Goal: Task Accomplishment & Management: Manage account settings

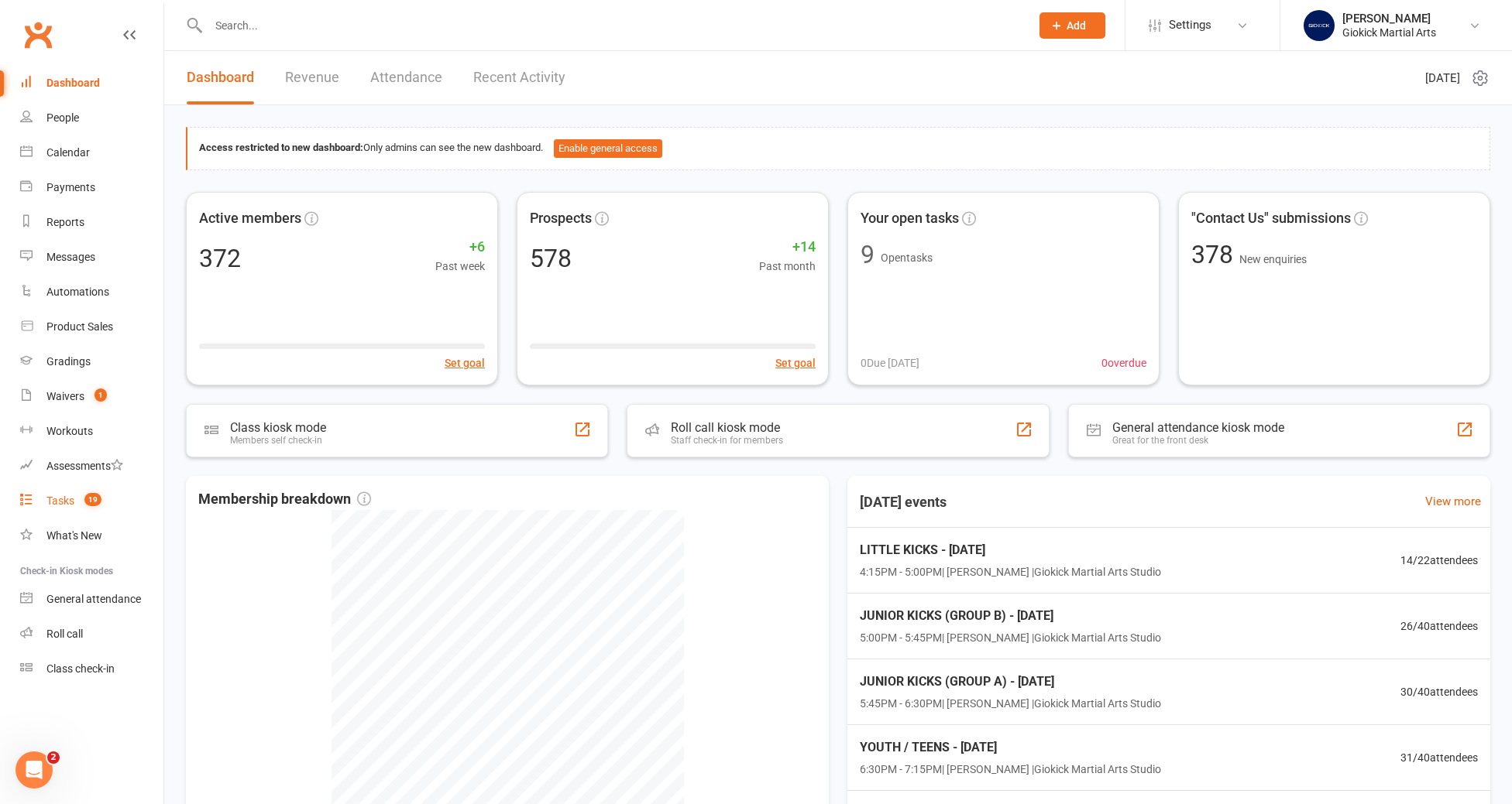
click at [63, 504] on div "Tasks" at bounding box center [60, 500] width 28 height 12
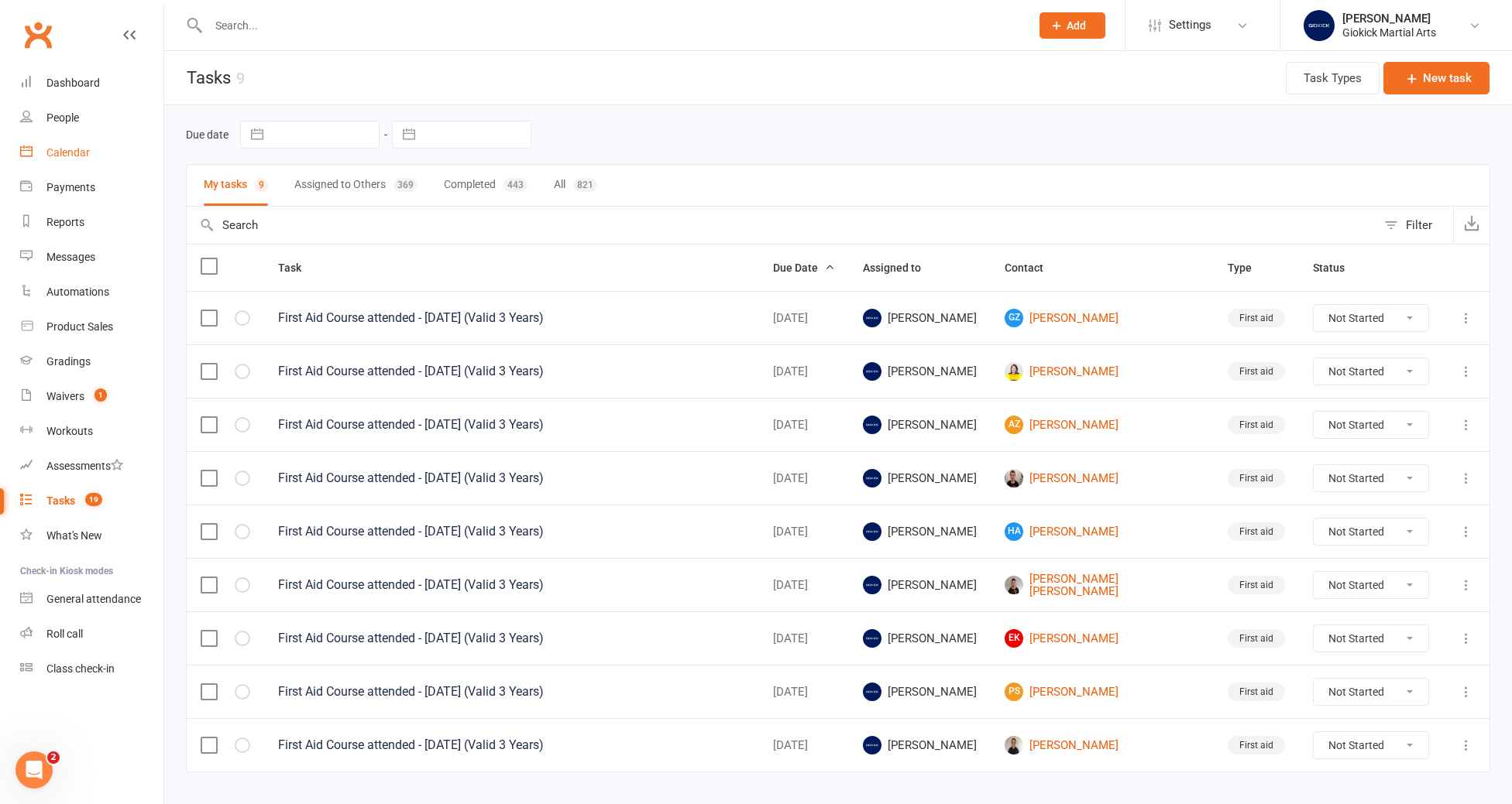
click at [69, 156] on div "Calendar" at bounding box center [68, 152] width 44 height 12
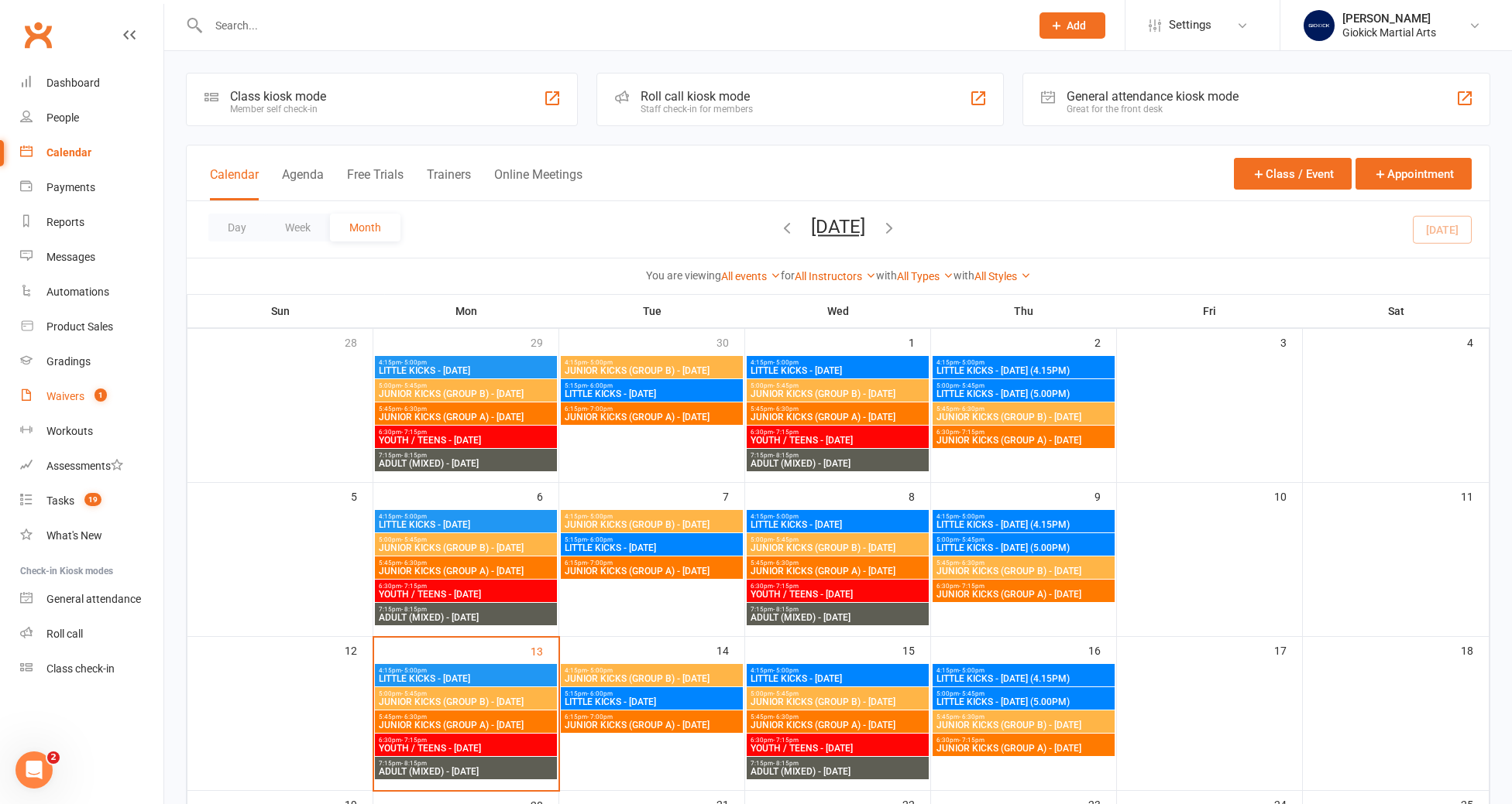
click at [56, 389] on link "Waivers 1" at bounding box center [92, 397] width 143 height 35
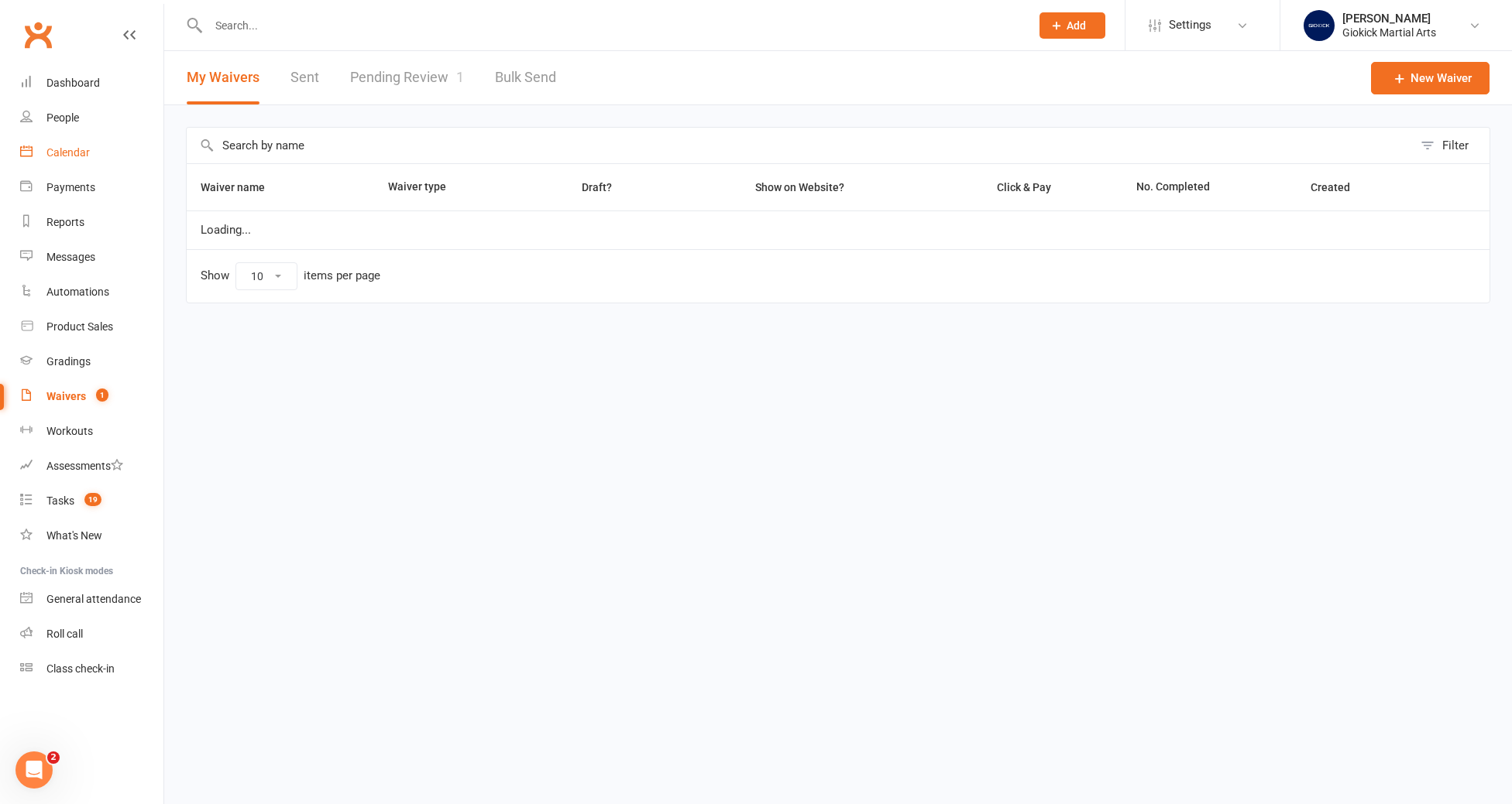
click at [68, 160] on link "Calendar" at bounding box center [92, 153] width 143 height 35
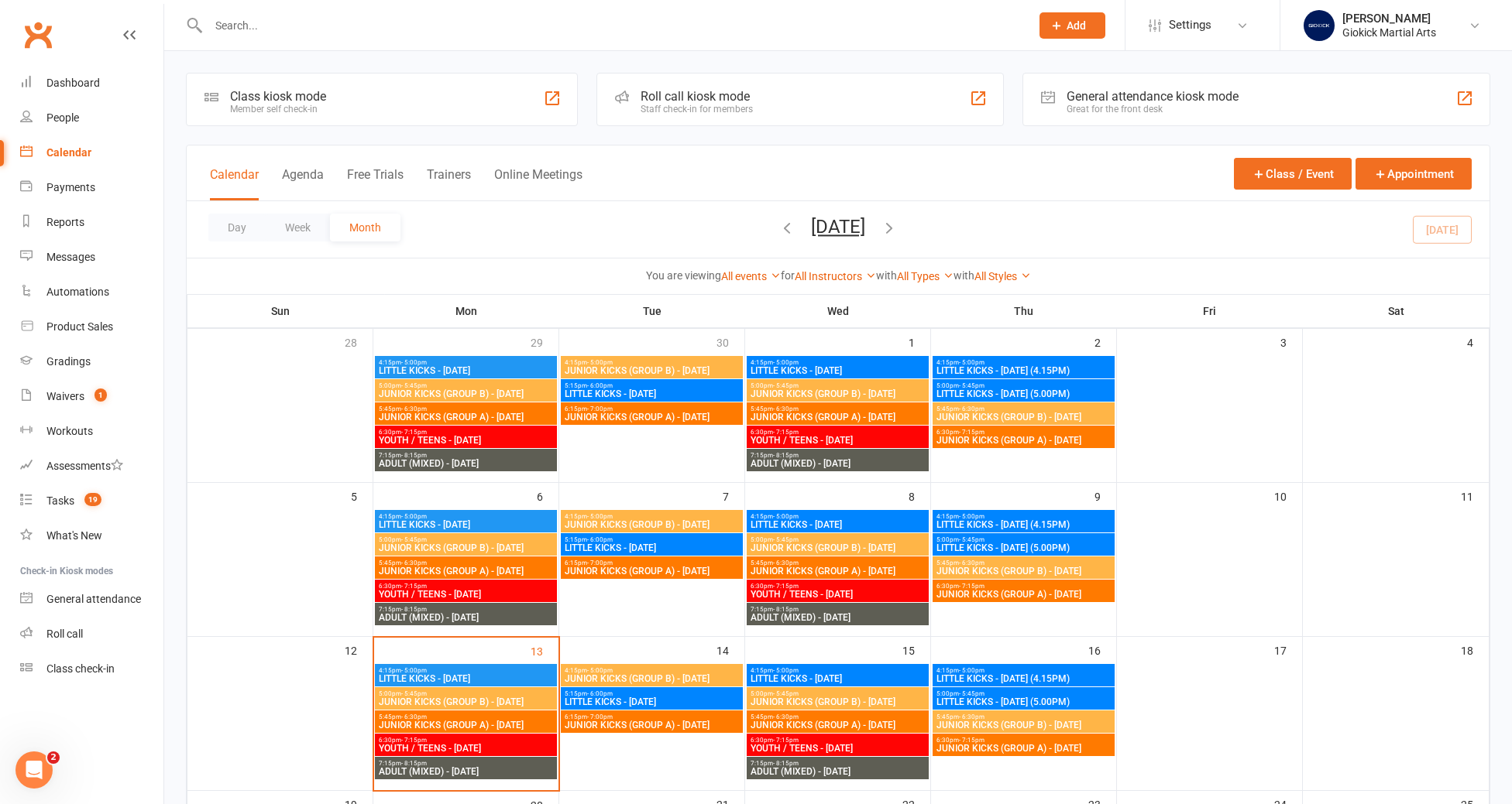
click at [72, 143] on link "Calendar" at bounding box center [92, 153] width 143 height 35
click at [227, 26] on input "text" at bounding box center [611, 25] width 815 height 21
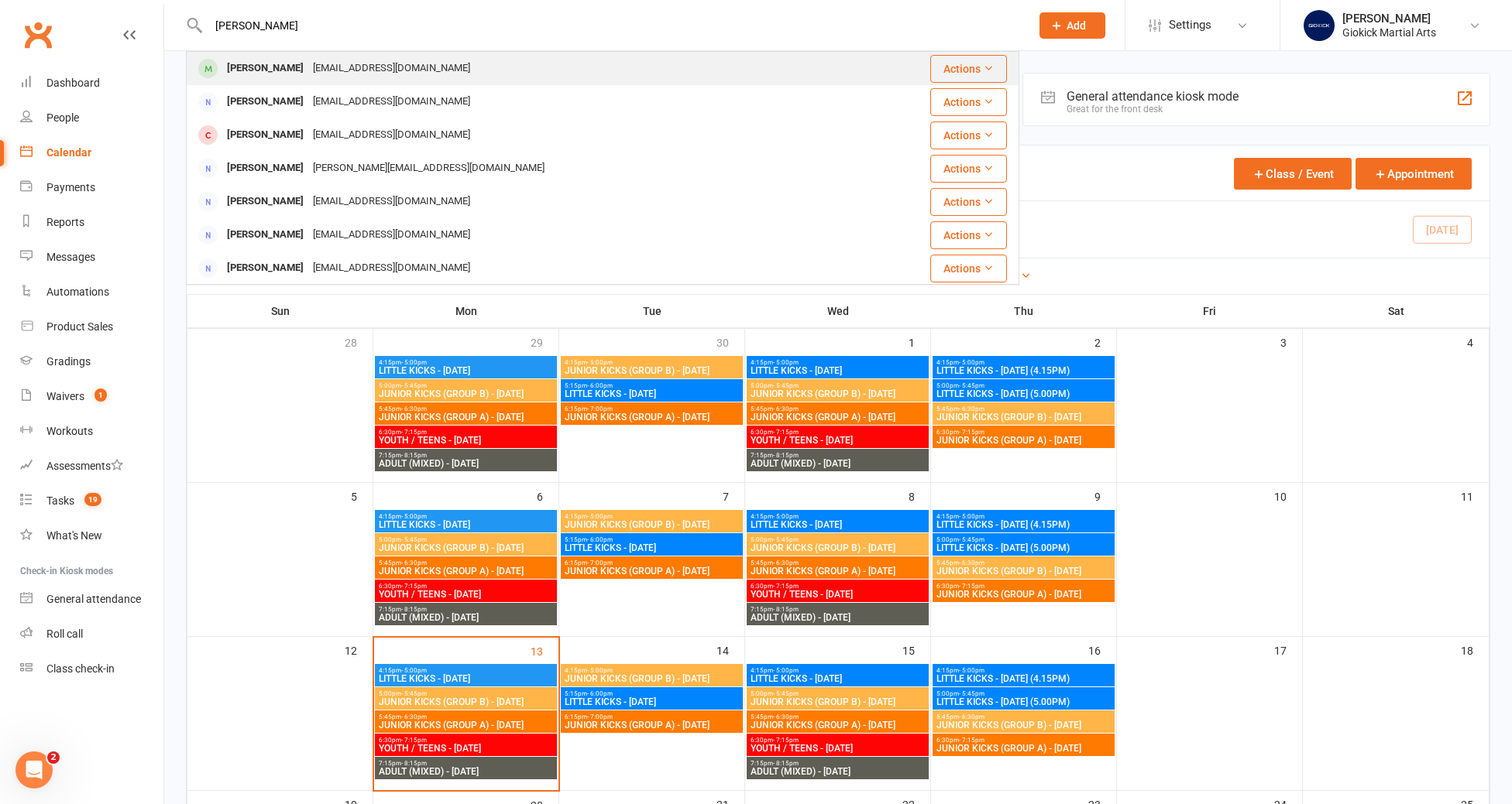
type input "adam roberts"
click at [241, 79] on div "[PERSON_NAME]" at bounding box center [265, 69] width 86 height 22
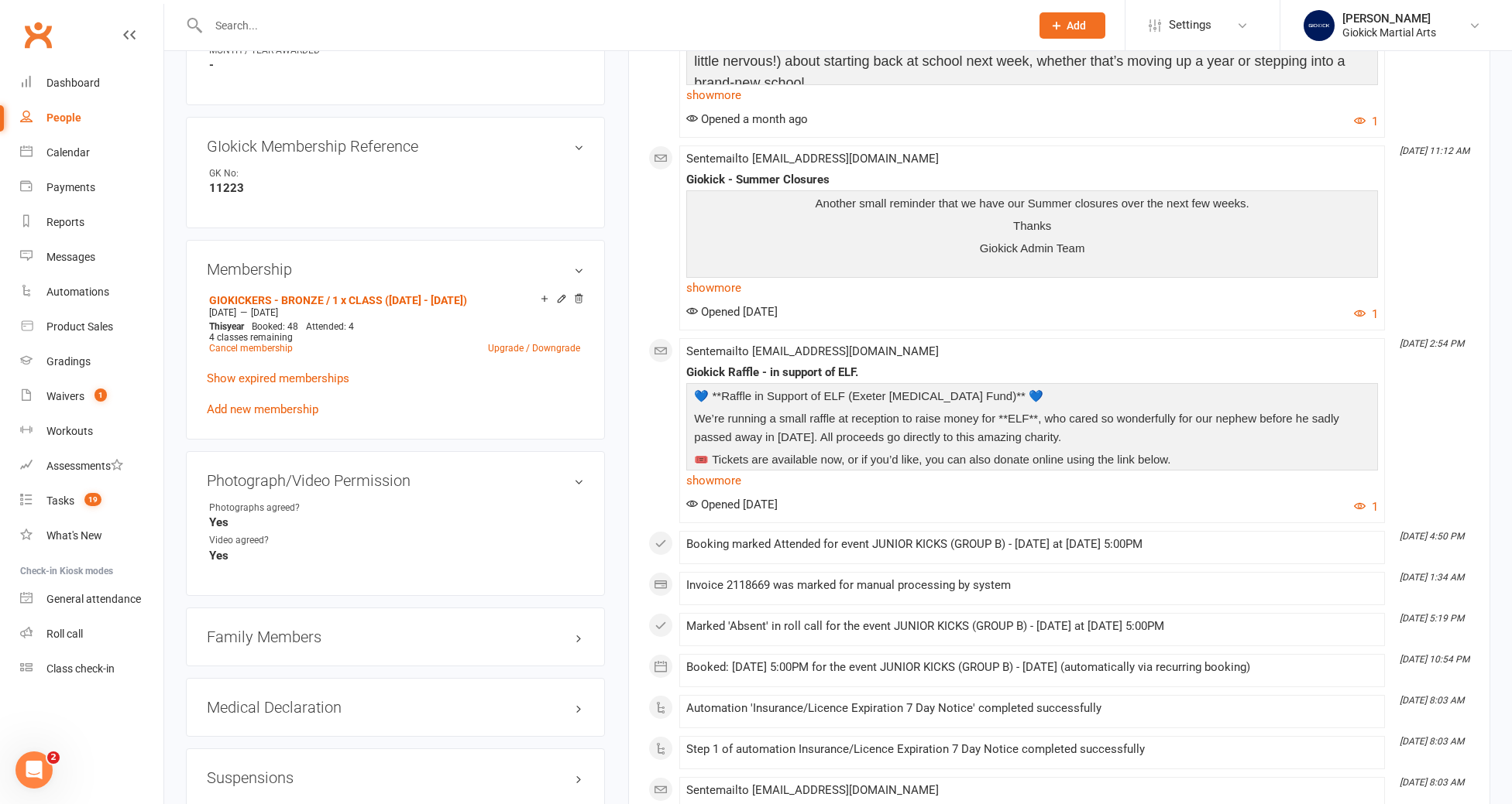
scroll to position [732, 0]
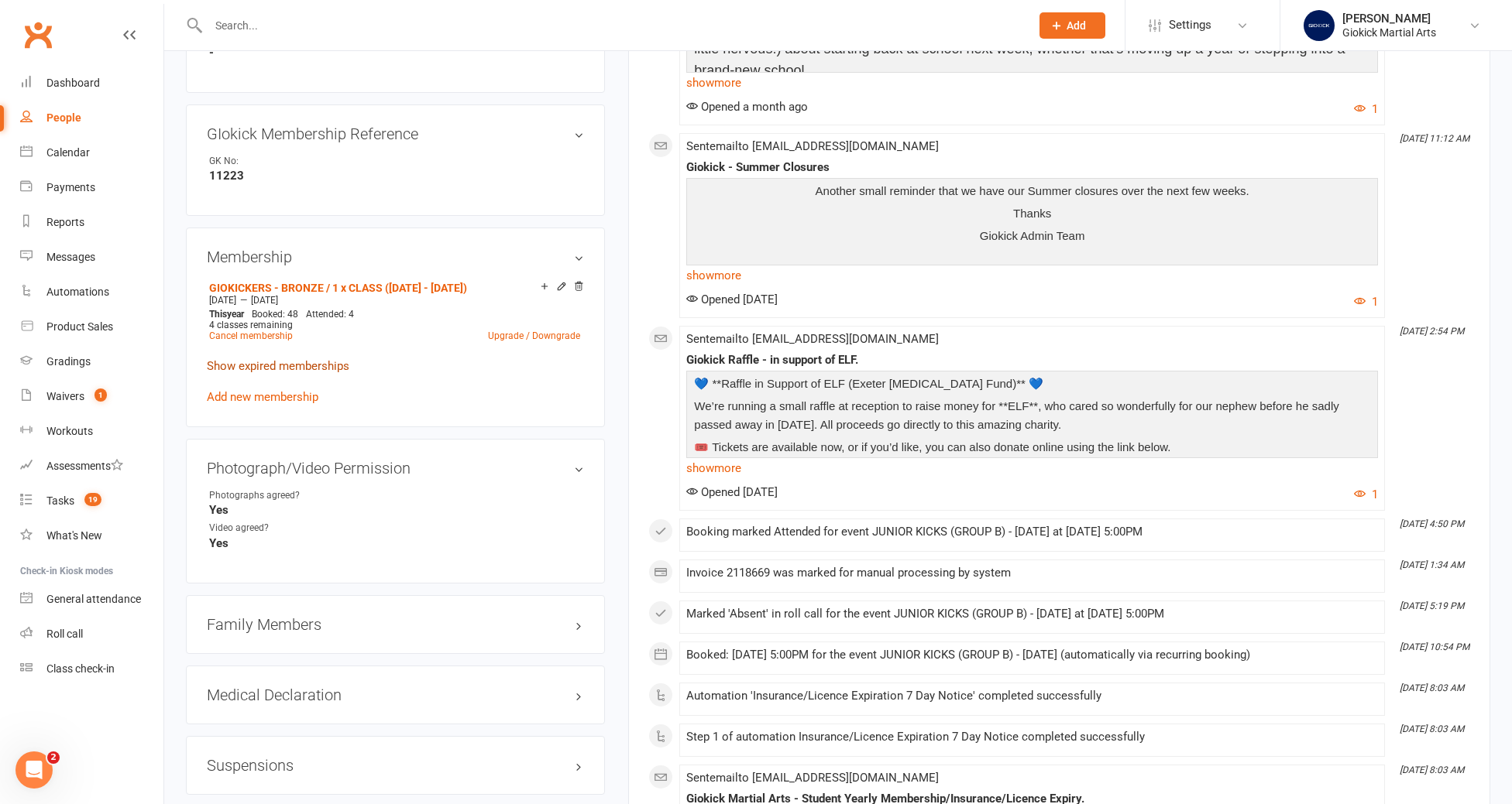
click at [307, 359] on link "Show expired memberships" at bounding box center [278, 366] width 142 height 14
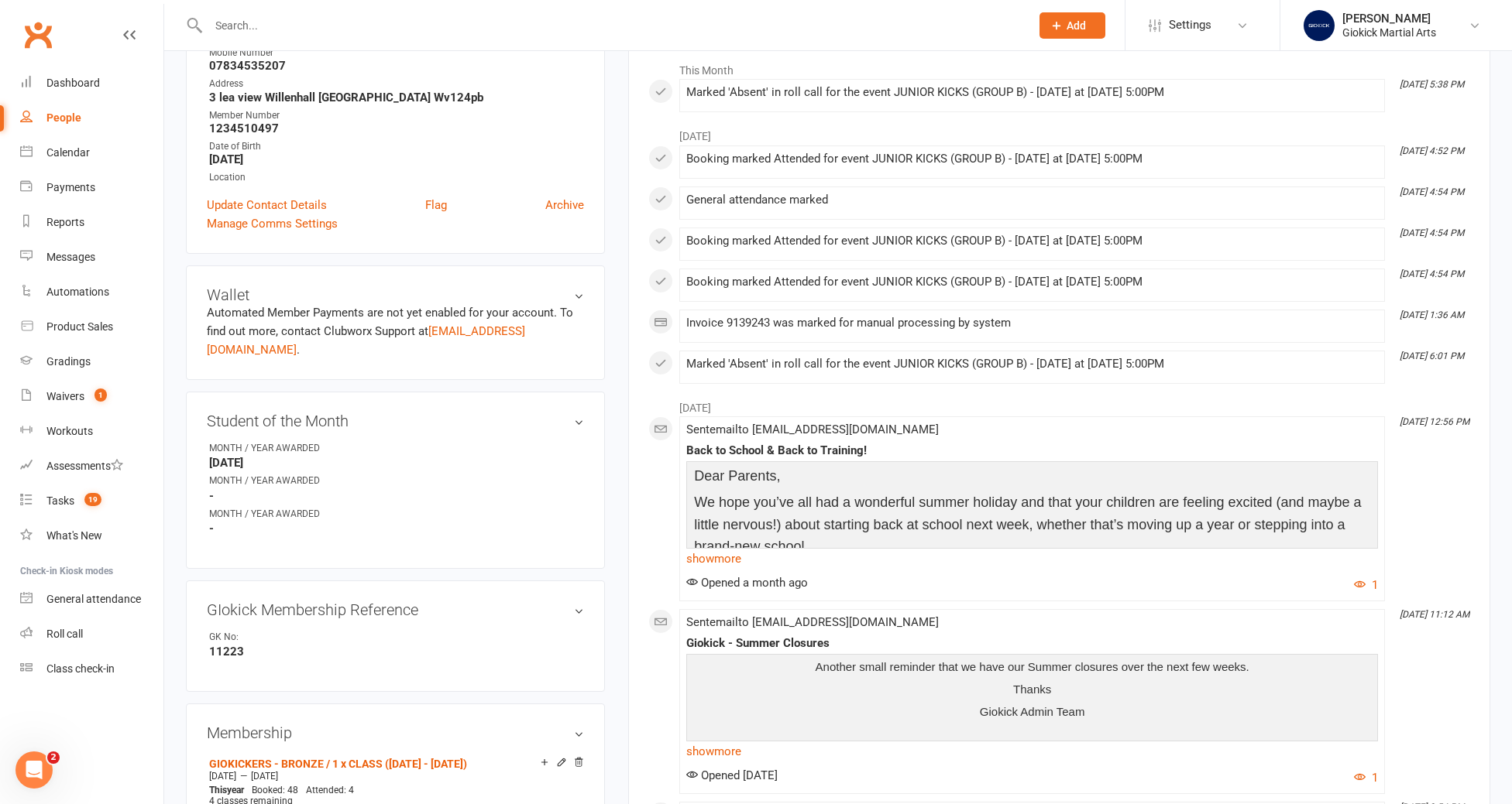
scroll to position [0, 0]
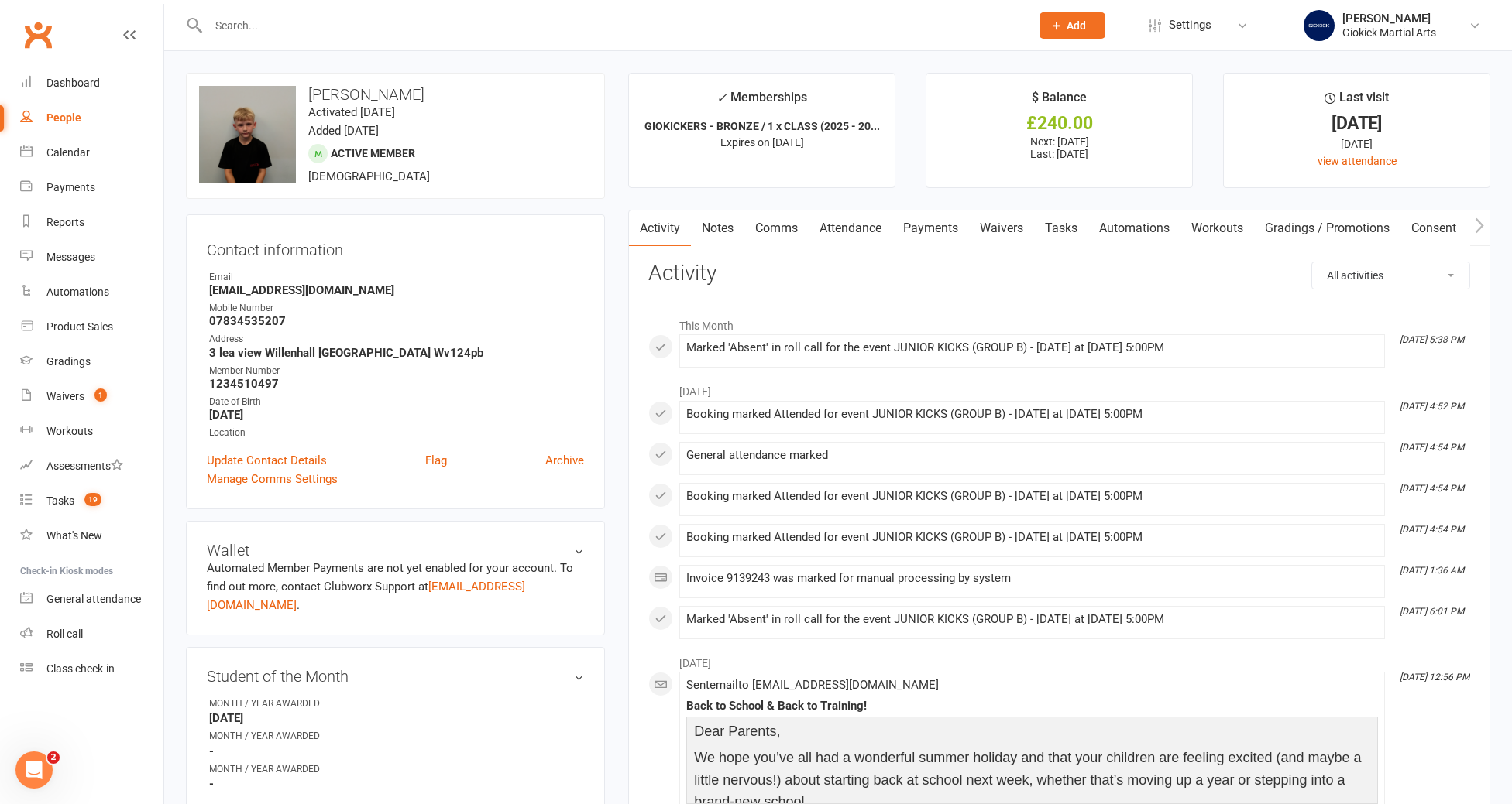
click at [1077, 235] on link "Tasks" at bounding box center [1061, 228] width 54 height 35
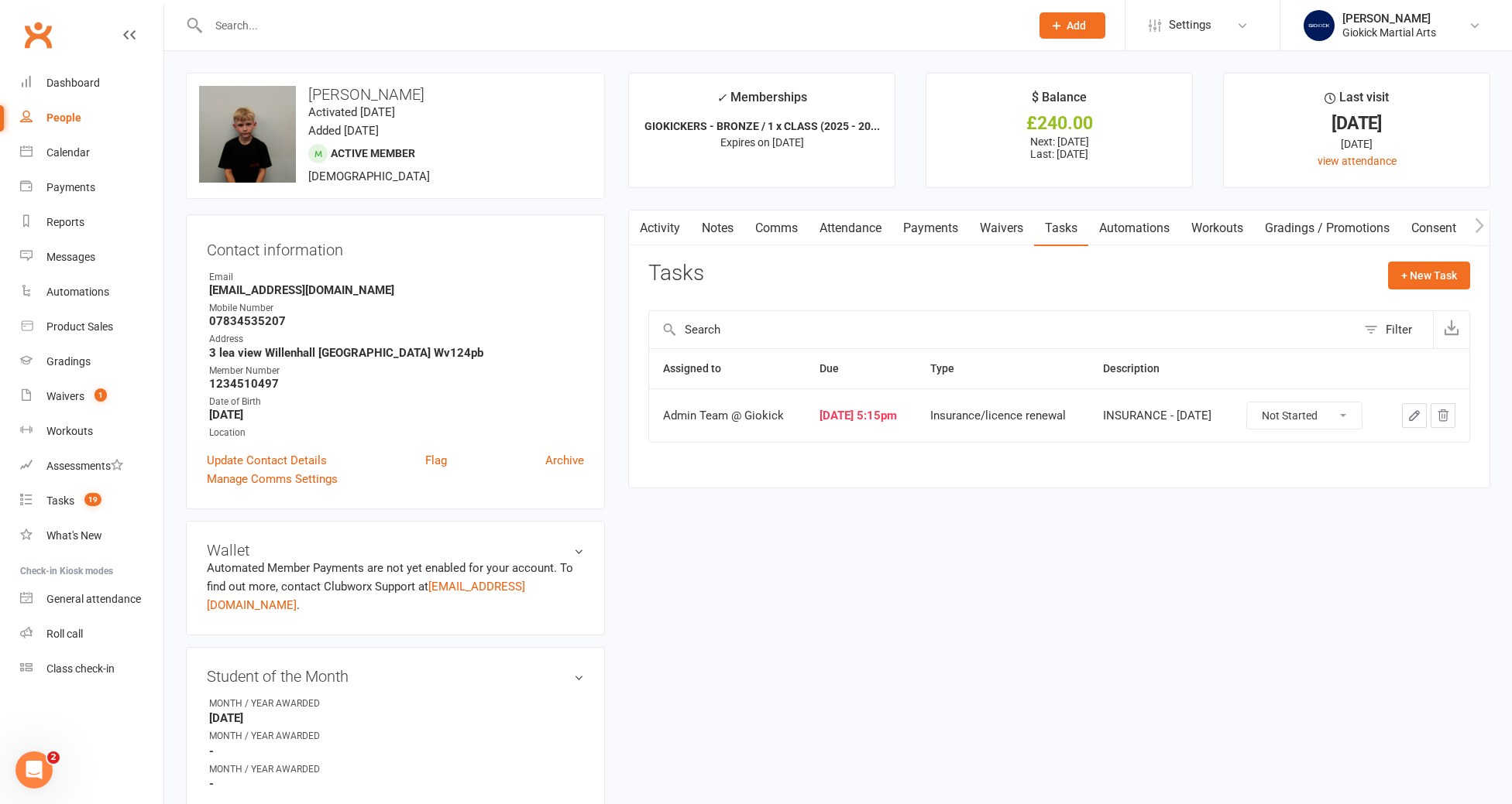
click at [847, 236] on link "Attendance" at bounding box center [850, 228] width 84 height 35
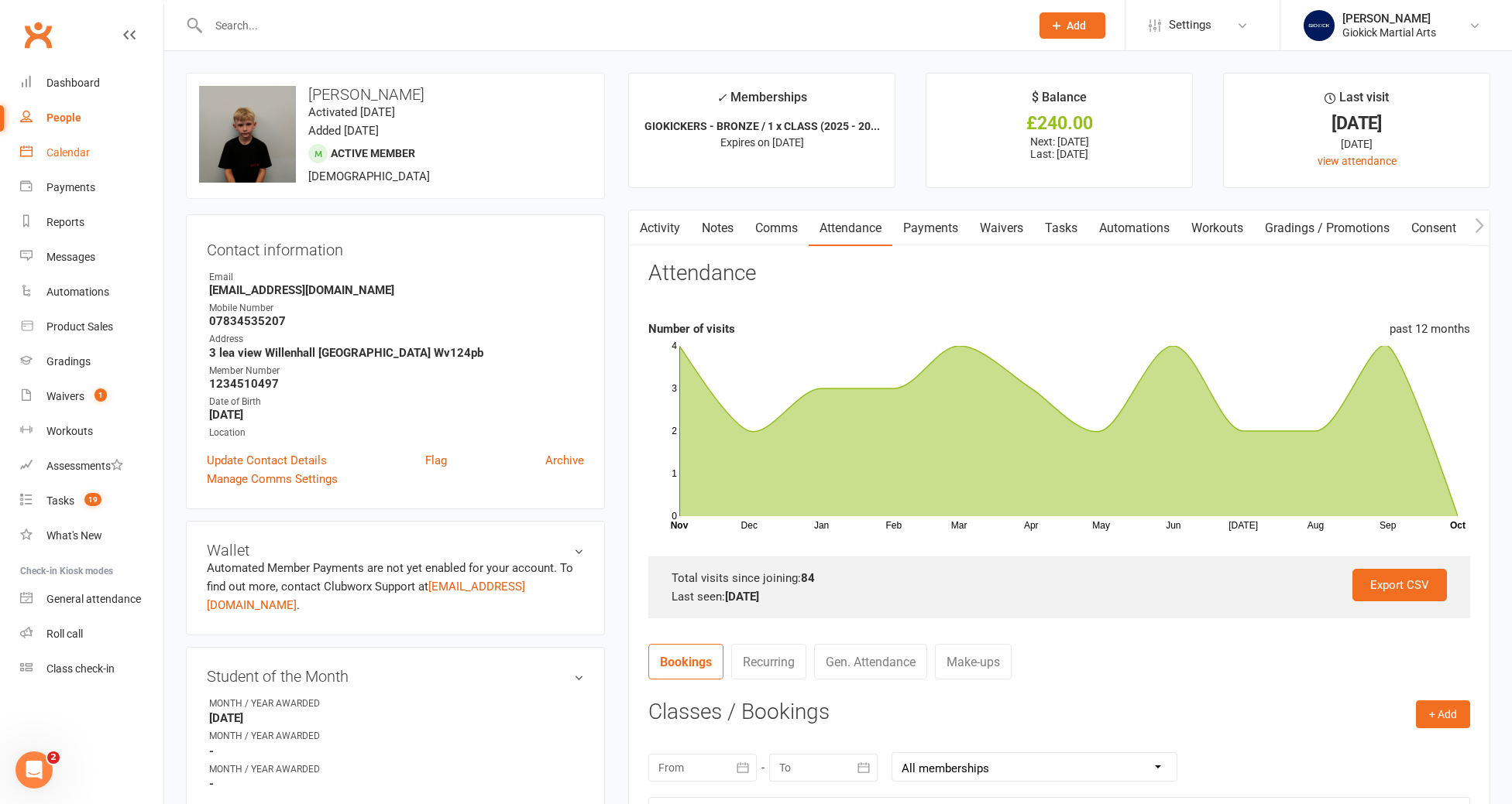
click at [74, 143] on link "Calendar" at bounding box center [92, 153] width 143 height 35
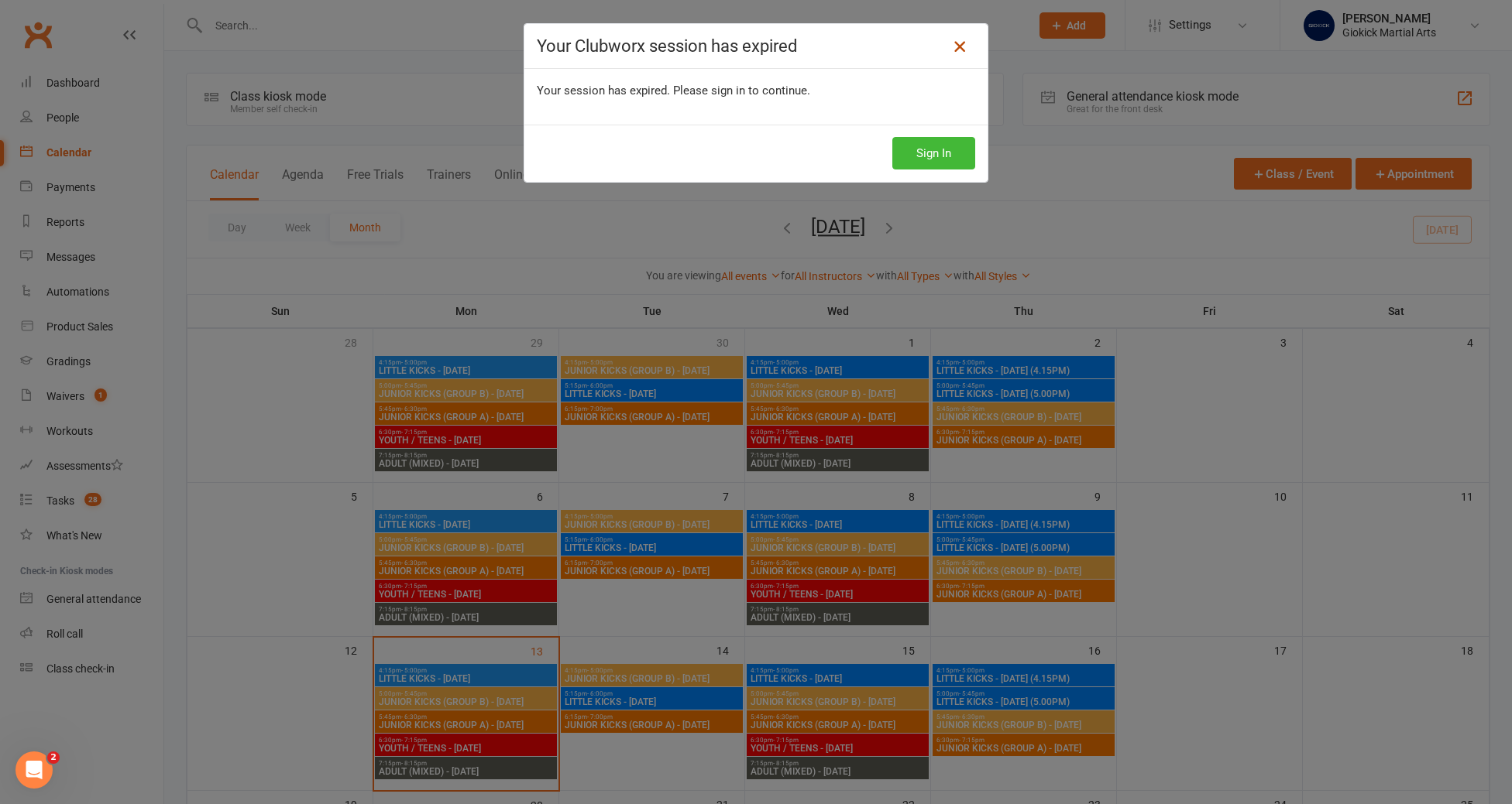
click at [955, 40] on icon at bounding box center [959, 46] width 19 height 19
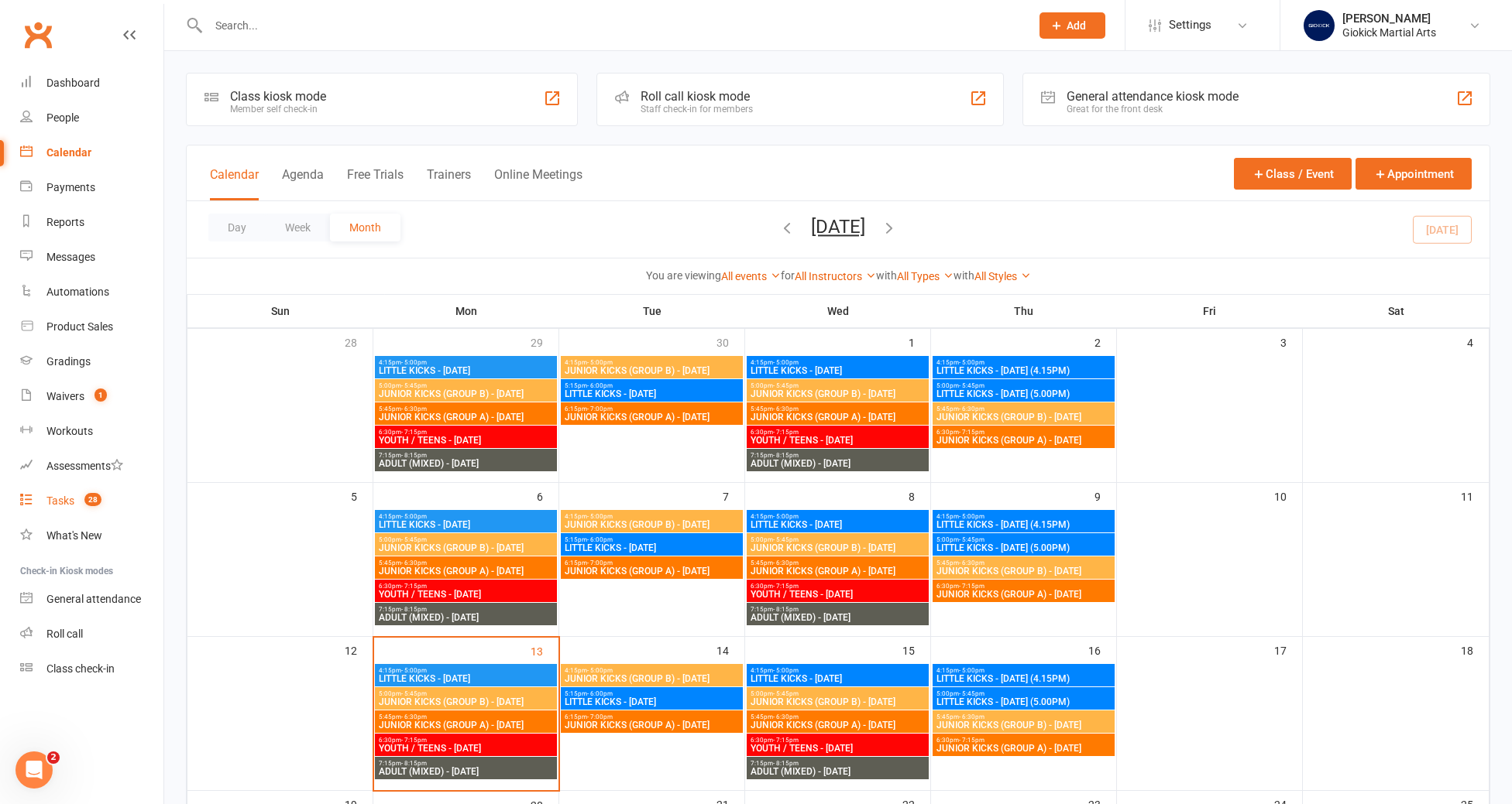
click at [46, 511] on link "Tasks 28" at bounding box center [92, 501] width 143 height 35
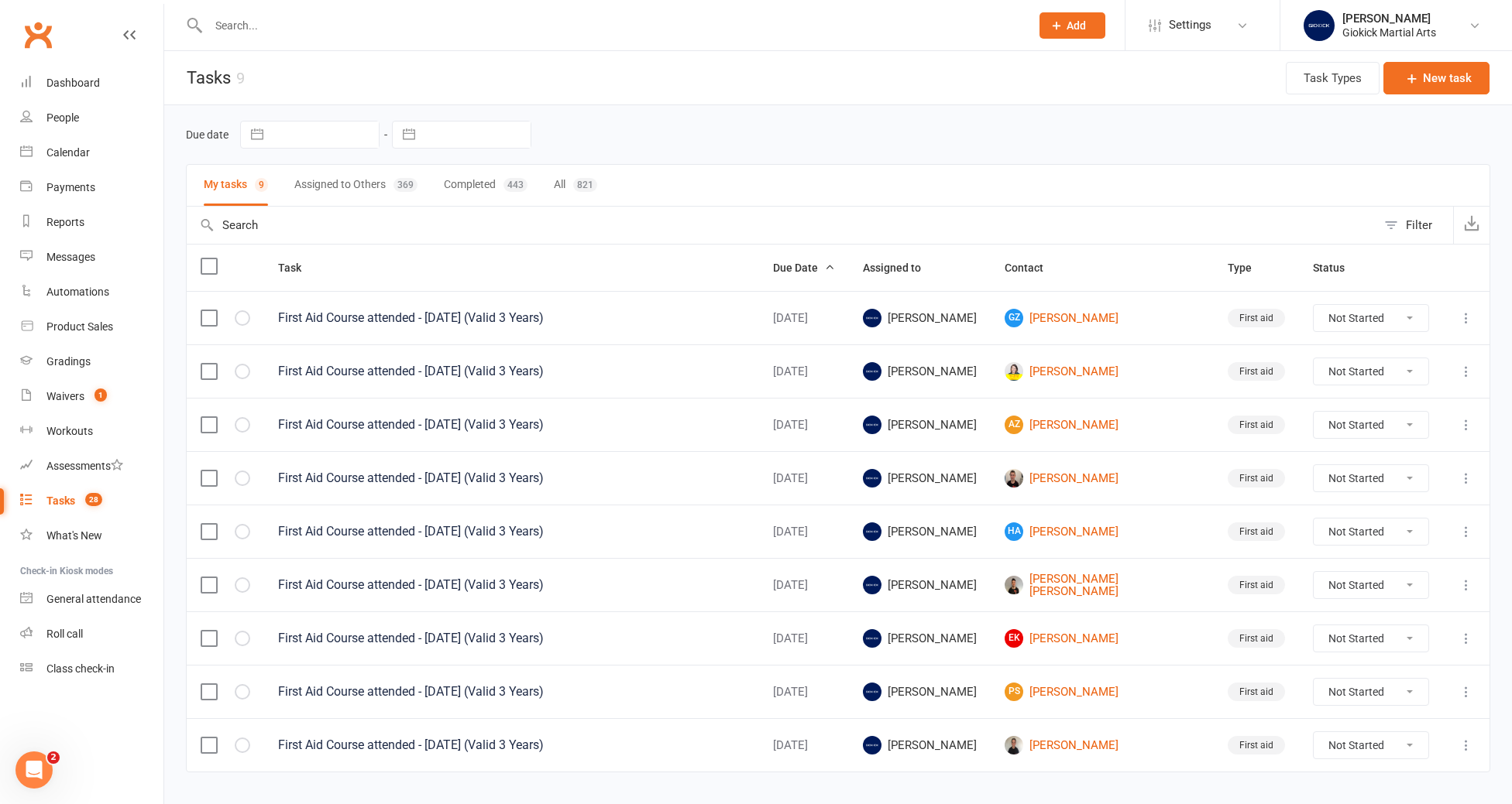
scroll to position [8, 0]
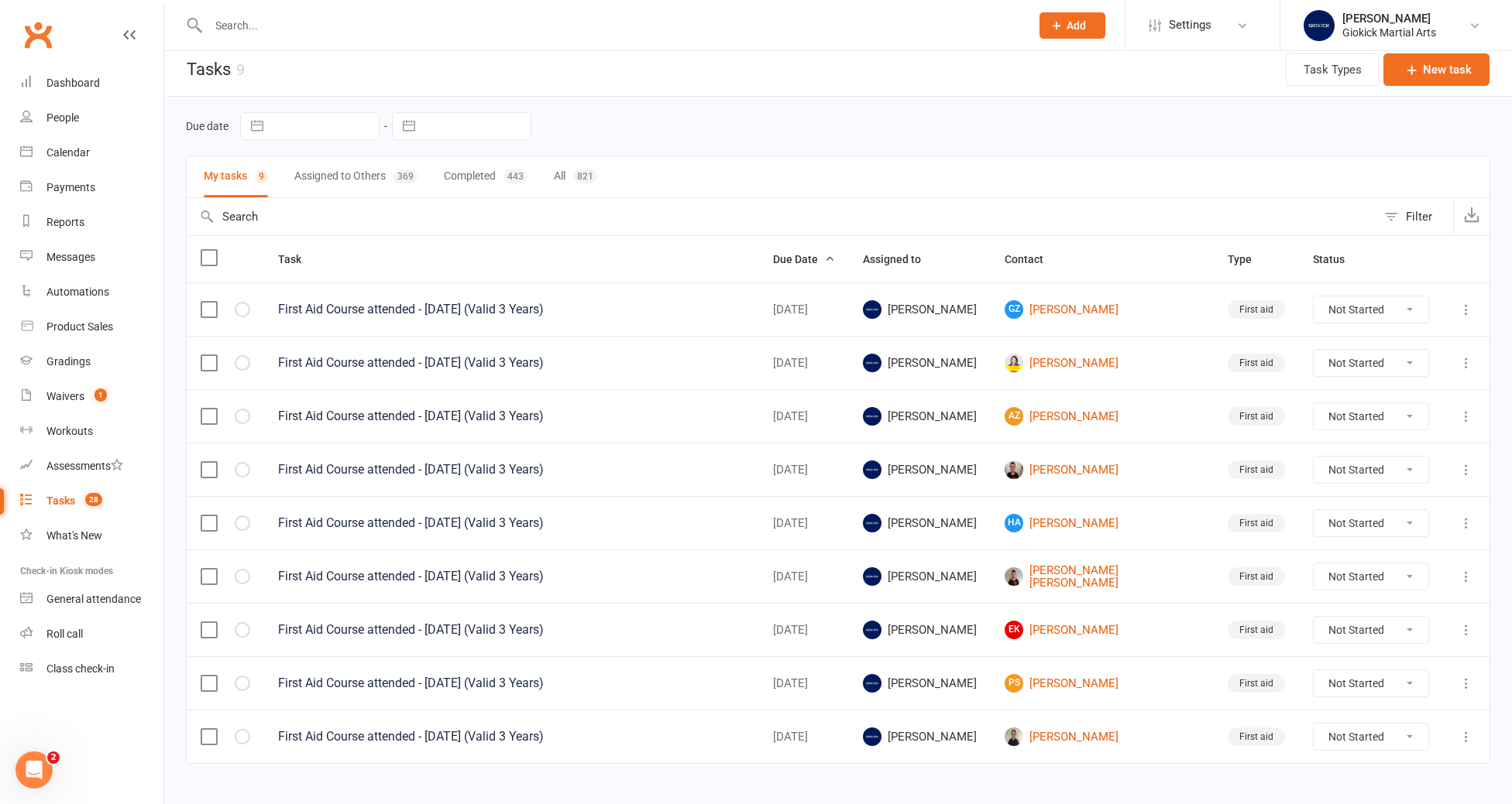
click at [471, 180] on button "Completed 443" at bounding box center [486, 176] width 84 height 41
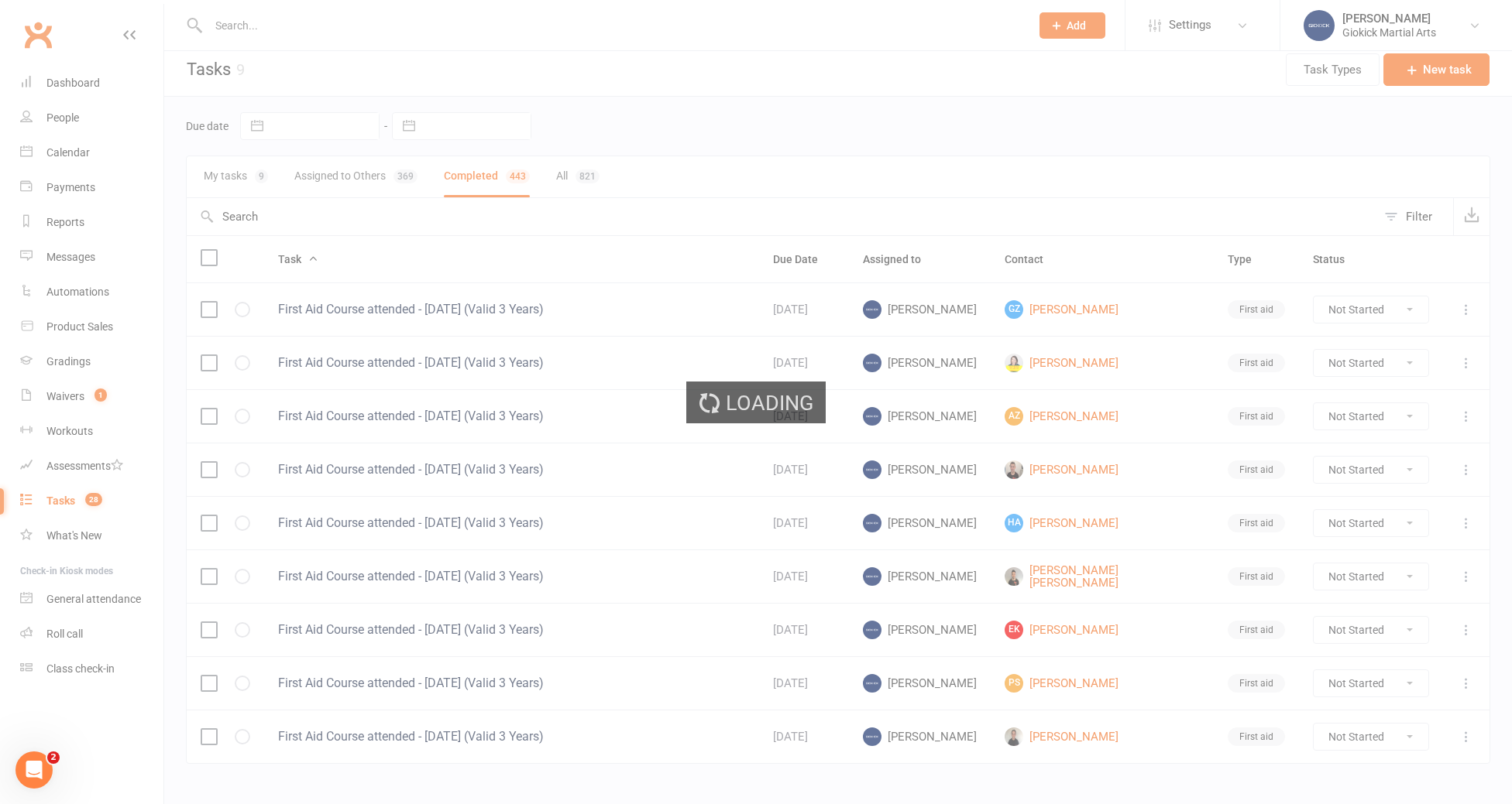
select select "finished"
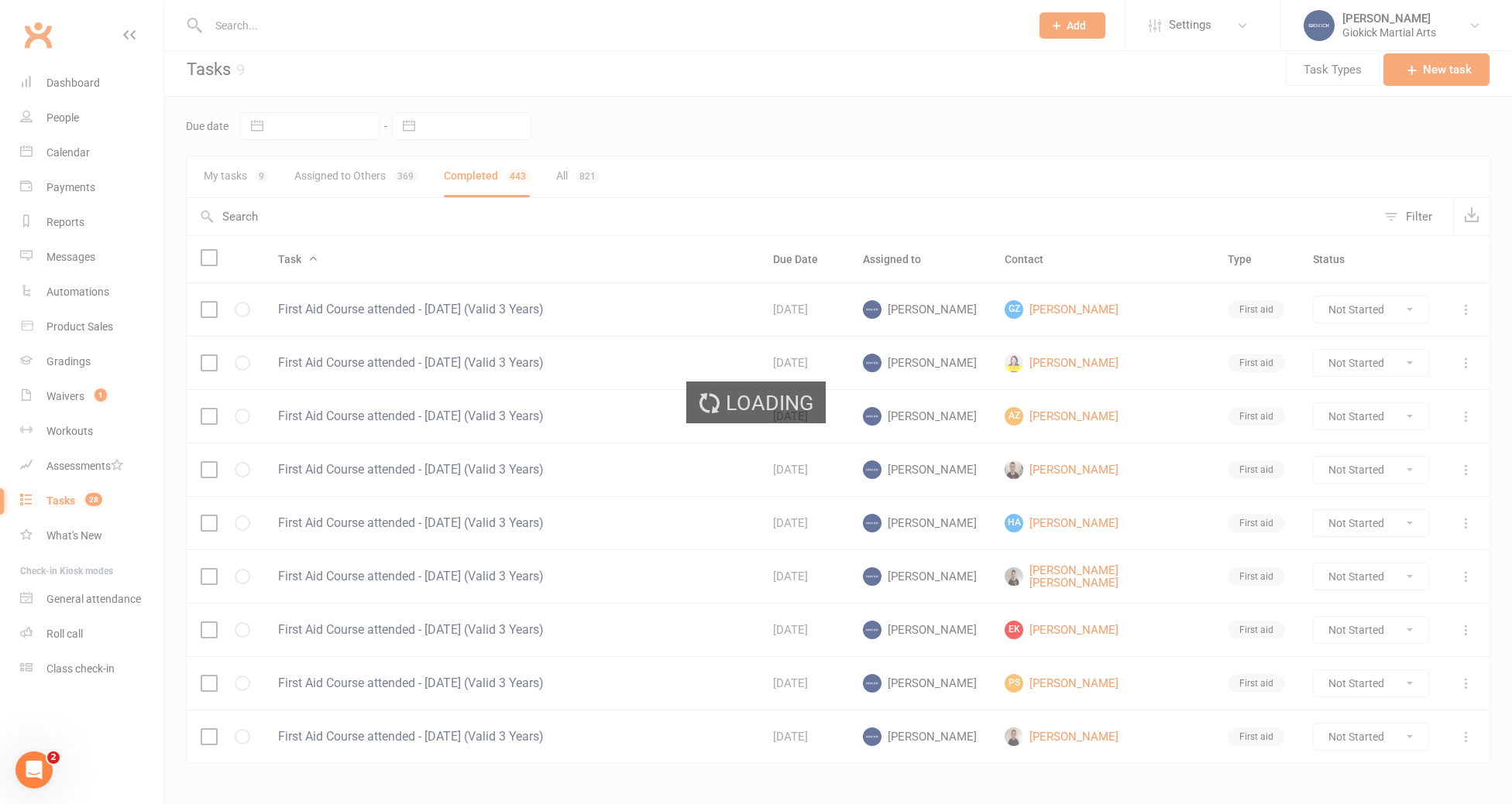
select select "finished"
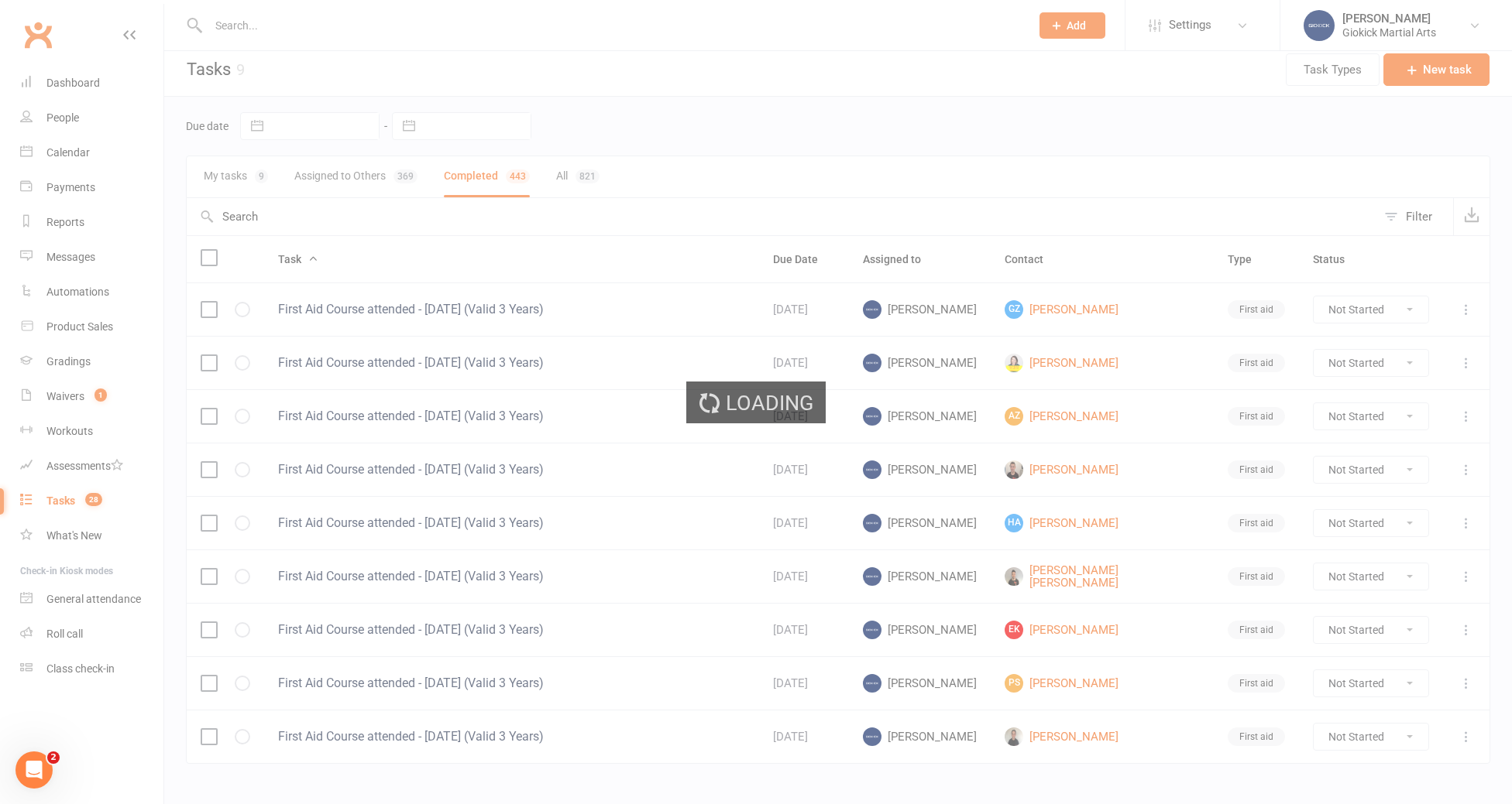
select select "finished"
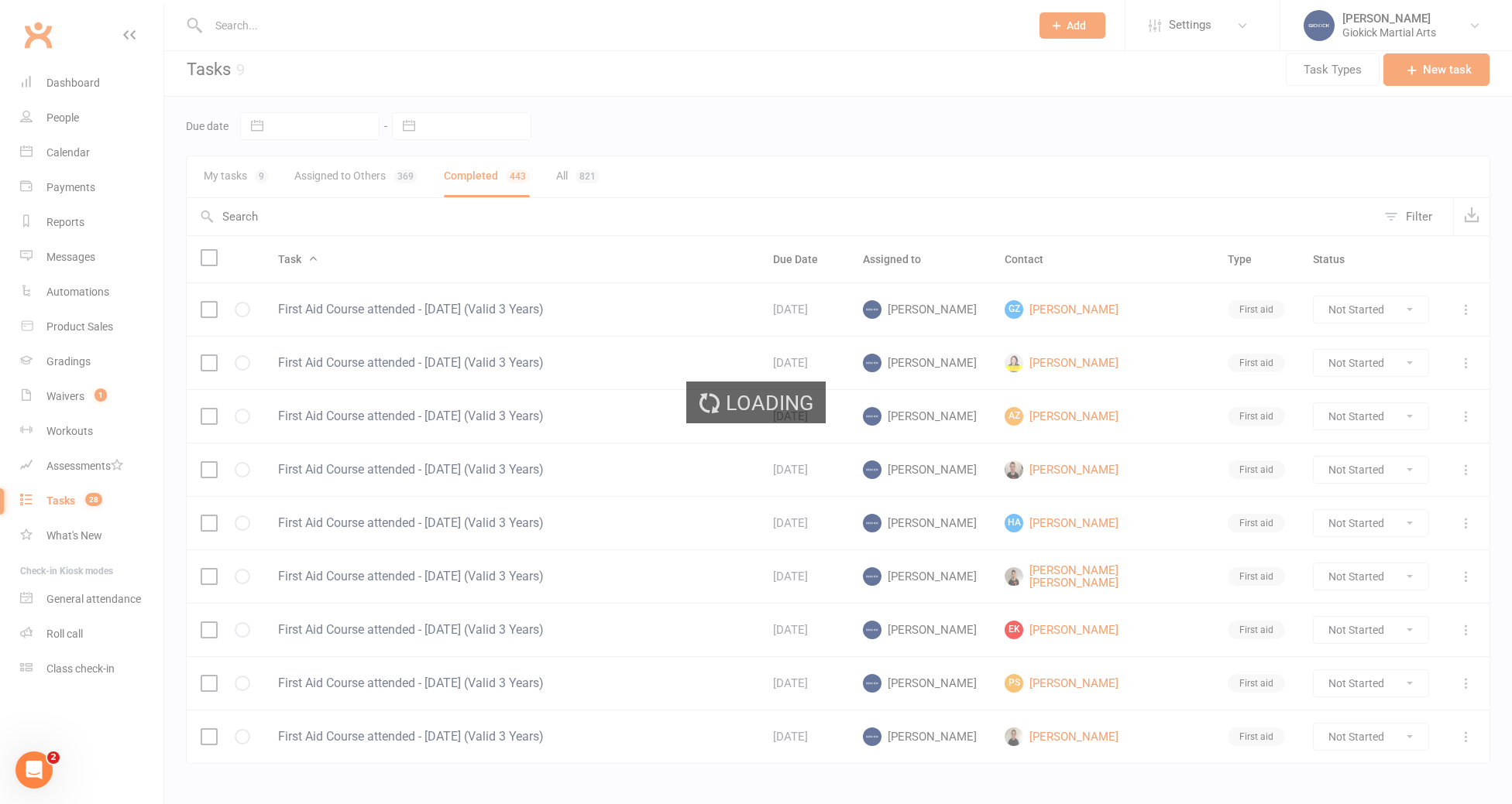
select select "finished"
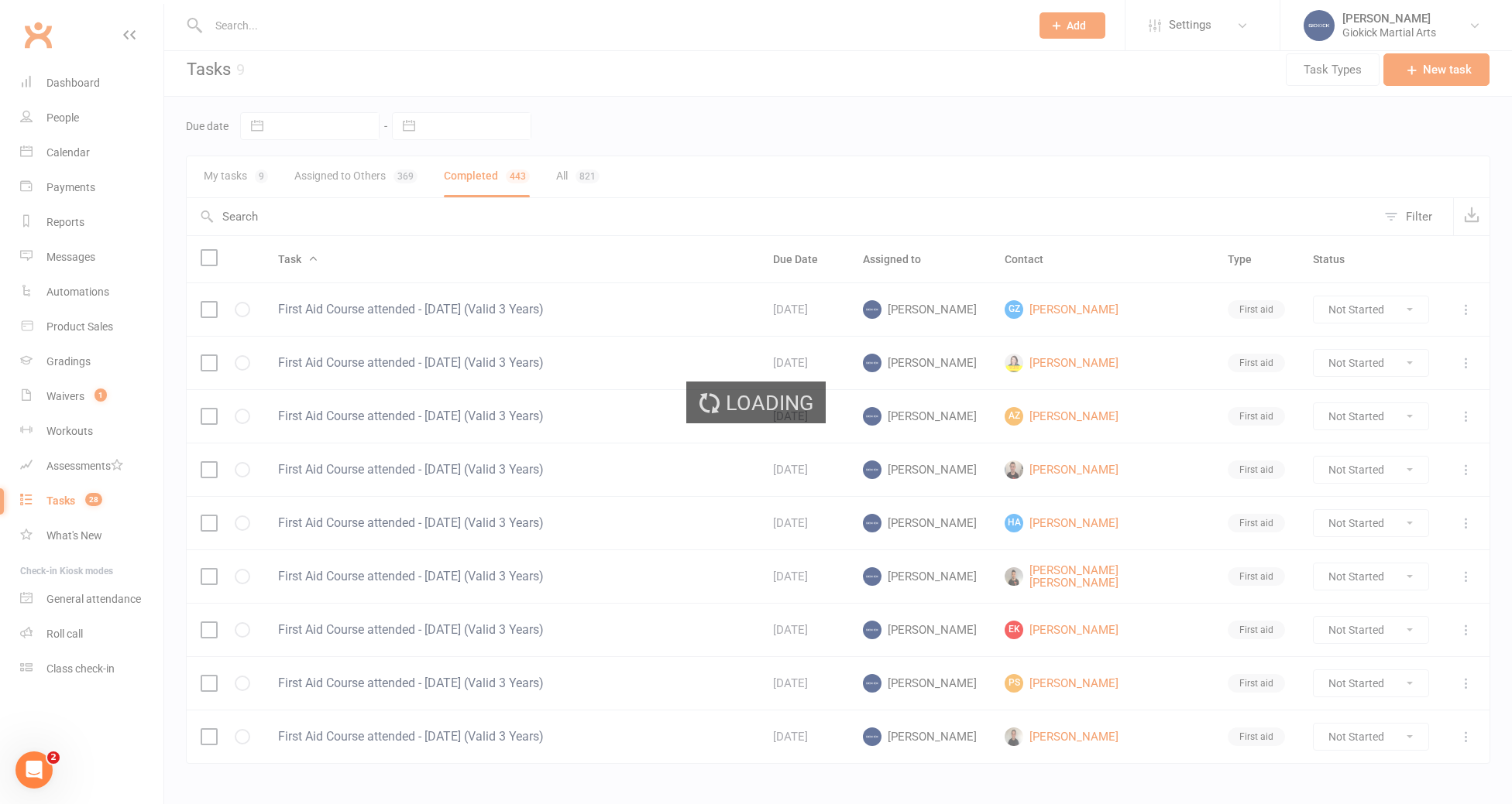
select select "finished"
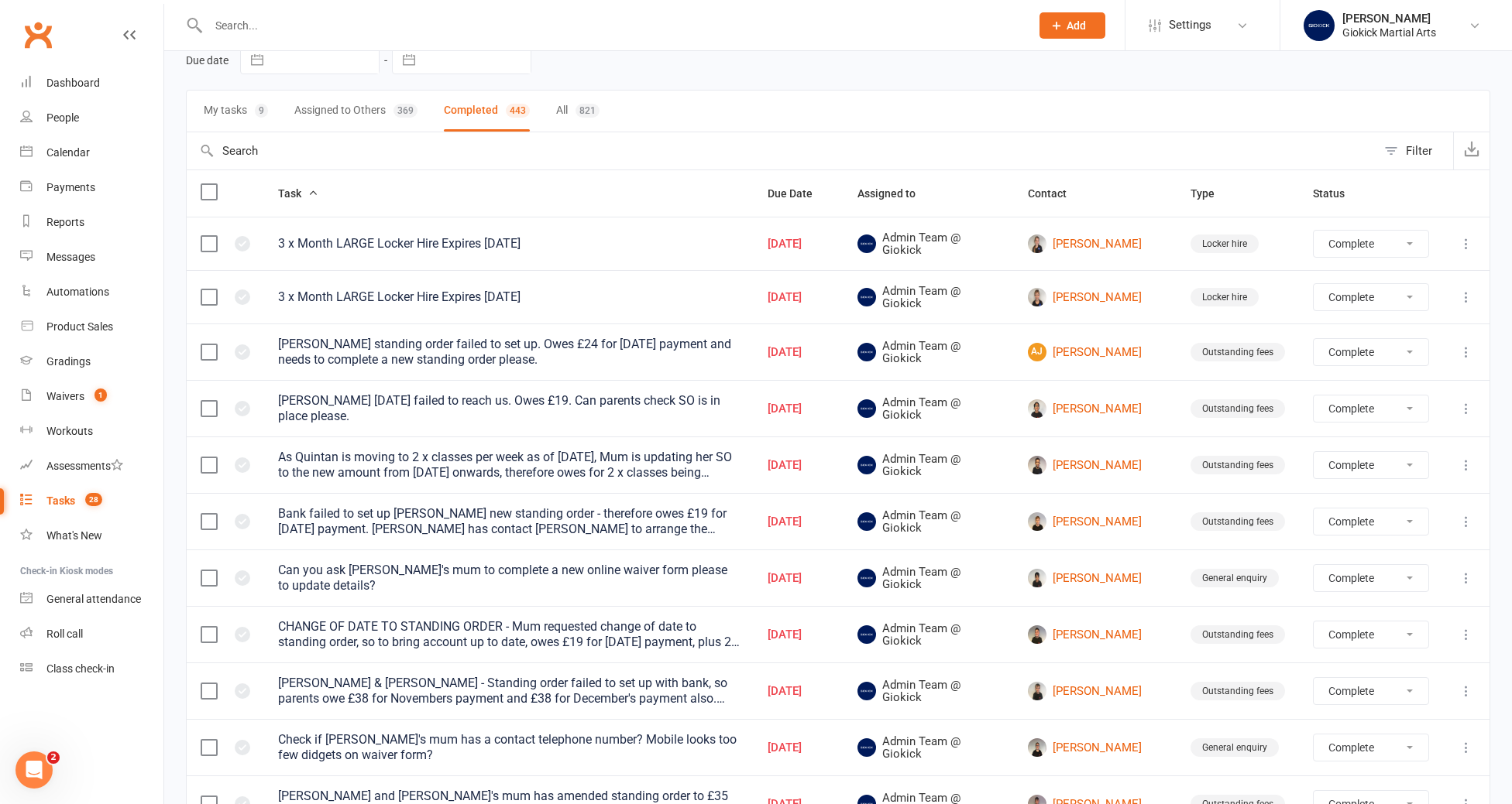
scroll to position [59, 0]
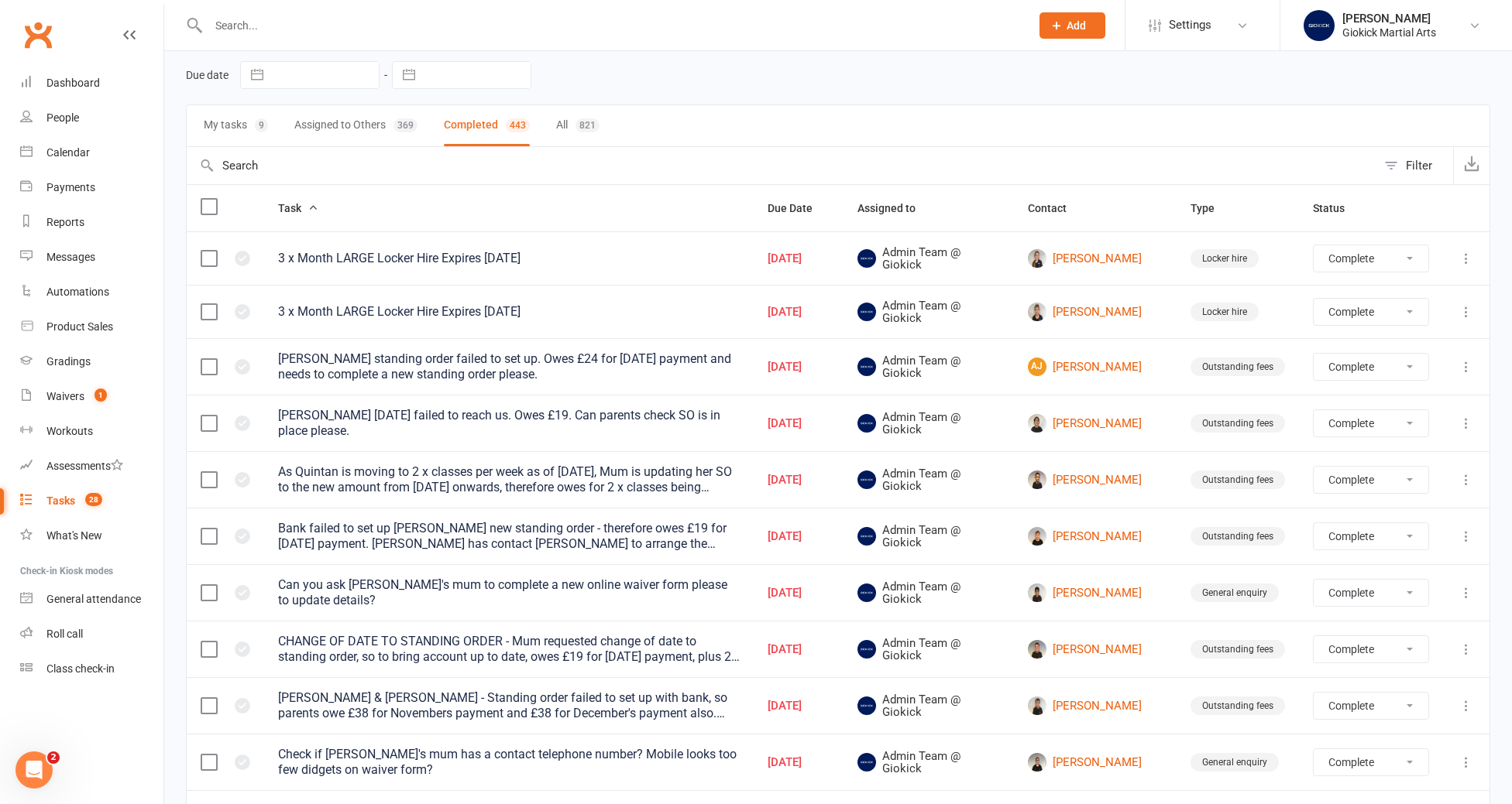
click at [337, 133] on button "Assigned to Others 369" at bounding box center [356, 125] width 124 height 41
select select "finished"
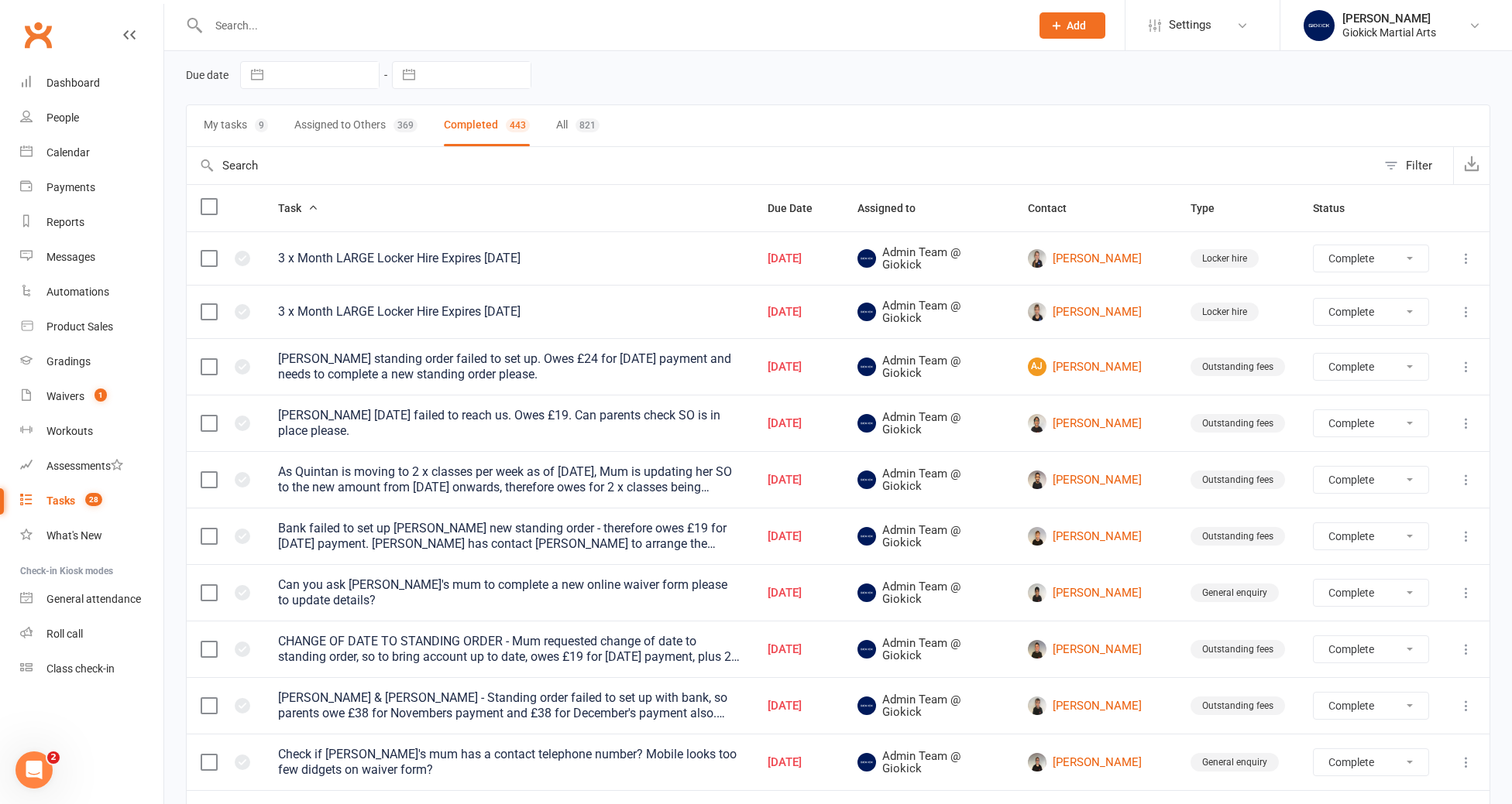
select select "finished"
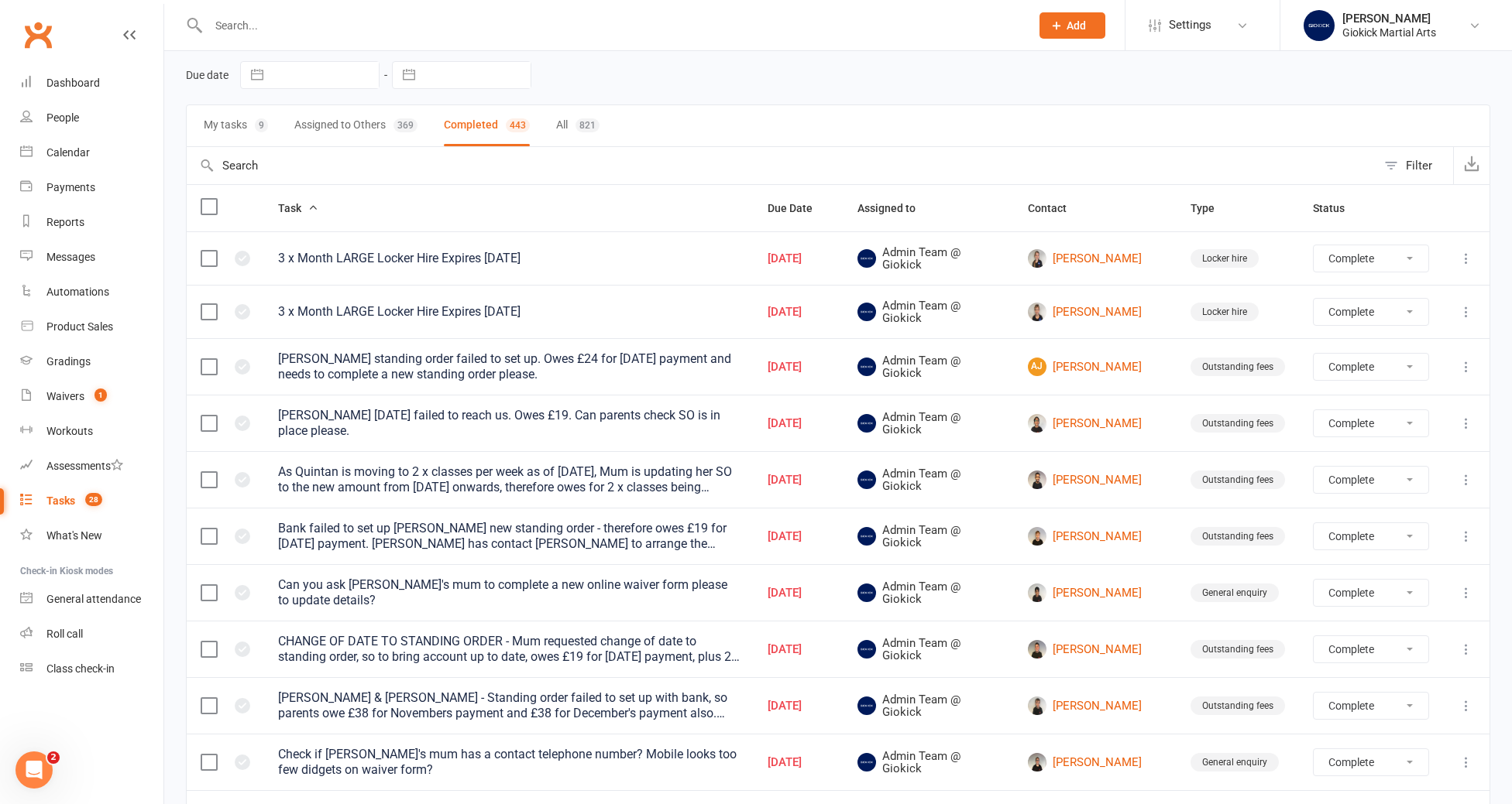
select select "finished"
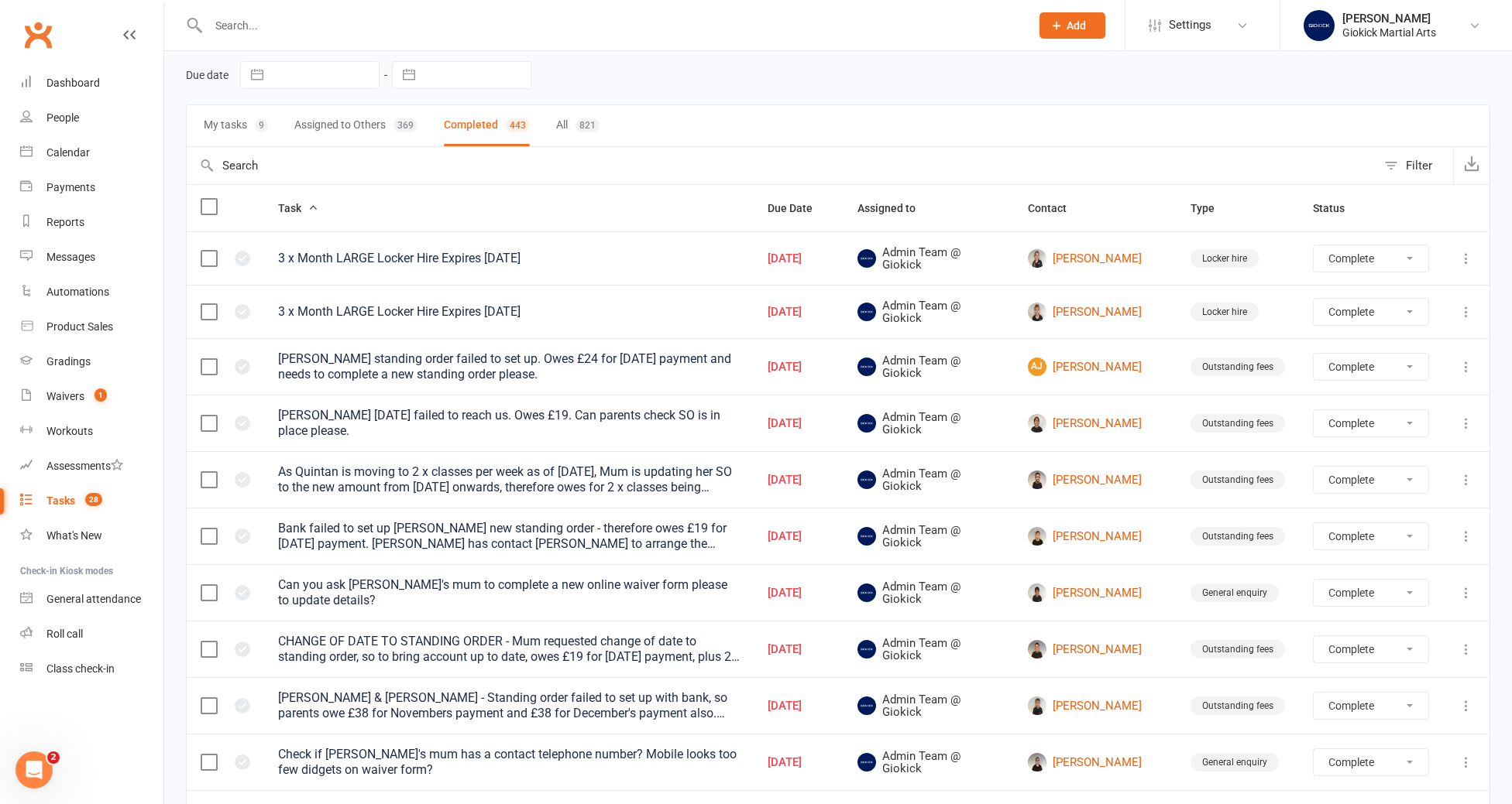
select select "finished"
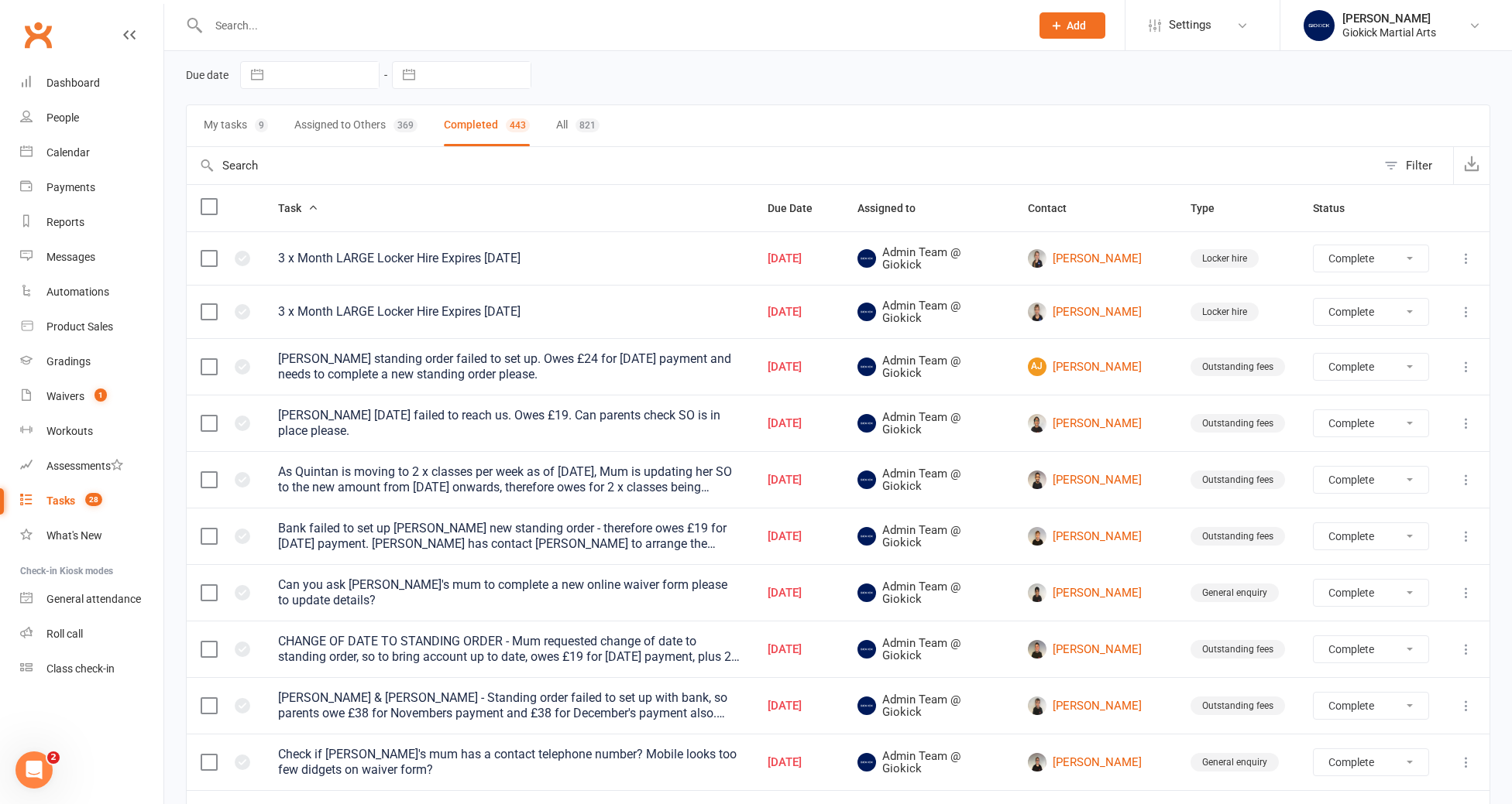
select select "finished"
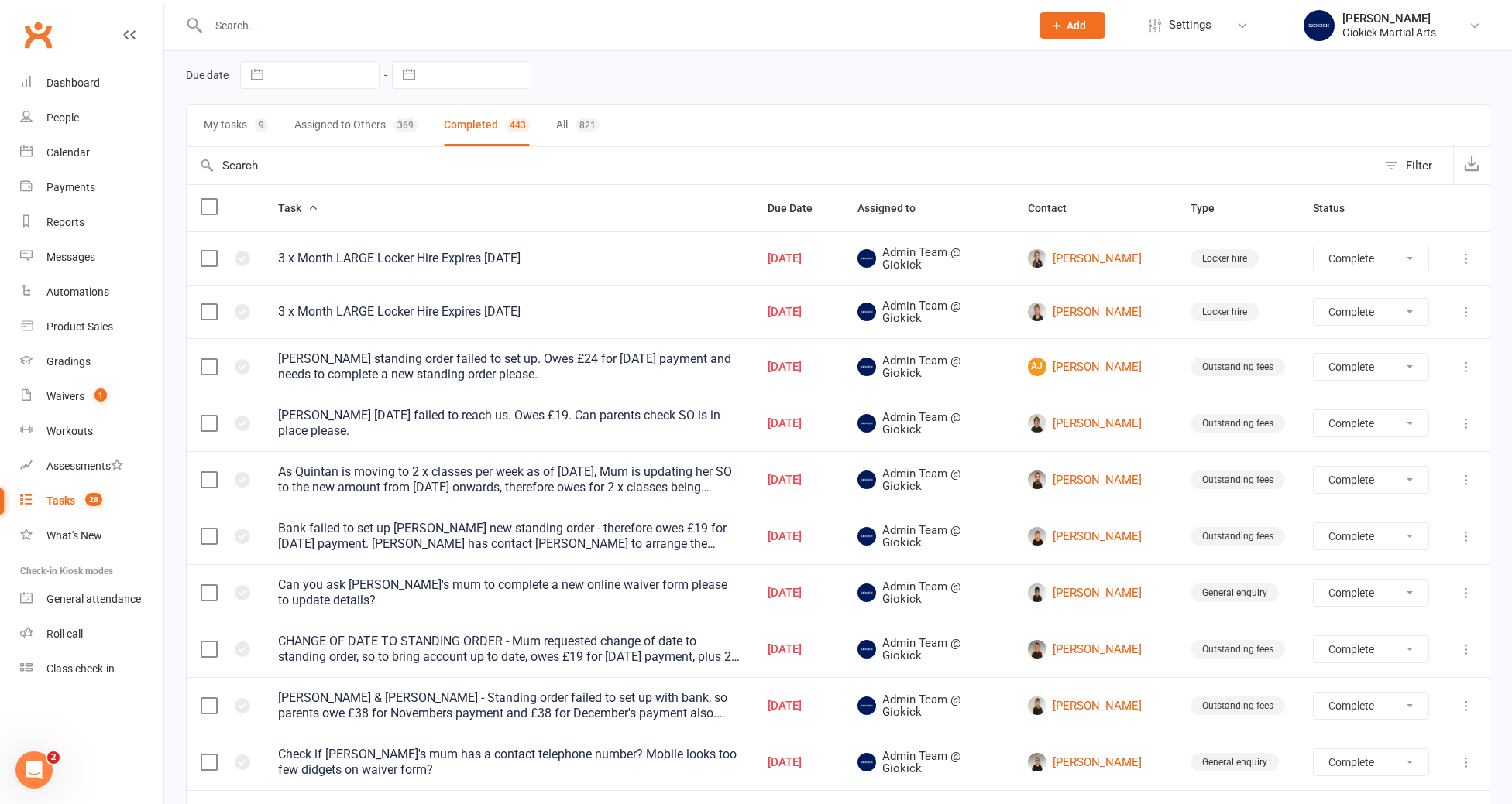
select select "finished"
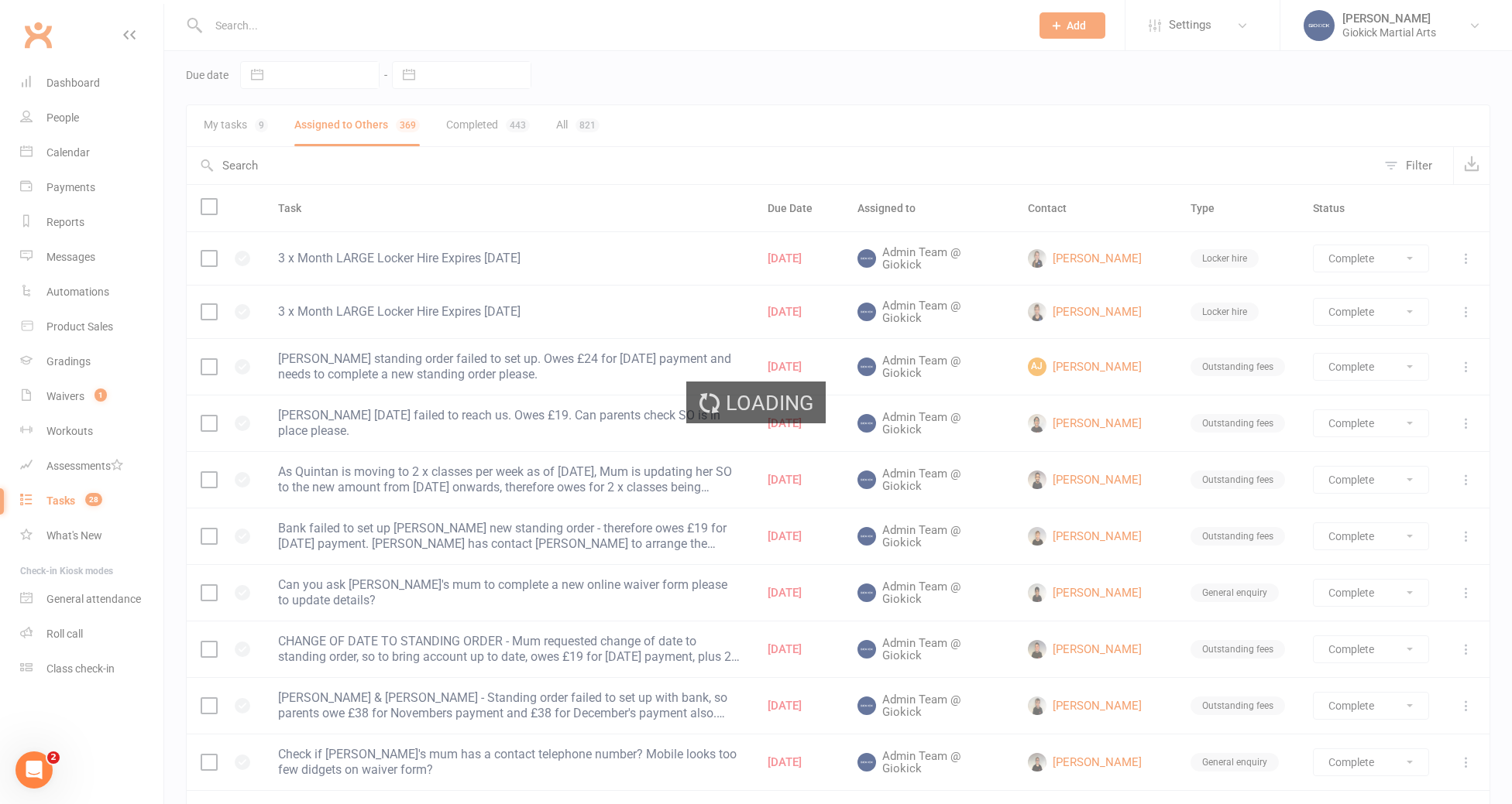
select select "finished"
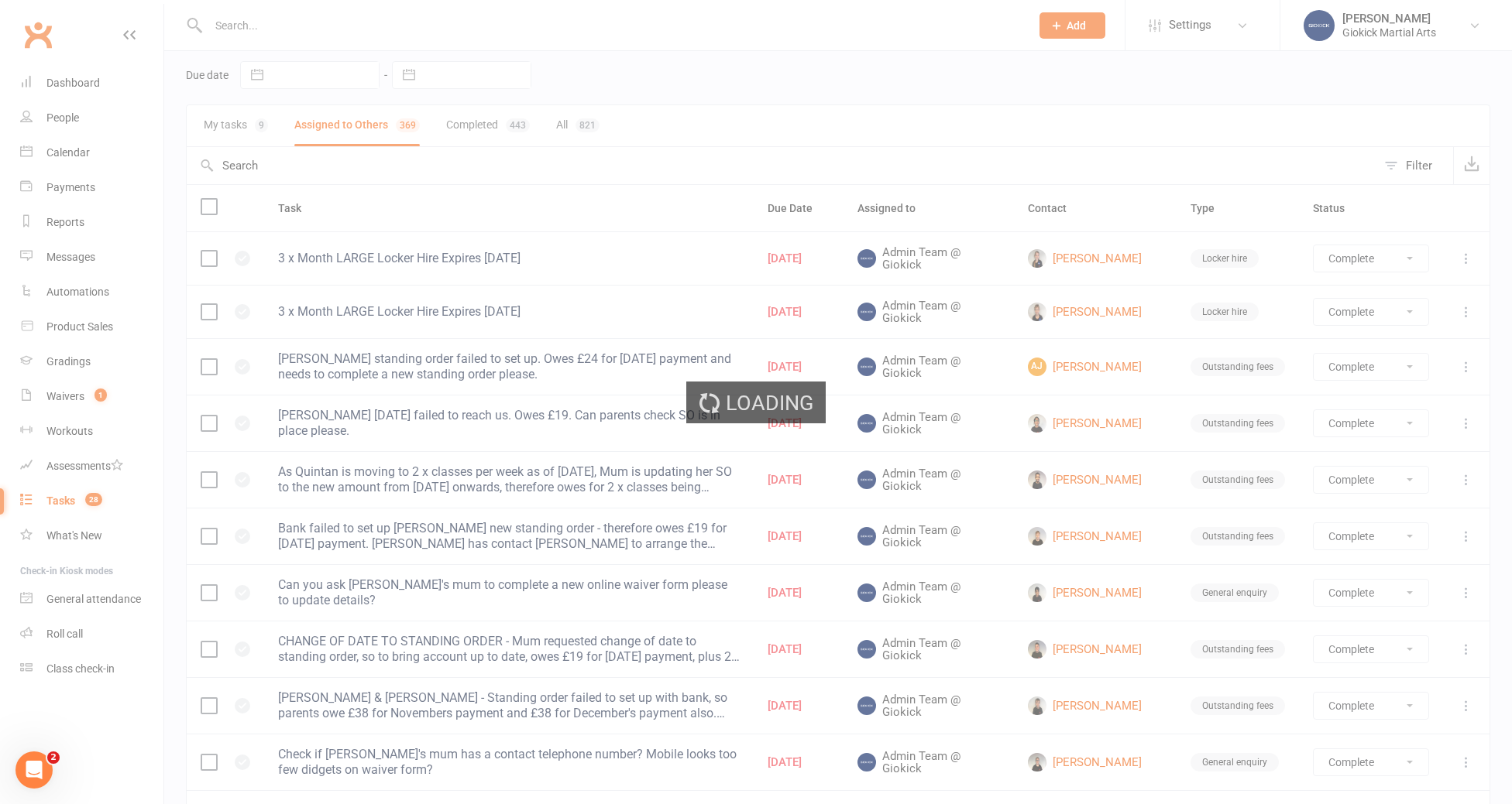
select select "finished"
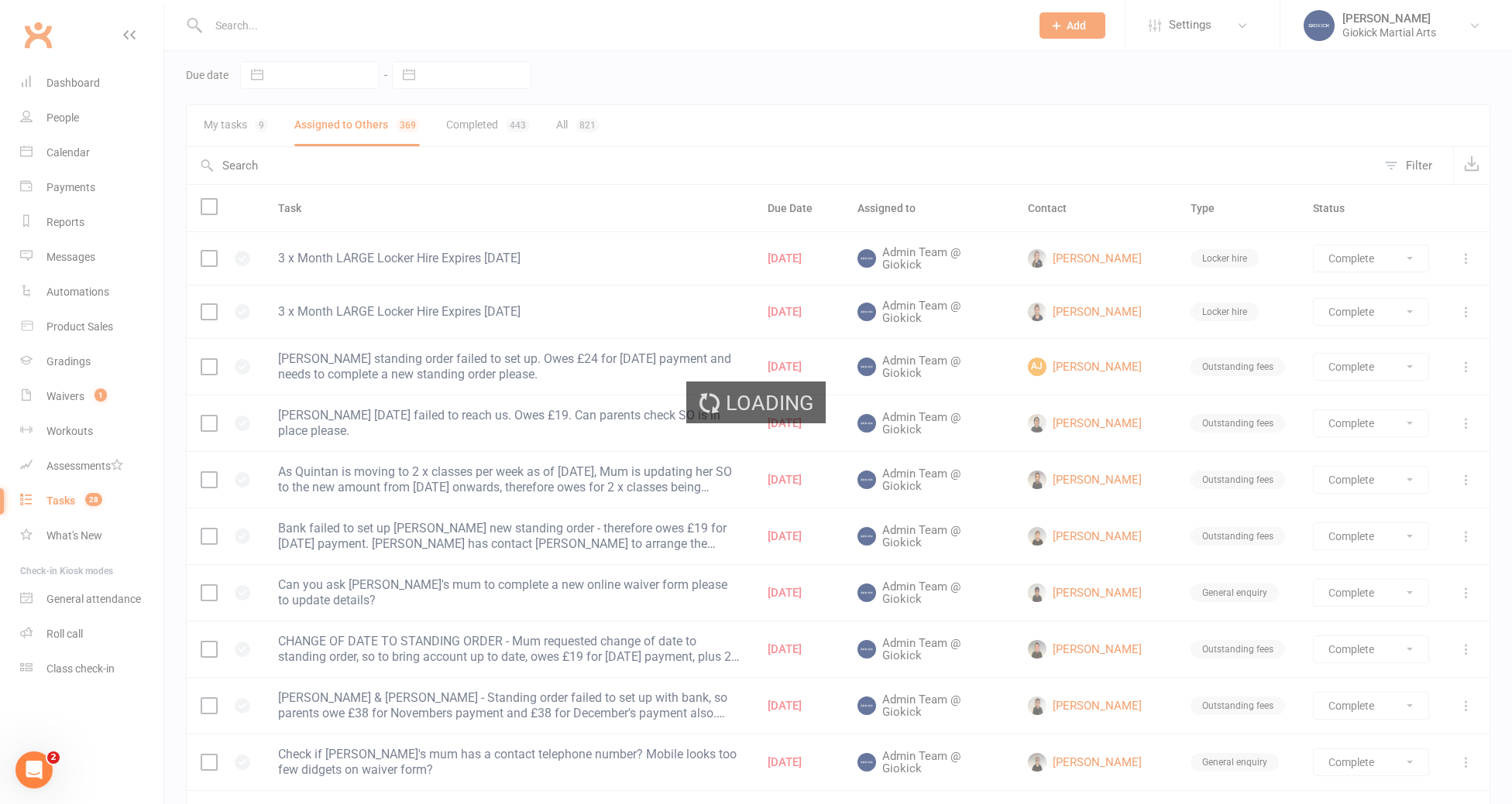
select select "finished"
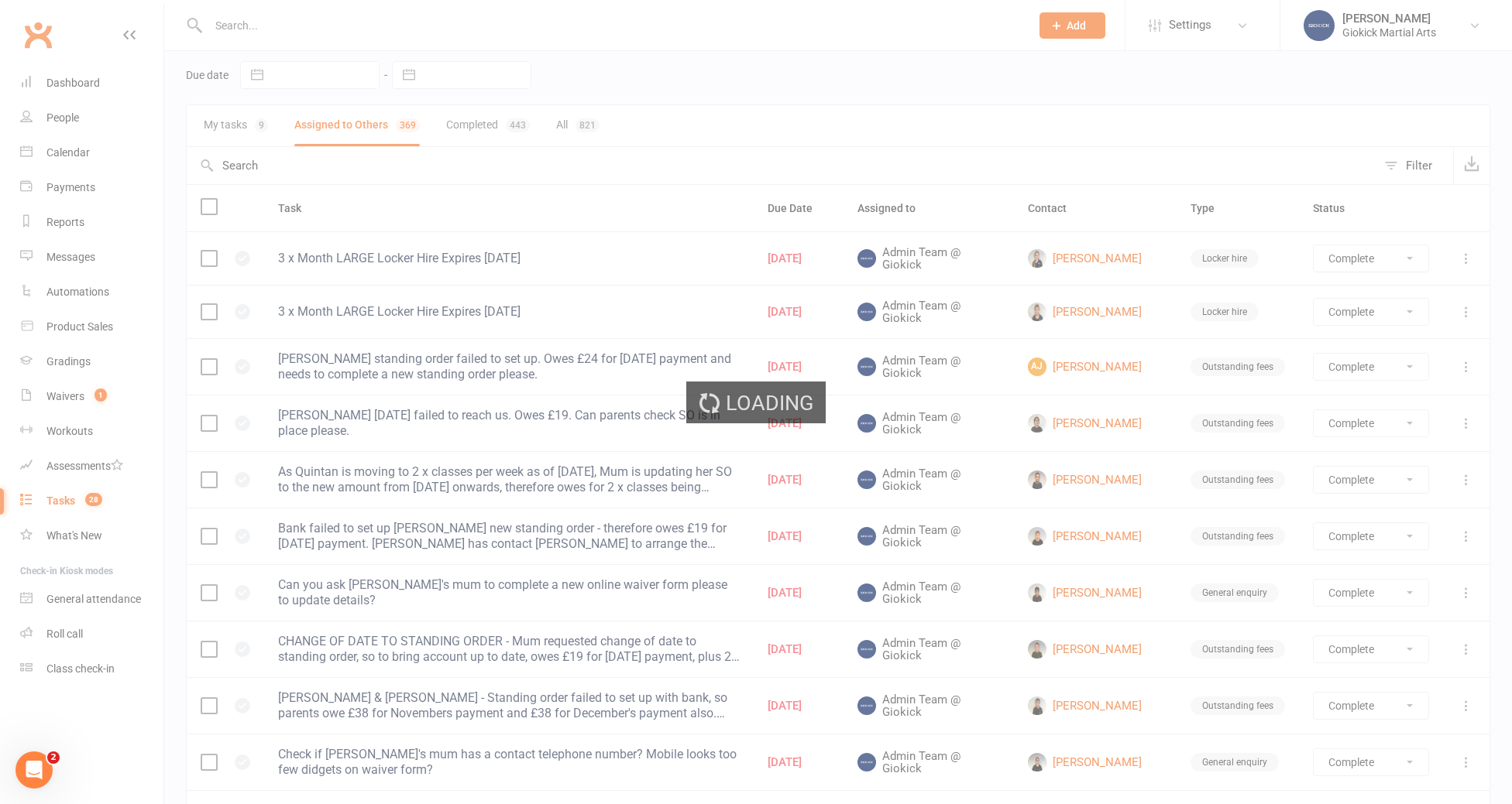
select select "finished"
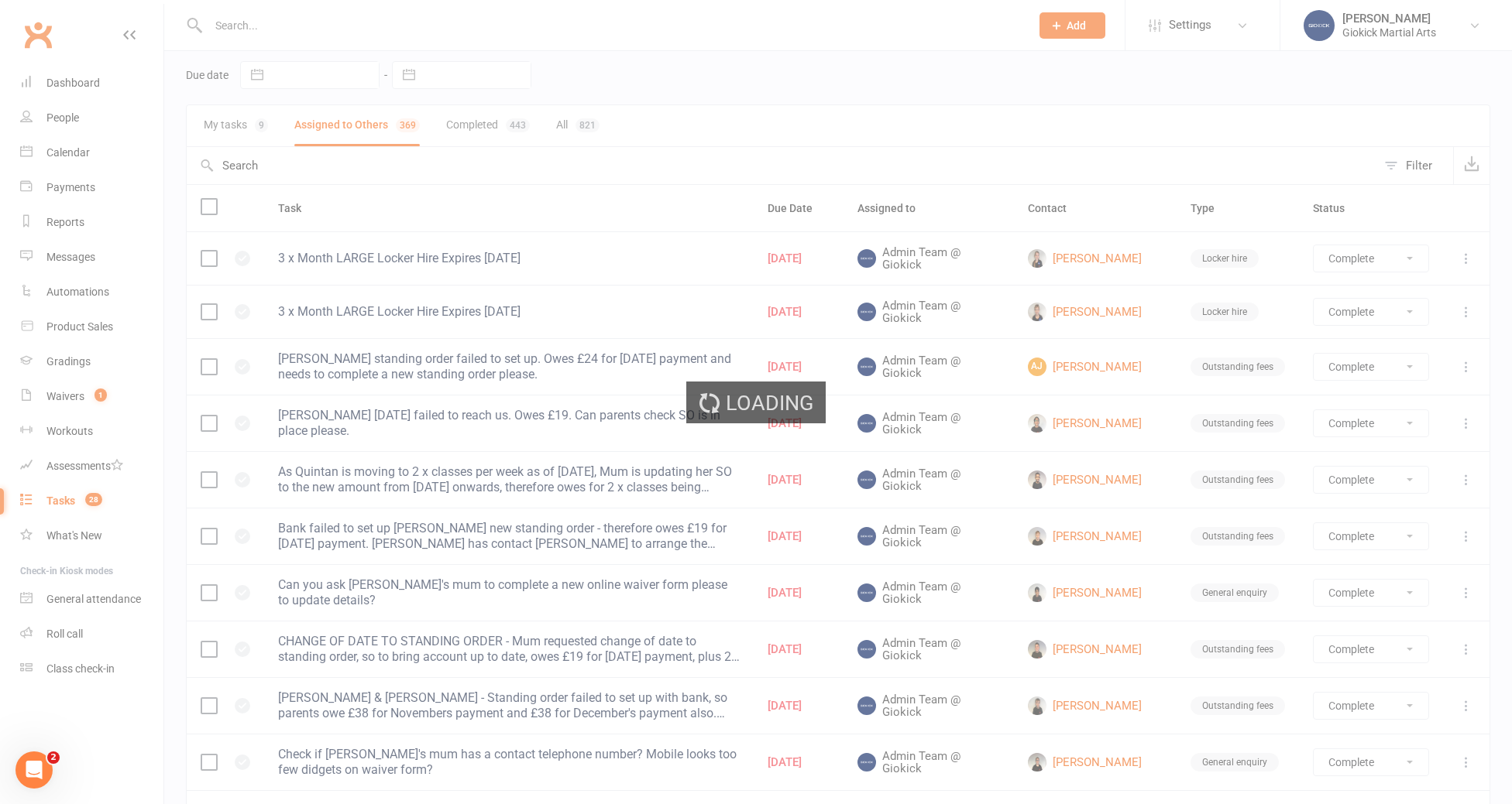
select select "finished"
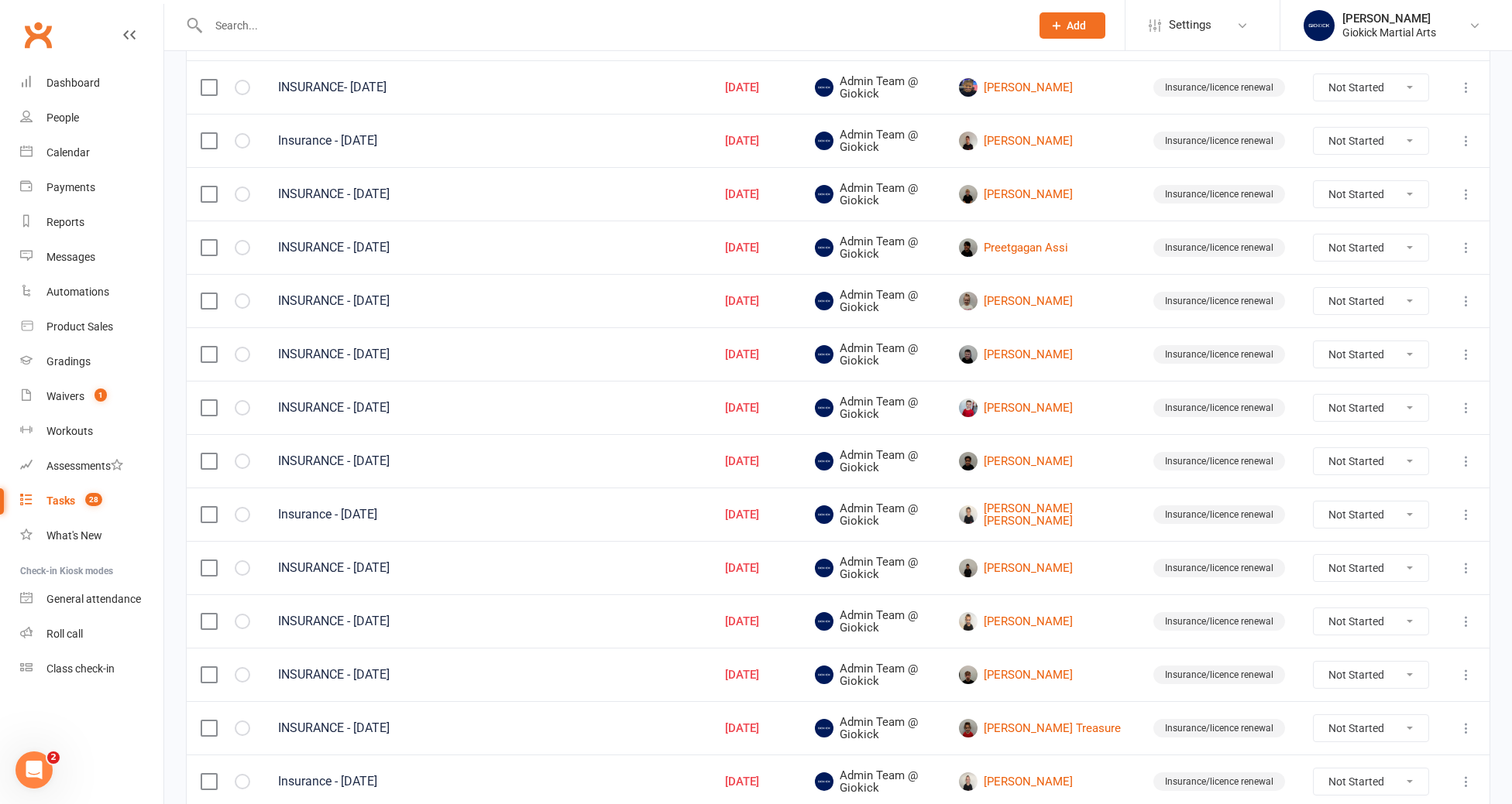
scroll to position [385, 0]
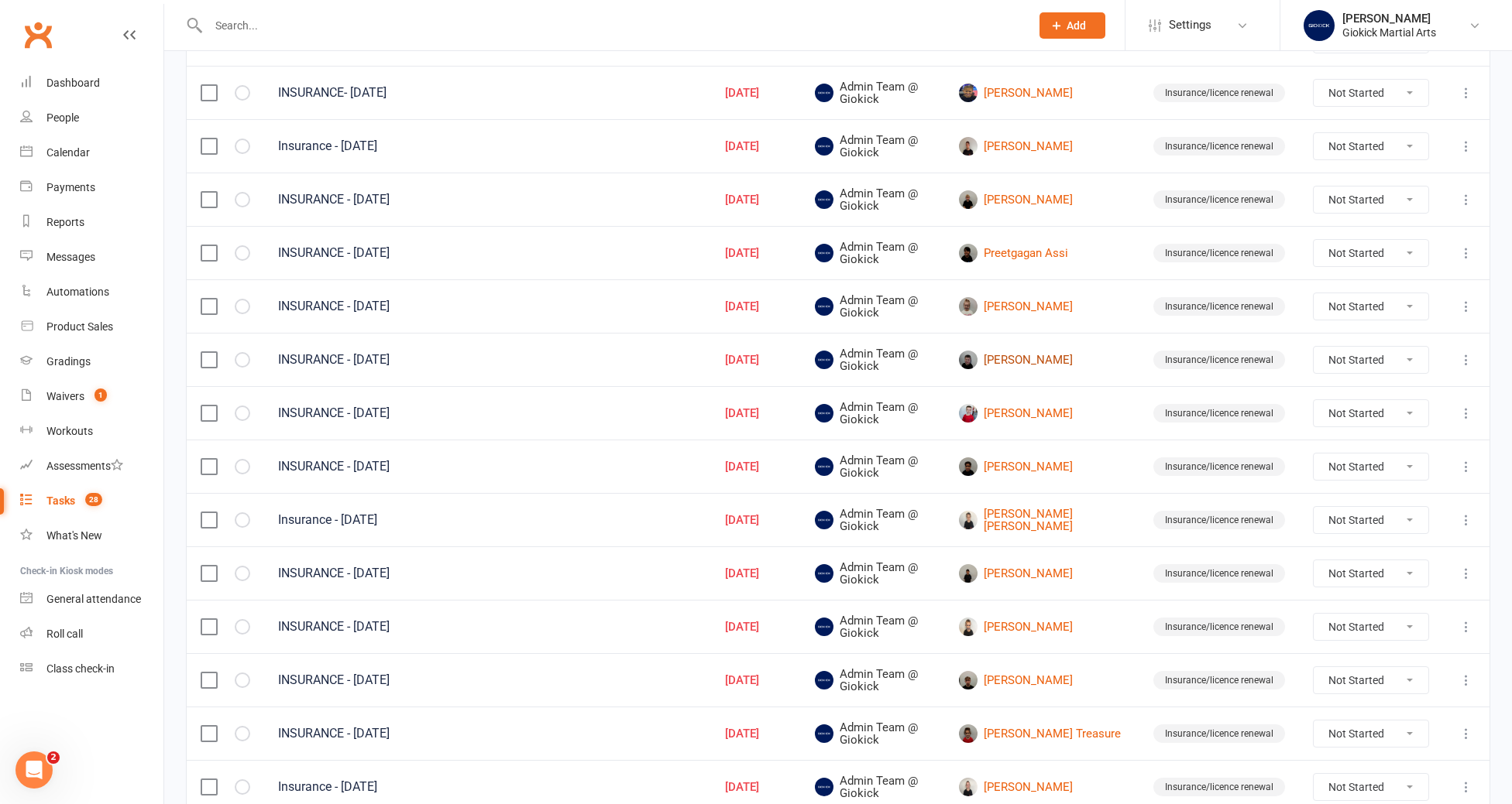
click at [1068, 358] on link "Carter Craddock" at bounding box center [1041, 360] width 166 height 19
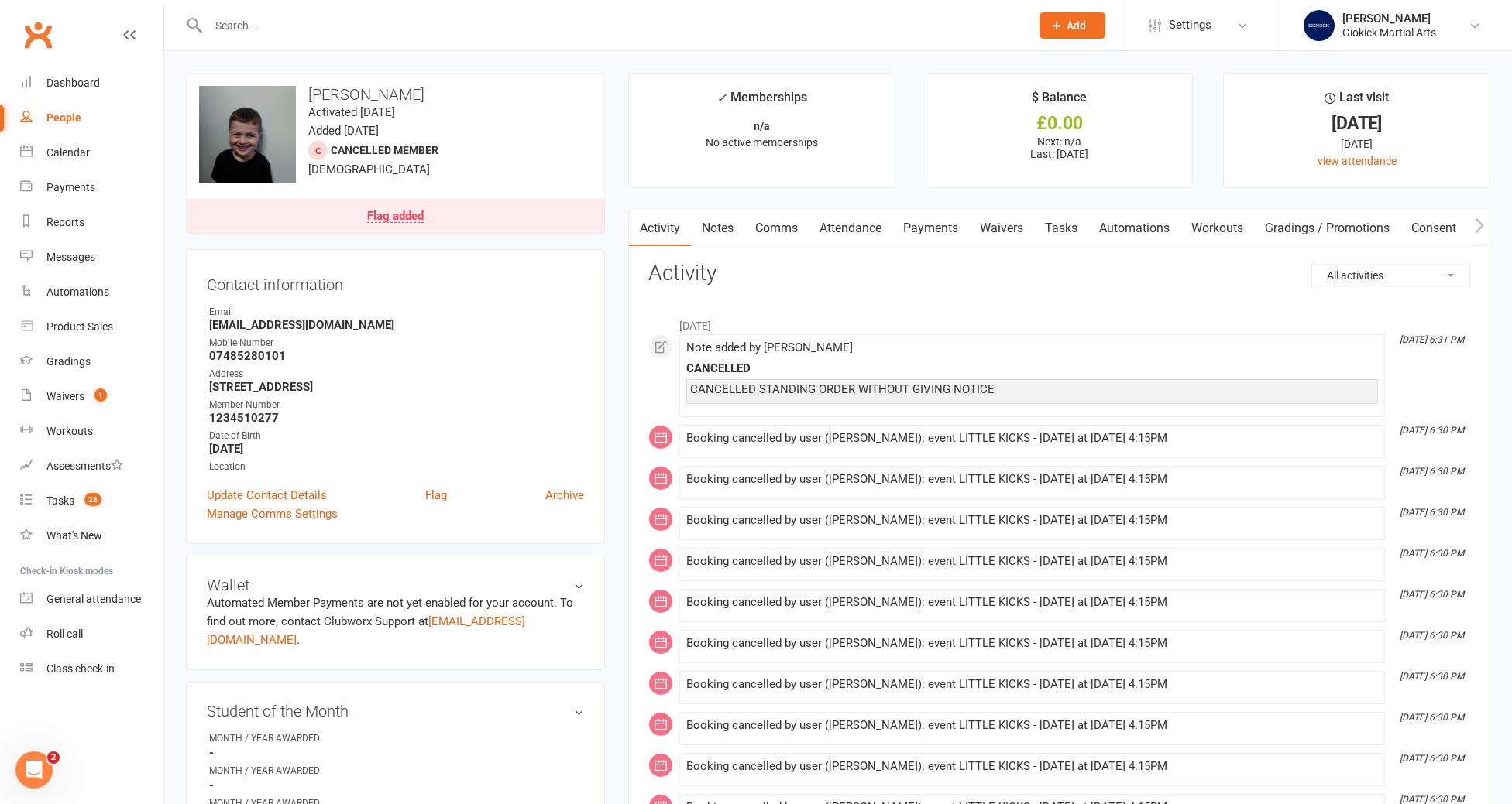
click at [1062, 226] on link "Tasks" at bounding box center [1061, 228] width 54 height 35
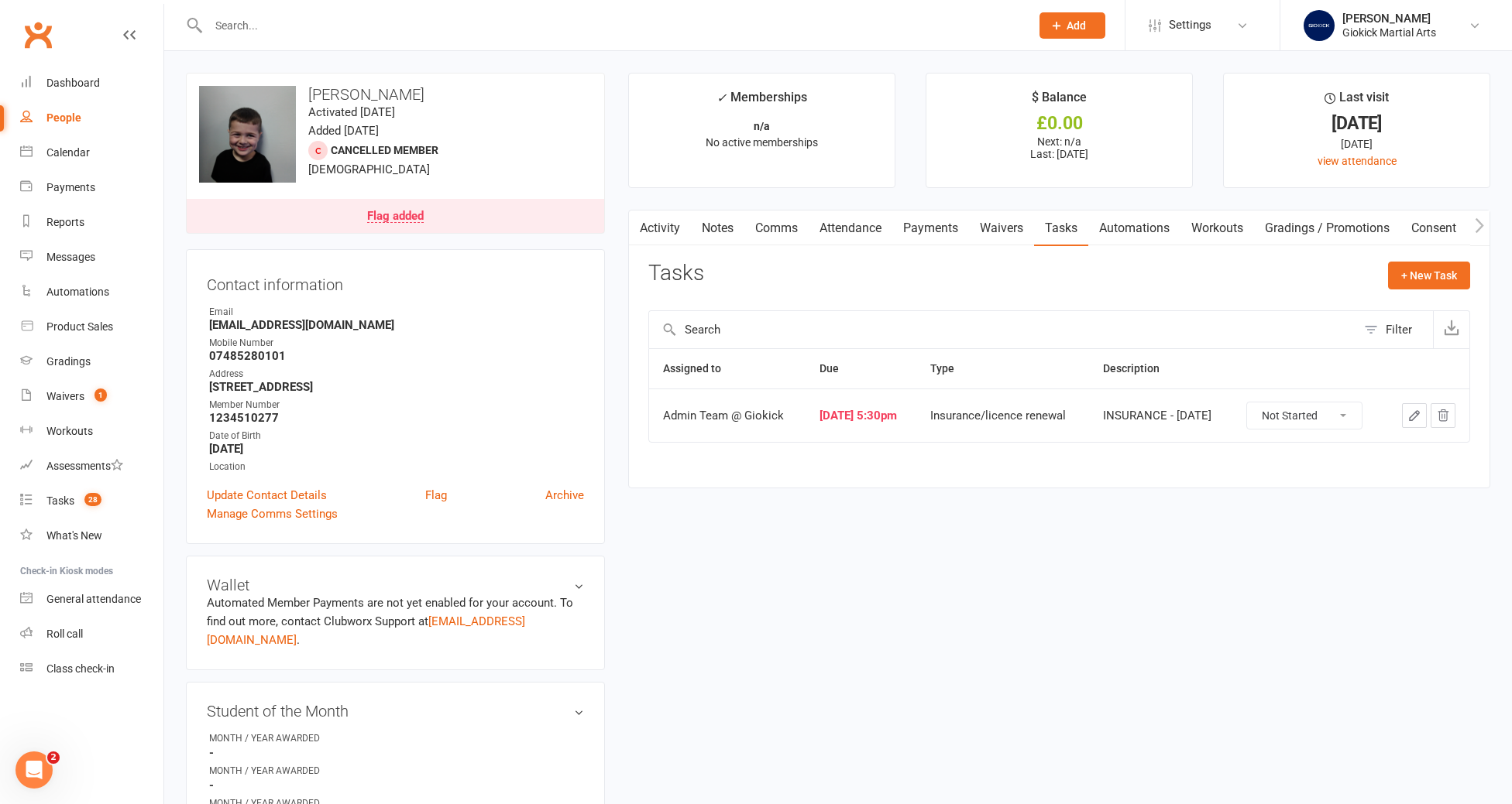
click at [1418, 418] on icon "button" at bounding box center [1414, 415] width 14 height 14
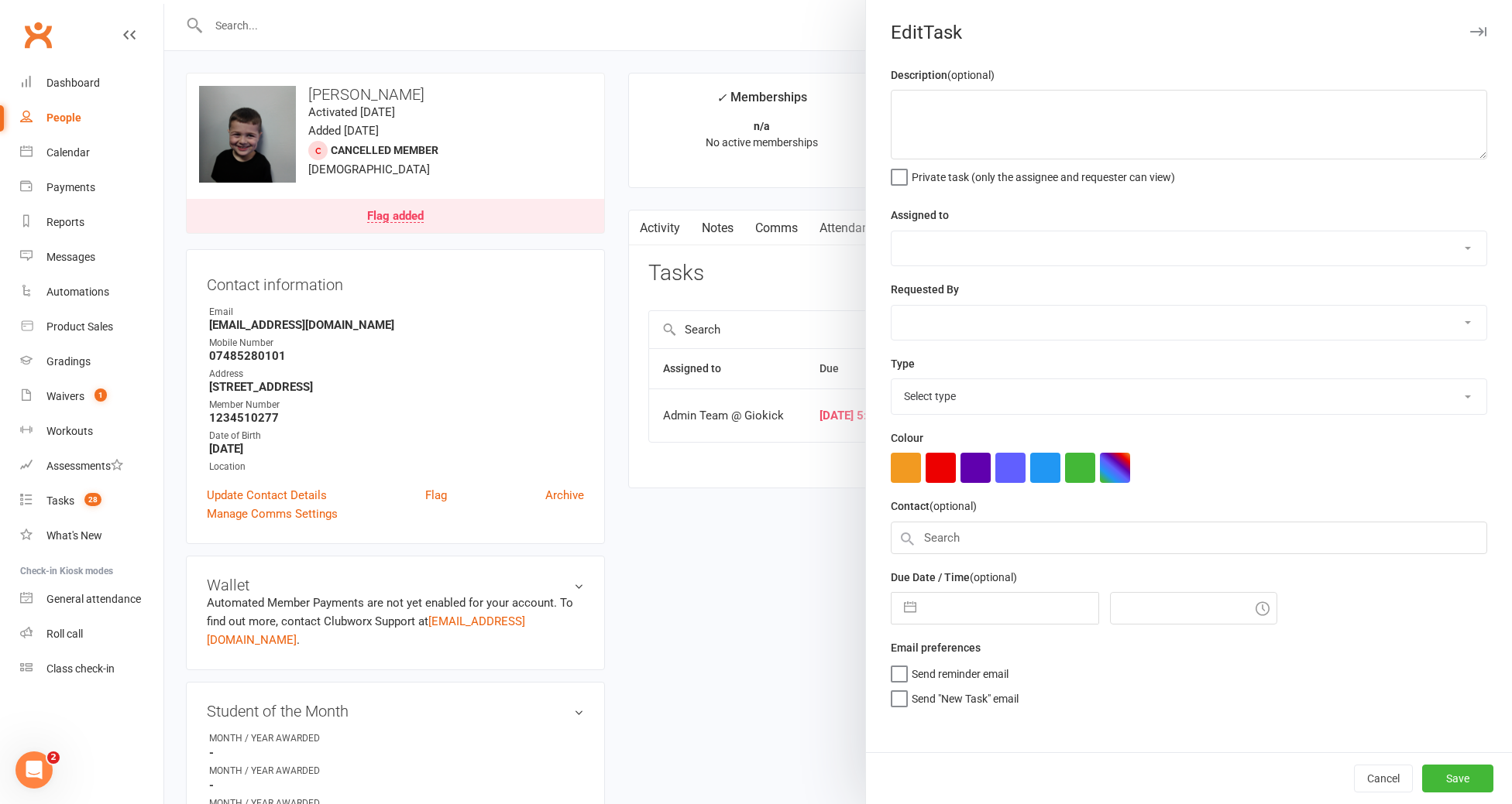
type textarea "INSURANCE - [DATE]"
select select "12159"
type input "04 Sep 2025"
type input "5:30pm"
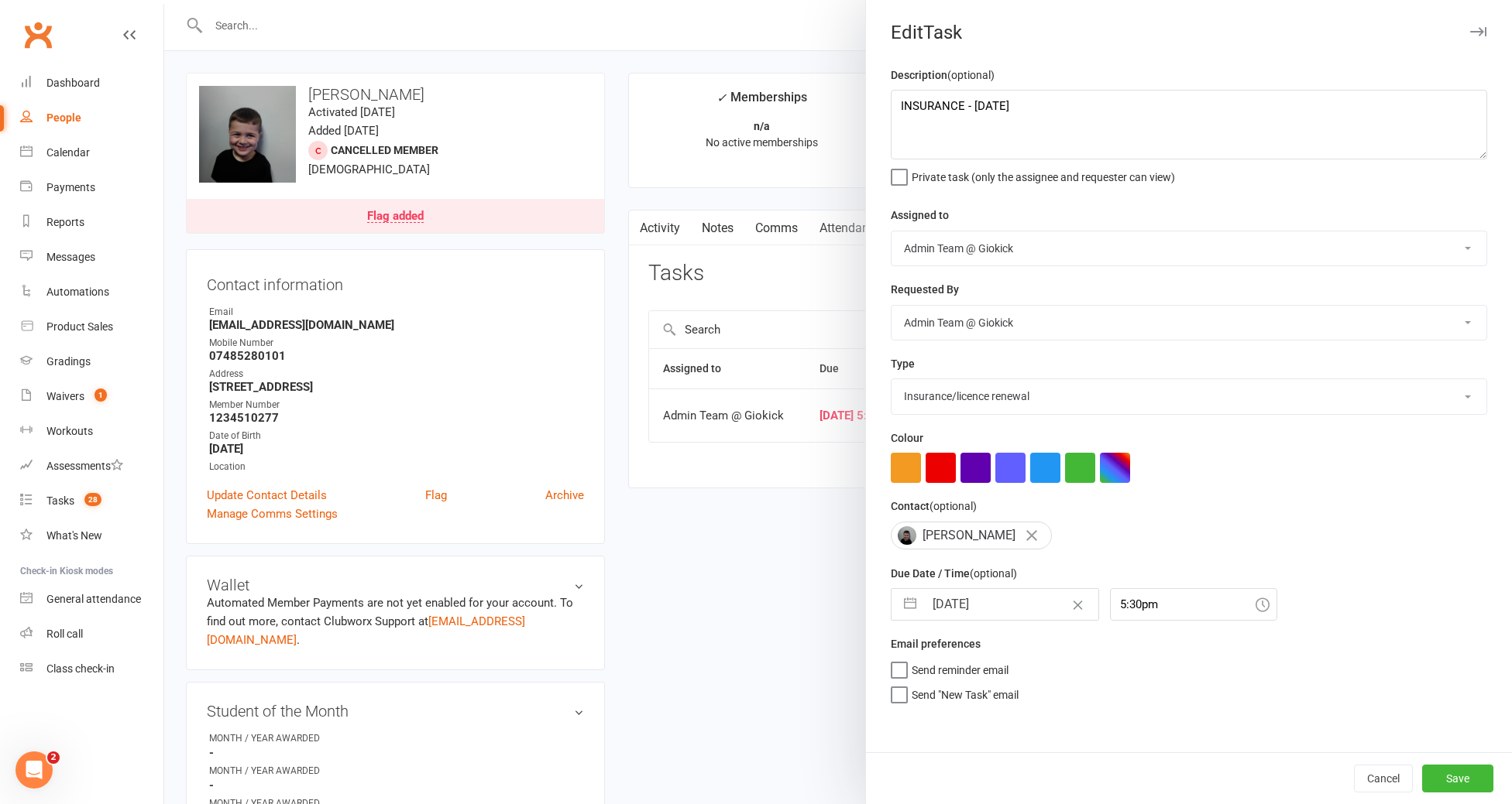
click at [1008, 391] on select "Cancelled E-mail Equipment/clothing owed First aid General enquiry Insurance/li…" at bounding box center [1189, 396] width 594 height 34
select select "12847"
click at [892, 381] on select "Cancelled E-mail Equipment/clothing owed First aid General enquiry Insurance/li…" at bounding box center [1189, 396] width 594 height 34
click at [1460, 773] on button "Save" at bounding box center [1457, 779] width 72 height 28
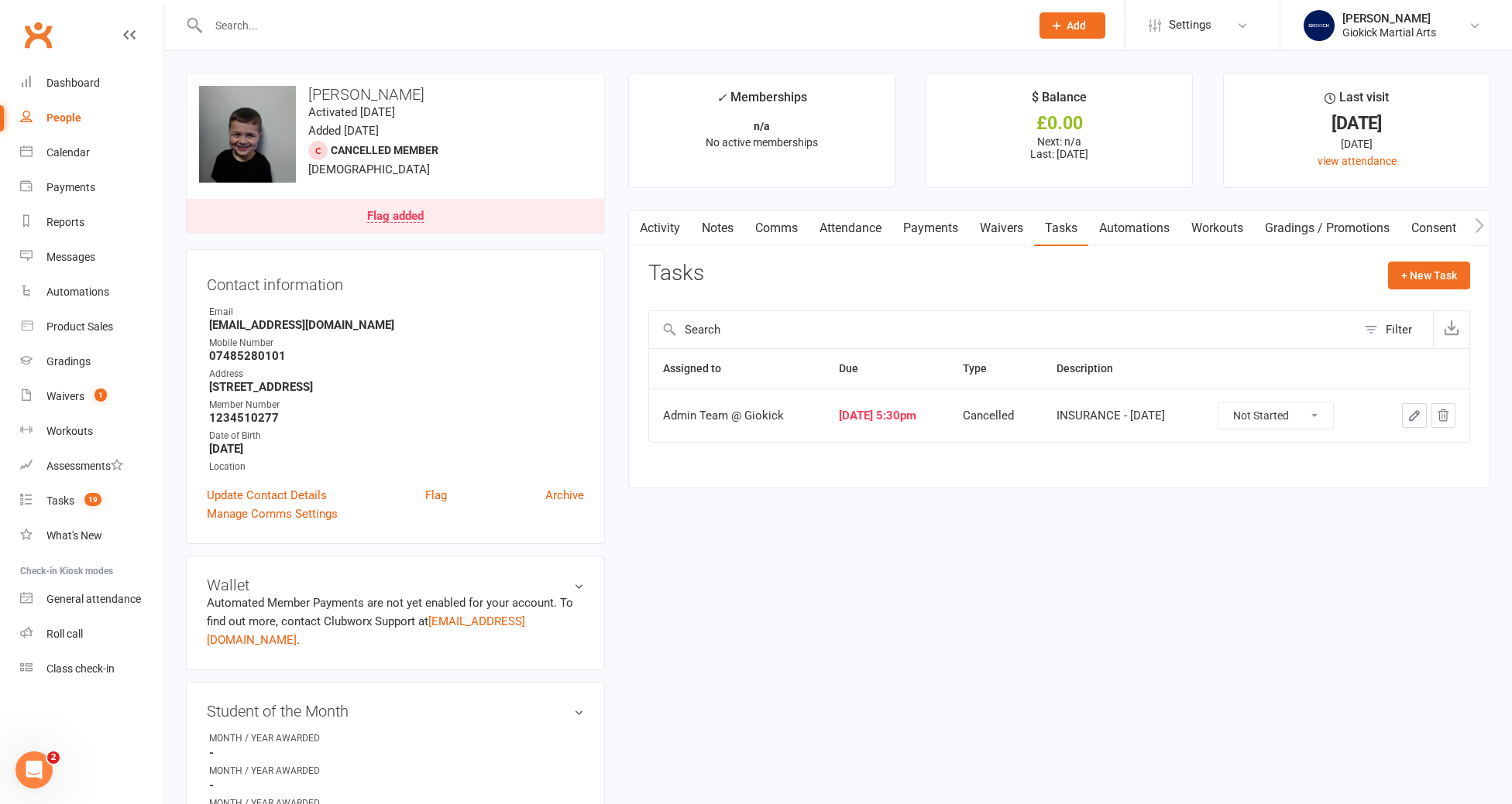
click at [1296, 412] on select "Not Started In Progress Waiting Complete" at bounding box center [1275, 416] width 114 height 26
click at [1246, 403] on select "Not Started In Progress Waiting Complete" at bounding box center [1275, 416] width 114 height 26
select select "unstarted"
click at [74, 503] on div "Tasks" at bounding box center [60, 500] width 28 height 12
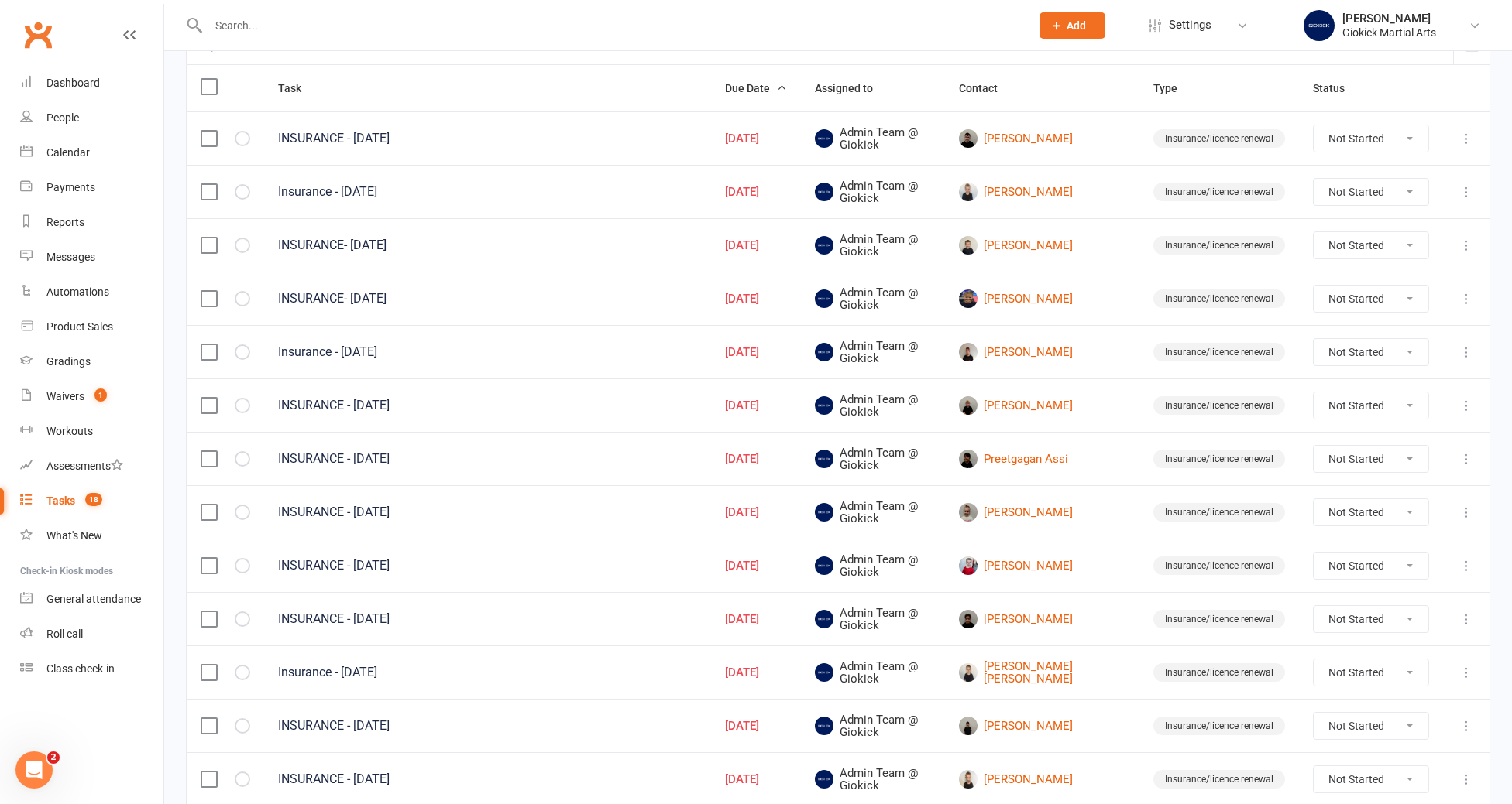
scroll to position [188, 0]
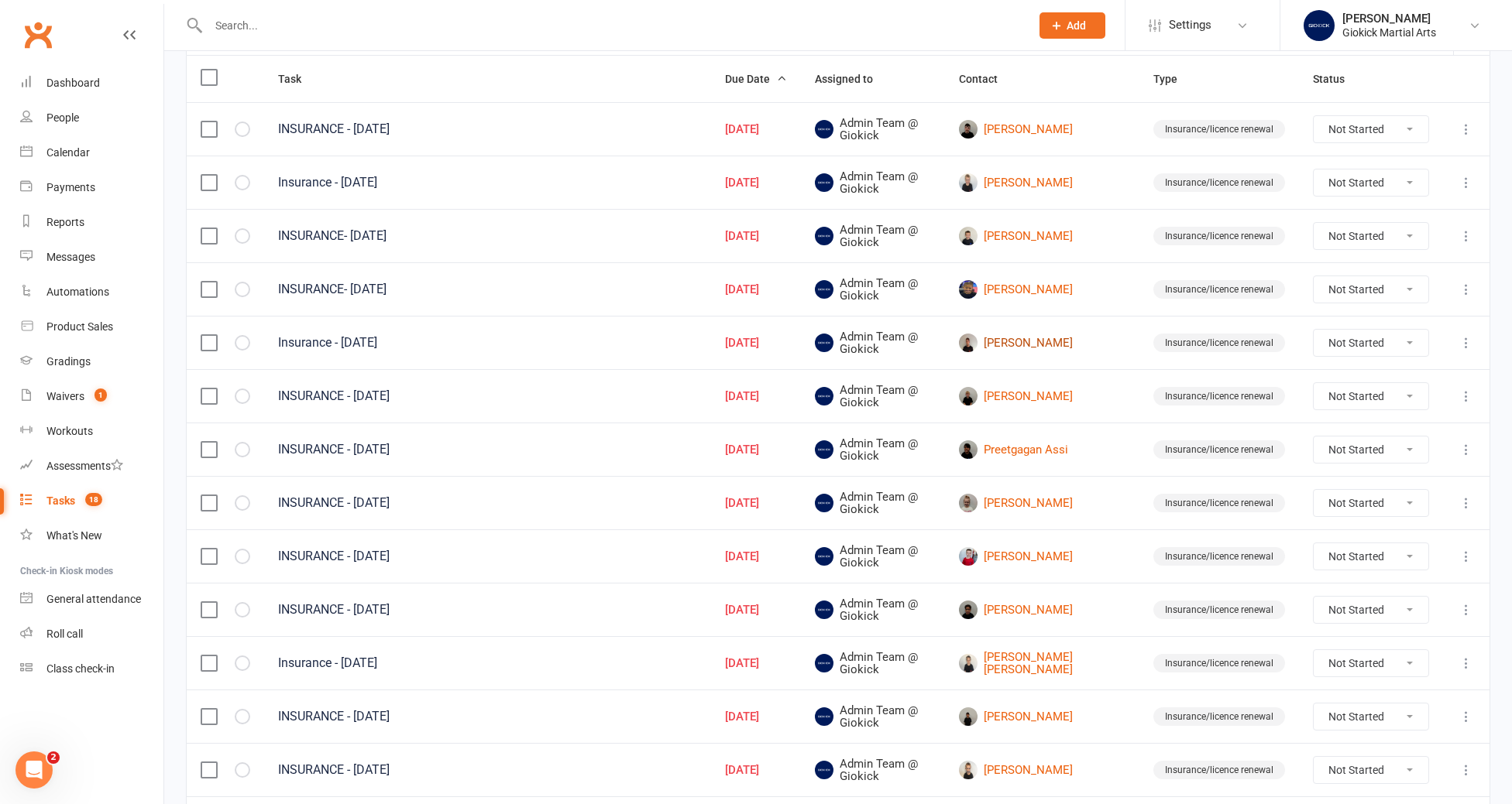
click at [1054, 344] on link "Joshua Corns" at bounding box center [1041, 343] width 166 height 19
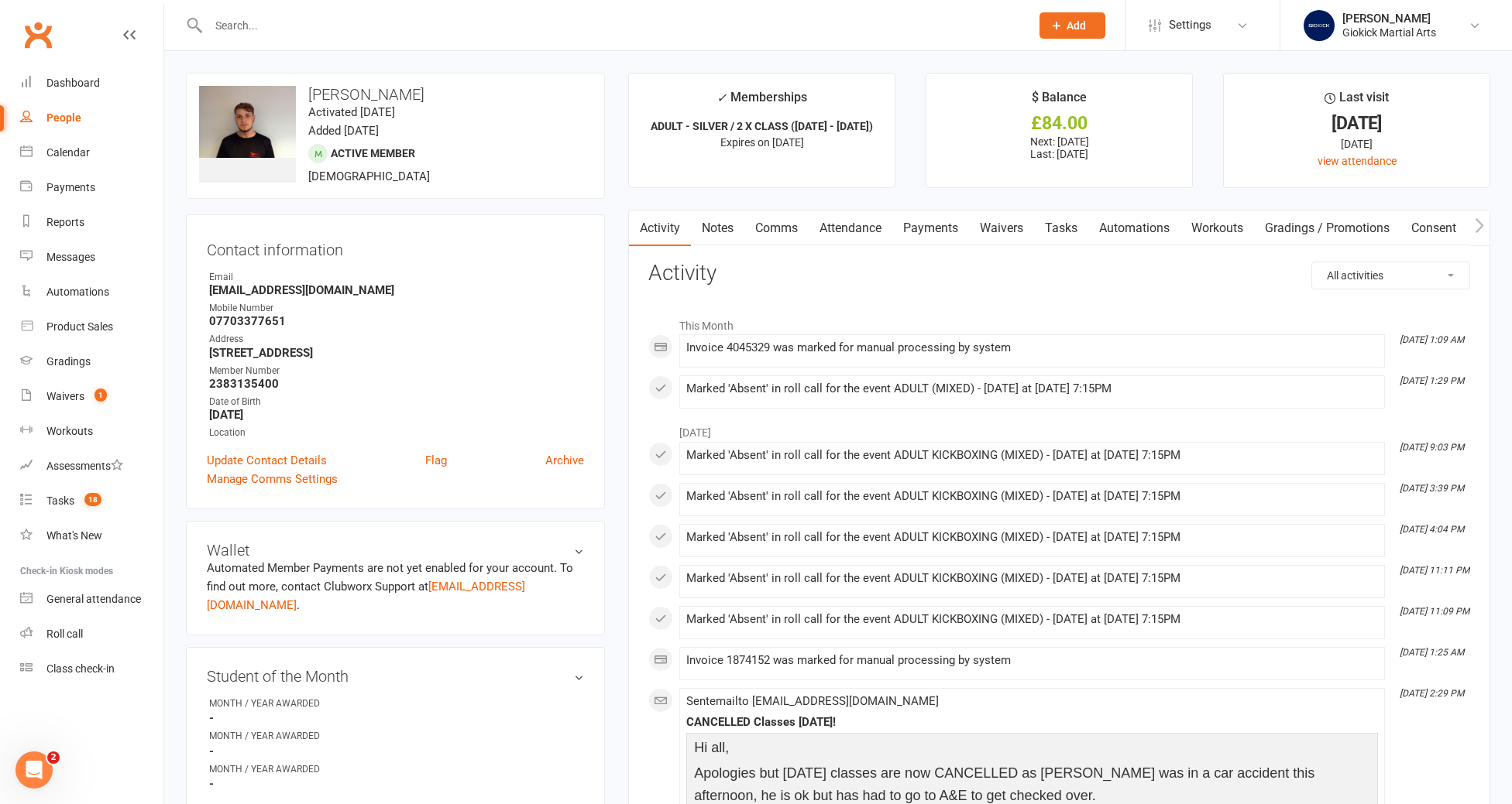
click at [1072, 231] on link "Tasks" at bounding box center [1061, 228] width 54 height 35
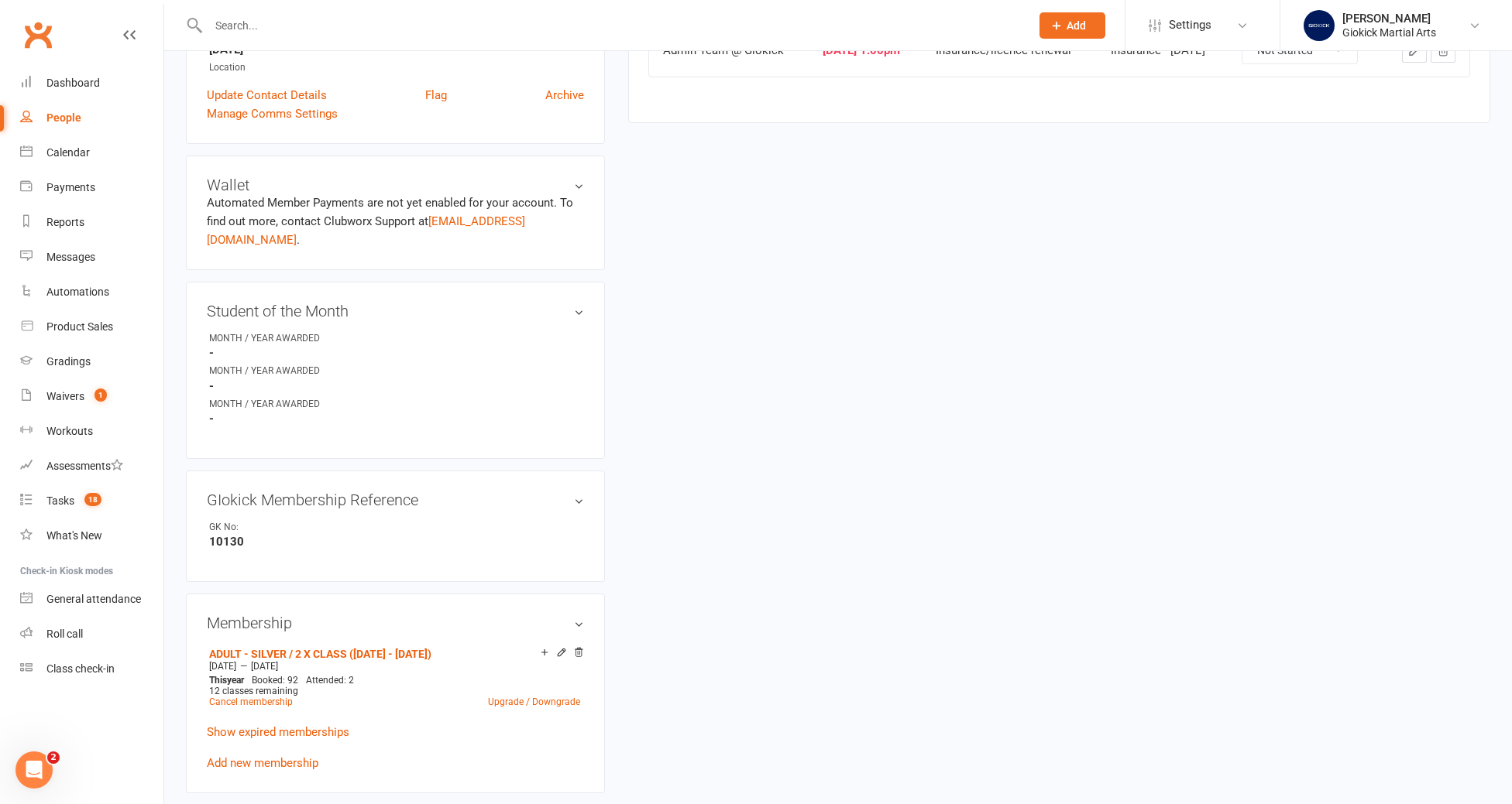
scroll to position [375, 0]
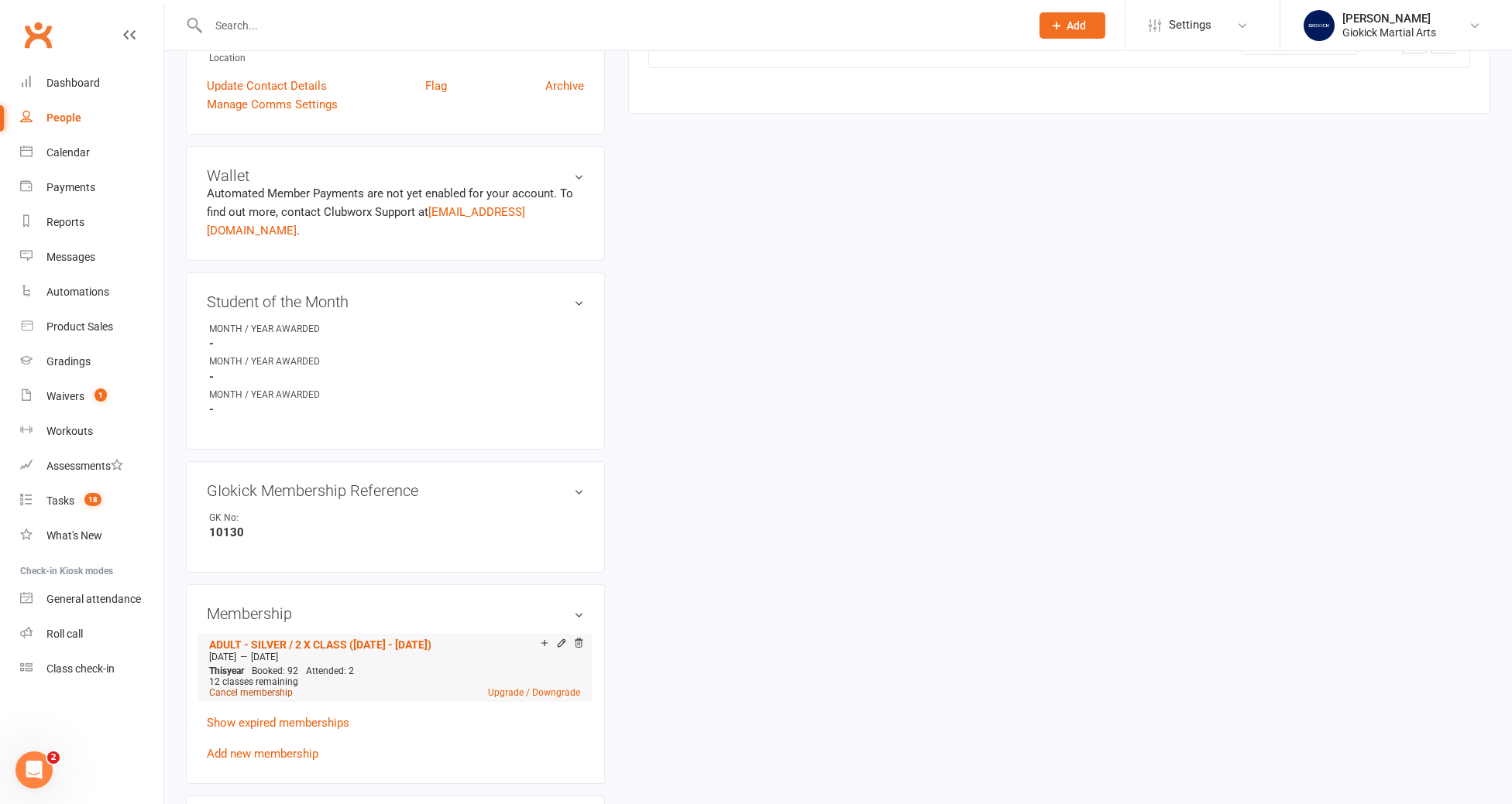
click at [252, 687] on link "Cancel membership" at bounding box center [251, 693] width 84 height 11
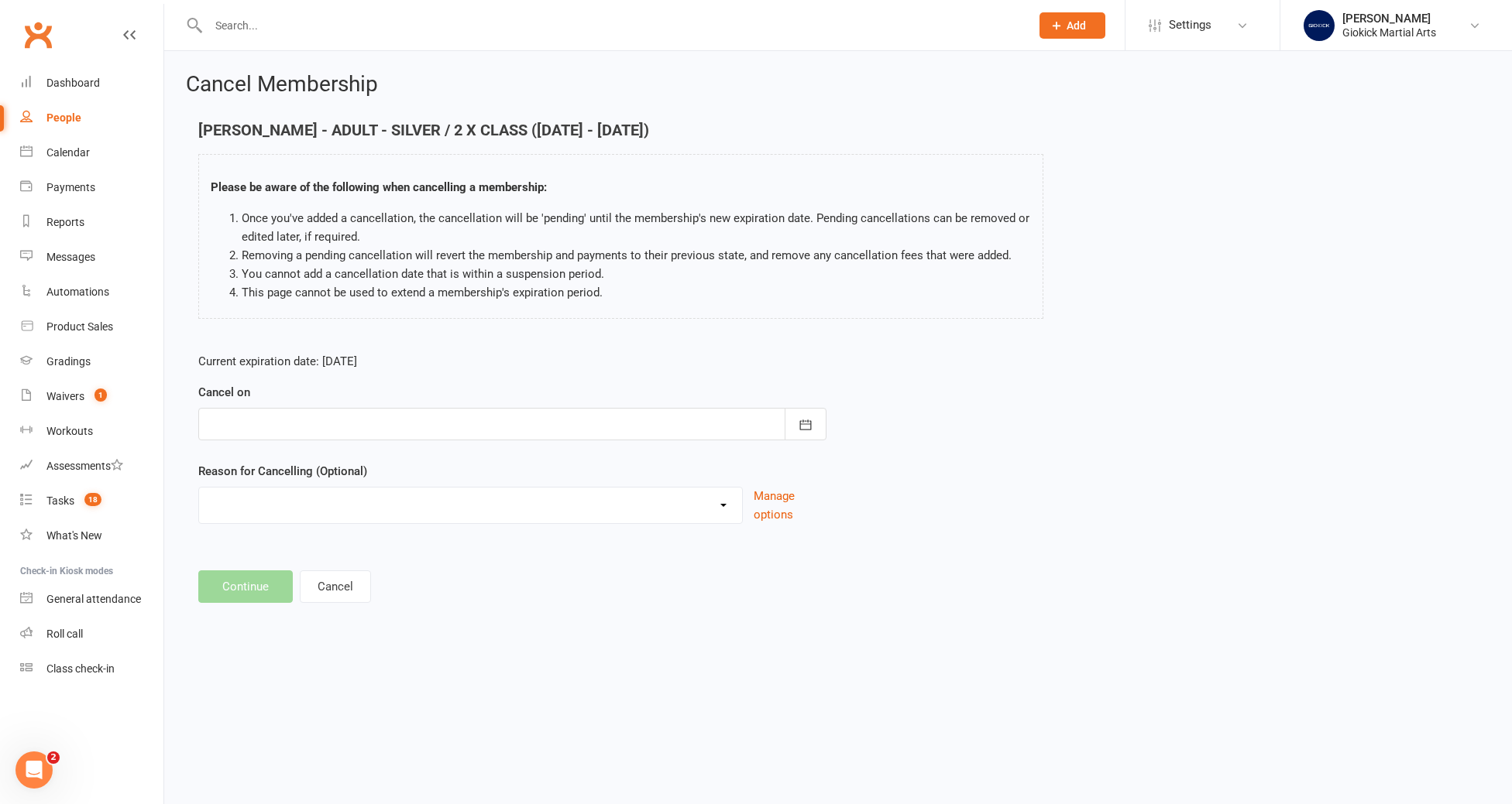
click at [374, 426] on div at bounding box center [512, 423] width 628 height 32
click at [285, 583] on button "13" at bounding box center [294, 581] width 33 height 28
type input "13 Oct 2025"
click at [302, 505] on select "Failed Payments - Space Cancelled Holiday Injury No longer require the space Ot…" at bounding box center [470, 502] width 542 height 31
select select "0"
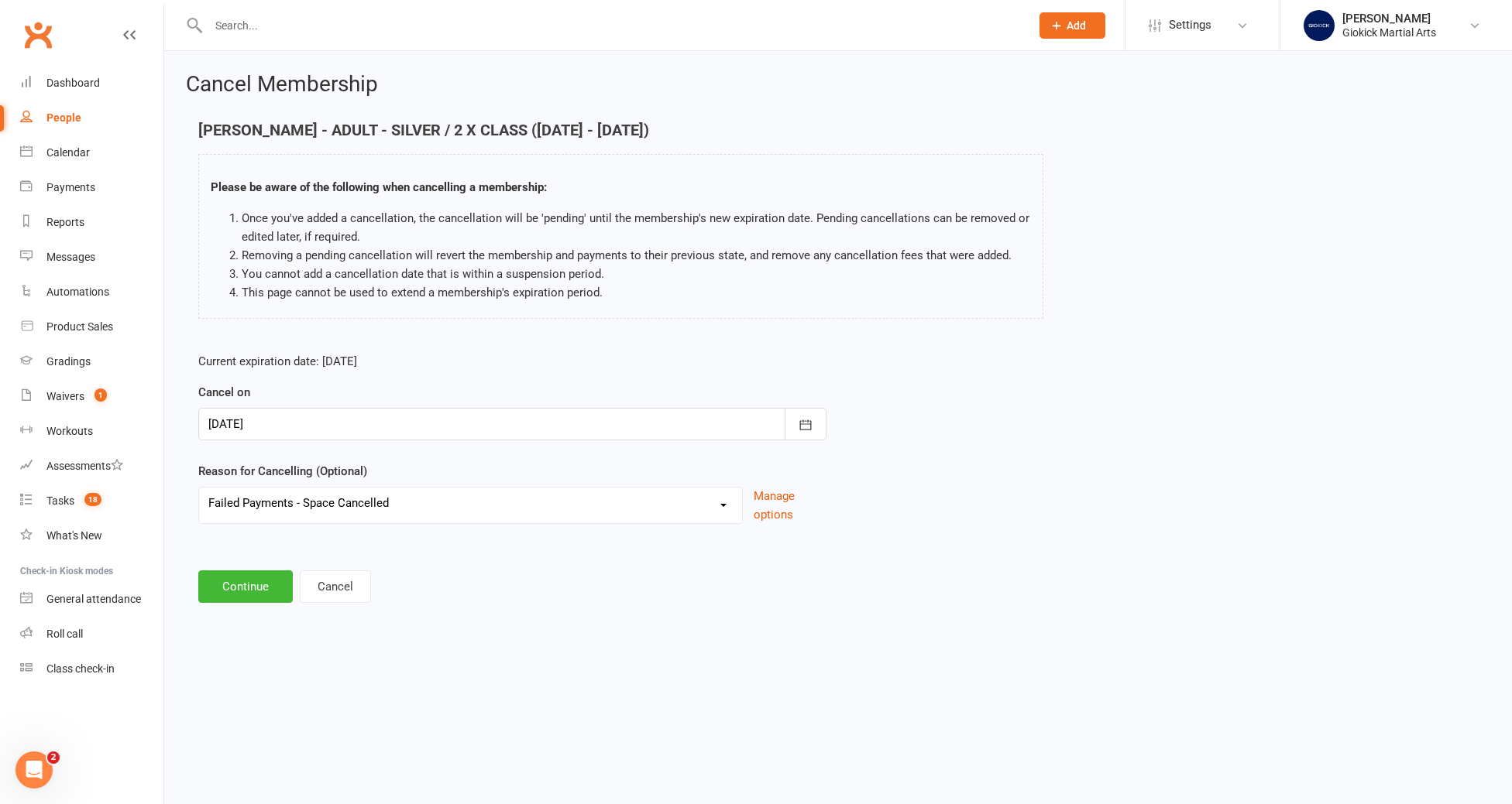
click at [199, 487] on select "Failed Payments - Space Cancelled Holiday Injury No longer require the space Ot…" at bounding box center [470, 502] width 542 height 31
click at [244, 590] on button "Continue" at bounding box center [245, 587] width 95 height 32
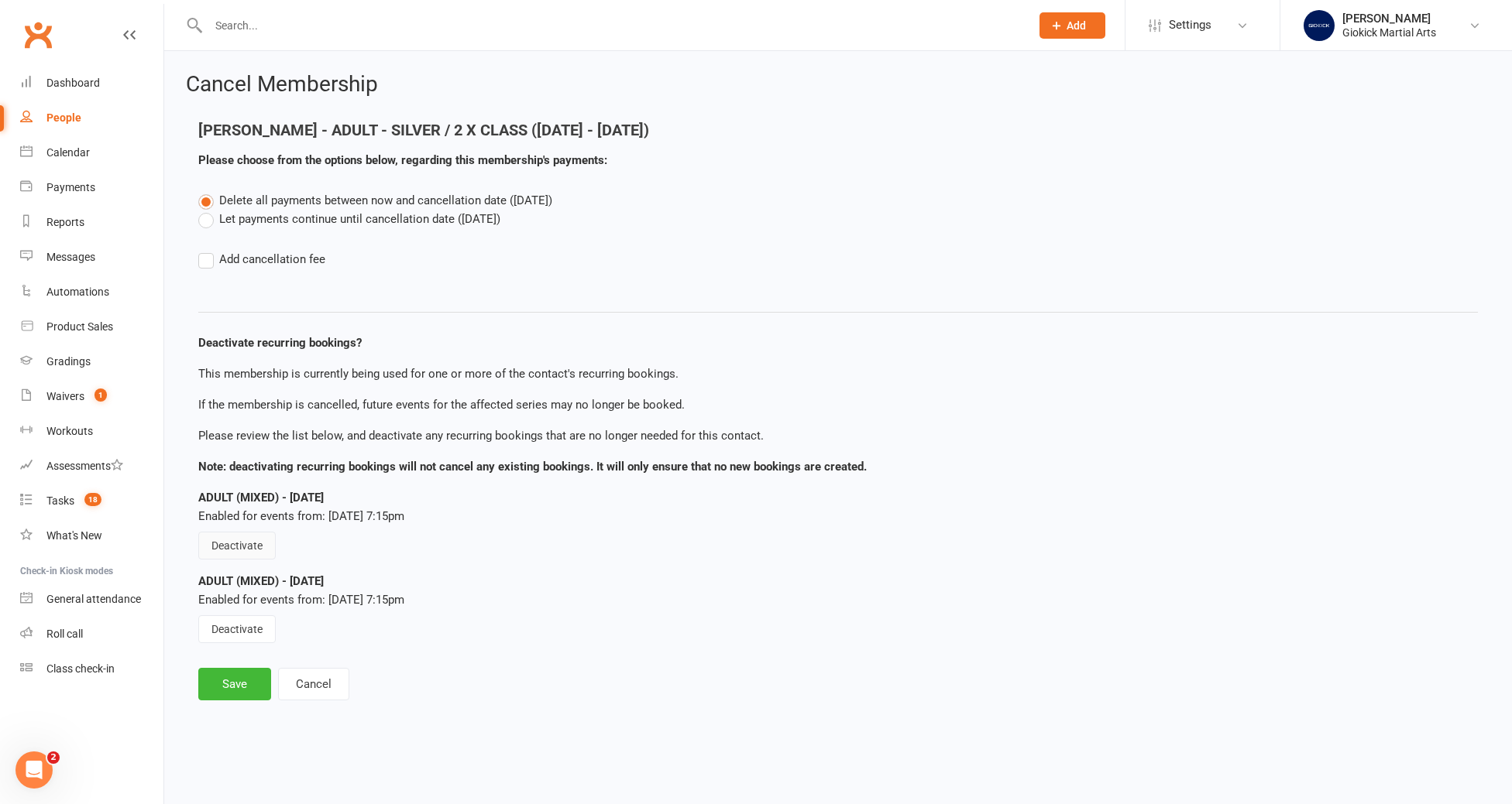
click at [242, 551] on button "Deactivate" at bounding box center [236, 546] width 77 height 28
click at [237, 631] on button "Deactivate" at bounding box center [236, 629] width 77 height 28
click at [230, 692] on button "Save" at bounding box center [234, 684] width 72 height 32
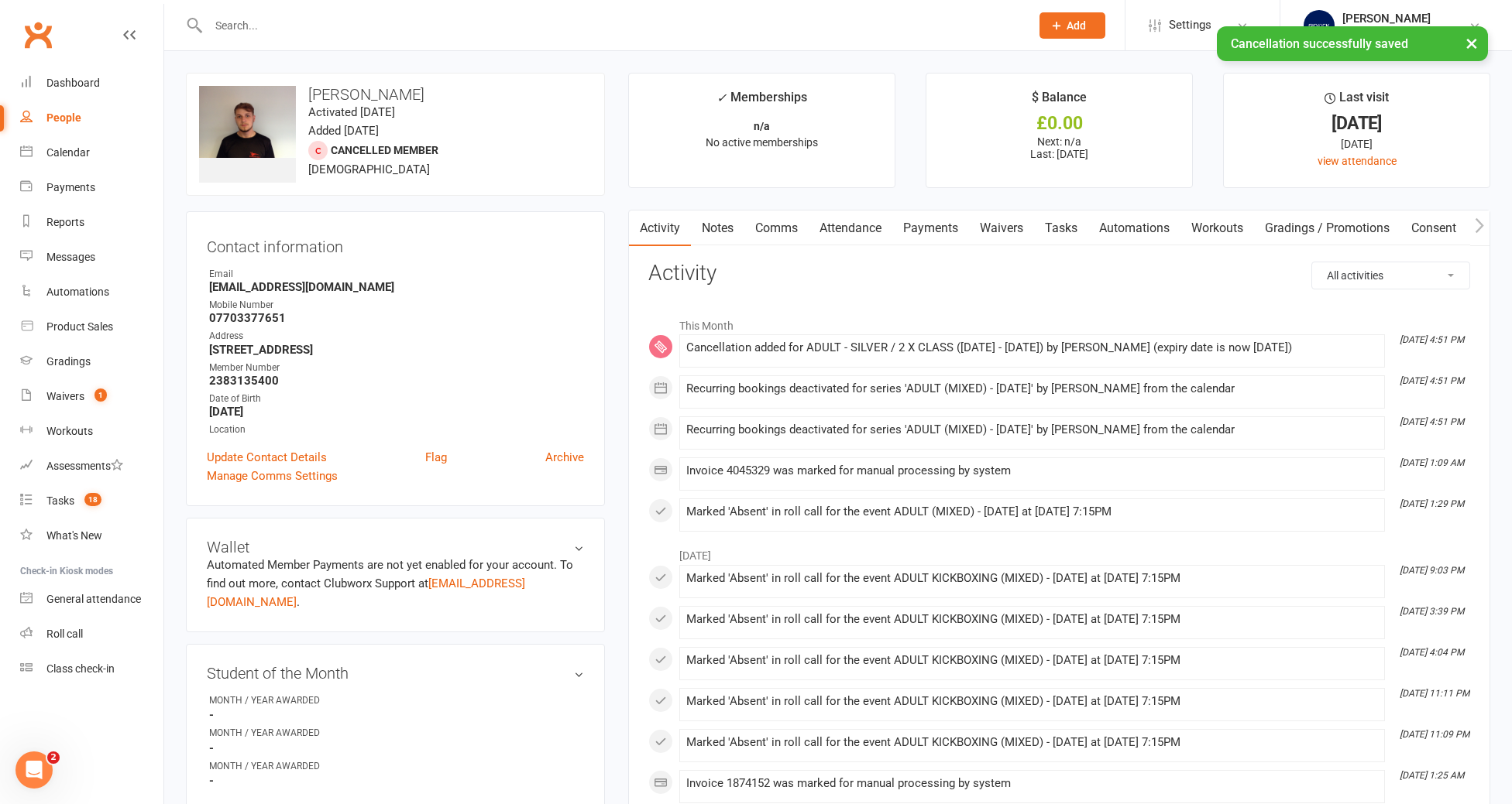
click at [841, 226] on link "Attendance" at bounding box center [850, 228] width 84 height 35
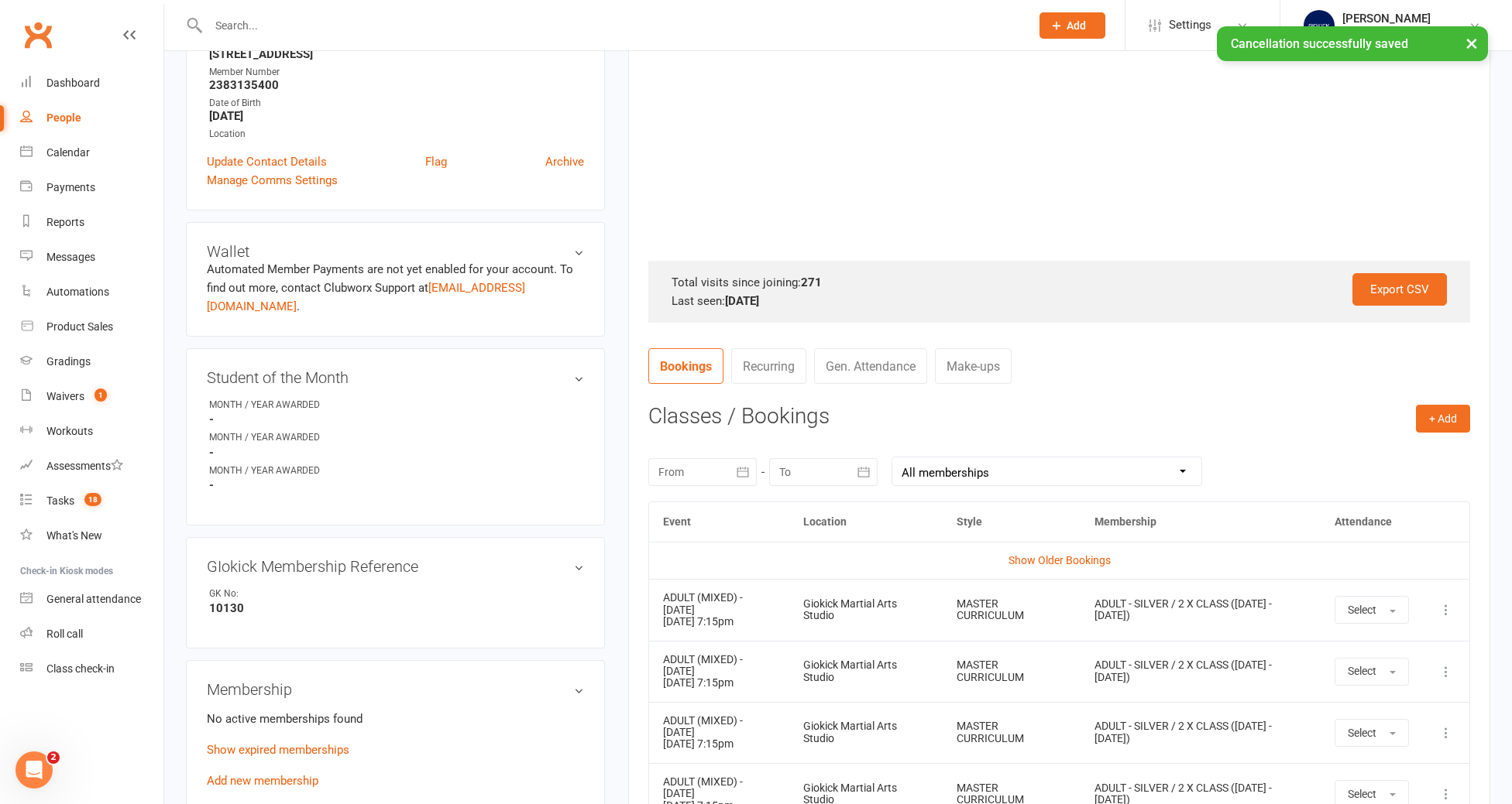
scroll to position [441, 0]
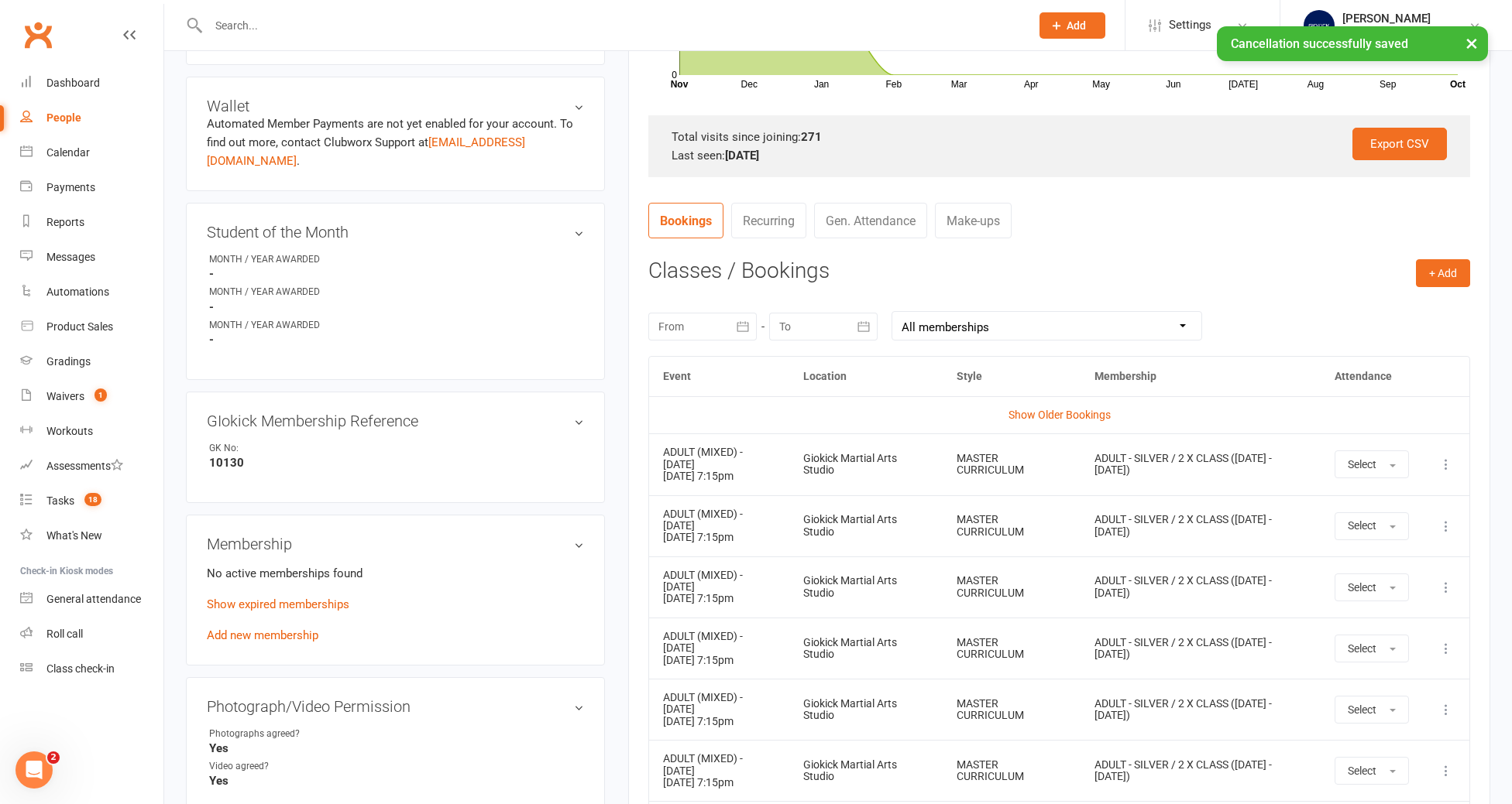
click at [1447, 463] on icon at bounding box center [1445, 464] width 16 height 16
click at [1419, 543] on link "Remove booking" at bounding box center [1377, 556] width 153 height 31
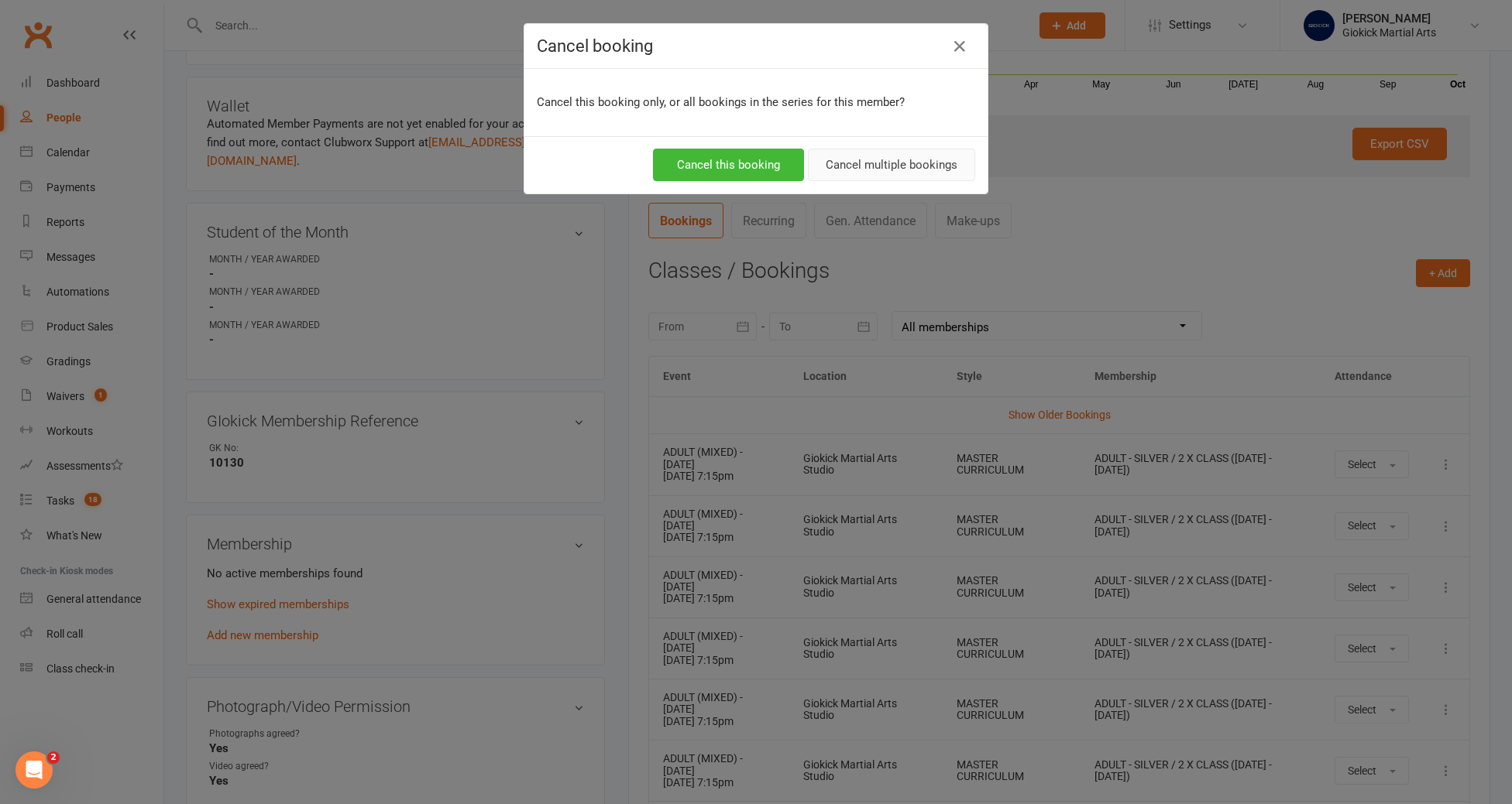
click at [905, 165] on button "Cancel multiple bookings" at bounding box center [892, 164] width 167 height 32
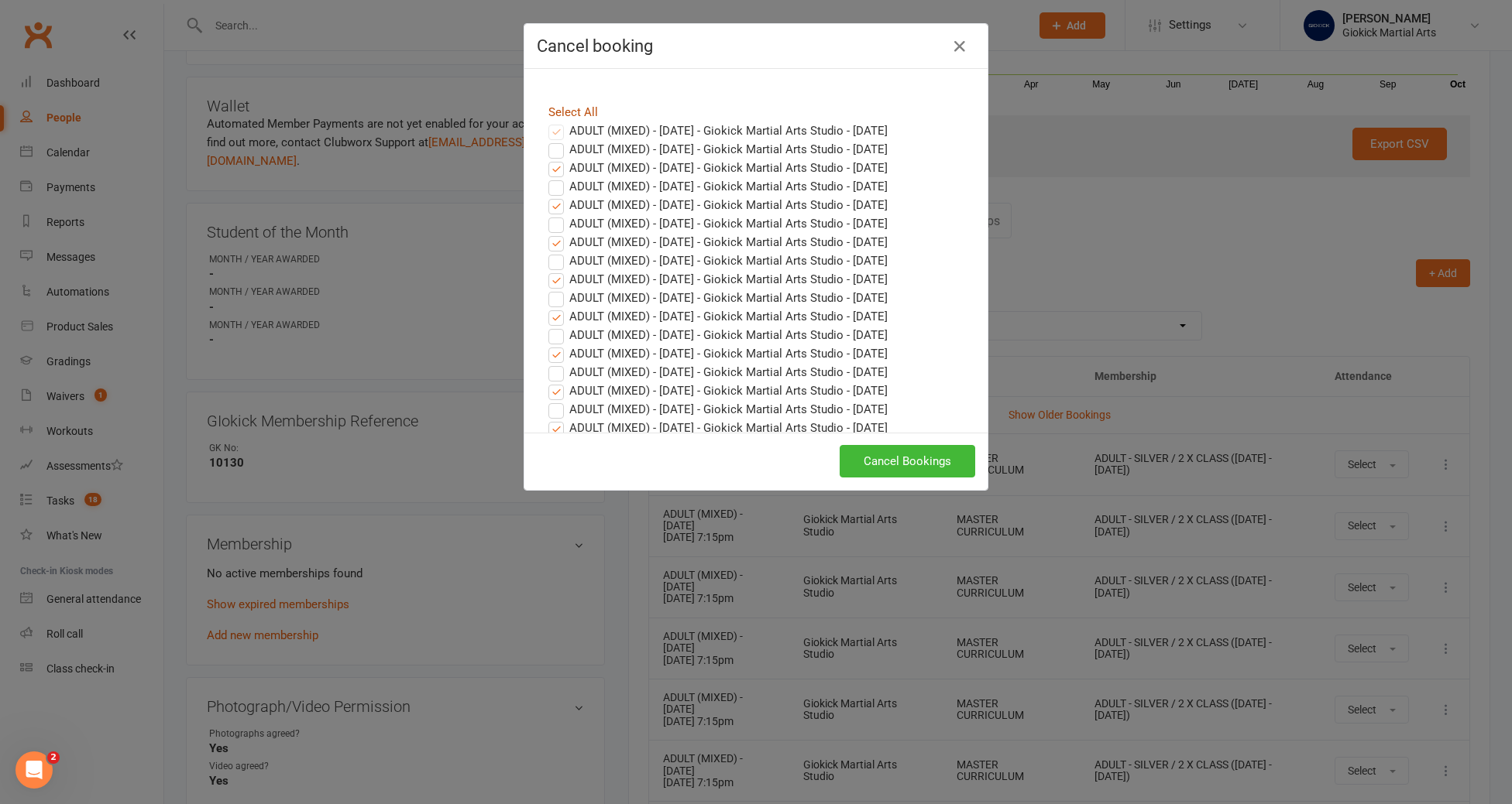
click at [581, 114] on link "Select All" at bounding box center [572, 111] width 49 height 14
click at [916, 467] on button "Cancel Bookings" at bounding box center [907, 460] width 136 height 32
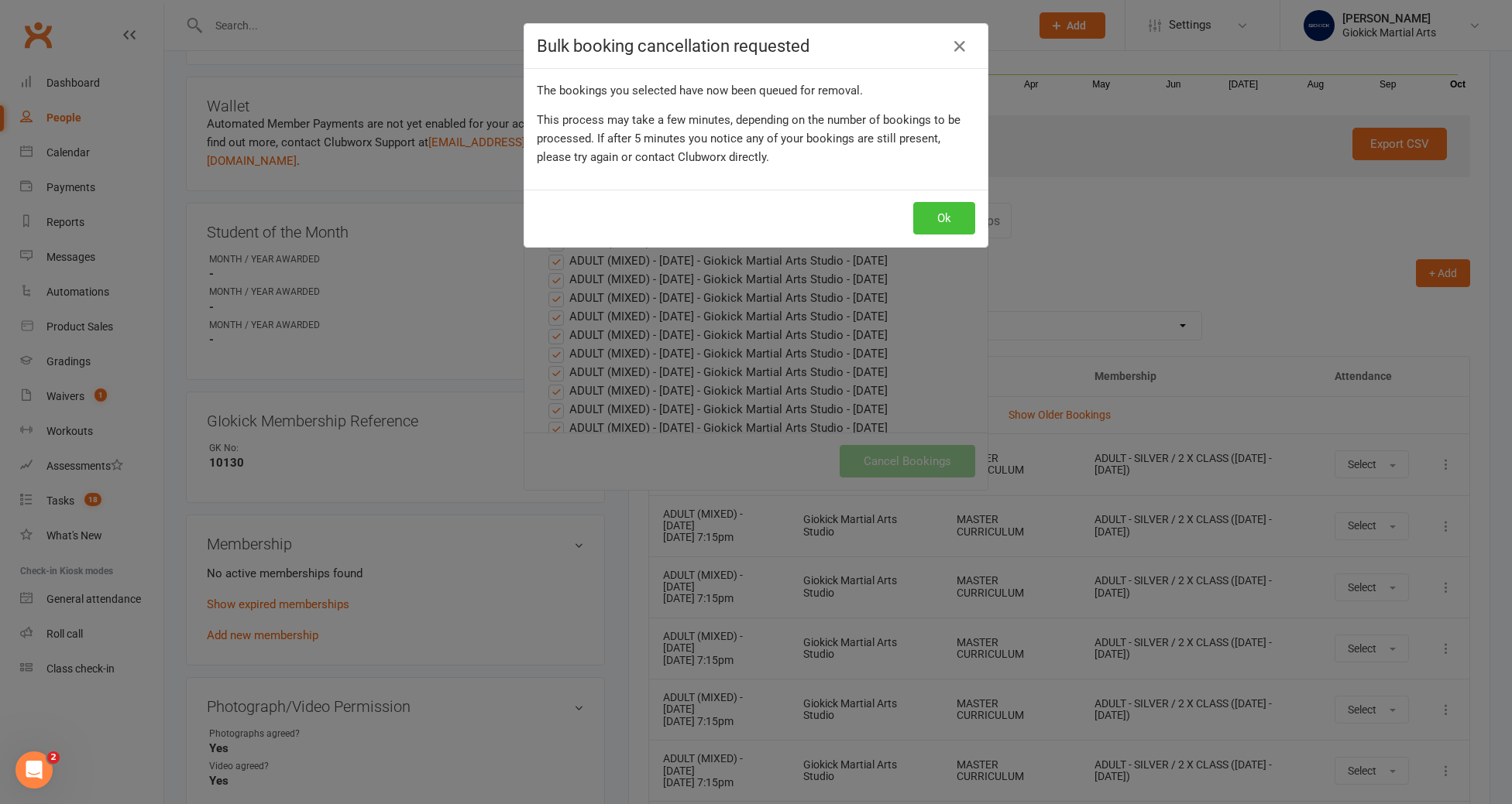
click at [953, 216] on button "Ok" at bounding box center [944, 218] width 62 height 32
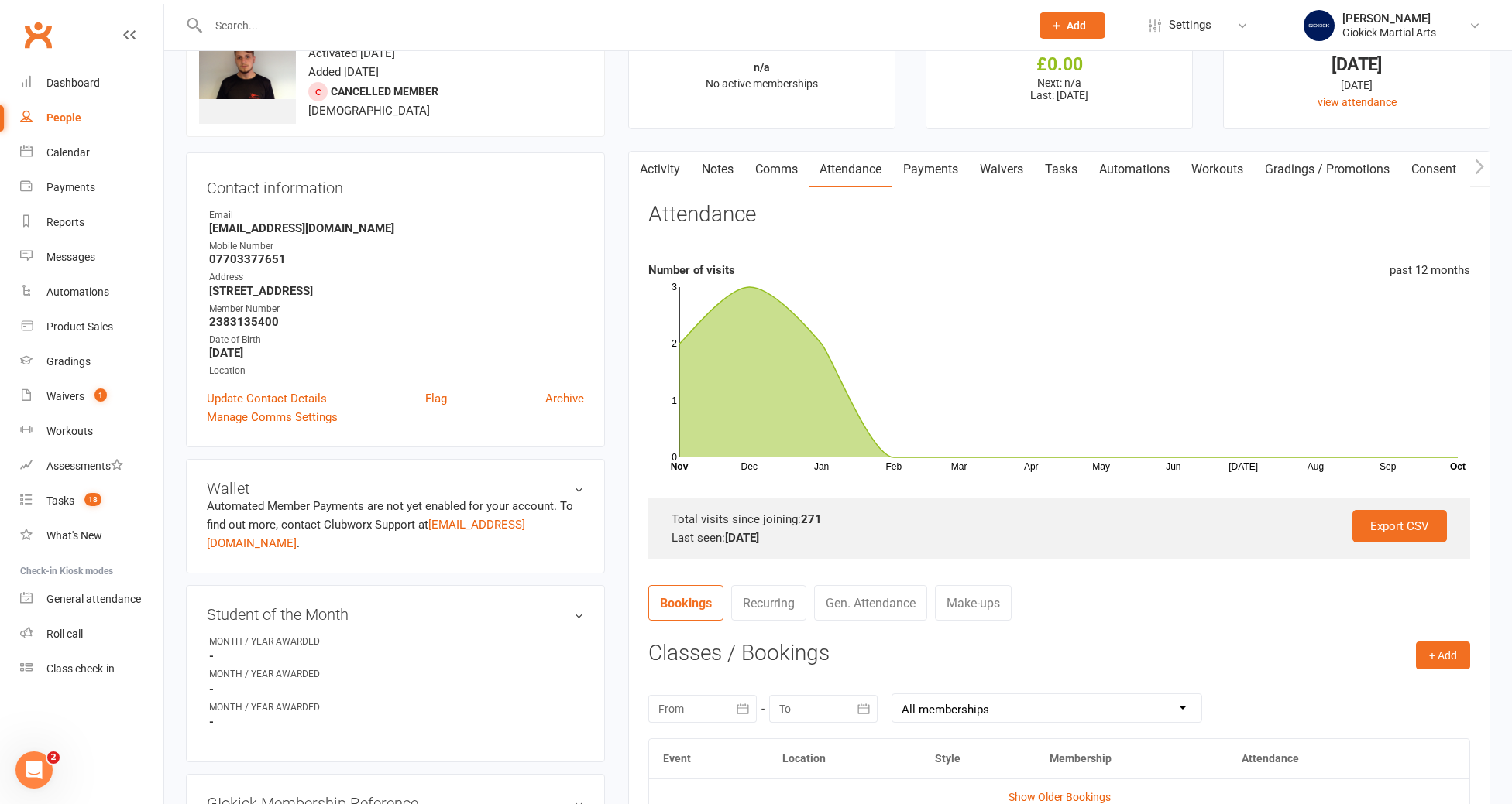
scroll to position [0, 0]
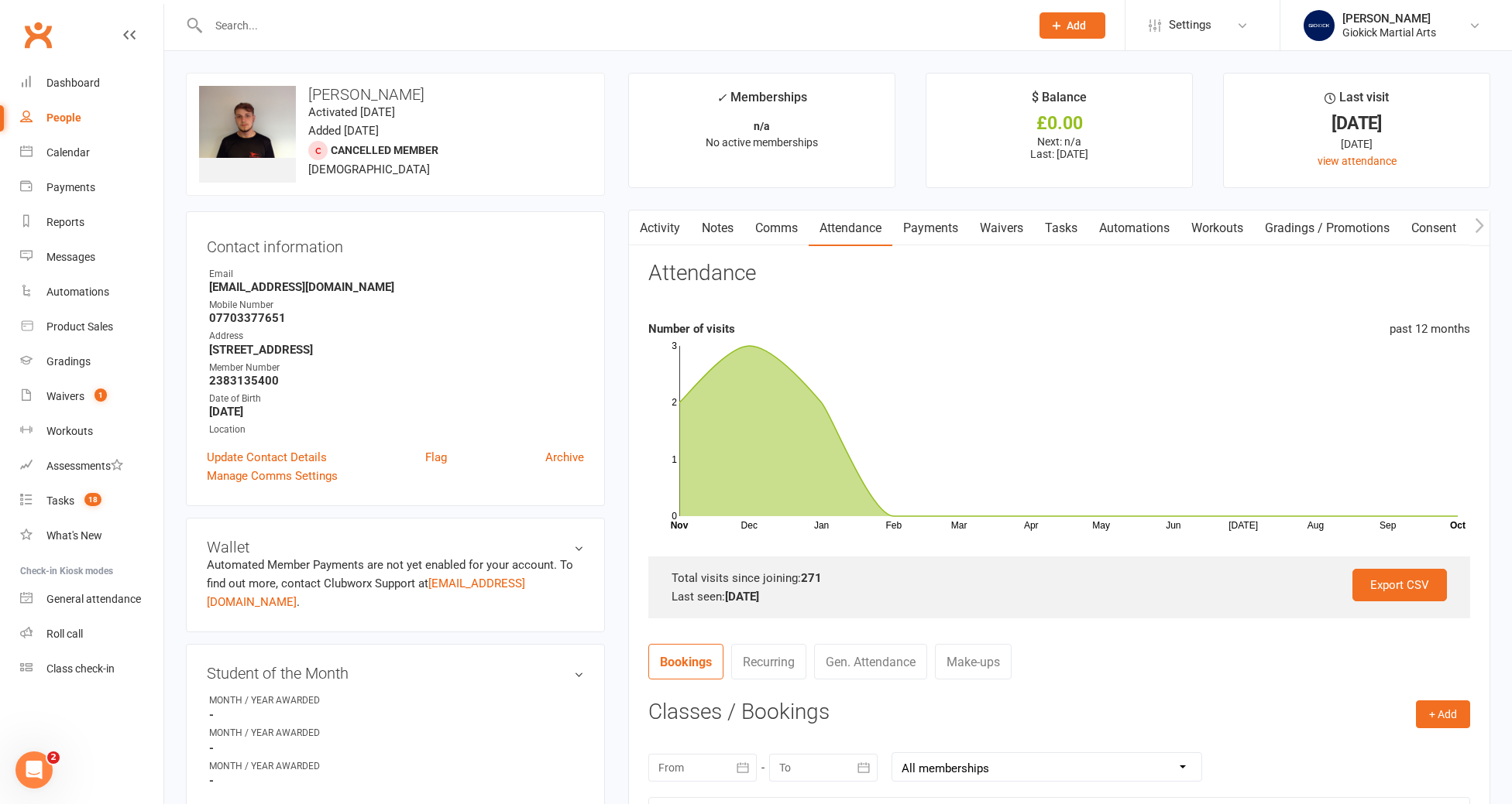
click at [1060, 230] on link "Tasks" at bounding box center [1061, 228] width 54 height 35
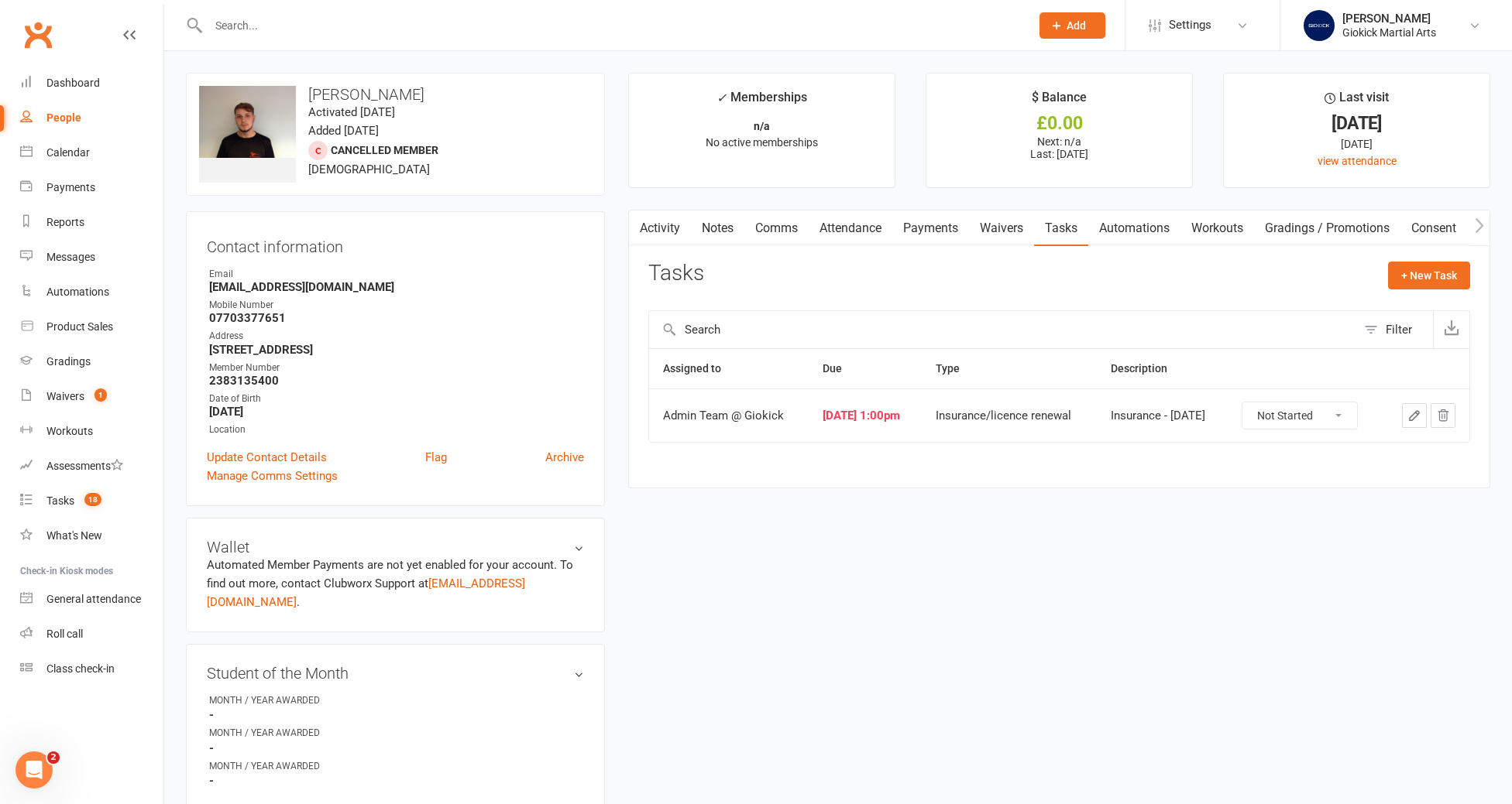
click at [1418, 411] on icon "button" at bounding box center [1414, 415] width 14 height 14
select select "12159"
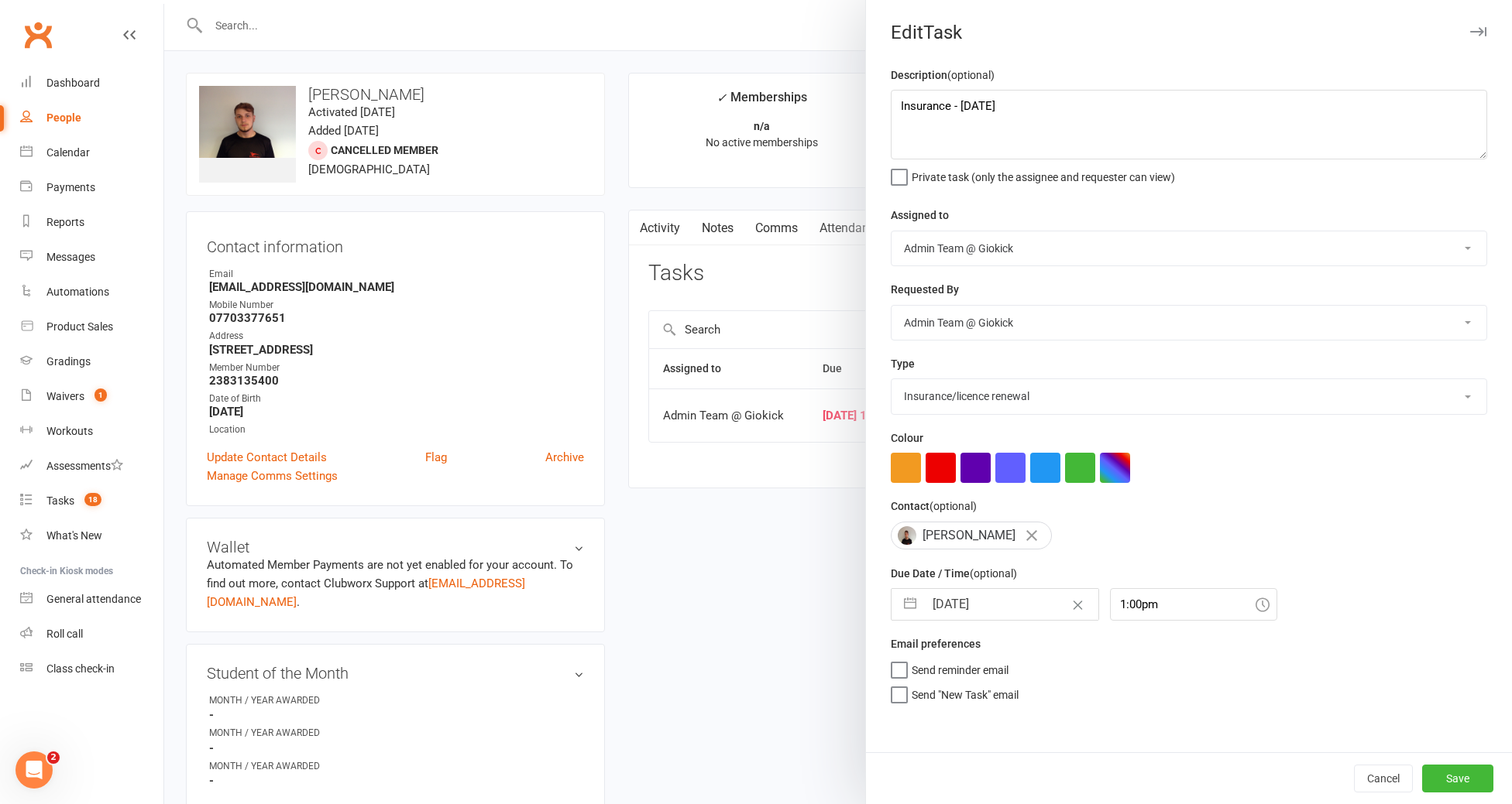
click at [999, 404] on select "Cancelled E-mail Equipment/clothing owed First aid General enquiry Insurance/li…" at bounding box center [1189, 396] width 594 height 34
select select "12847"
click at [892, 381] on select "Cancelled E-mail Equipment/clothing owed First aid General enquiry Insurance/li…" at bounding box center [1189, 396] width 594 height 34
click at [1457, 772] on button "Save" at bounding box center [1457, 779] width 72 height 28
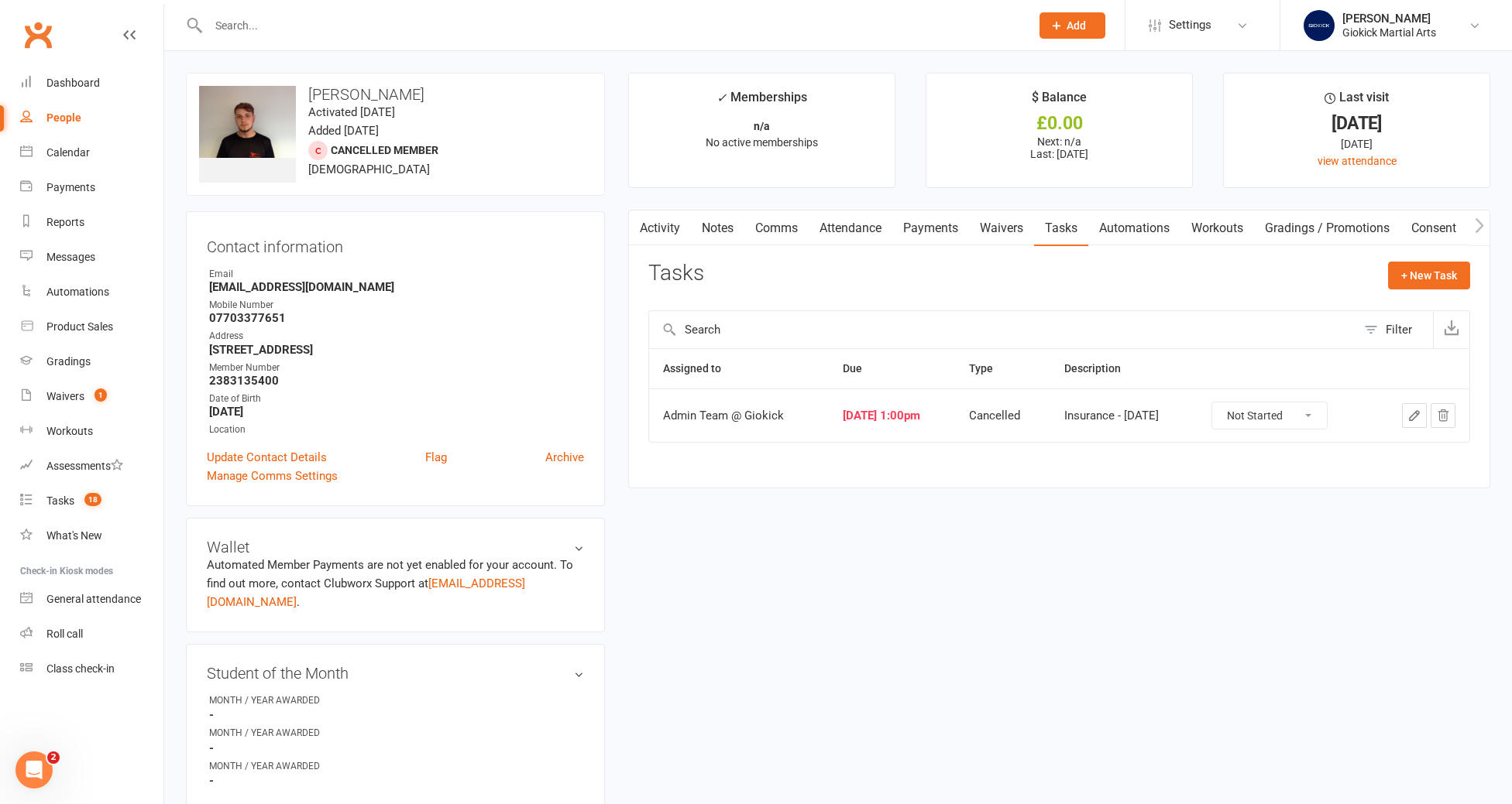
click at [1322, 407] on select "Not Started In Progress Waiting Complete" at bounding box center [1269, 416] width 114 height 26
click at [1232, 403] on select "Not Started In Progress Waiting Complete" at bounding box center [1269, 416] width 114 height 26
select select "unstarted"
click at [67, 499] on div "Tasks" at bounding box center [60, 500] width 28 height 12
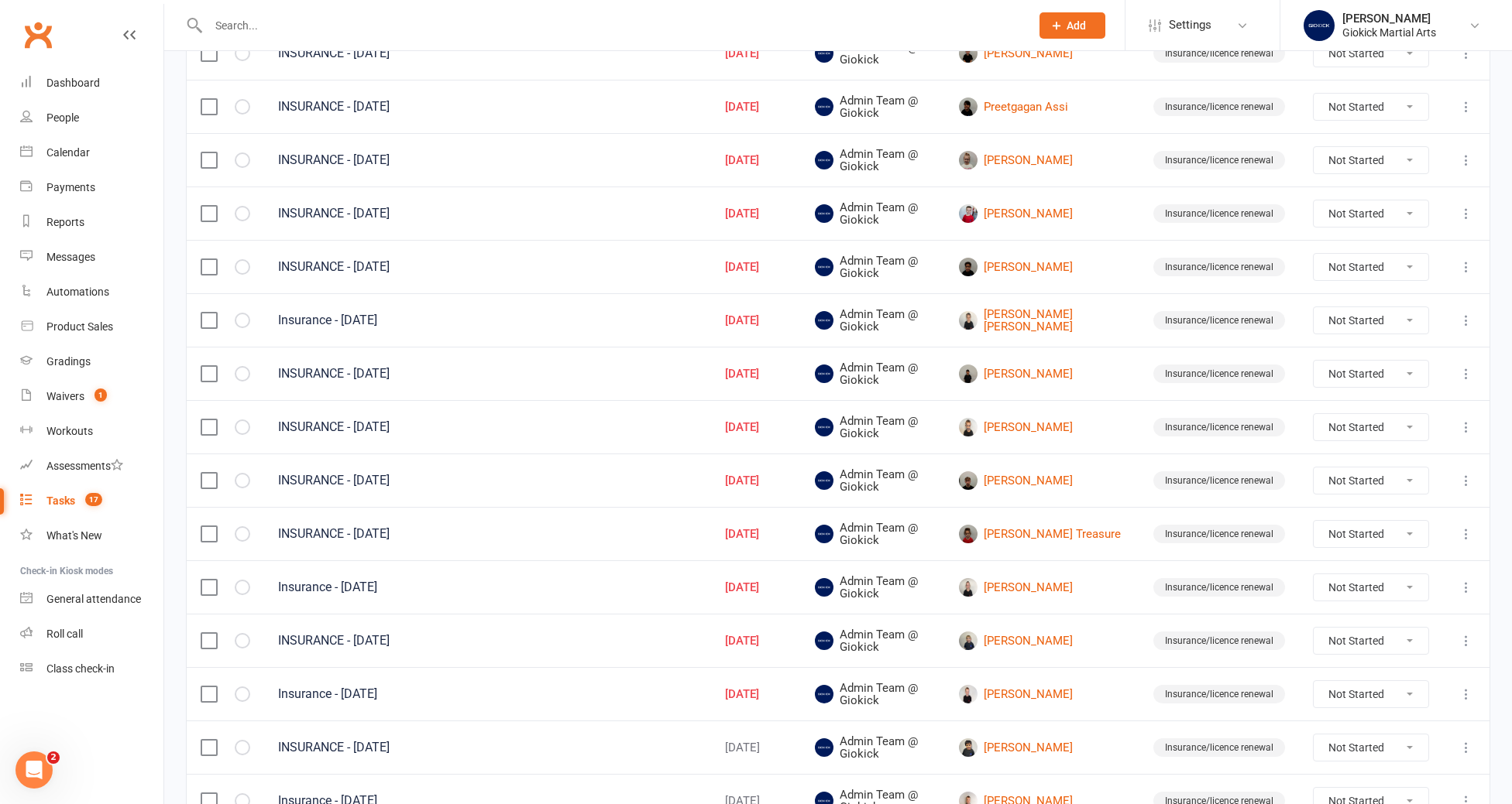
scroll to position [520, 0]
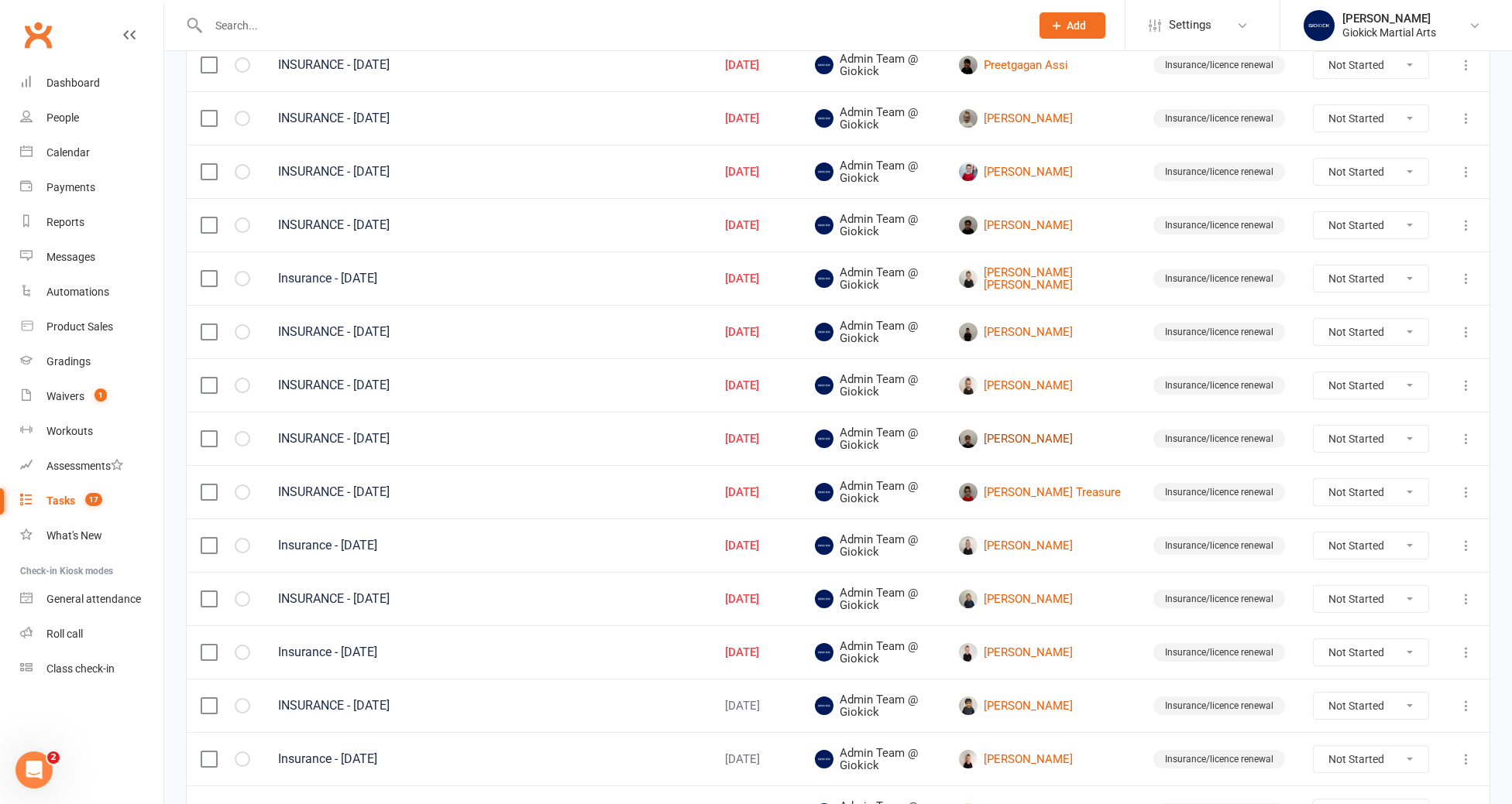
click at [1056, 442] on link "Krzysztof Gierszewski" at bounding box center [1041, 439] width 166 height 19
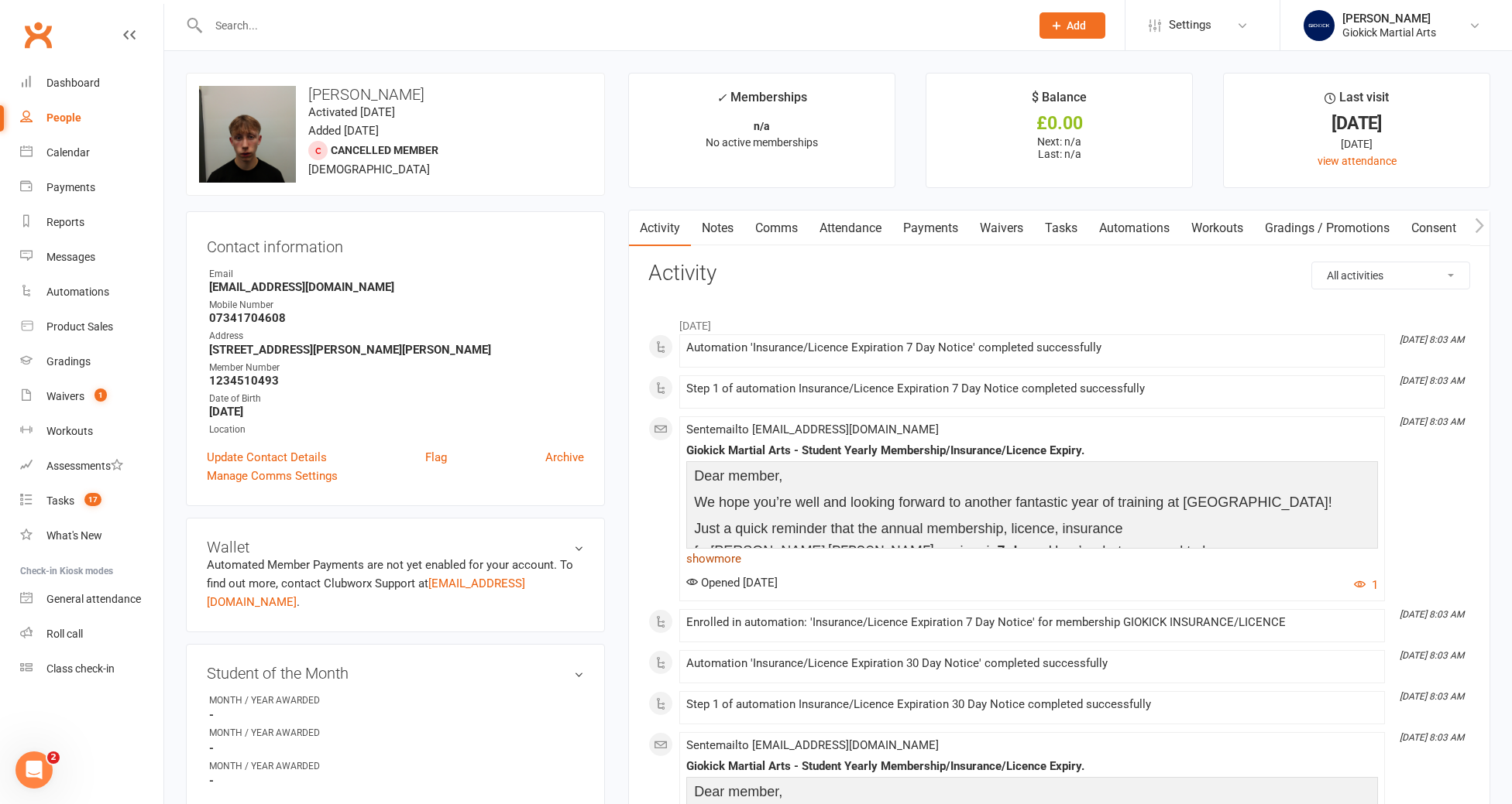
click at [720, 559] on link "show more" at bounding box center [1032, 558] width 692 height 21
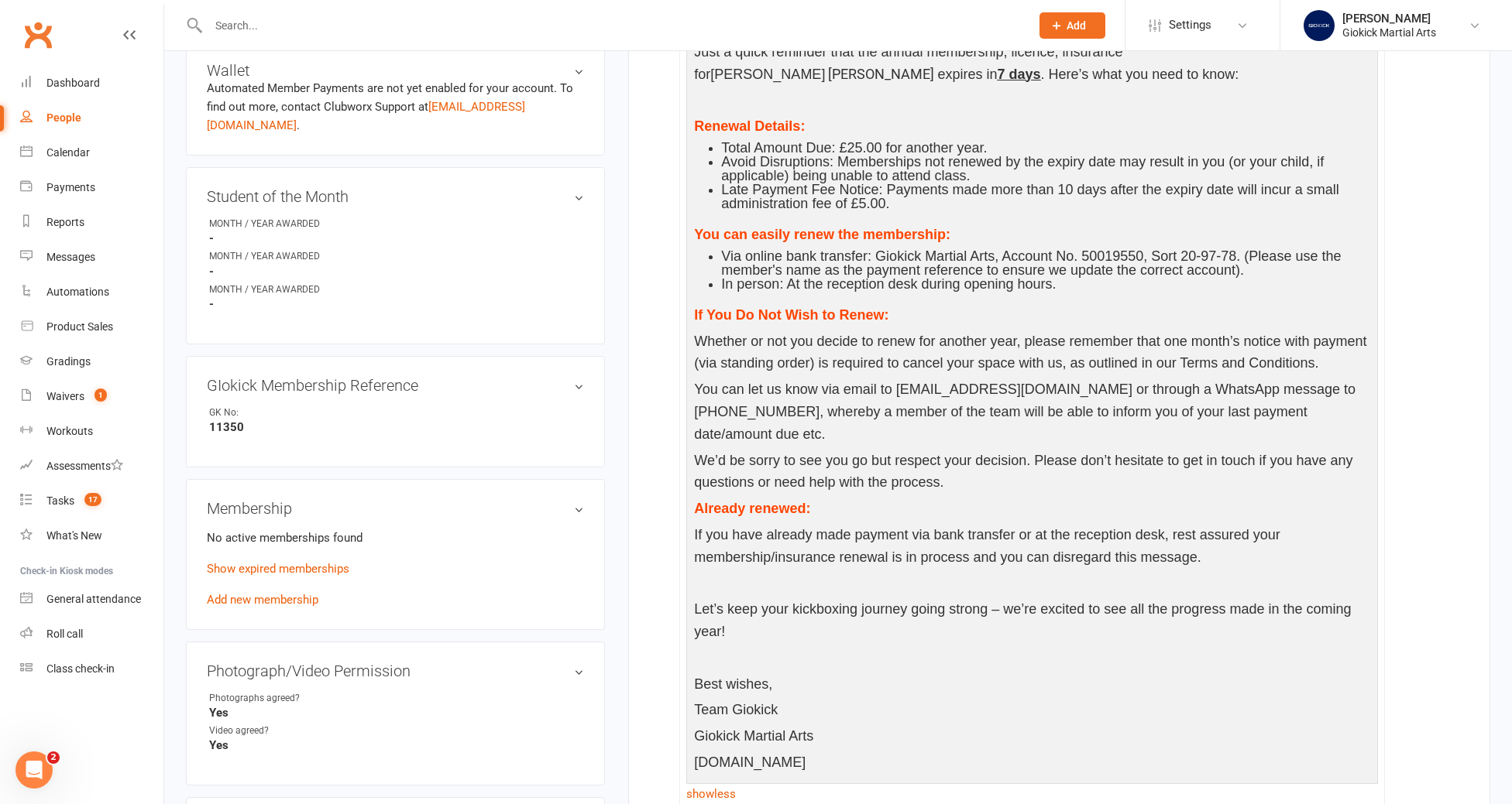
scroll to position [480, 0]
click at [317, 559] on link "Show expired memberships" at bounding box center [278, 565] width 142 height 14
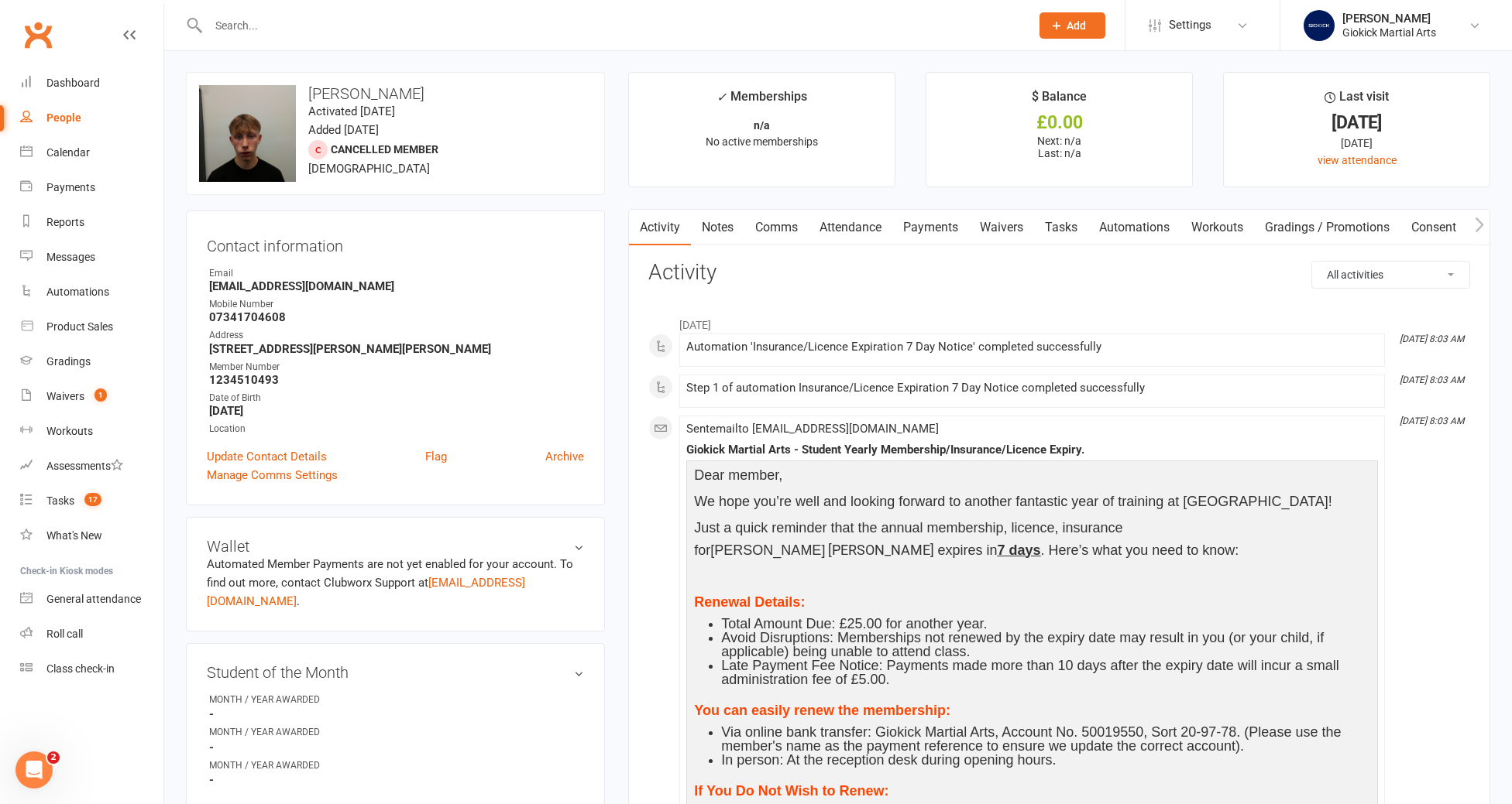
scroll to position [0, 0]
click at [52, 506] on div "Tasks" at bounding box center [60, 500] width 28 height 12
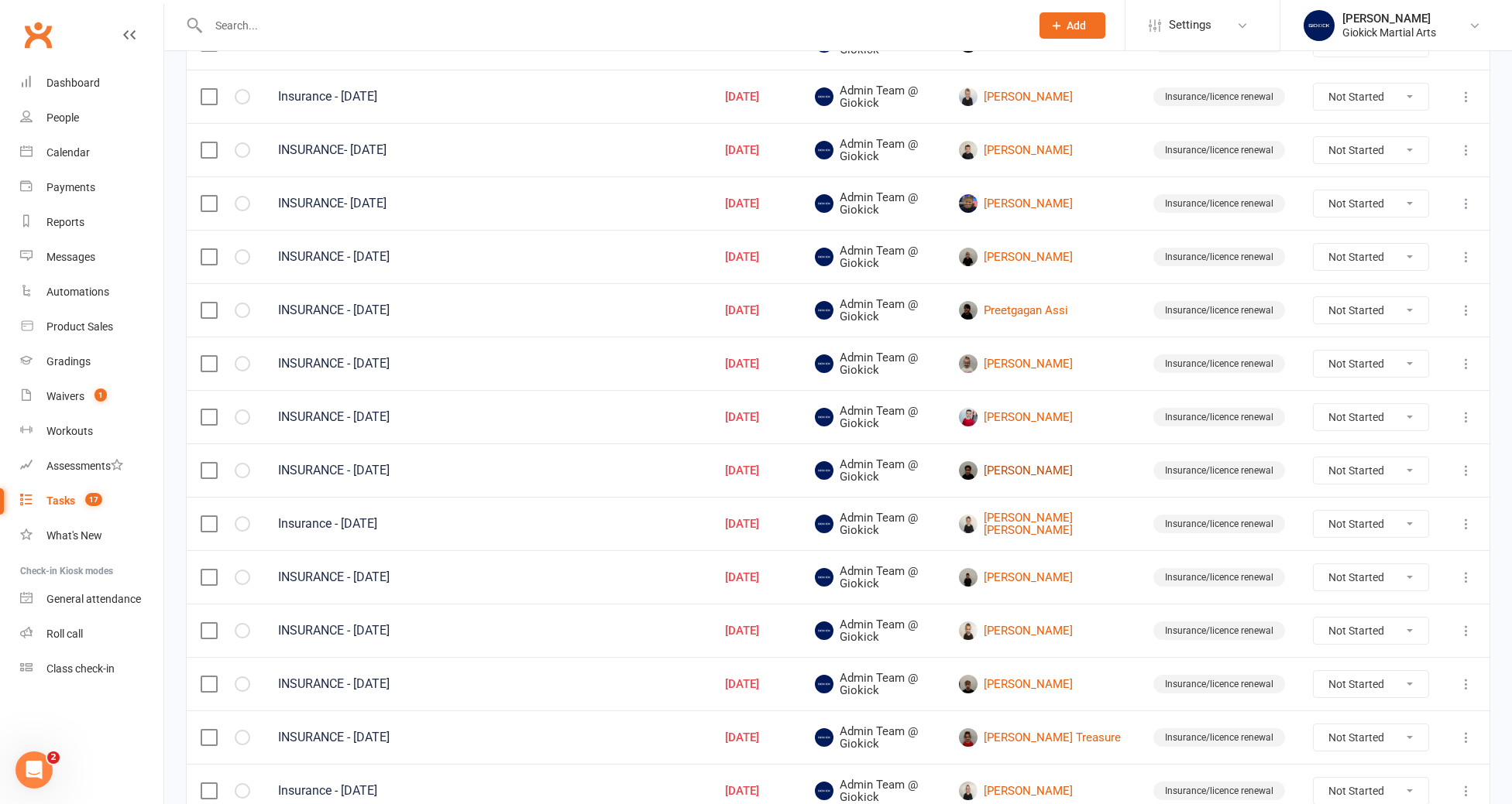
scroll to position [333, 0]
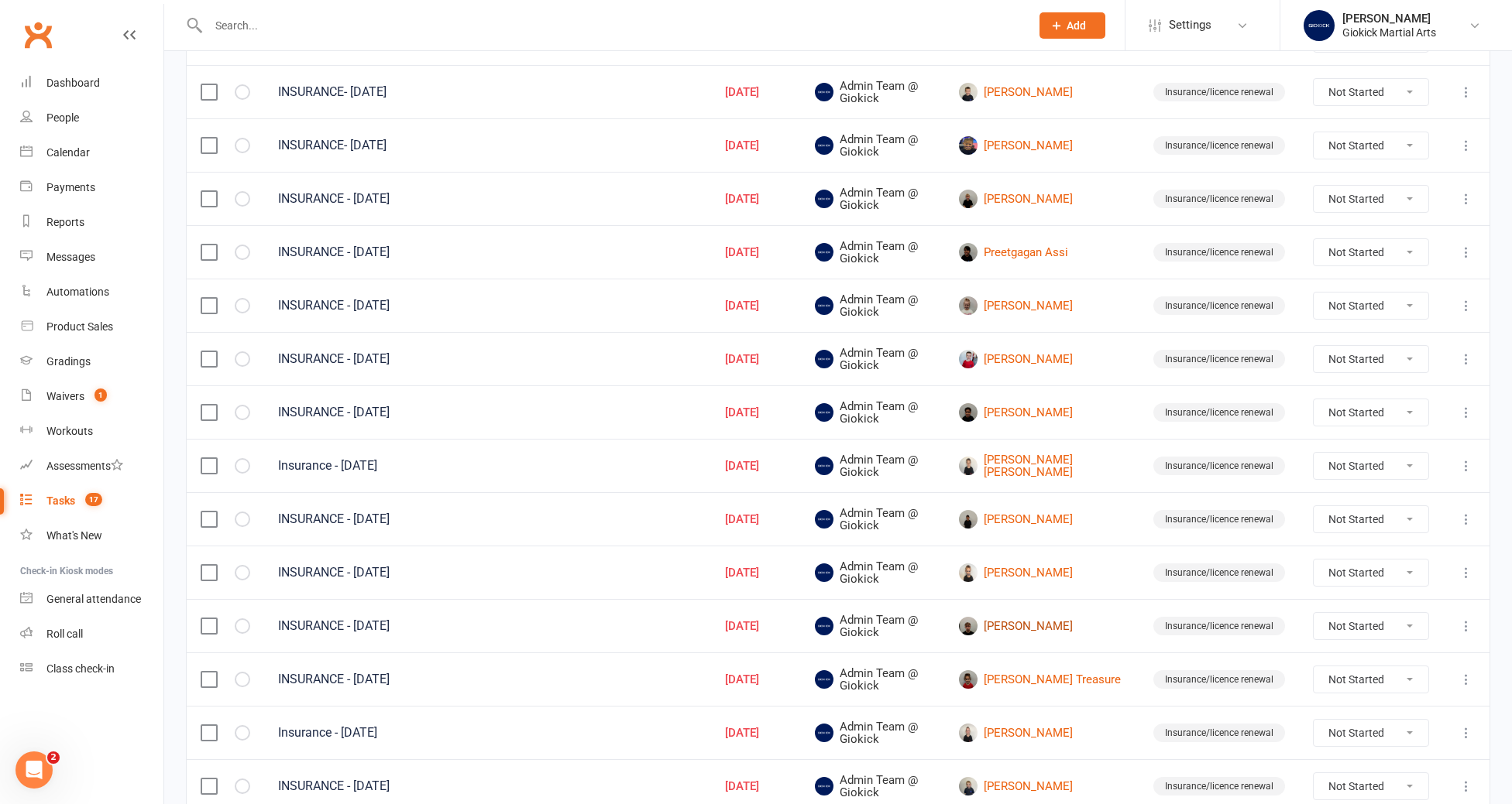
click at [1056, 618] on link "Krzysztof Gierszewski" at bounding box center [1041, 627] width 166 height 19
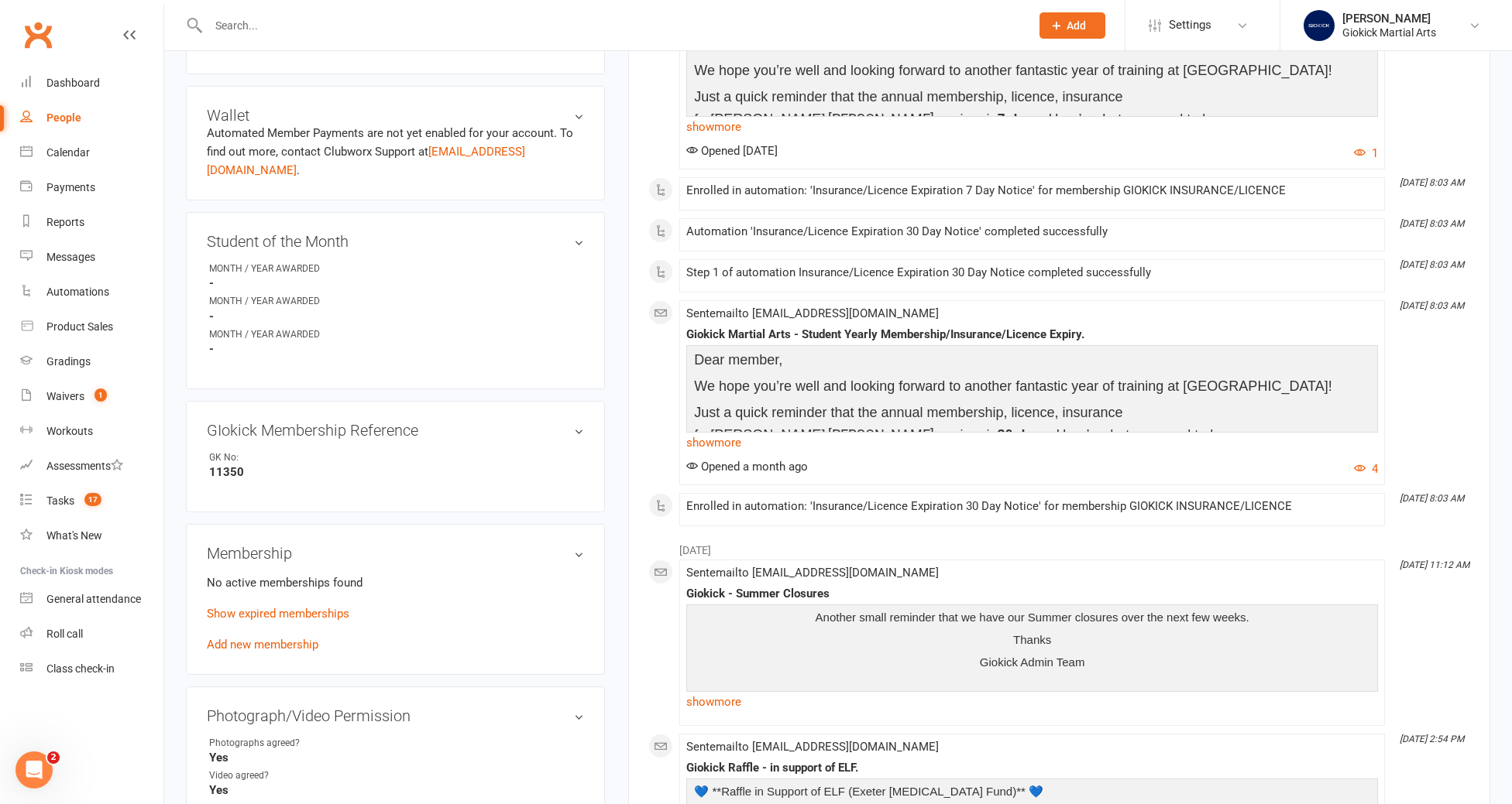
scroll to position [434, 0]
click at [319, 604] on link "Show expired memberships" at bounding box center [278, 611] width 142 height 14
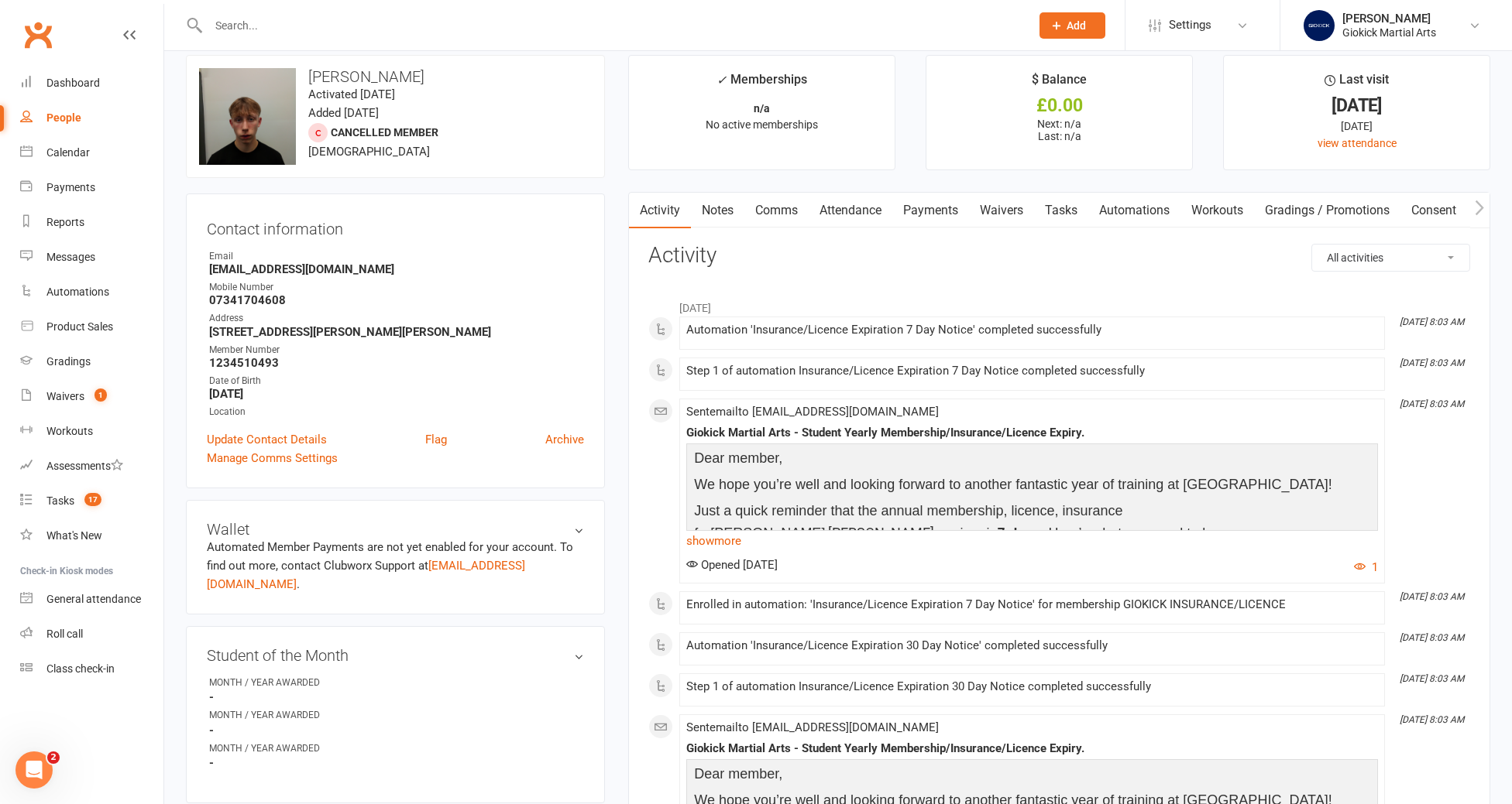
scroll to position [0, 0]
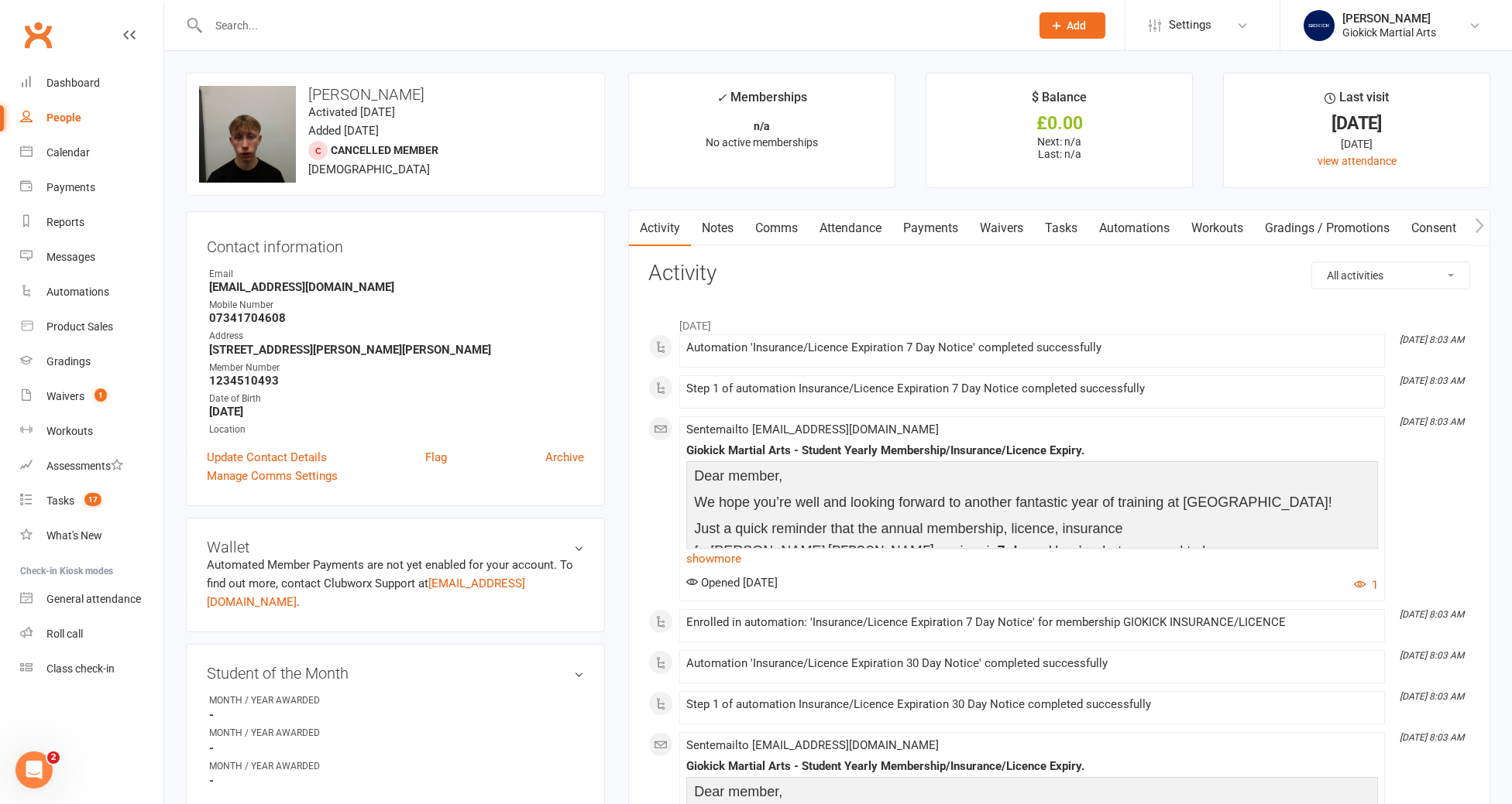
click at [1074, 227] on link "Tasks" at bounding box center [1061, 228] width 54 height 35
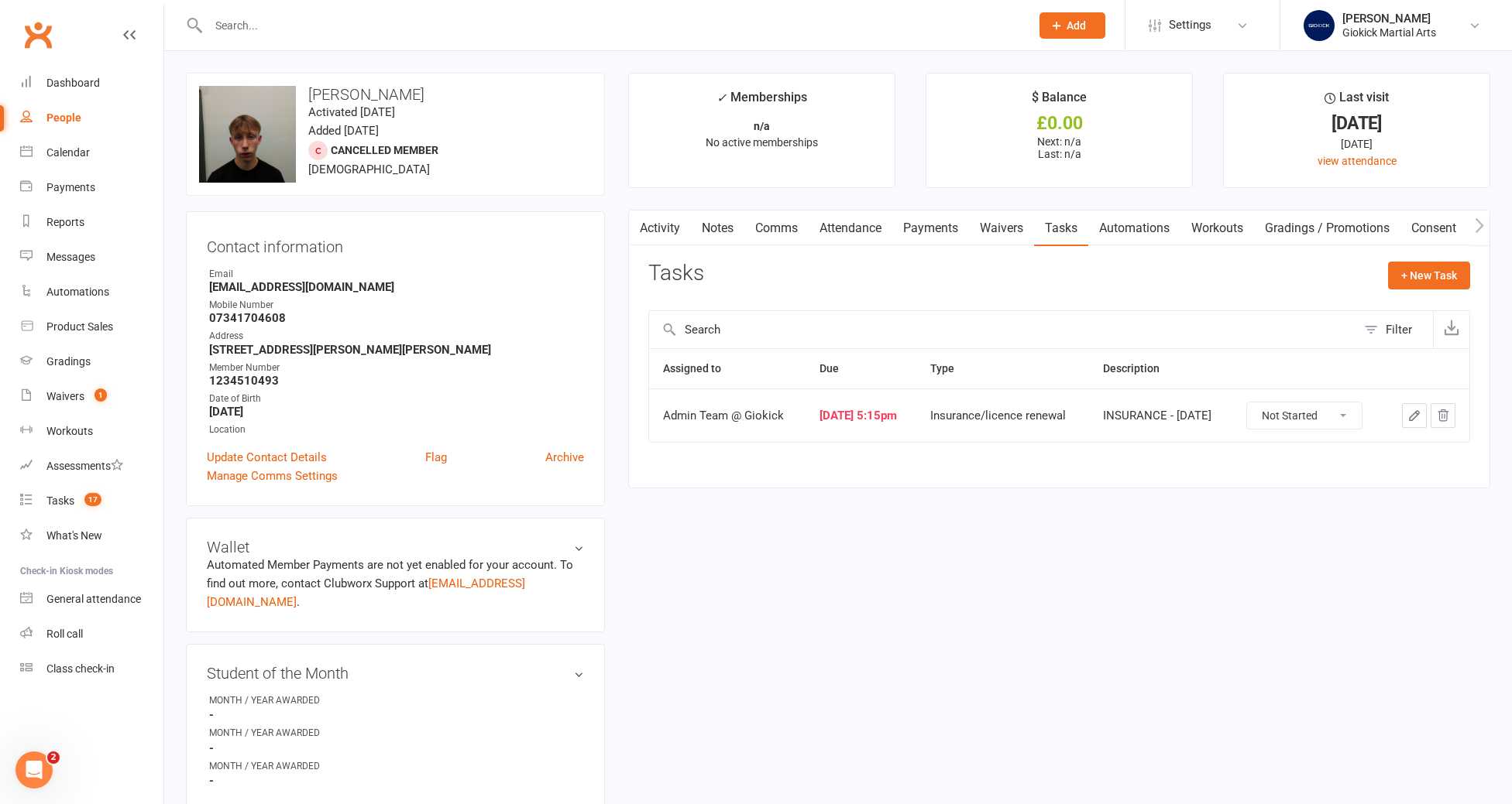
click at [1327, 421] on select "Not Started In Progress Waiting Complete" at bounding box center [1303, 416] width 114 height 26
click at [1417, 417] on icon "button" at bounding box center [1414, 415] width 14 height 14
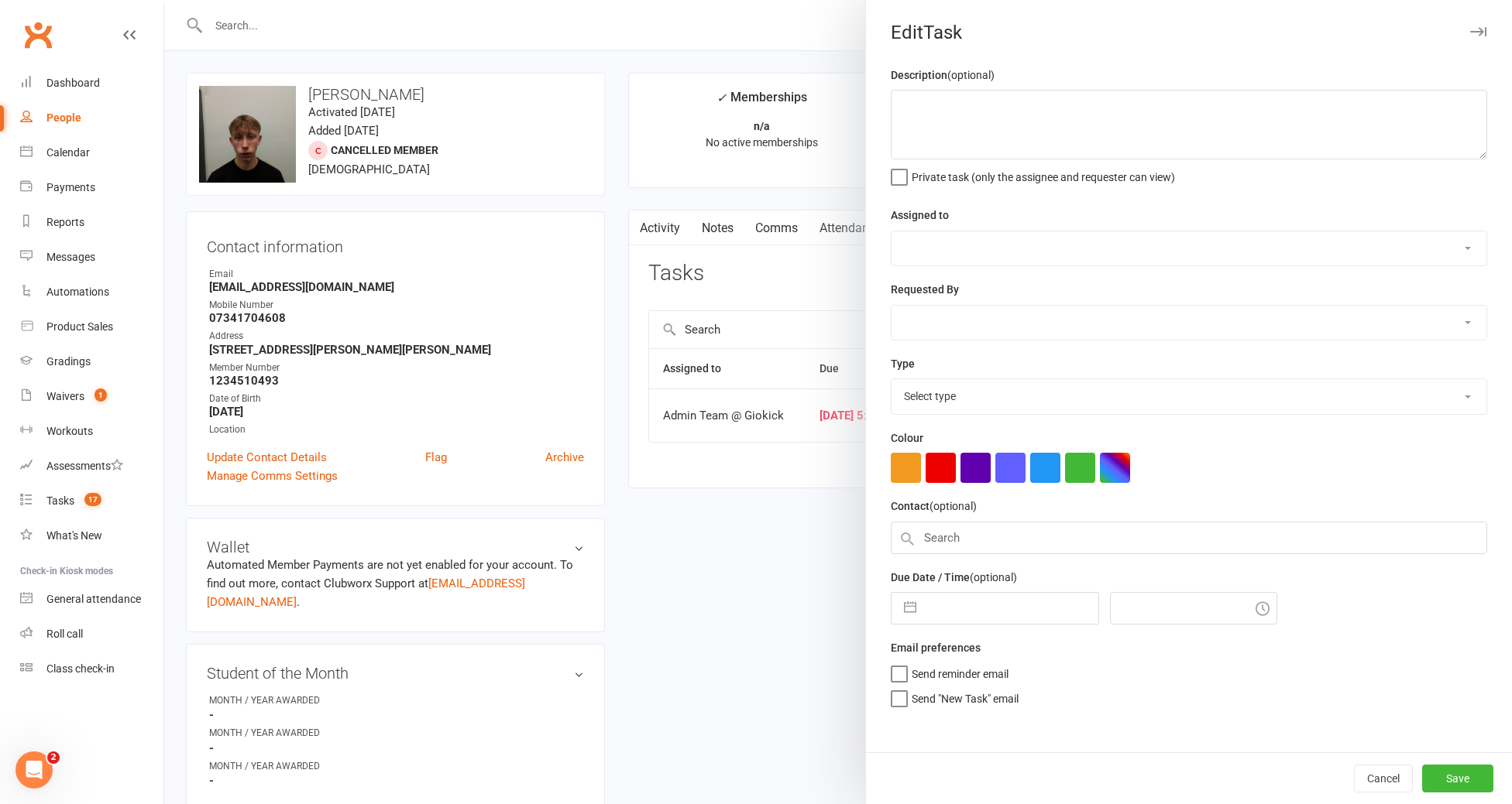
type textarea "INSURANCE - [DATE]"
select select "12159"
type input "02 Oct 2025"
type input "5:15pm"
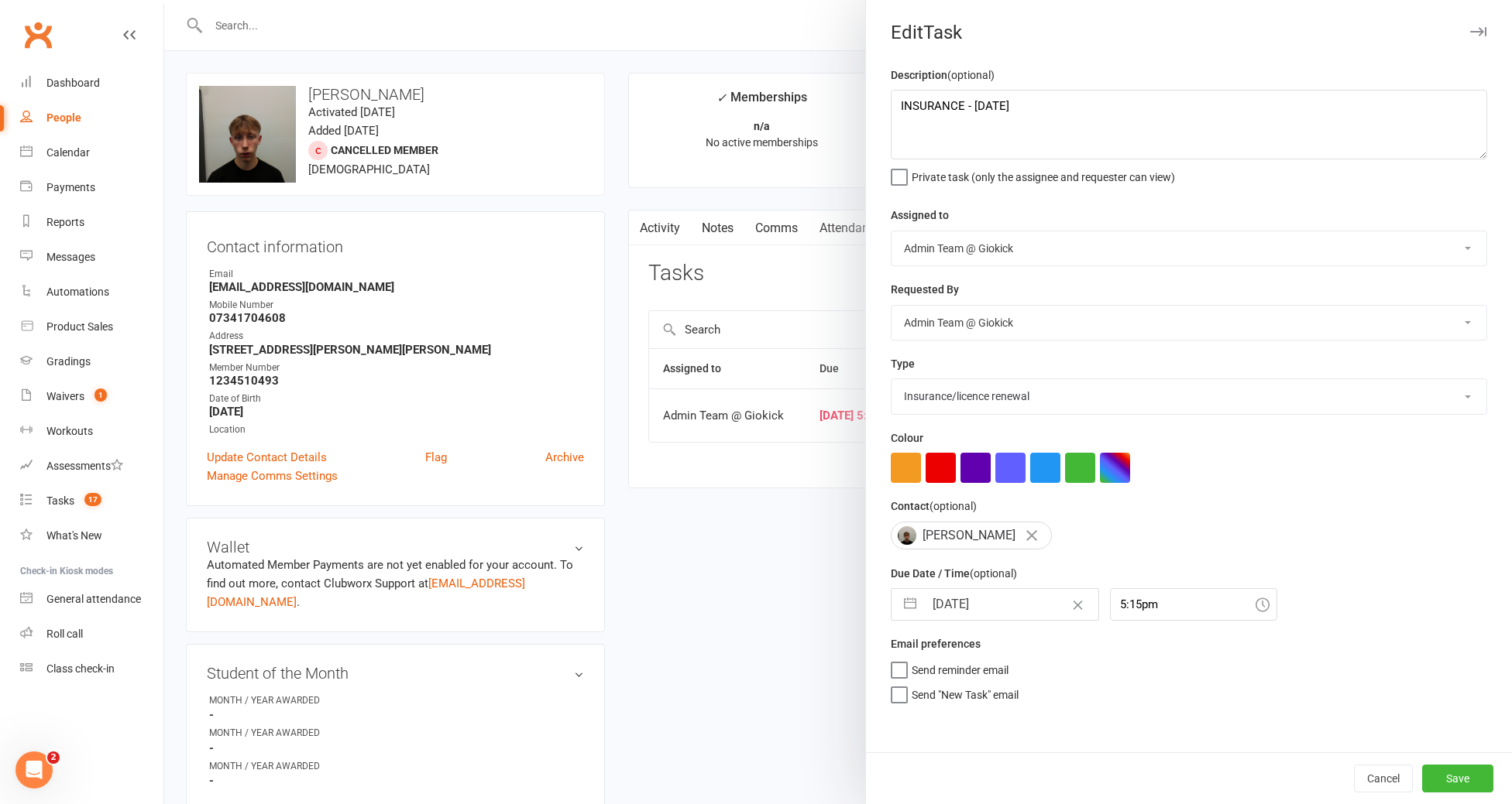
click at [971, 396] on select "Cancelled E-mail Equipment/clothing owed First aid General enquiry Insurance/li…" at bounding box center [1189, 396] width 594 height 34
select select "12847"
click at [892, 381] on select "Cancelled E-mail Equipment/clothing owed First aid General enquiry Insurance/li…" at bounding box center [1189, 396] width 594 height 34
click at [1452, 775] on button "Save" at bounding box center [1457, 779] width 72 height 28
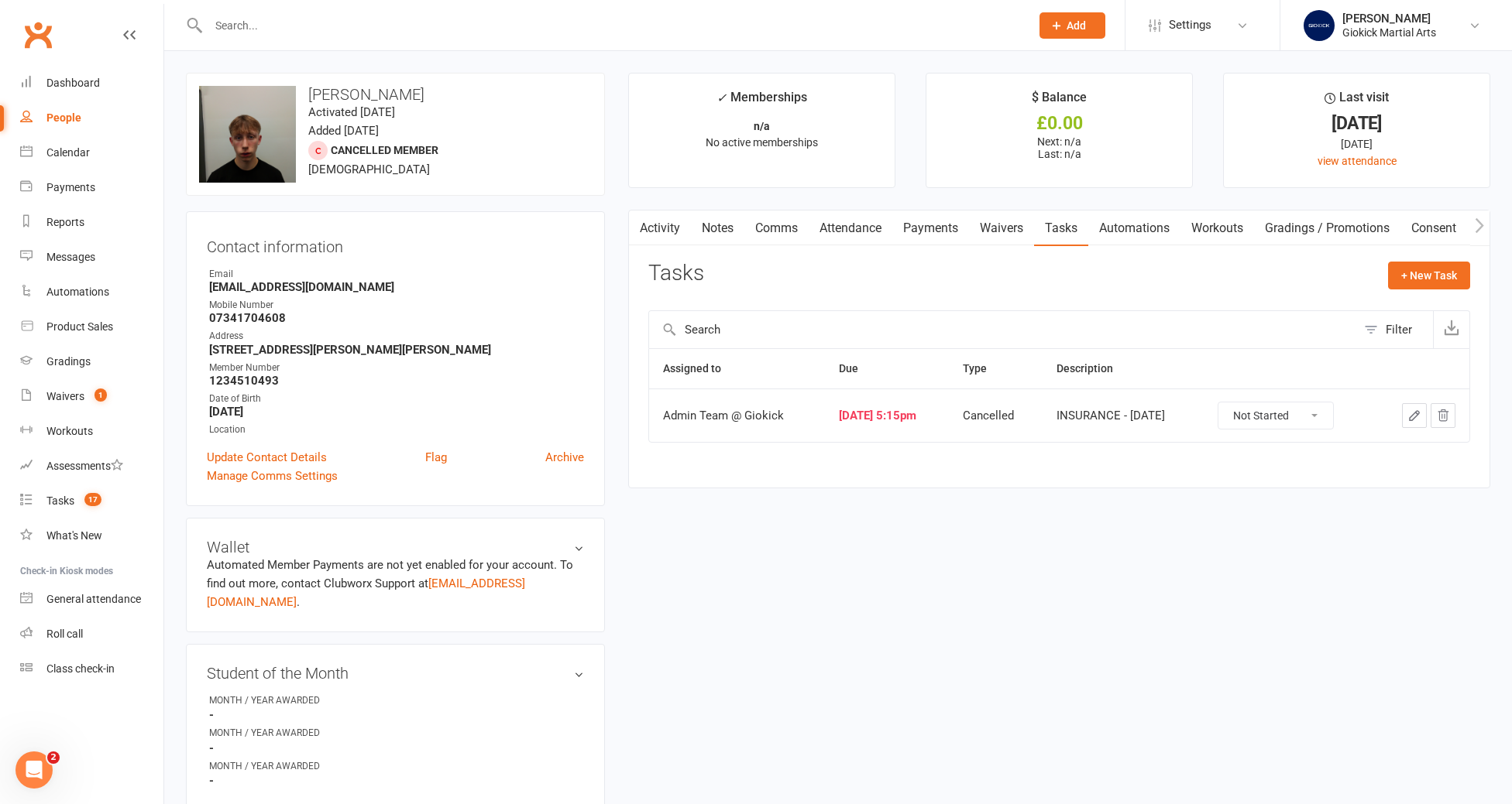
click at [1297, 417] on select "Not Started In Progress Waiting Complete" at bounding box center [1275, 416] width 114 height 26
click at [1241, 403] on select "Not Started In Progress Waiting Complete" at bounding box center [1275, 416] width 114 height 26
select select "unstarted"
click at [665, 230] on link "Activity" at bounding box center [659, 228] width 62 height 35
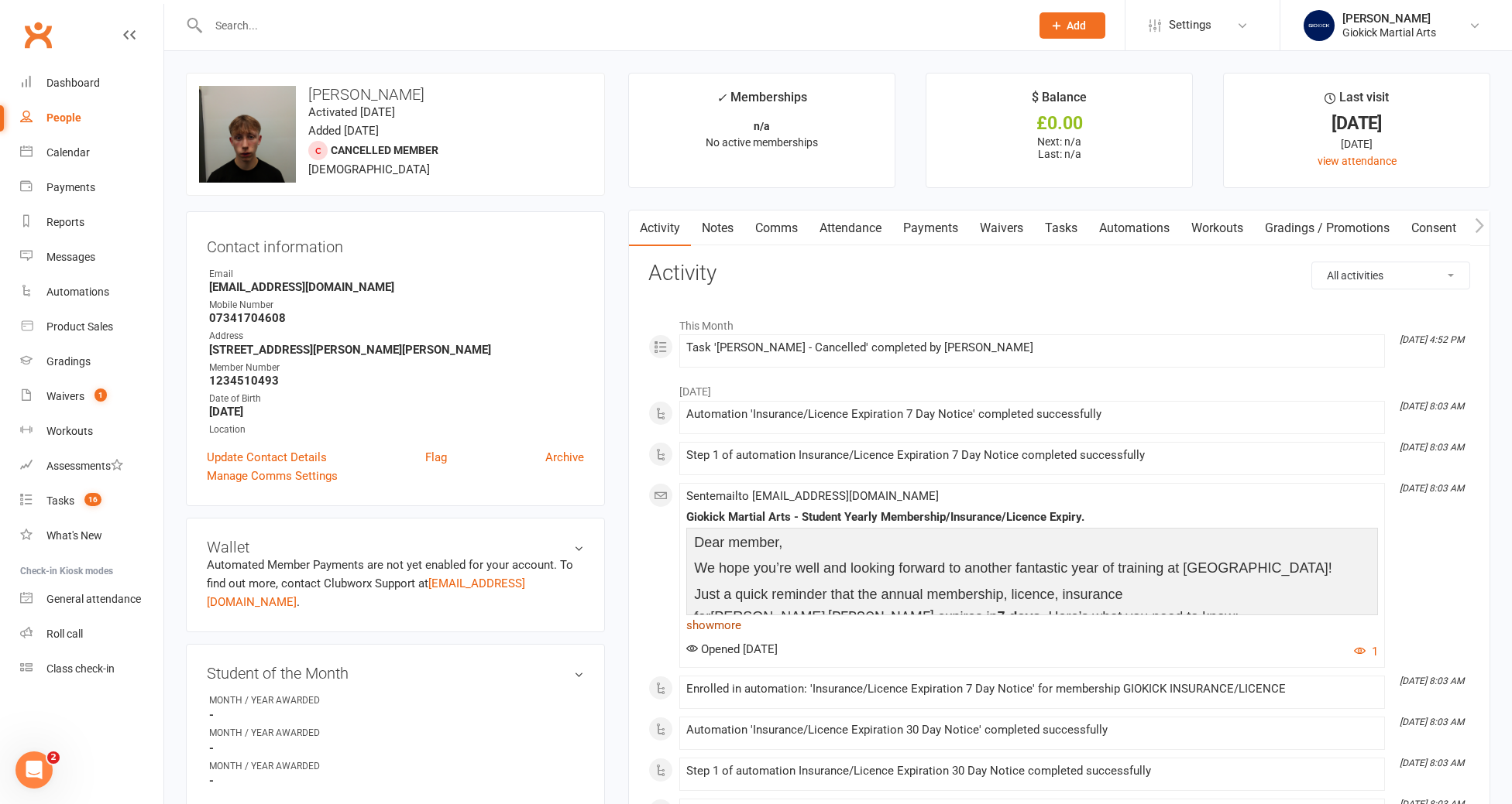
click at [718, 630] on link "show more" at bounding box center [1032, 625] width 692 height 21
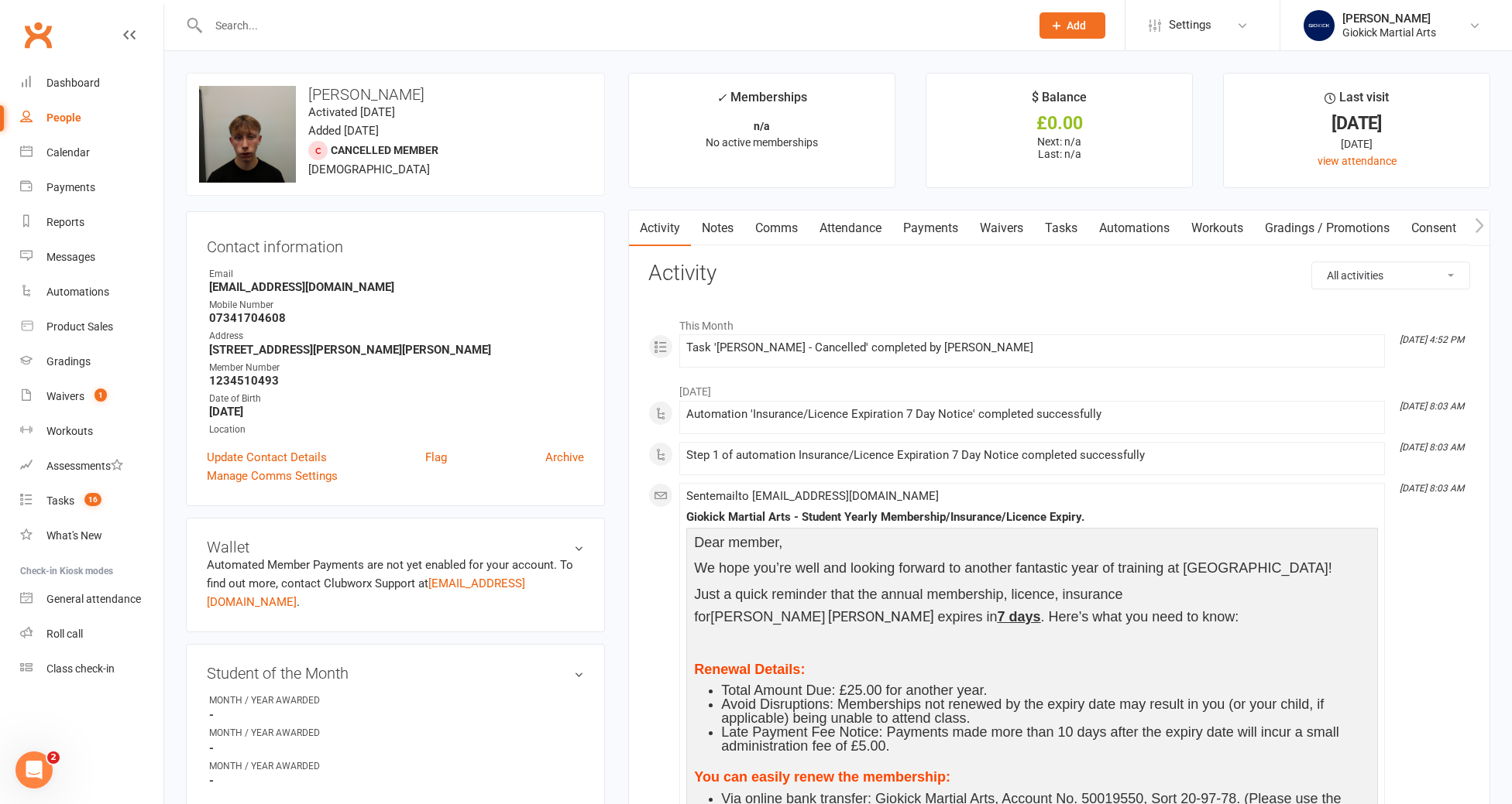
click at [1071, 231] on link "Tasks" at bounding box center [1061, 228] width 54 height 35
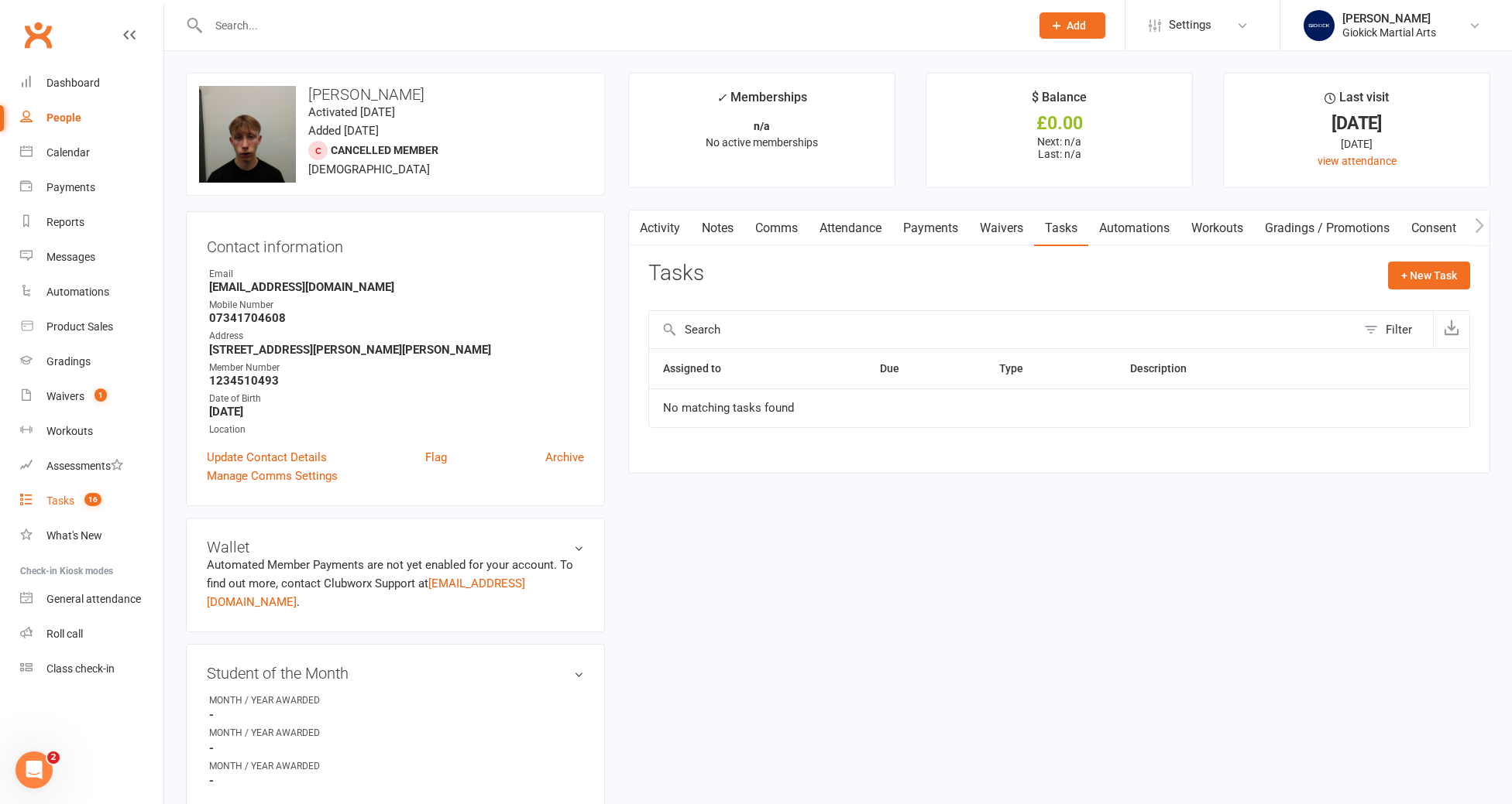
click at [62, 499] on div "Tasks" at bounding box center [60, 500] width 28 height 12
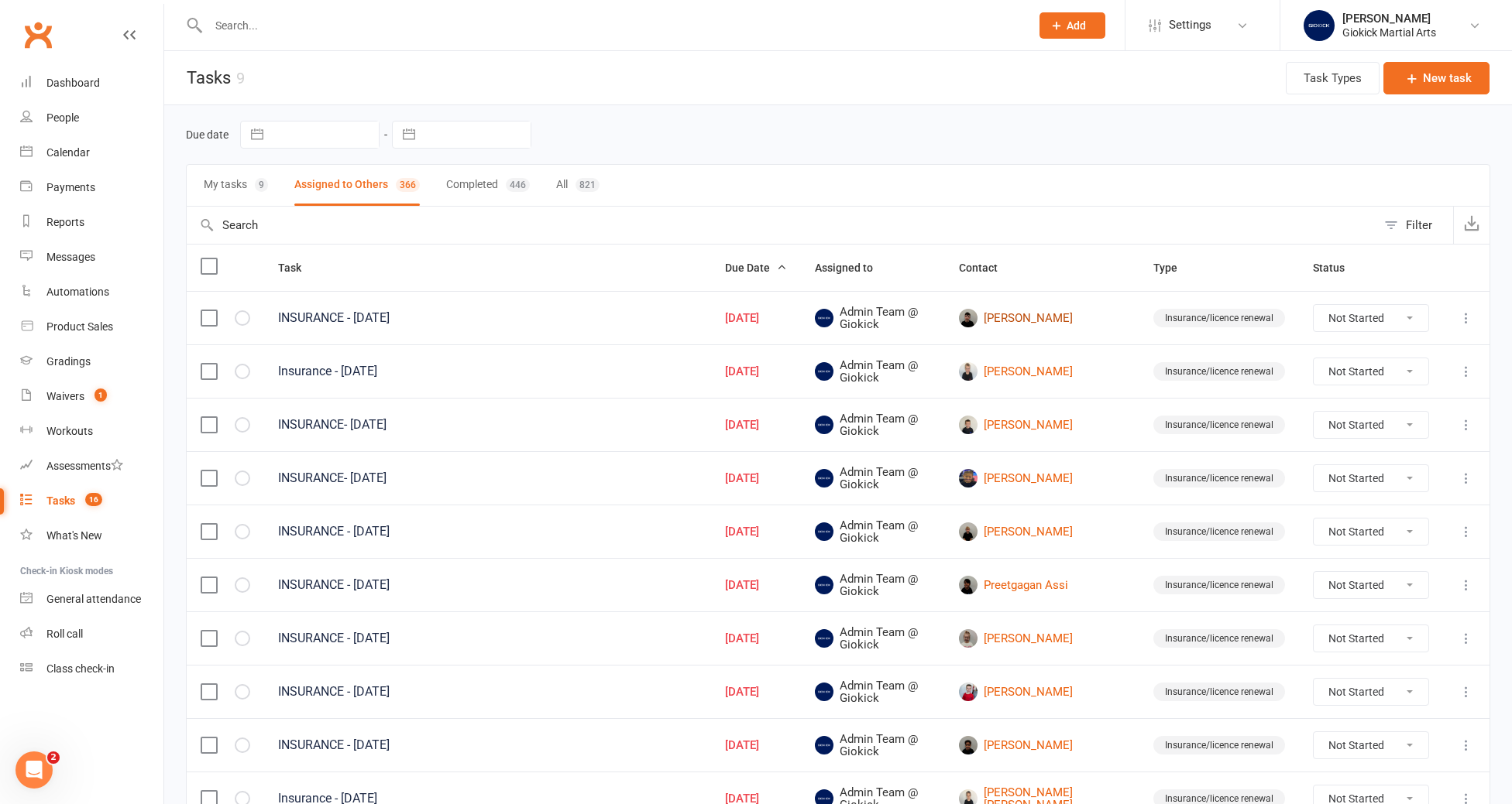
click at [1072, 315] on link "Reece Ryan" at bounding box center [1041, 318] width 166 height 19
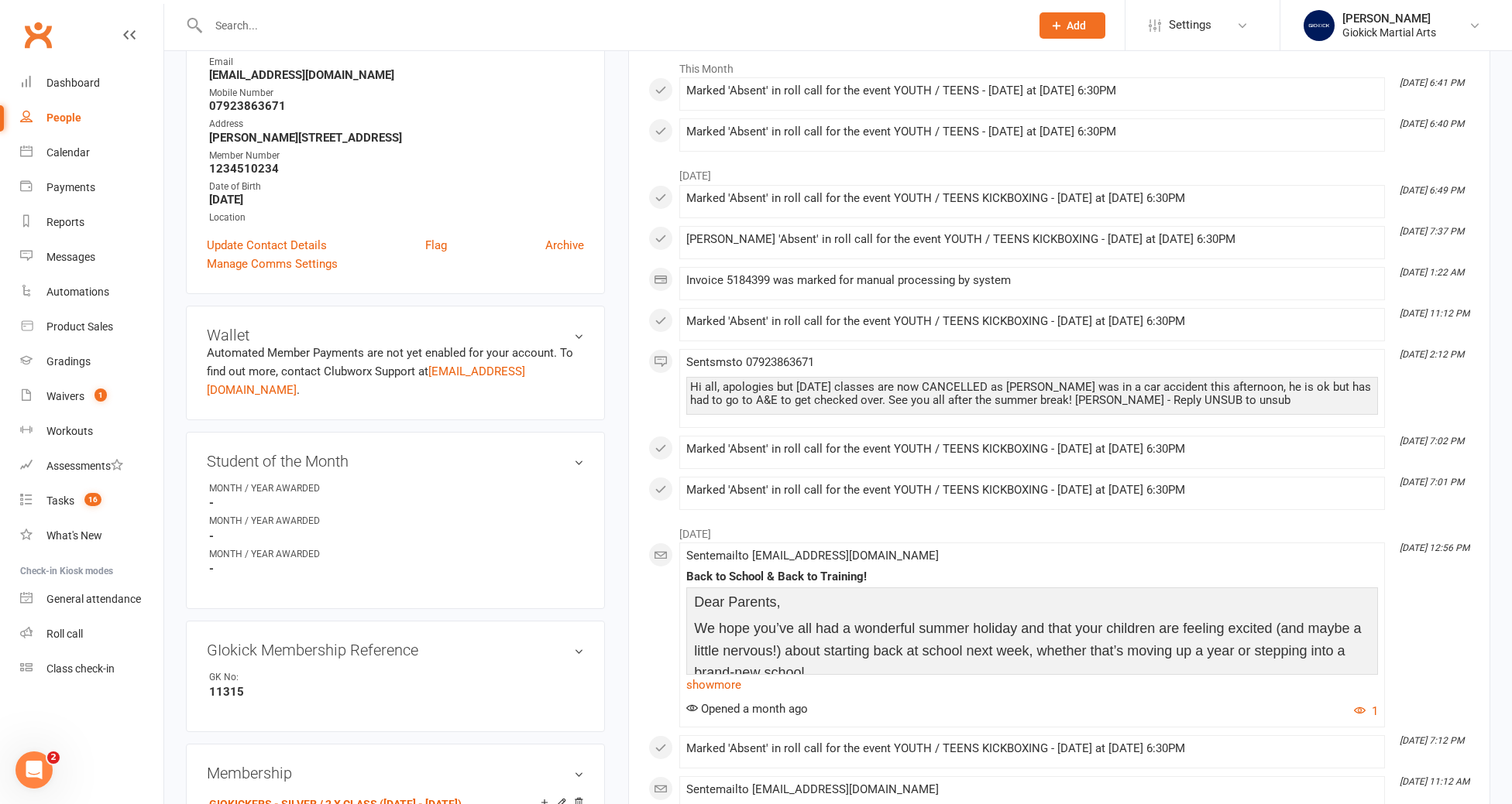
scroll to position [254, 0]
click at [736, 682] on link "show more" at bounding box center [1032, 687] width 692 height 21
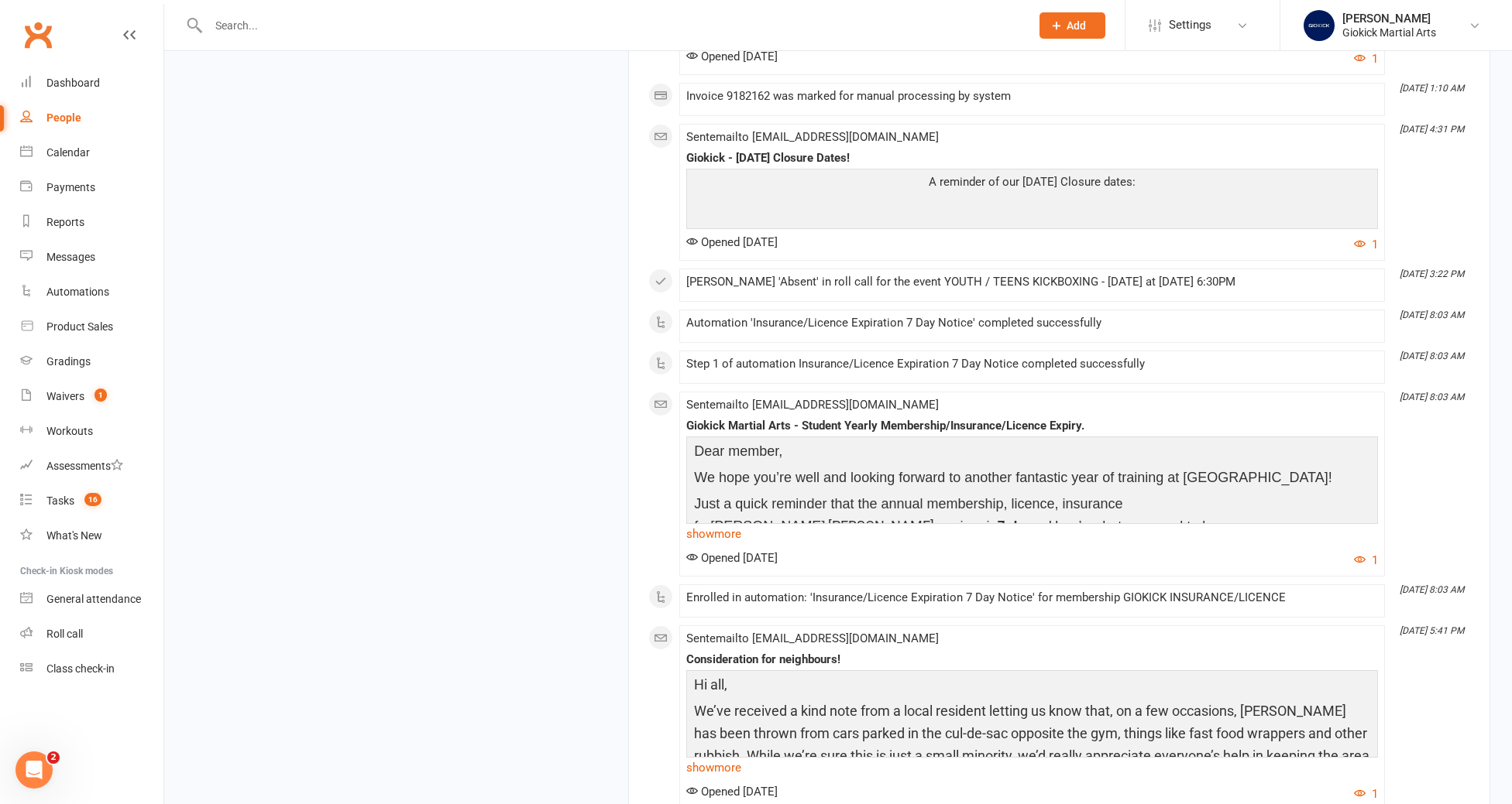
scroll to position [4189, 0]
click at [715, 536] on link "show more" at bounding box center [1032, 530] width 692 height 21
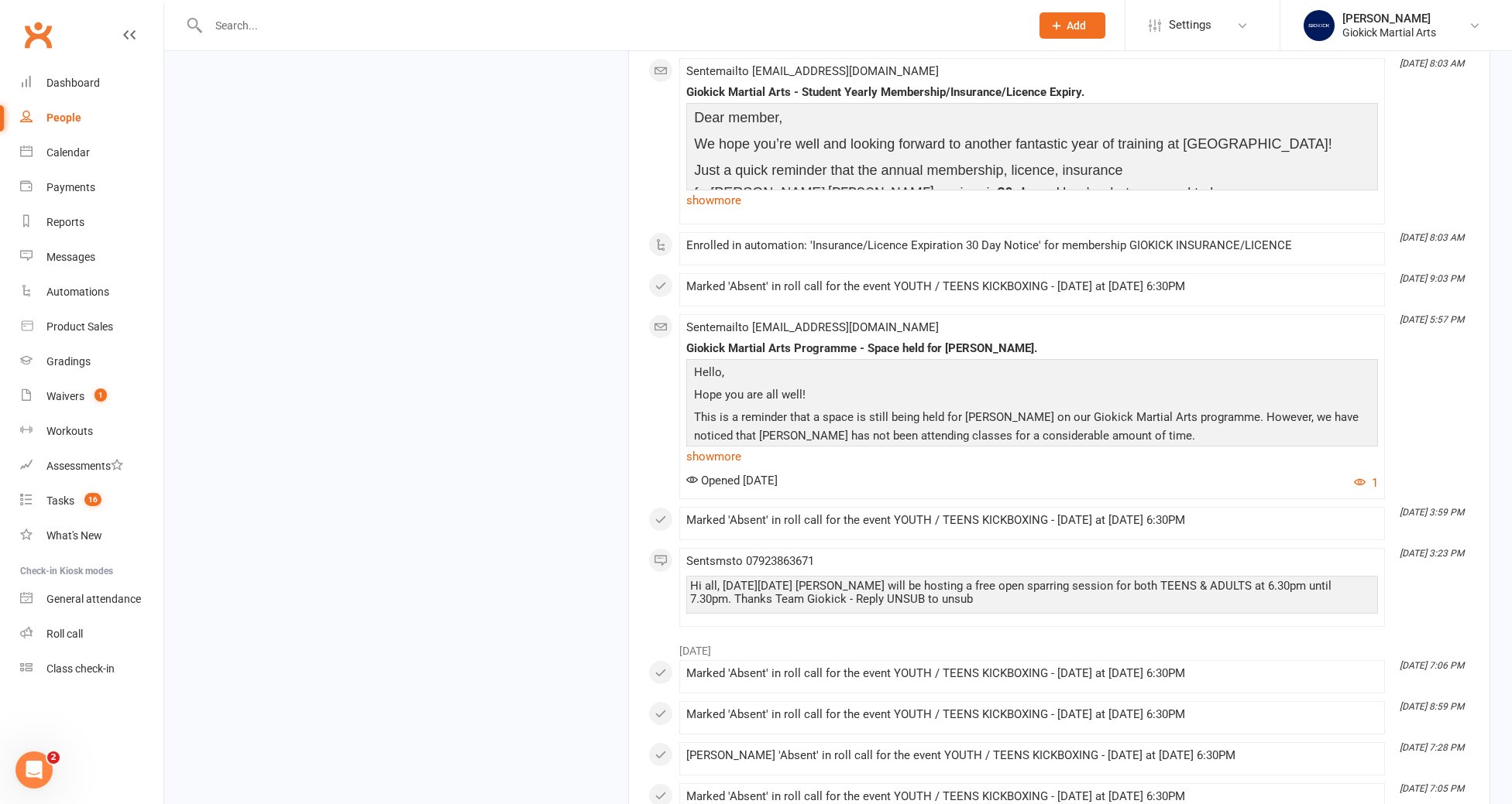
scroll to position [6374, 0]
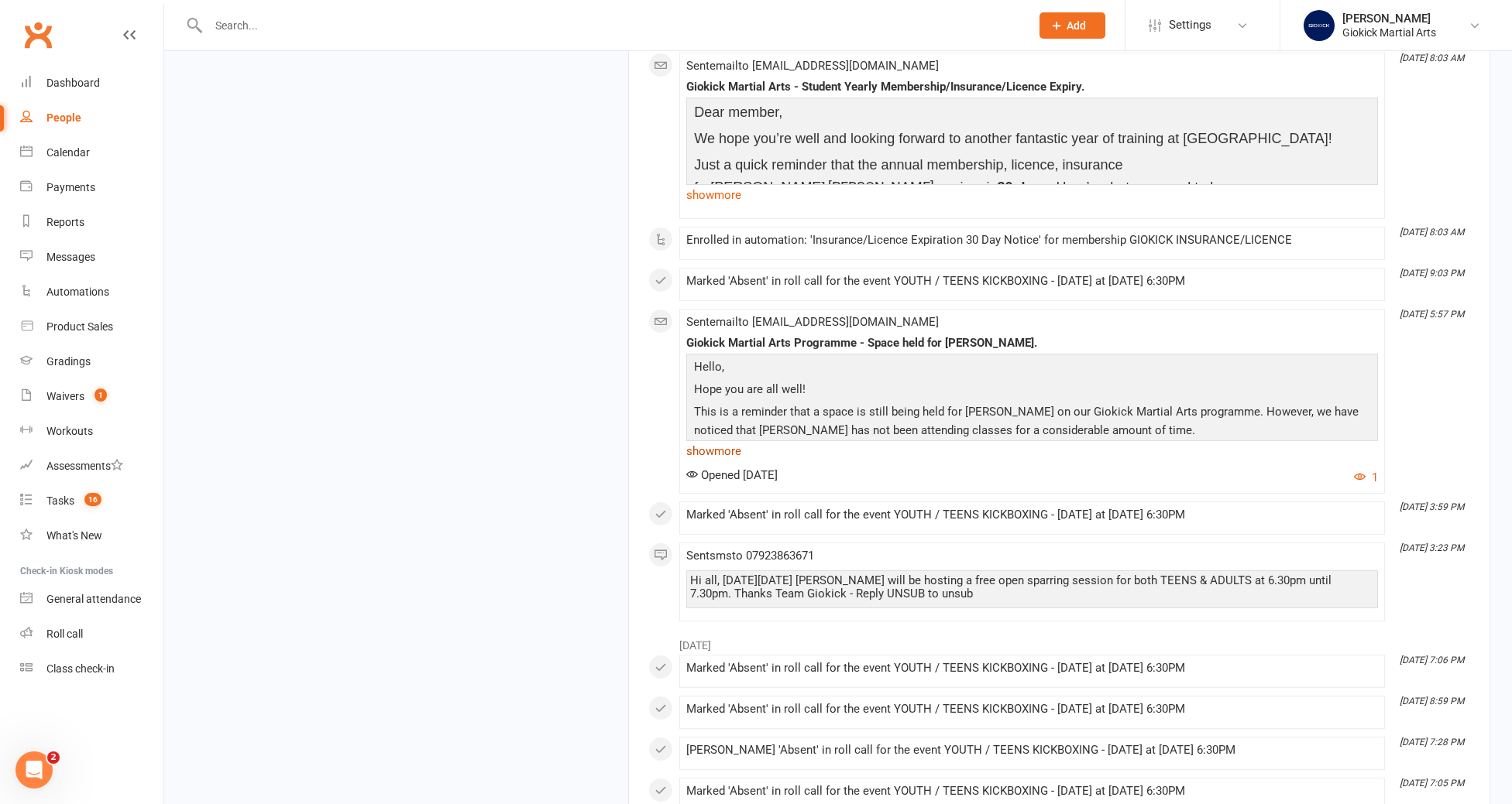
click at [702, 462] on link "show more" at bounding box center [1032, 450] width 692 height 21
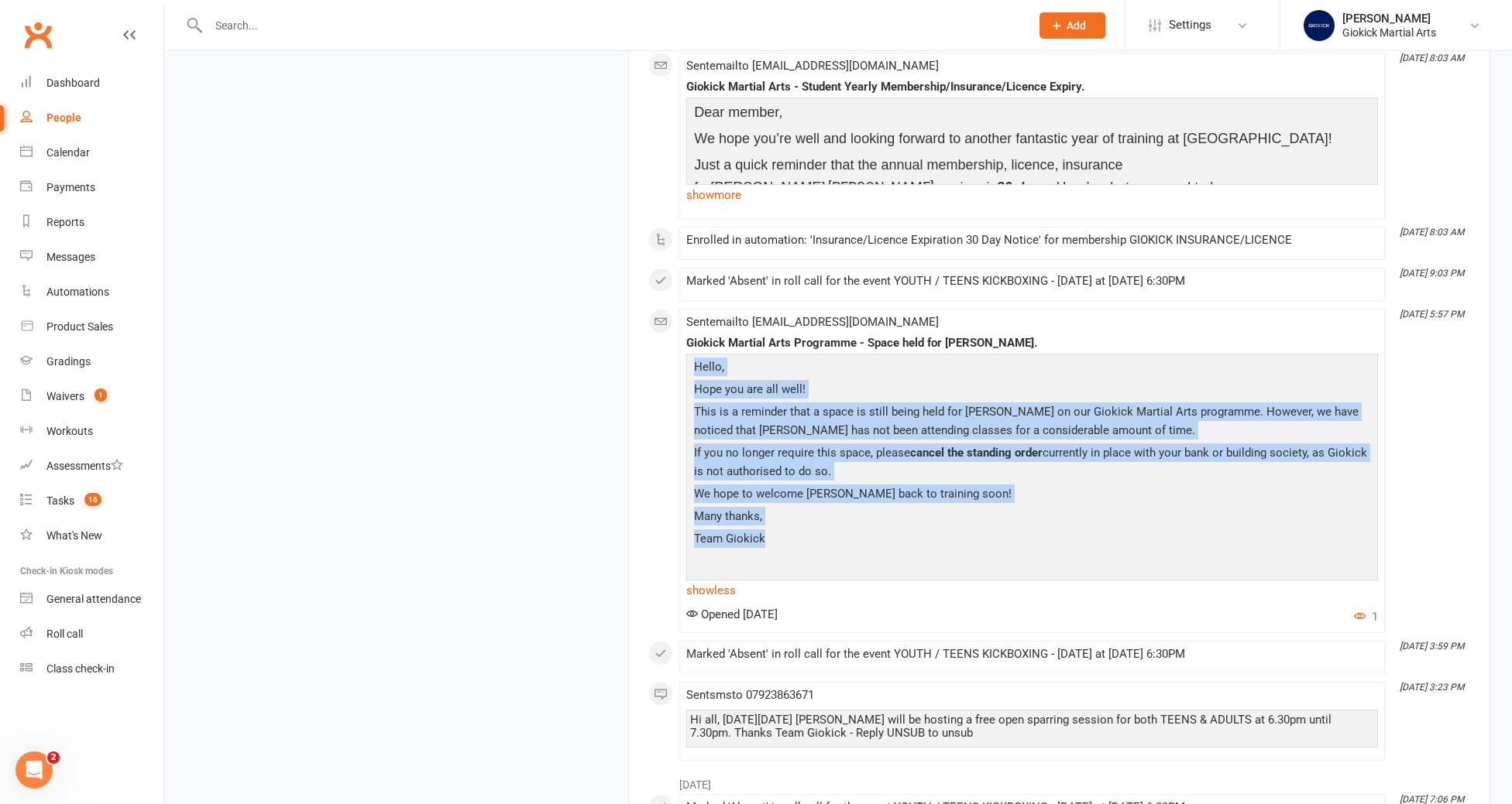
drag, startPoint x: 694, startPoint y: 403, endPoint x: 803, endPoint y: 587, distance: 213.9
click at [803, 575] on div "Hello, Hope you are all well! This is a reminder that a space is still being he…" at bounding box center [1032, 465] width 684 height 216
copy div "Hello, Hope you are all well! This is a reminder that a space is still being he…"
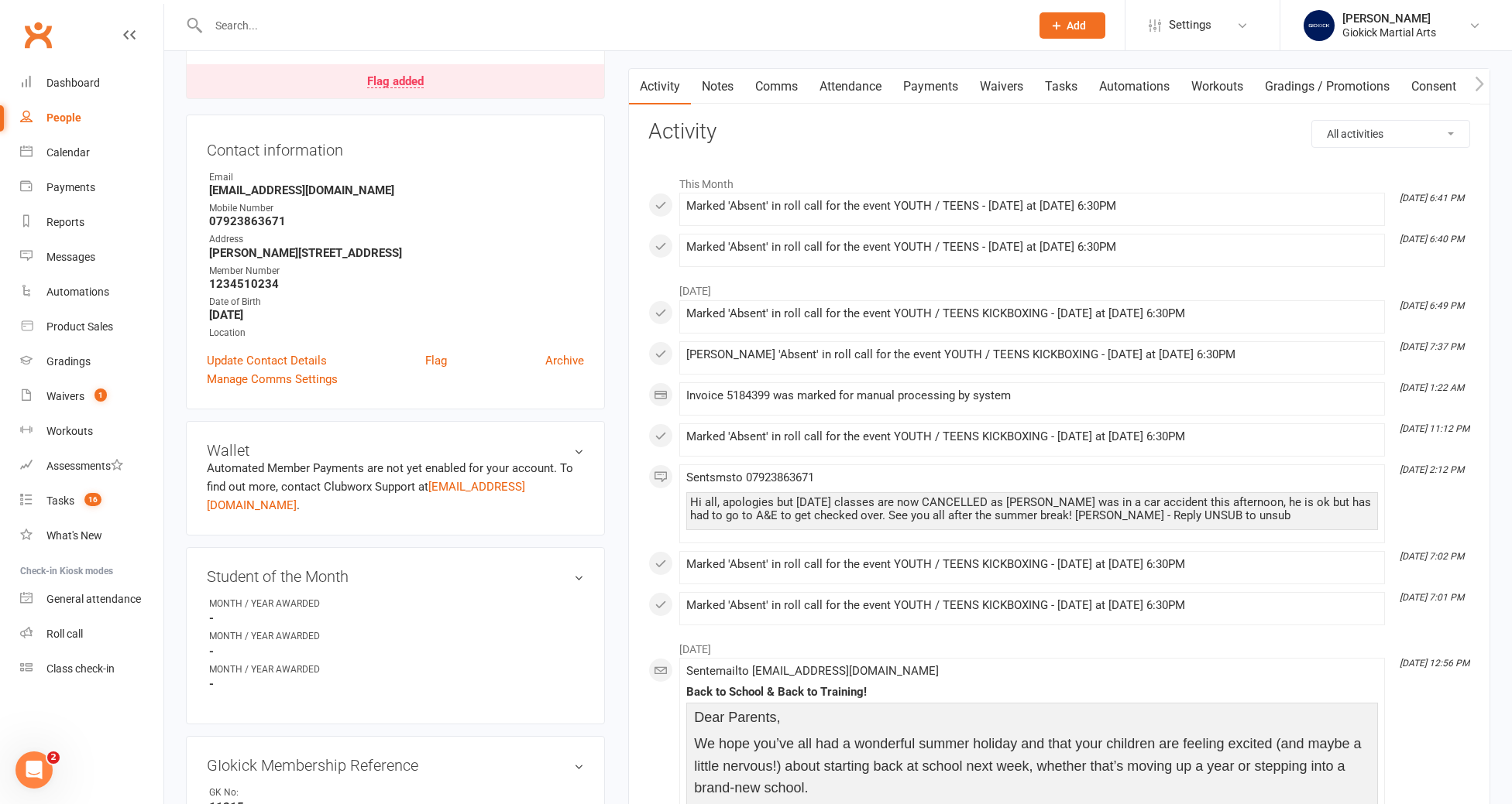
scroll to position [0, 0]
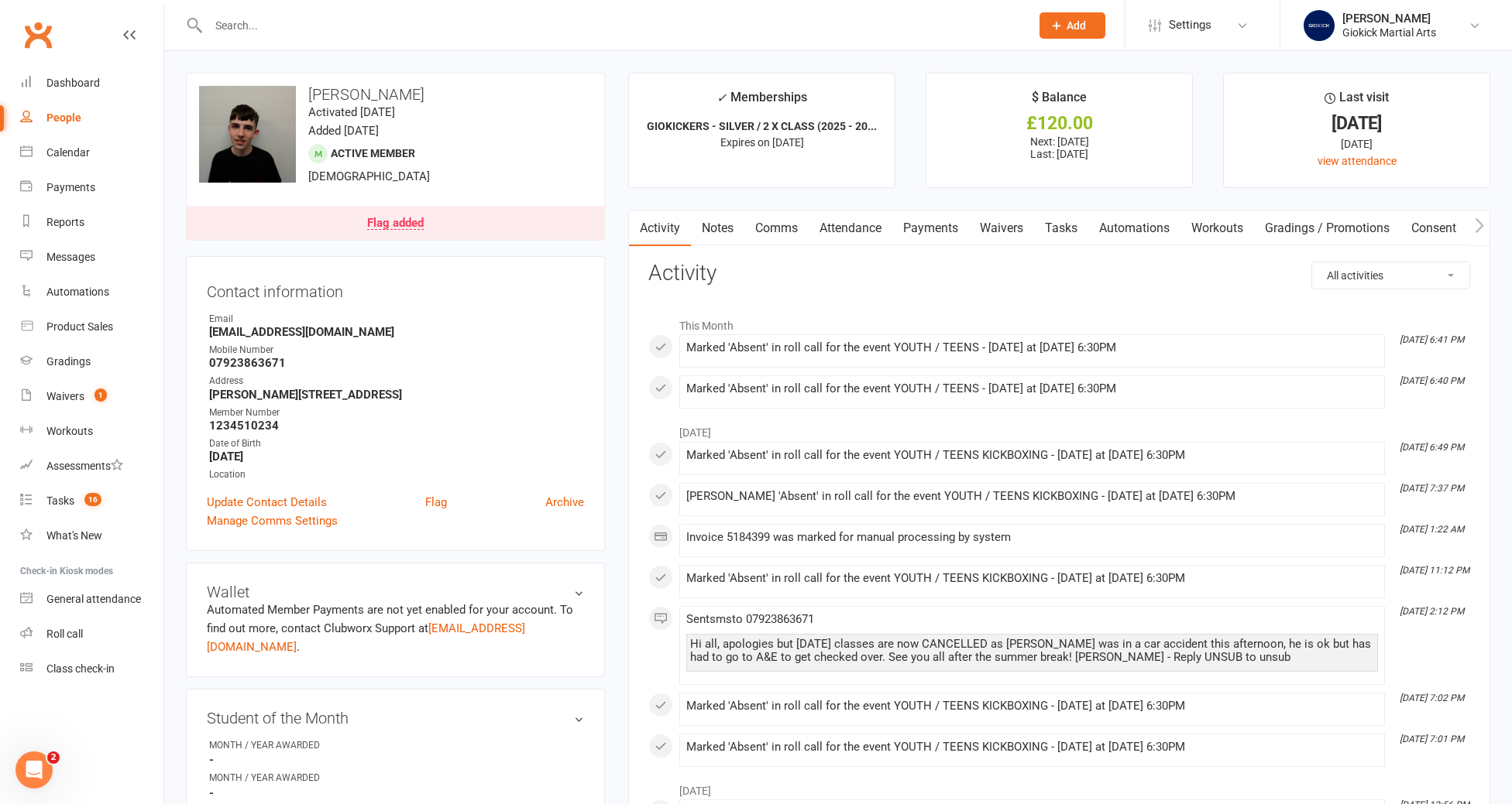
click at [784, 230] on link "Comms" at bounding box center [776, 228] width 64 height 35
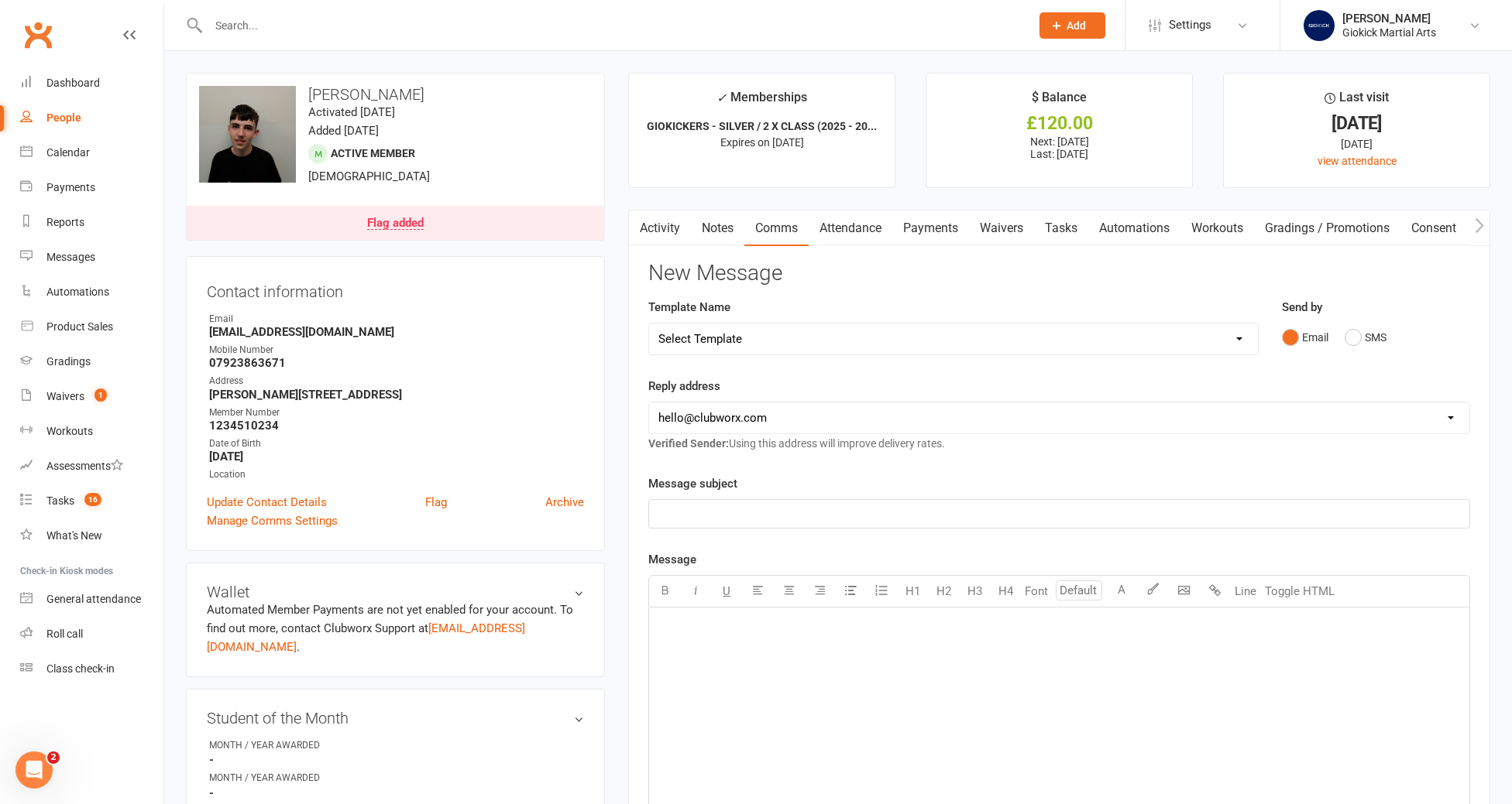
click at [679, 631] on p "﻿" at bounding box center [1059, 627] width 802 height 19
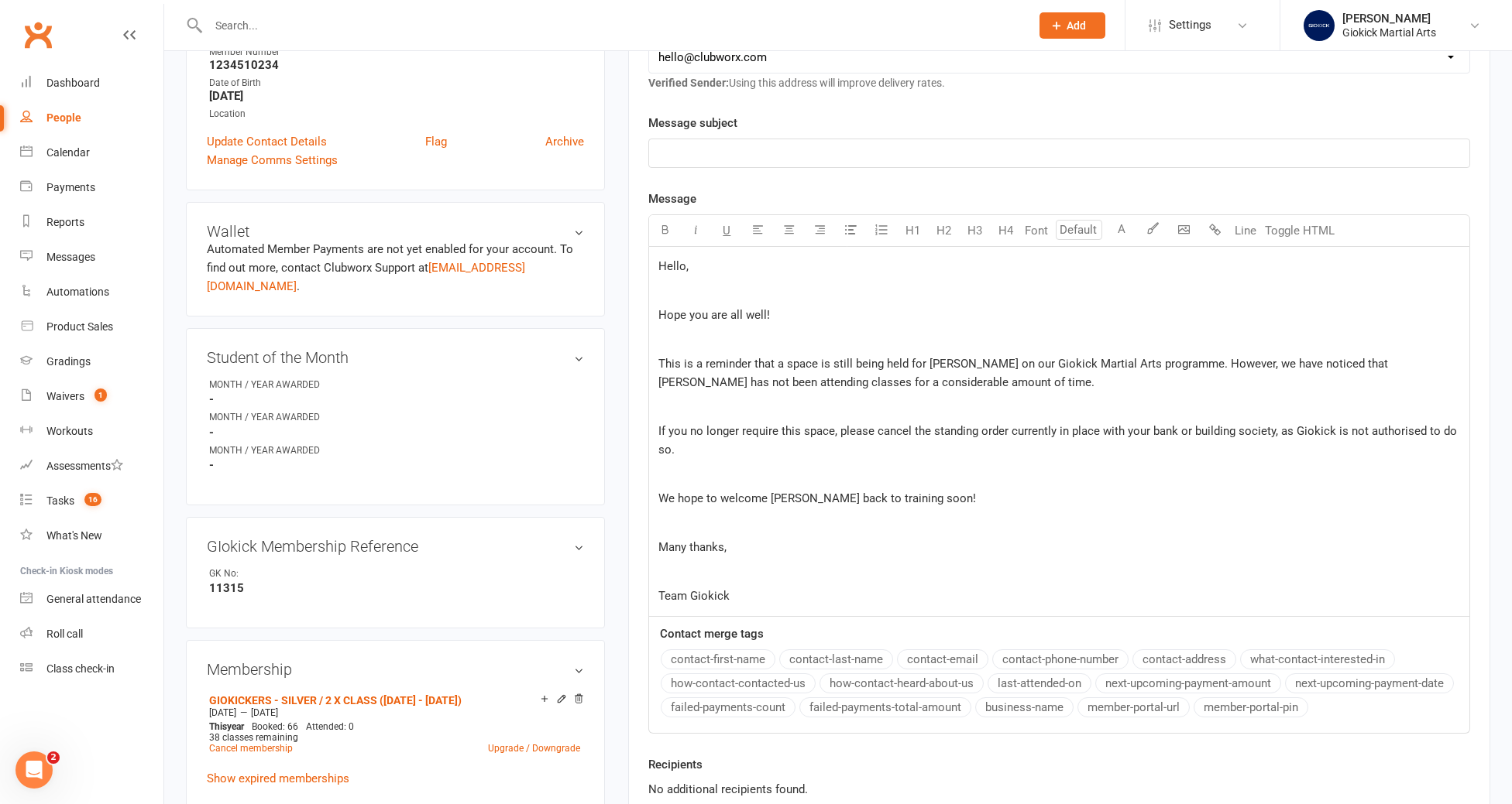
scroll to position [263, 0]
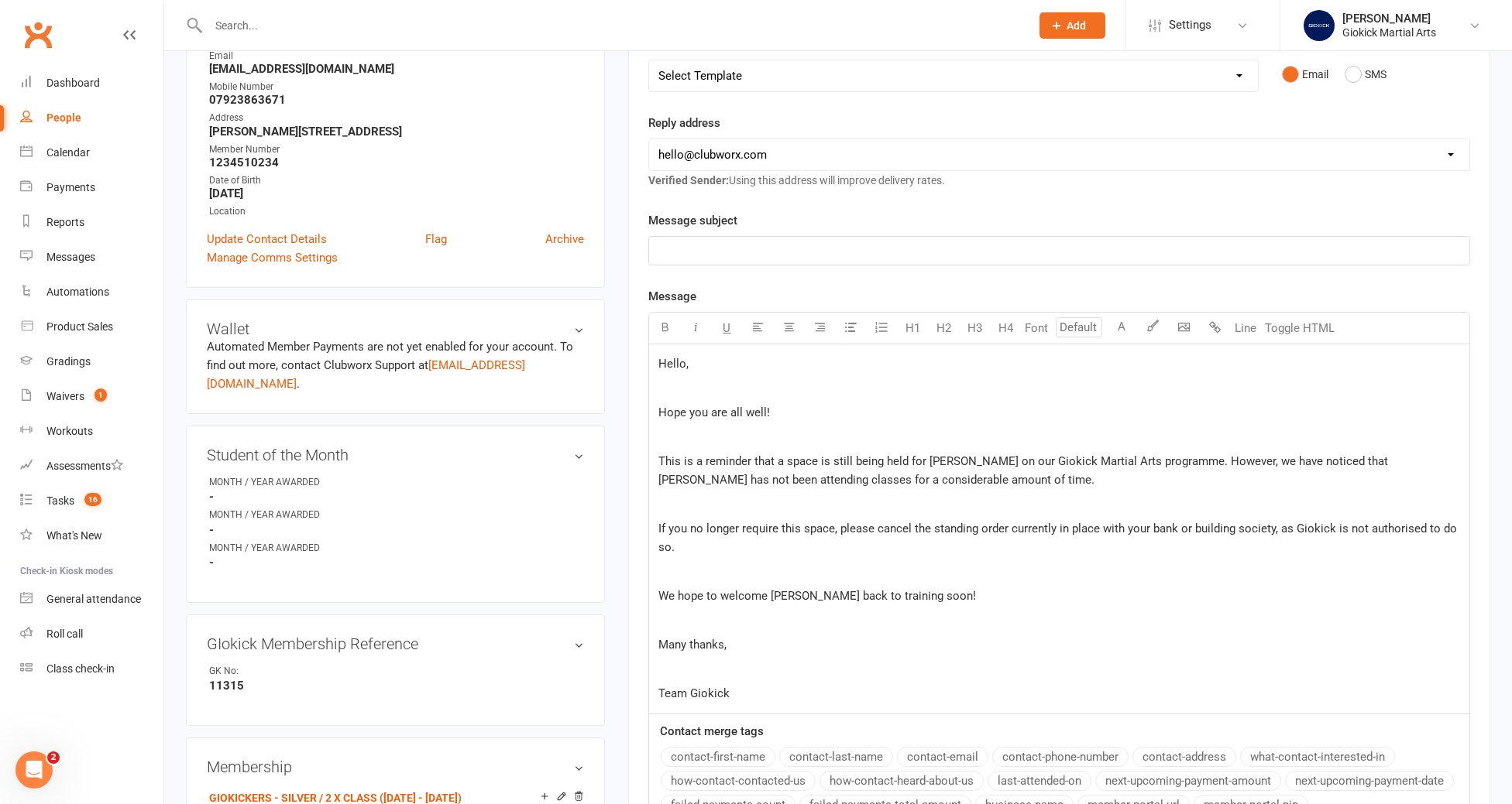
click at [655, 412] on div "Hello, ﻿ Hope you are all well! ﻿ This is a reminder that a space is still bein…" at bounding box center [1059, 529] width 820 height 370
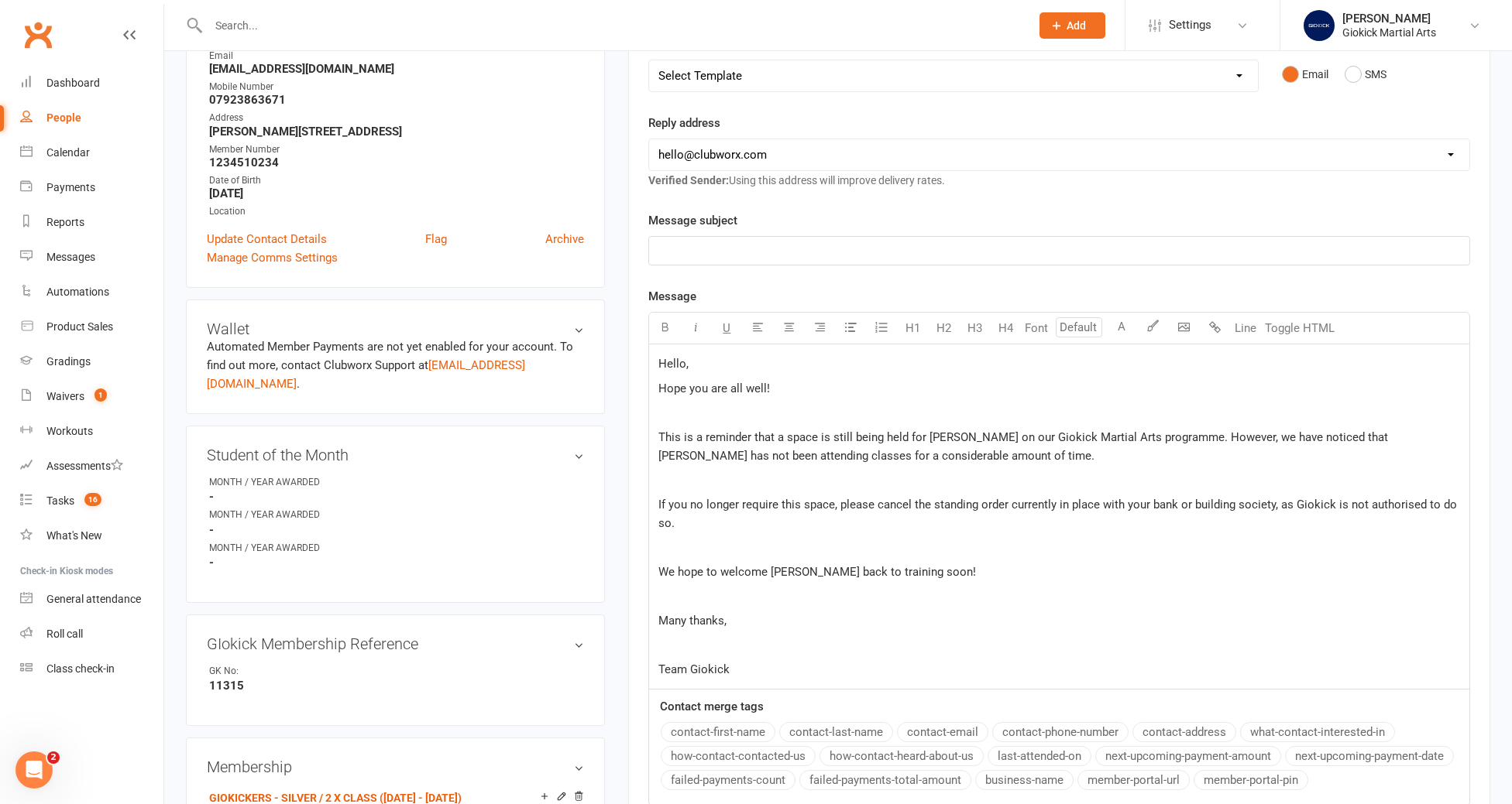
click at [655, 438] on div "Hello, Hope you are all well! ﻿ This is a reminder that a space is still being …" at bounding box center [1059, 517] width 820 height 345
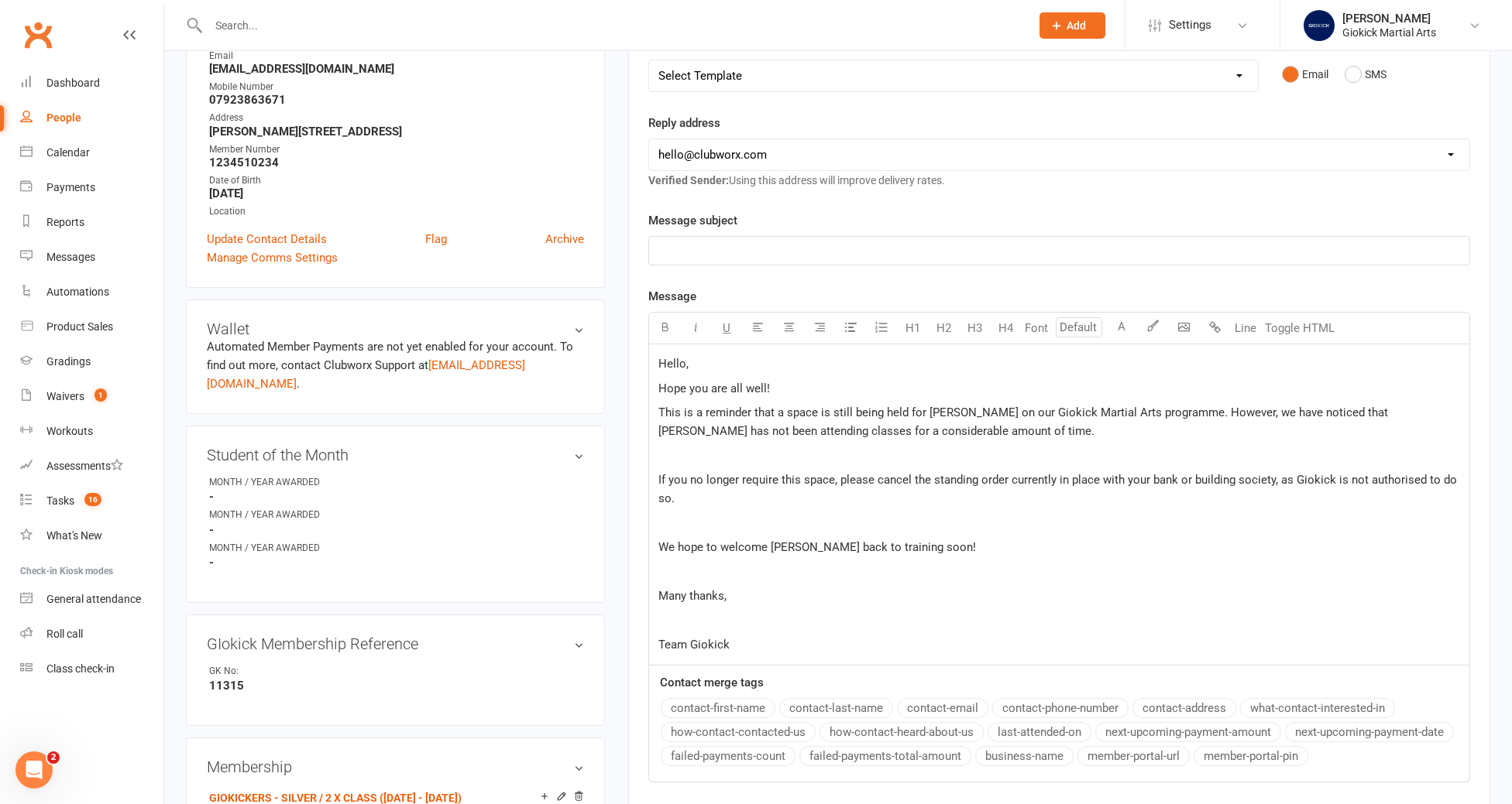
click at [655, 479] on div "Hello, Hope you are all well! This is a reminder that a space is still being he…" at bounding box center [1059, 504] width 820 height 320
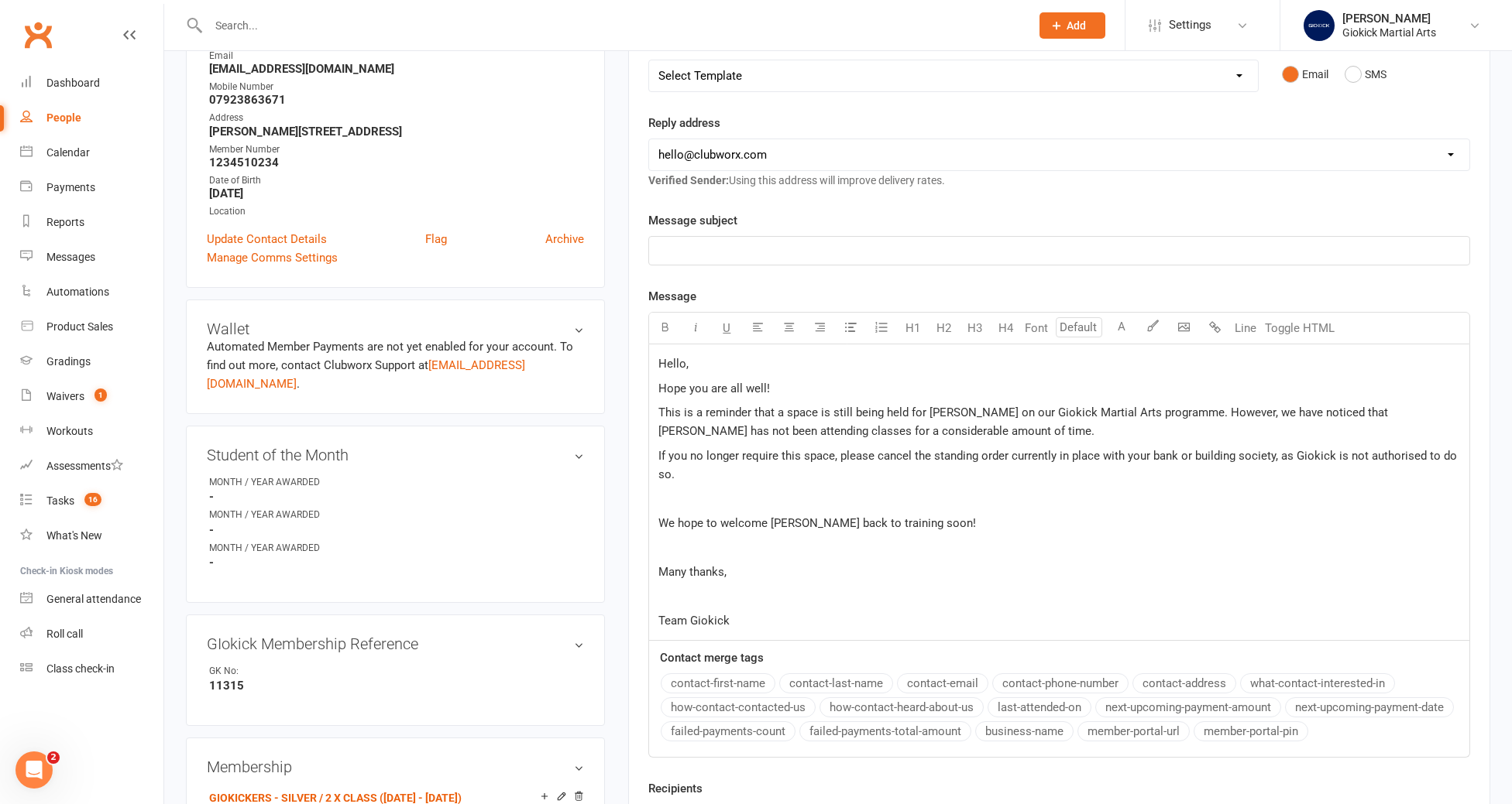
click at [658, 519] on div "Hello, Hope you are all well! This is a reminder that a space is still being he…" at bounding box center [1059, 492] width 820 height 296
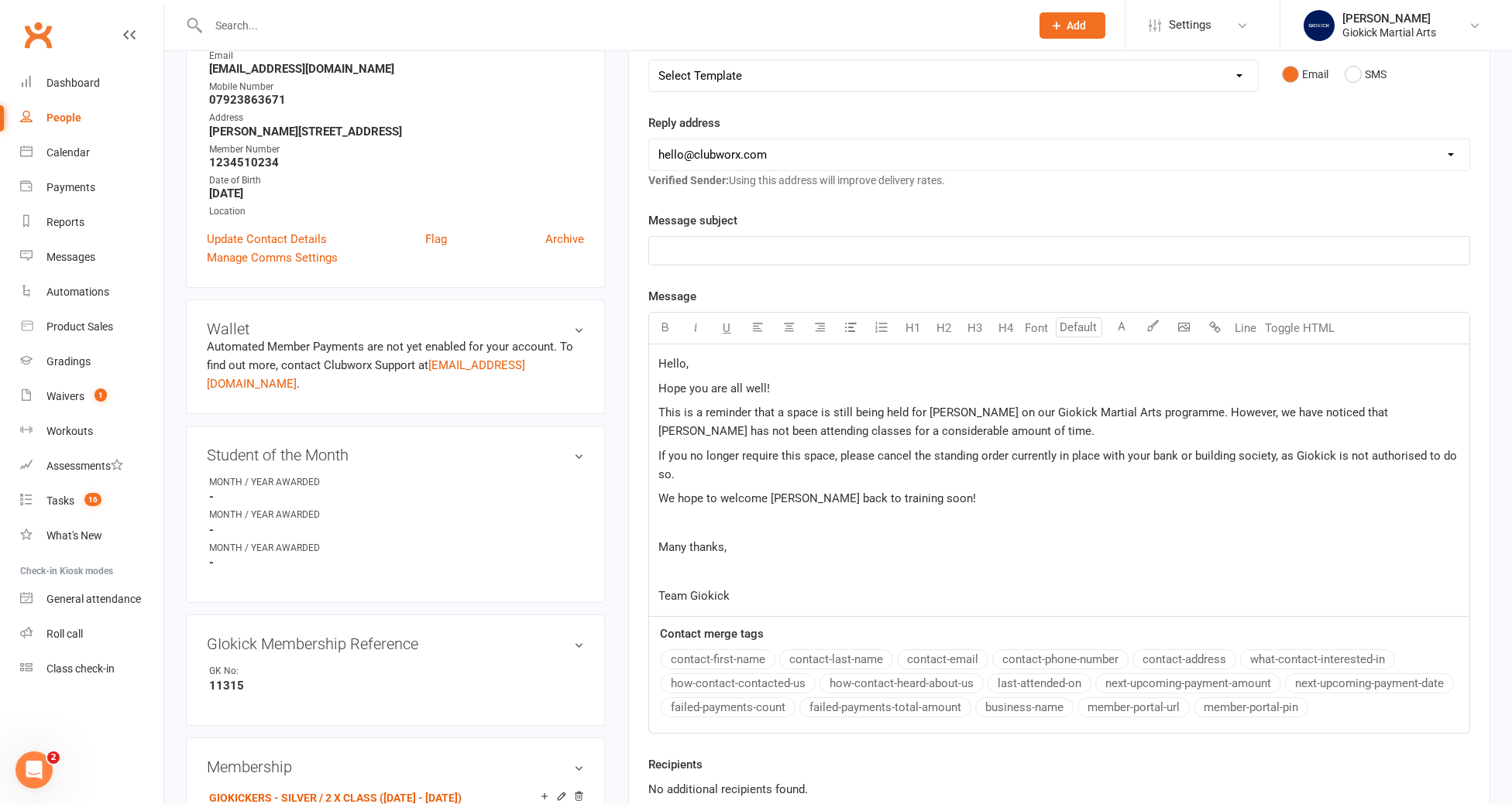
click at [656, 548] on div "Hello, Hope you are all well! This is a reminder that a space is still being he…" at bounding box center [1059, 480] width 820 height 272
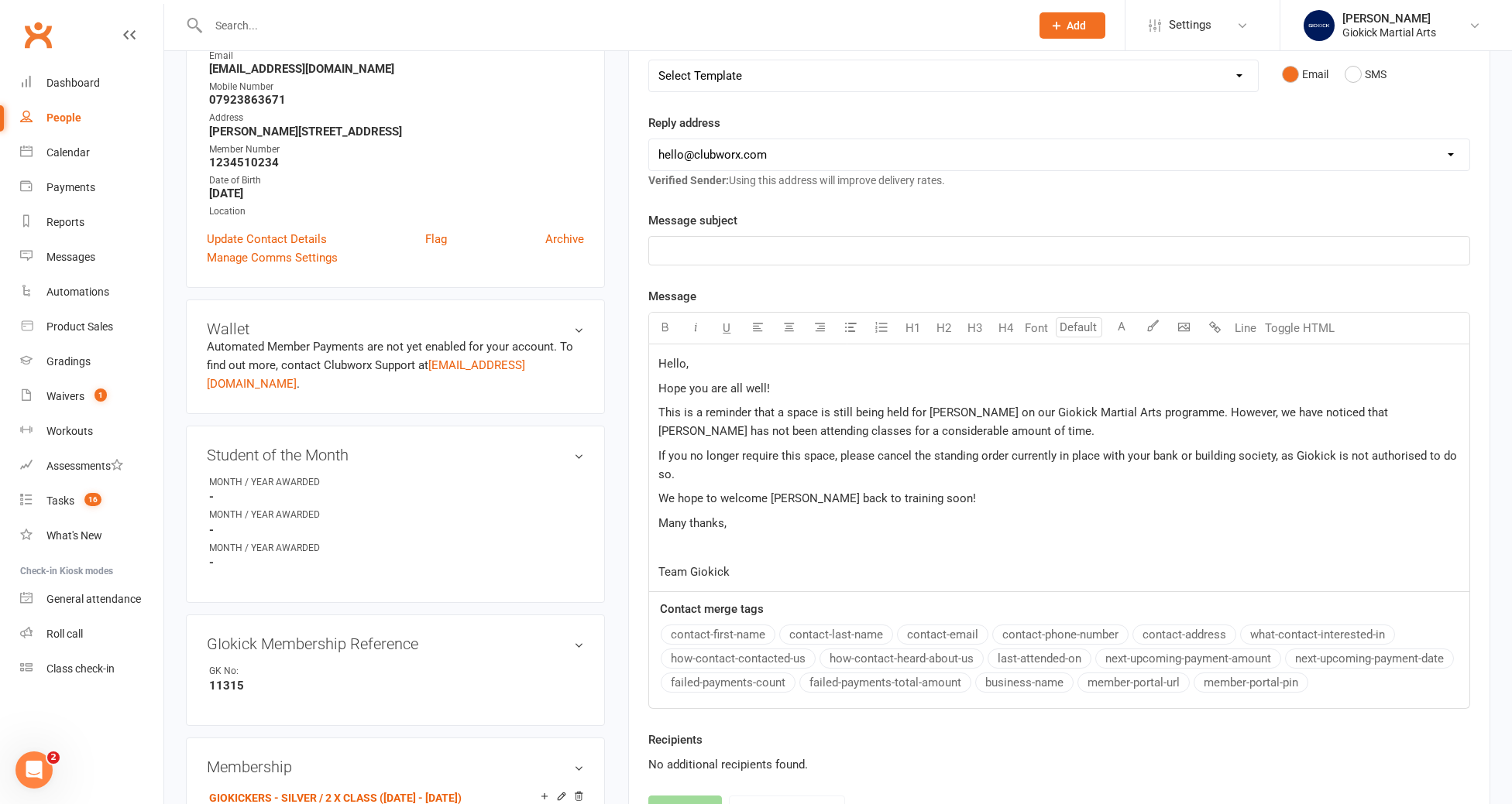
click at [658, 571] on div "Hello, Hope you are all well! This is a reminder that a space is still being he…" at bounding box center [1059, 468] width 820 height 248
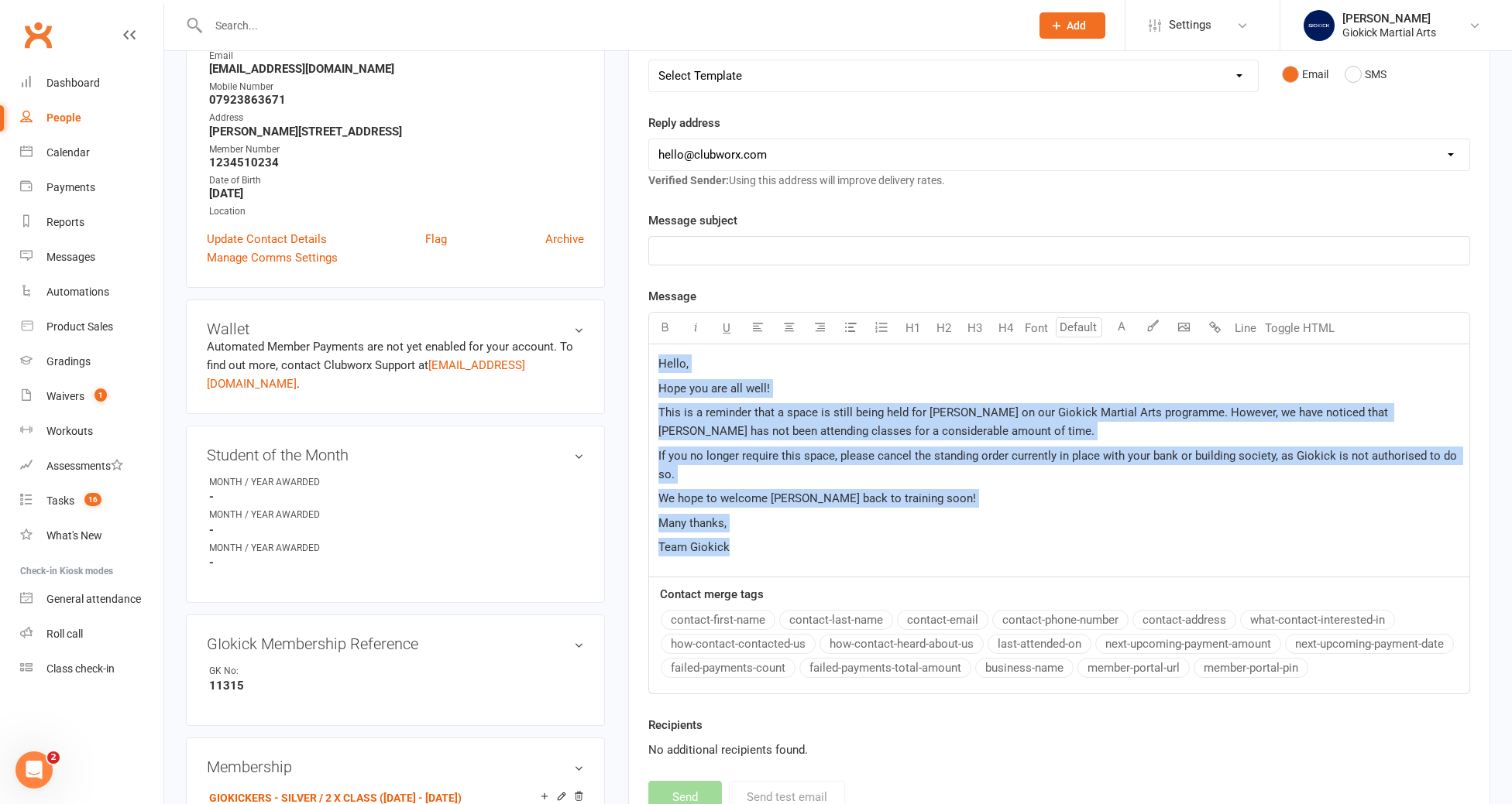
drag, startPoint x: 657, startPoint y: 361, endPoint x: 787, endPoint y: 561, distance: 238.5
click at [787, 561] on div "Hello, Hope you are all well! This is a reminder that a space is still being he…" at bounding box center [1059, 460] width 820 height 232
click at [1041, 330] on button "Font" at bounding box center [1036, 328] width 31 height 31
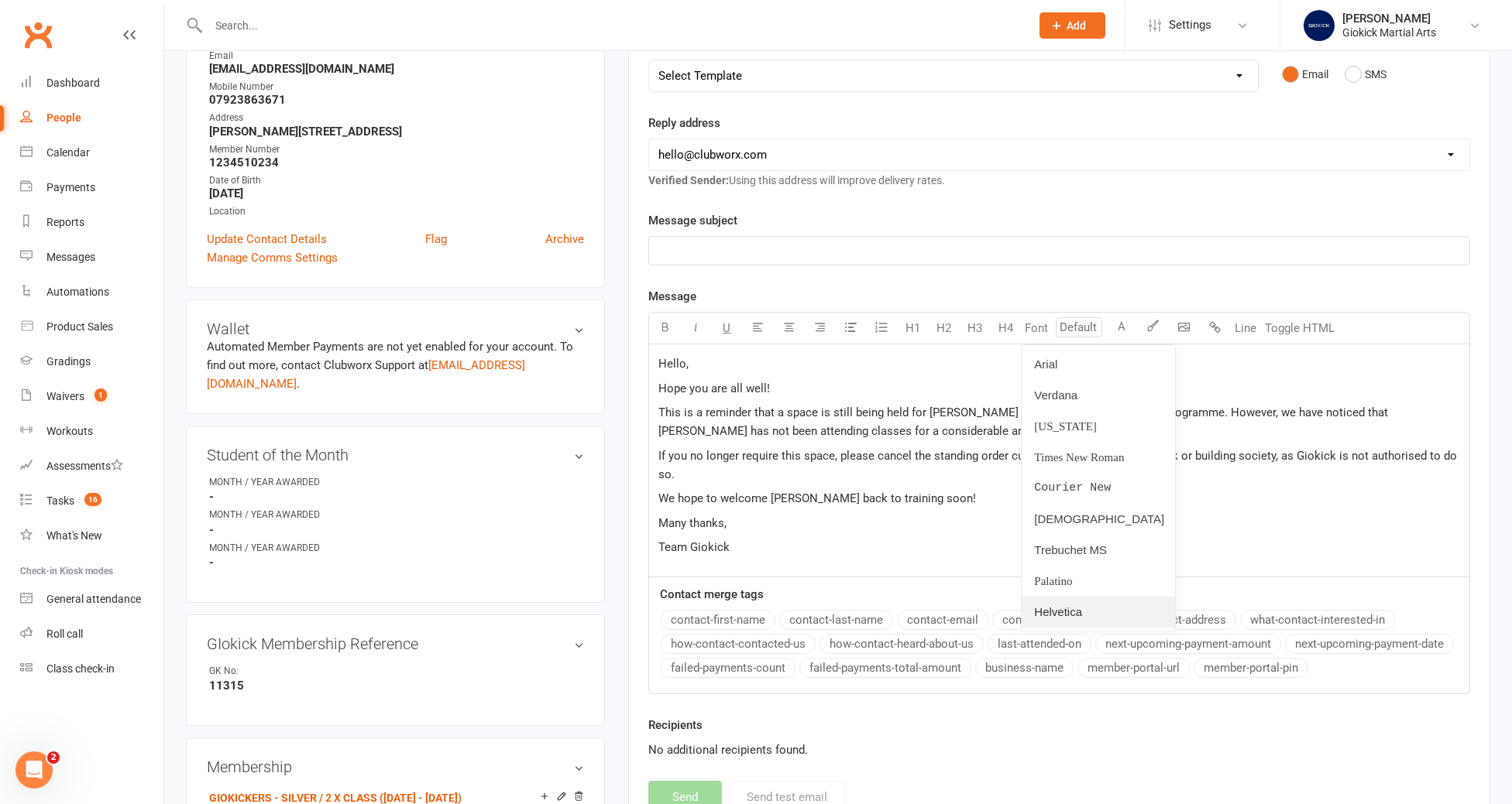
click at [1055, 614] on link "Helvetica" at bounding box center [1098, 612] width 153 height 31
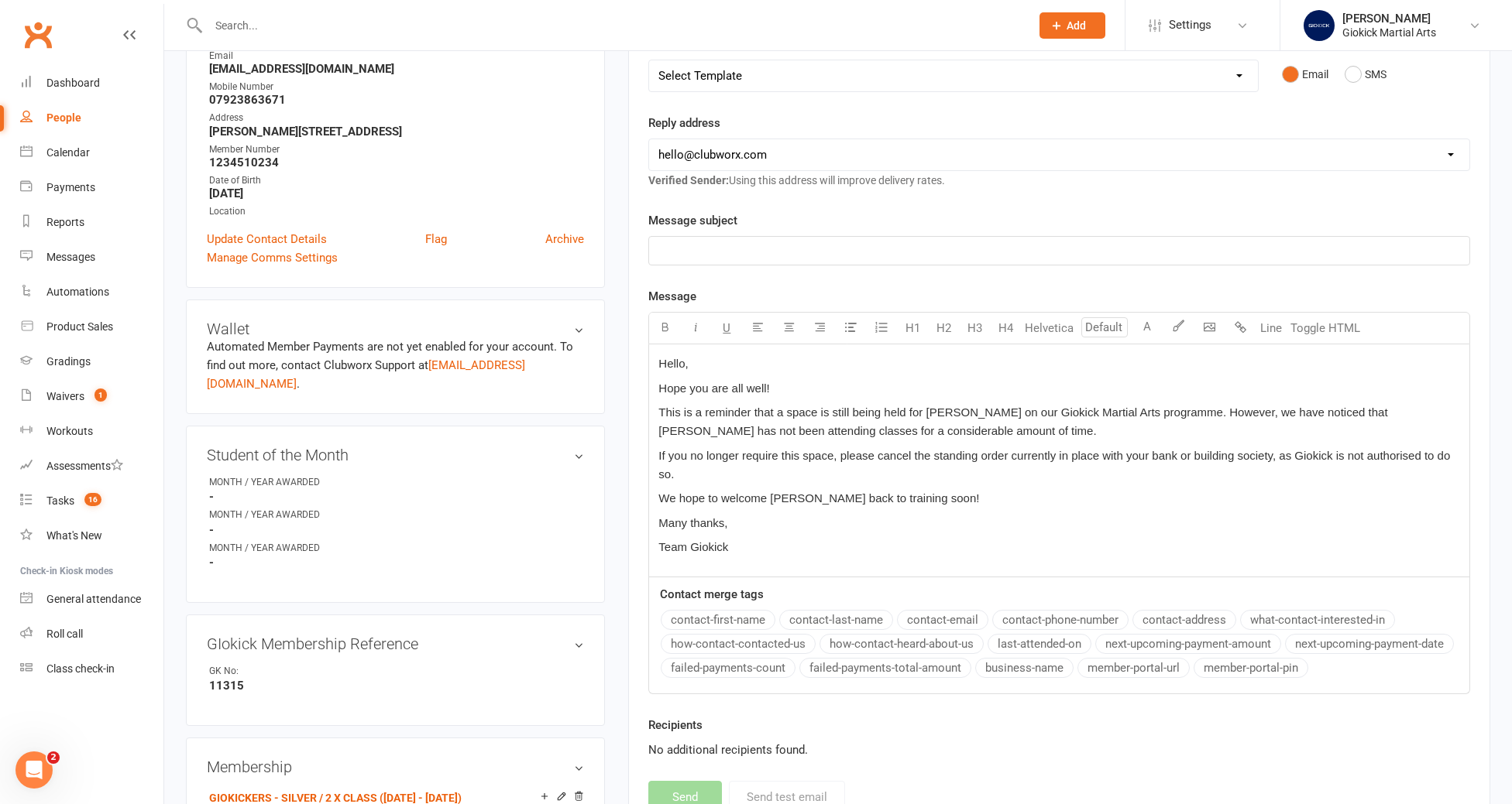
click at [660, 361] on span "Hello," at bounding box center [673, 363] width 30 height 13
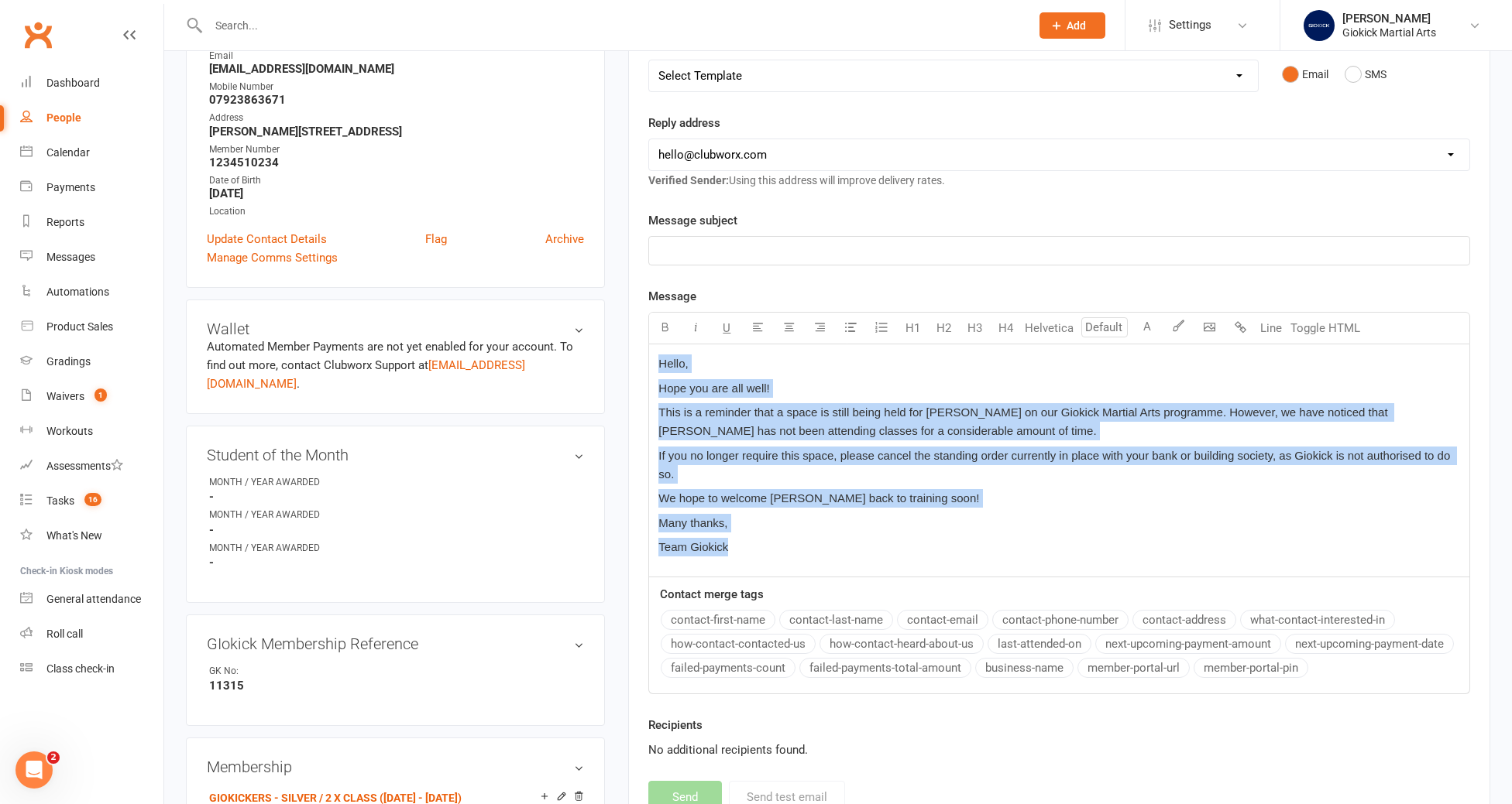
drag, startPoint x: 657, startPoint y: 361, endPoint x: 819, endPoint y: 549, distance: 248.2
click at [819, 549] on div "Hello, Hope you are all well! This is a reminder that a space is still being he…" at bounding box center [1059, 460] width 820 height 232
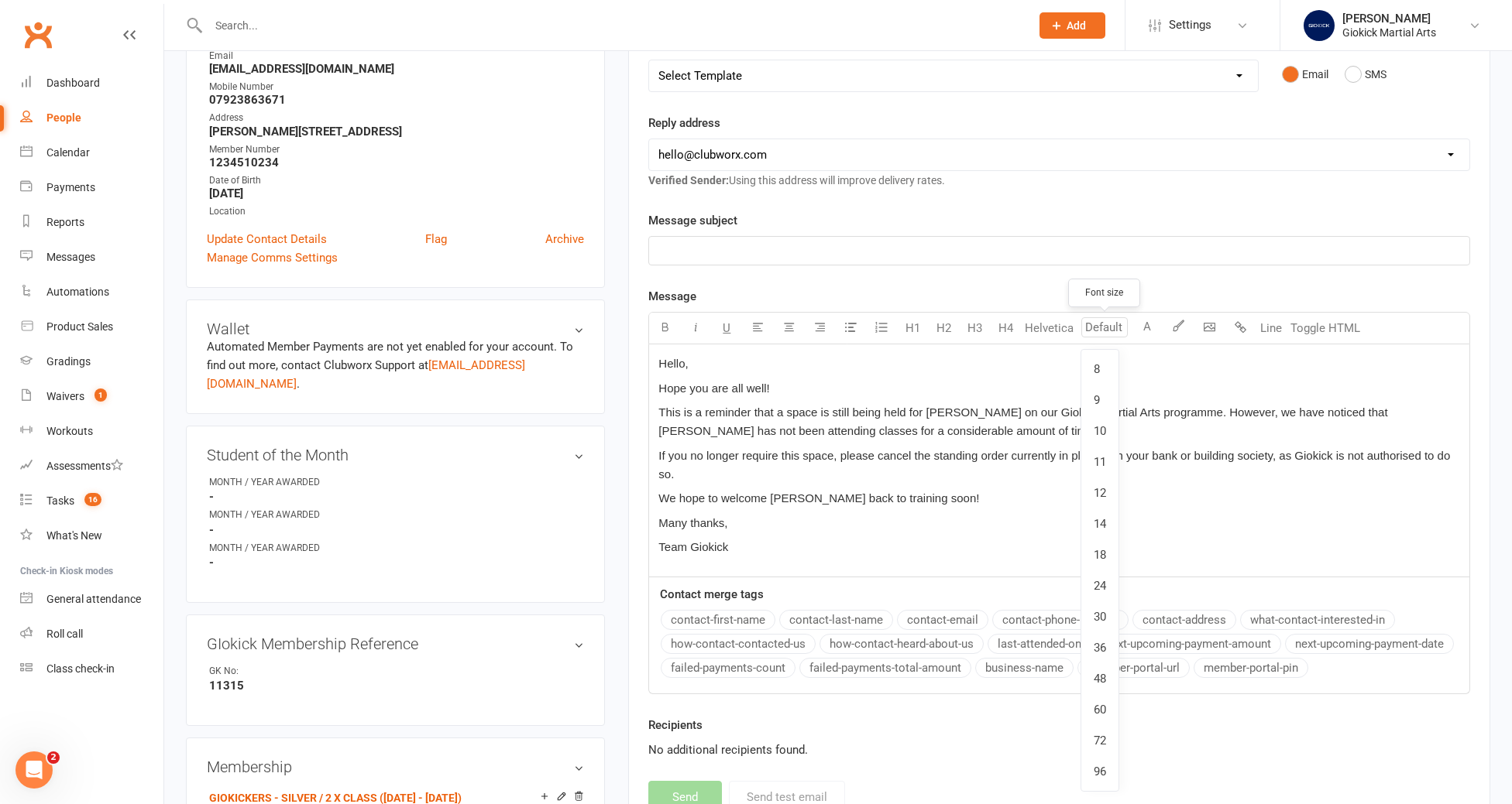
click at [1100, 326] on input "number" at bounding box center [1104, 328] width 46 height 20
click at [1107, 556] on link "18" at bounding box center [1100, 554] width 37 height 31
type input "18"
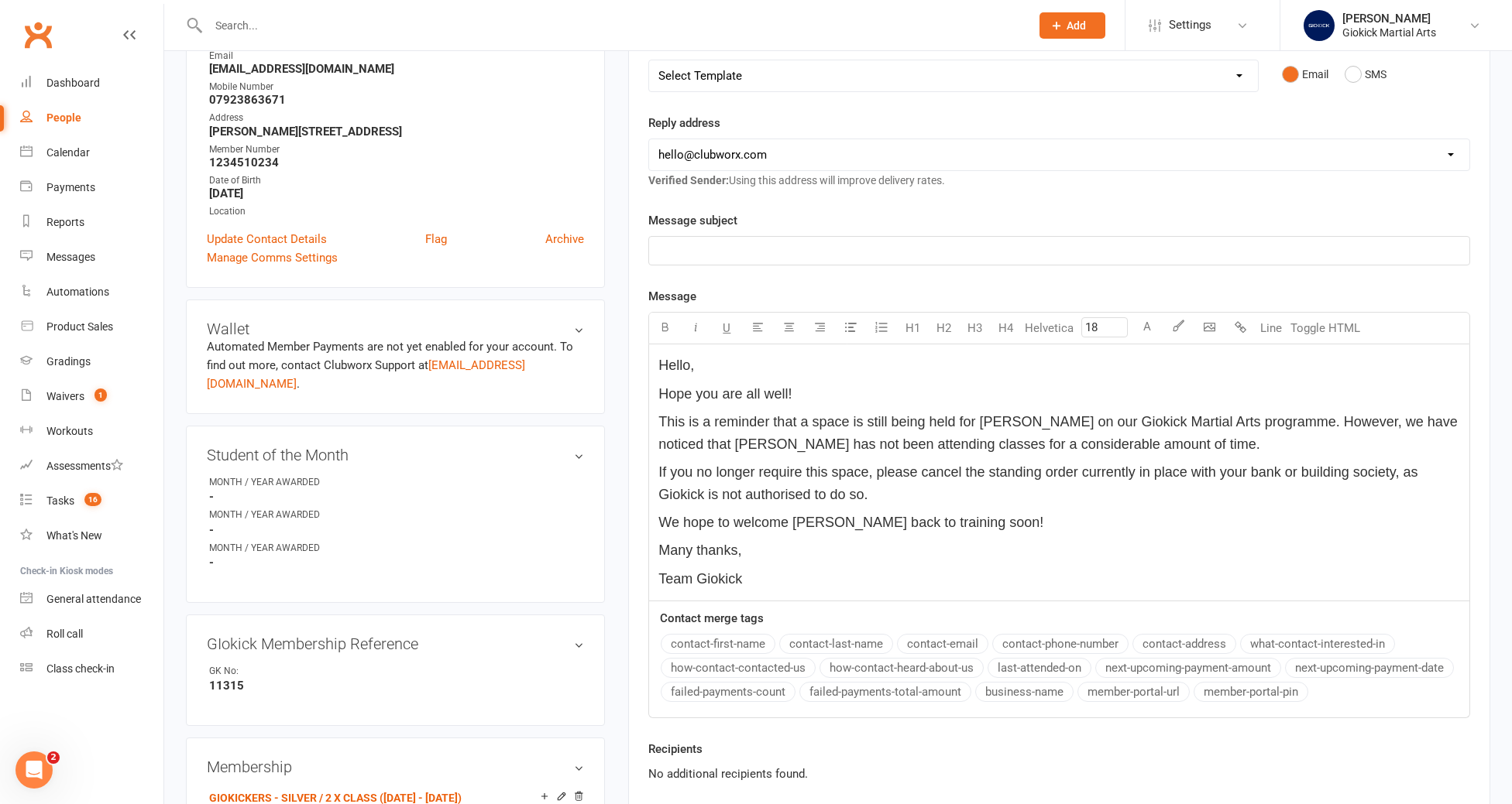
click at [867, 496] on span "If you no longer require this space, please cancel the standing order currently…" at bounding box center [1039, 483] width 763 height 38
click at [746, 394] on span "Hope you are all well!" at bounding box center [724, 394] width 133 height 16
click at [671, 244] on p "﻿" at bounding box center [1059, 251] width 802 height 19
click at [765, 584] on p "Team Giokick" at bounding box center [1059, 579] width 802 height 22
click at [870, 494] on span "If you no longer require this space, please cancel the standing order currently…" at bounding box center [1039, 483] width 763 height 38
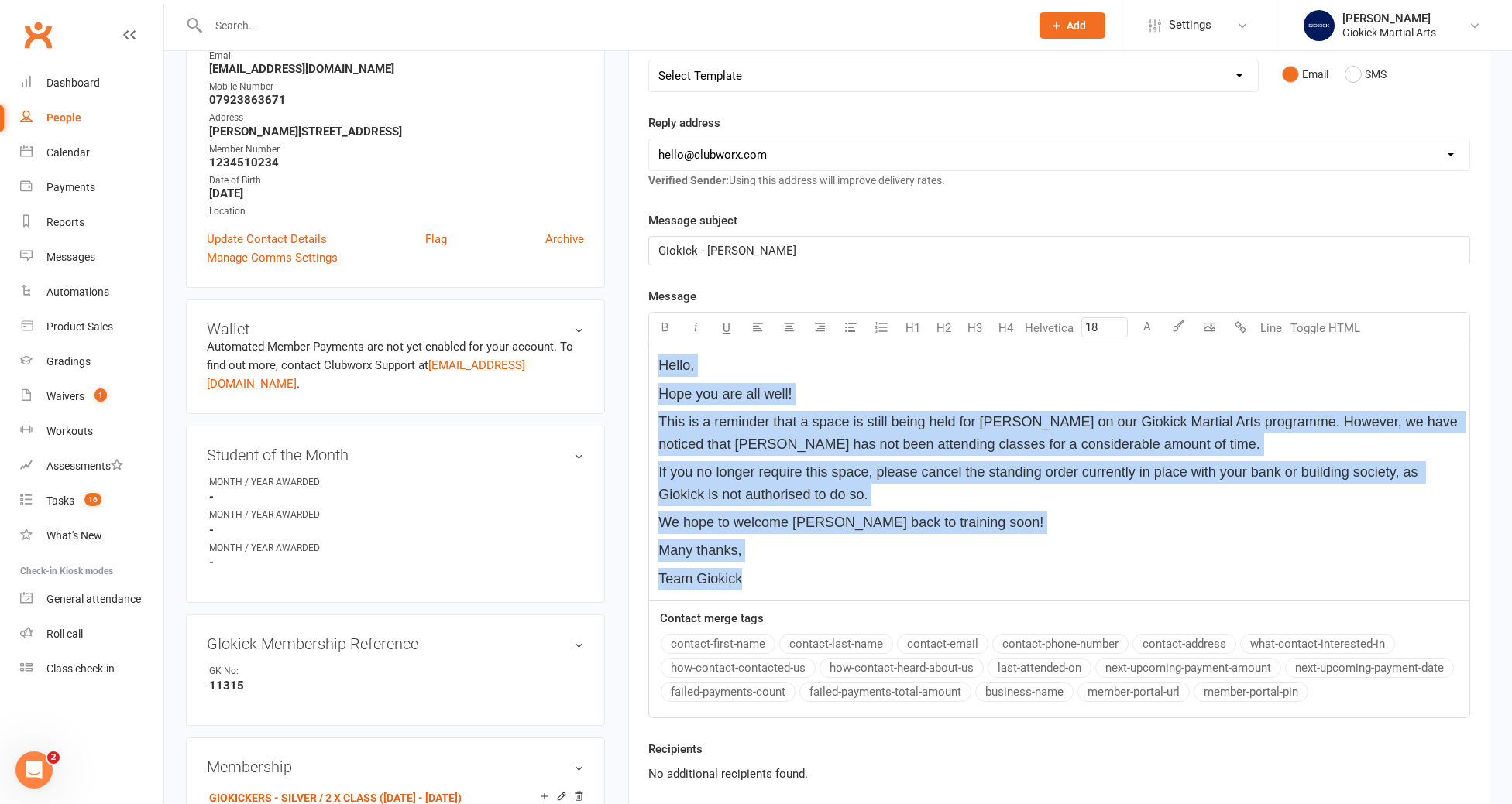
drag, startPoint x: 657, startPoint y: 362, endPoint x: 802, endPoint y: 590, distance: 270.2
click at [802, 590] on div "Hello, Hope you are all well! This is a reminder that a space is still being he…" at bounding box center [1059, 473] width 820 height 256
copy div "Hello, Hope you are all well! This is a reminder that a space is still being he…"
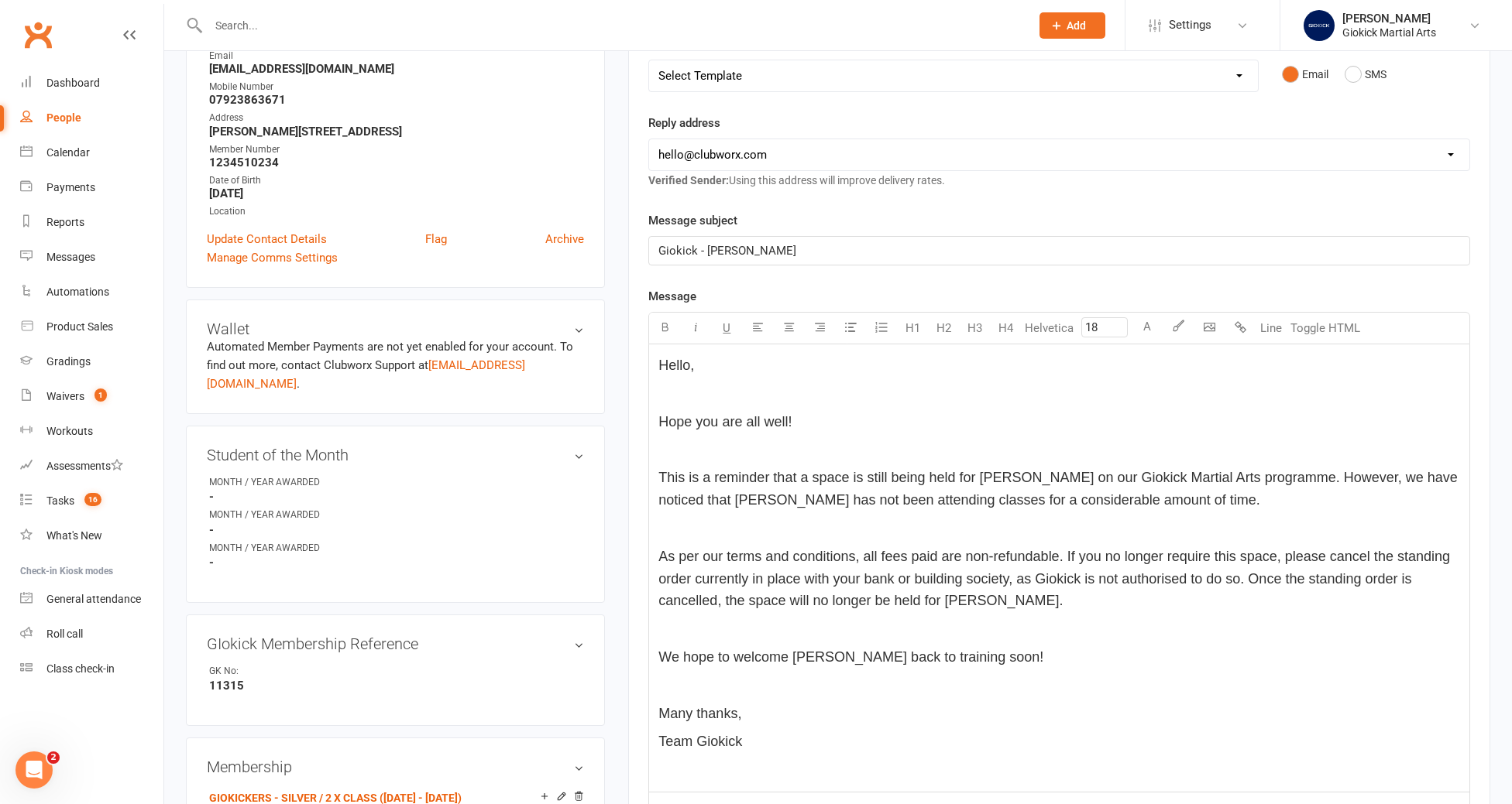
click at [658, 421] on span "Hope you are all well!" at bounding box center [724, 421] width 133 height 16
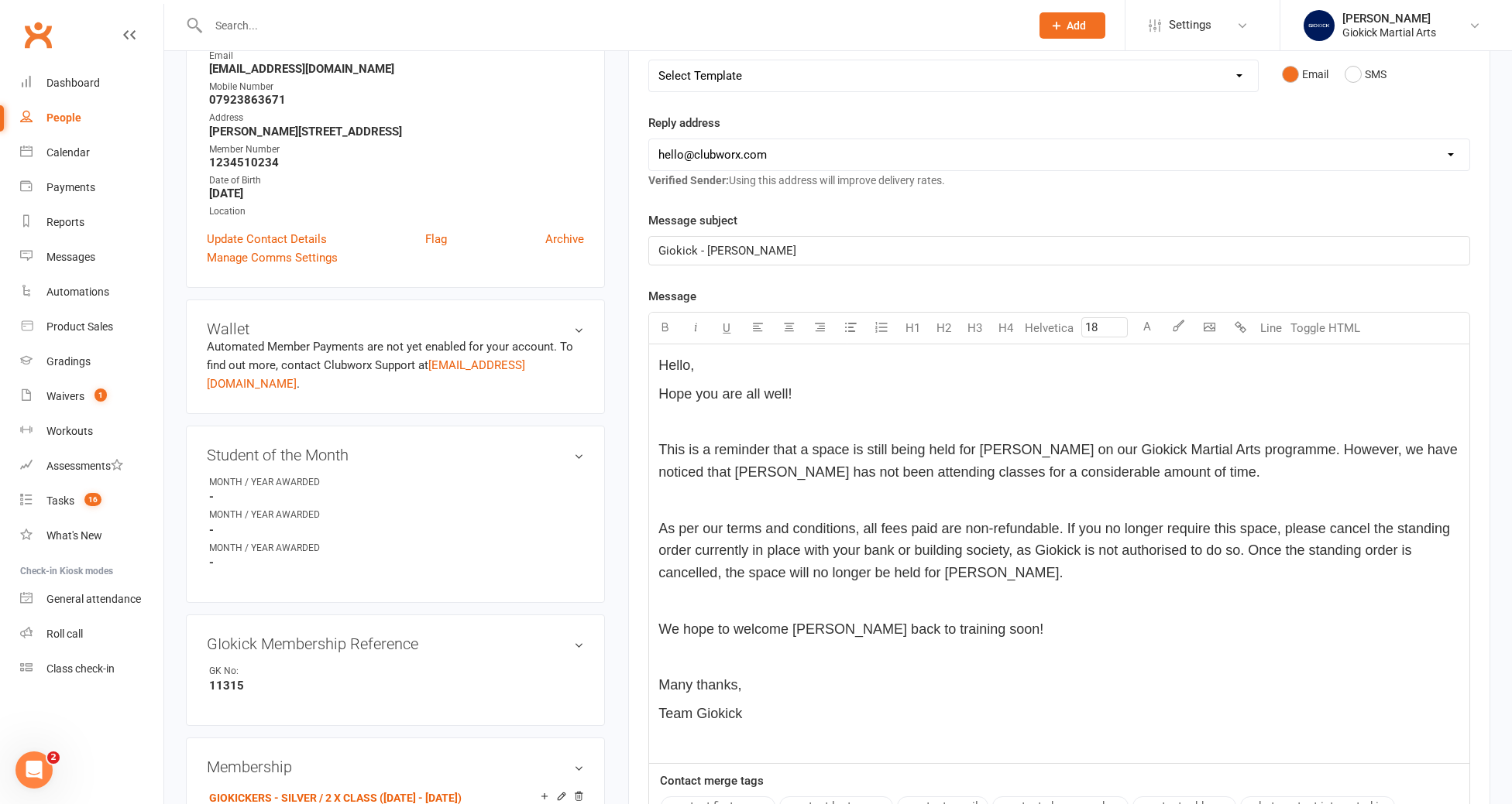
click at [660, 449] on span "This is a reminder that a space is still being held for Reece Ryan on our Gioki…" at bounding box center [1060, 460] width 802 height 38
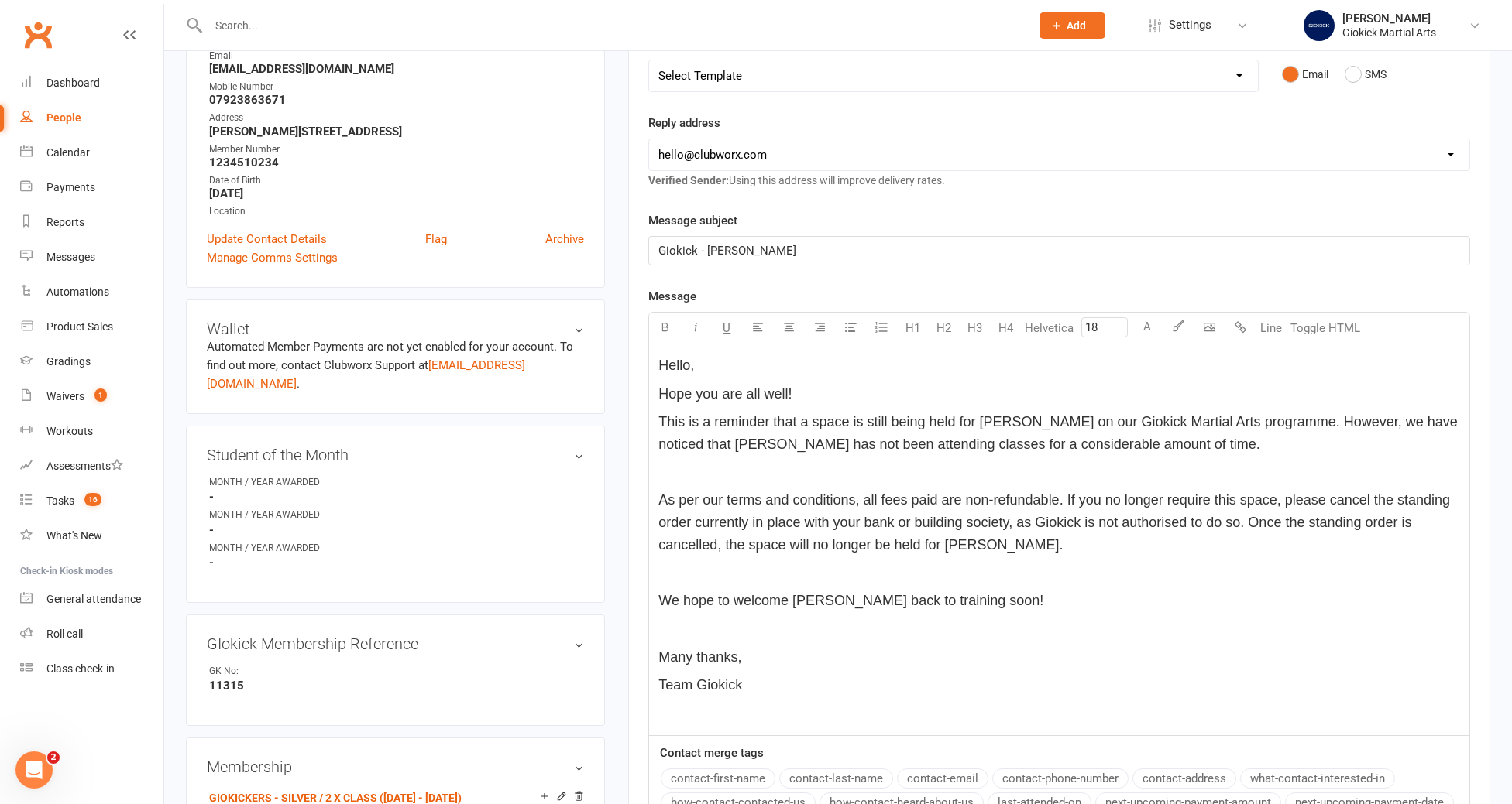
click at [656, 499] on div "Hello, Hope you are all well! This is a reminder that a space is still being he…" at bounding box center [1059, 539] width 820 height 391
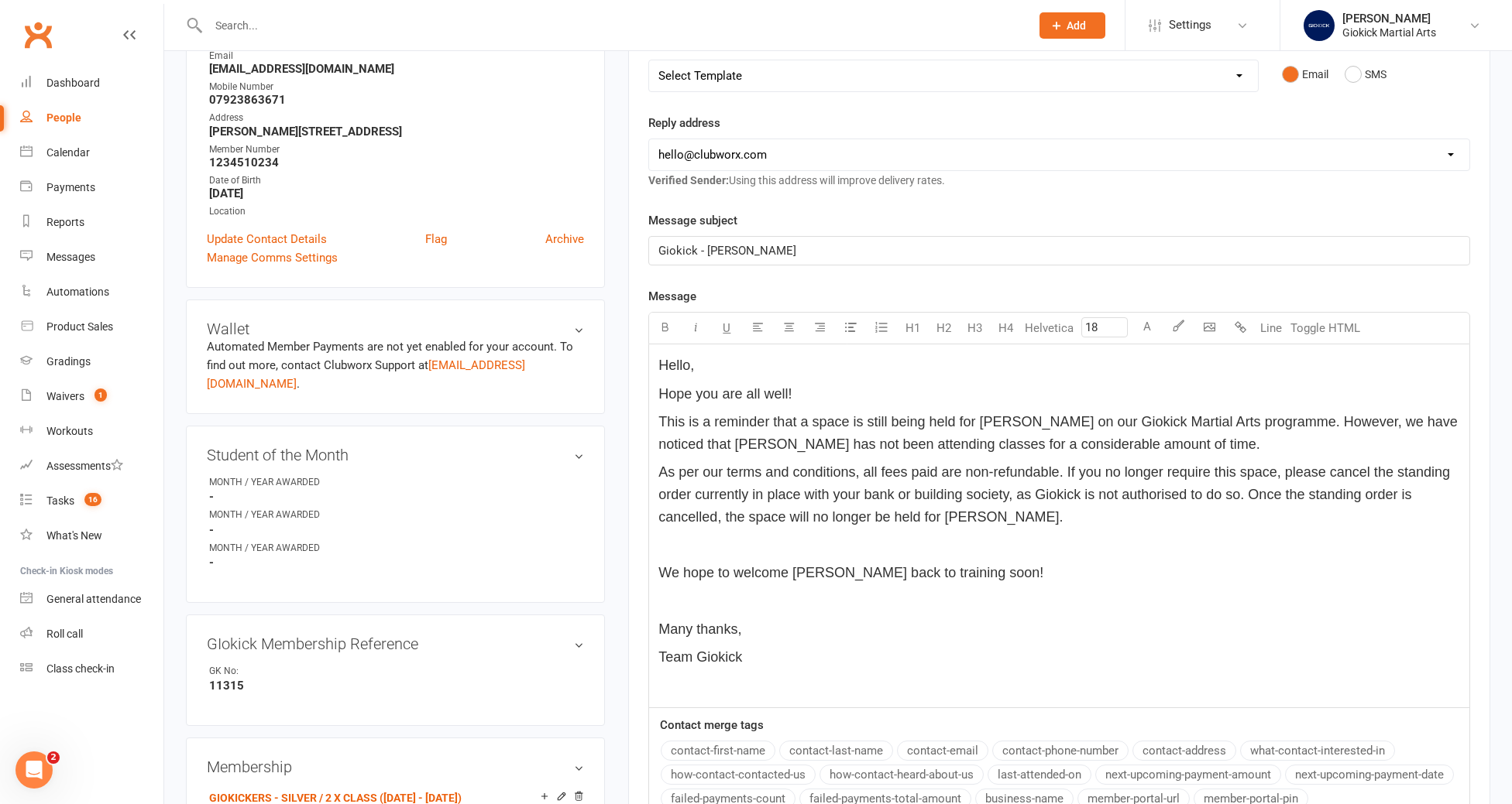
click at [656, 567] on div "Hello, Hope you are all well! This is a reminder that a space is still being he…" at bounding box center [1059, 525] width 820 height 363
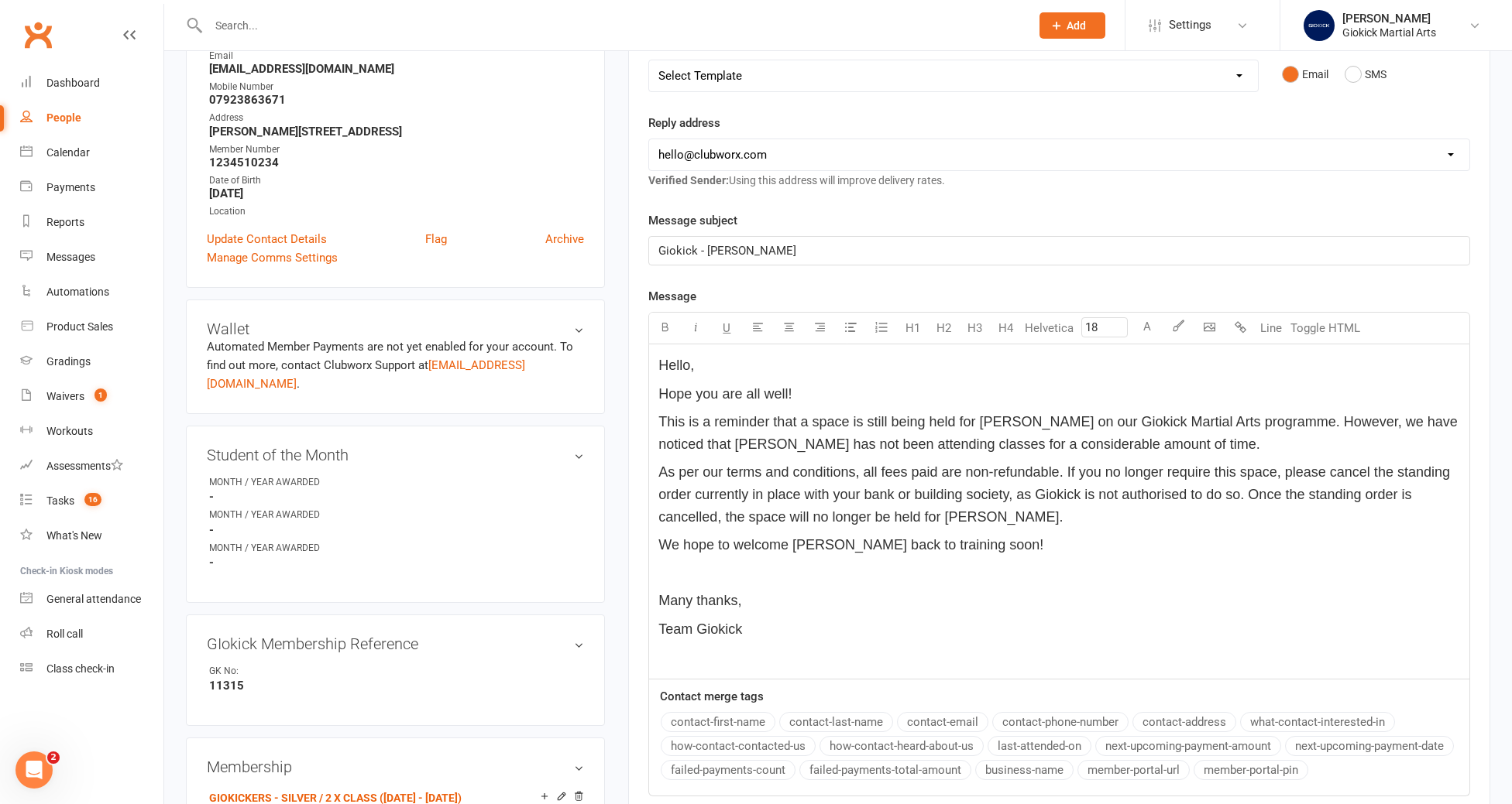
click at [658, 603] on div "Hello, Hope you are all well! This is a reminder that a space is still being he…" at bounding box center [1059, 512] width 820 height 335
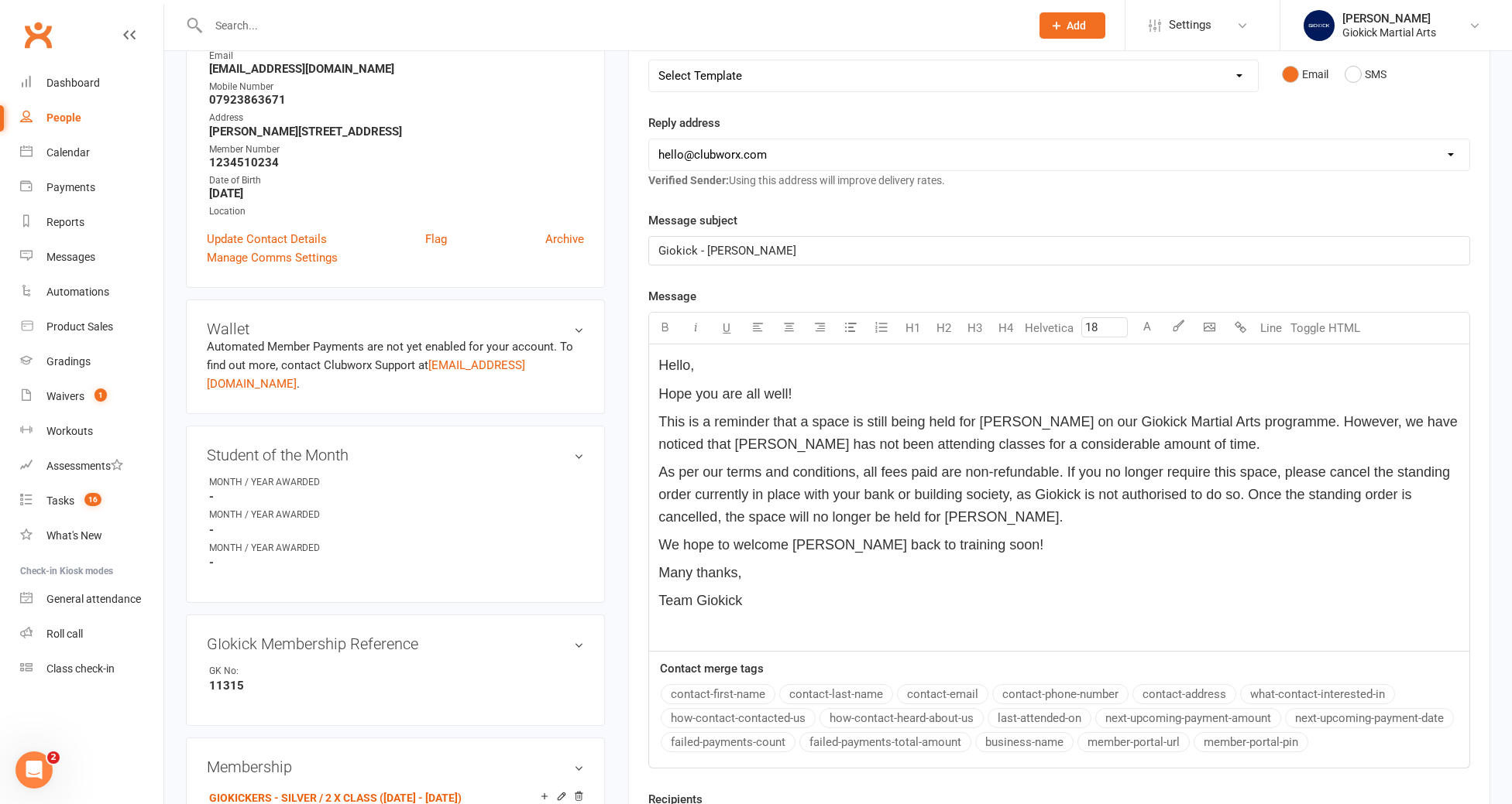
click at [660, 607] on span "Team Giokick" at bounding box center [700, 601] width 84 height 16
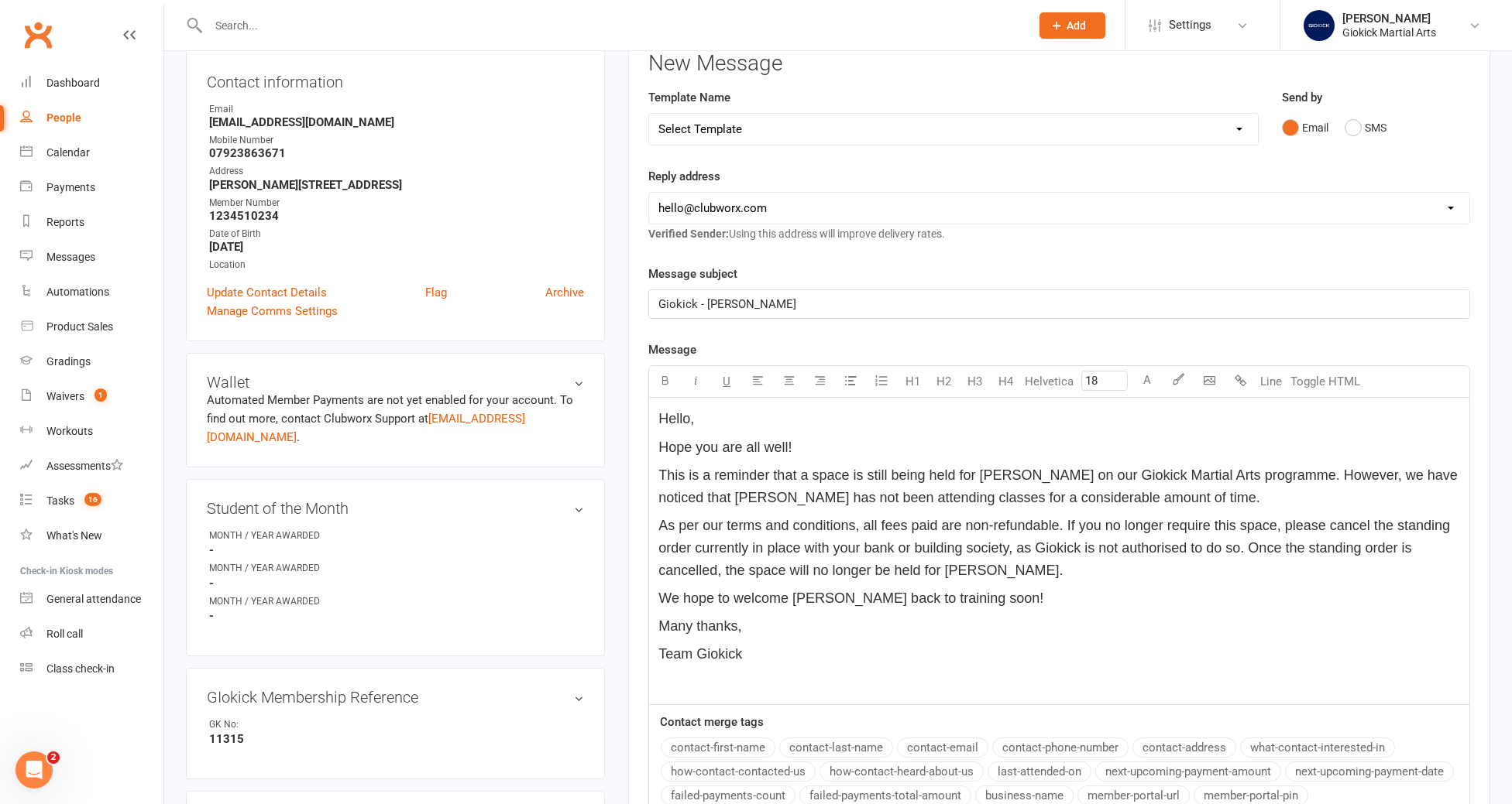
scroll to position [202, 0]
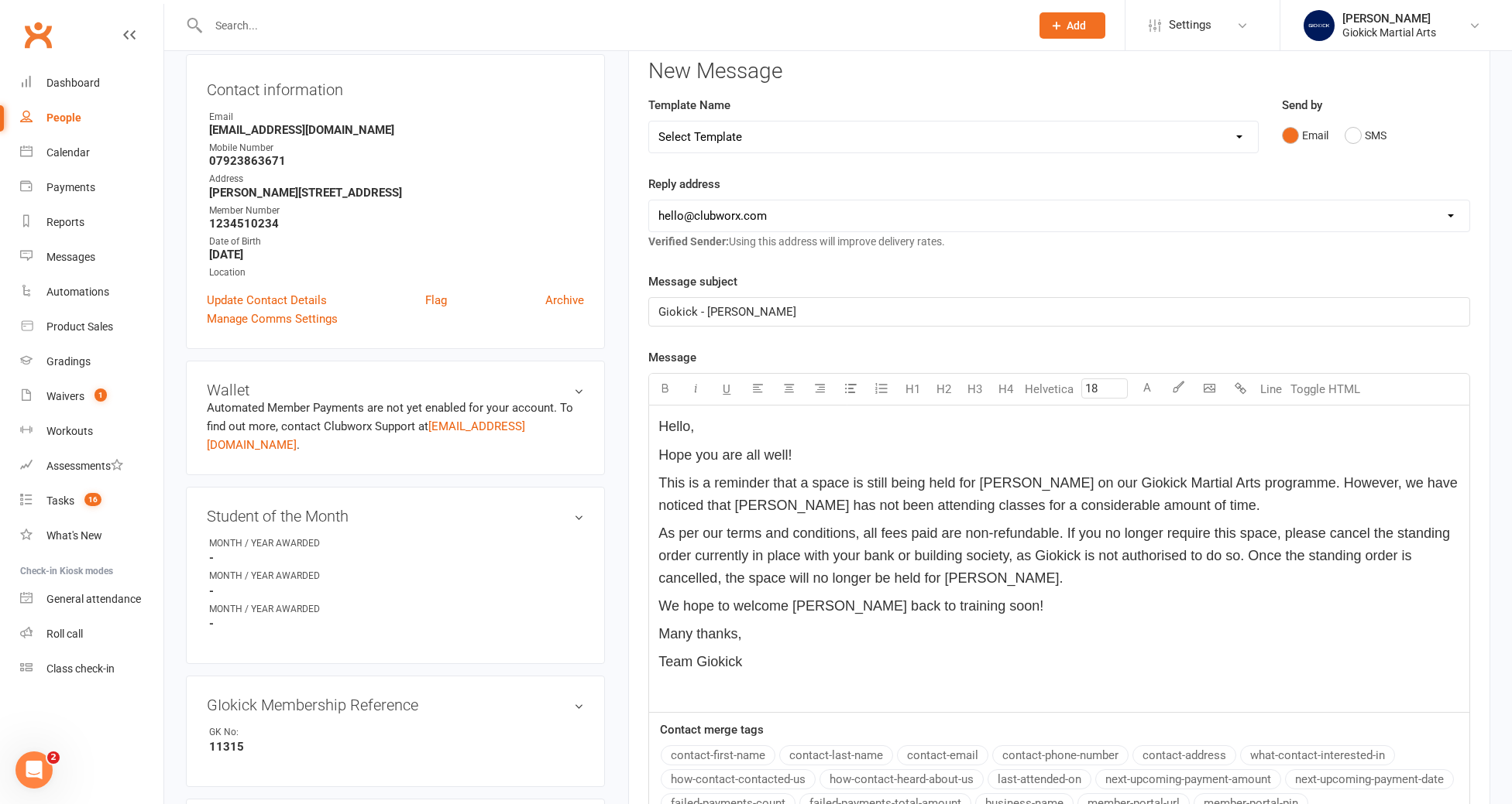
click at [706, 312] on span "Giokick - Reece Ryan" at bounding box center [727, 312] width 137 height 14
click at [706, 314] on span "Giokick - Space being held for Reece Ryan" at bounding box center [781, 312] width 246 height 14
click at [706, 312] on span "Giokick - Reminder Space being held for Reece Ryan" at bounding box center [807, 312] width 298 height 14
click at [751, 310] on span "Giokick Reminder Space being held for Reece Ryan" at bounding box center [804, 312] width 292 height 14
click at [952, 311] on p "Giokick Reminder - Space being held for Reece Ryan" at bounding box center [1059, 312] width 802 height 19
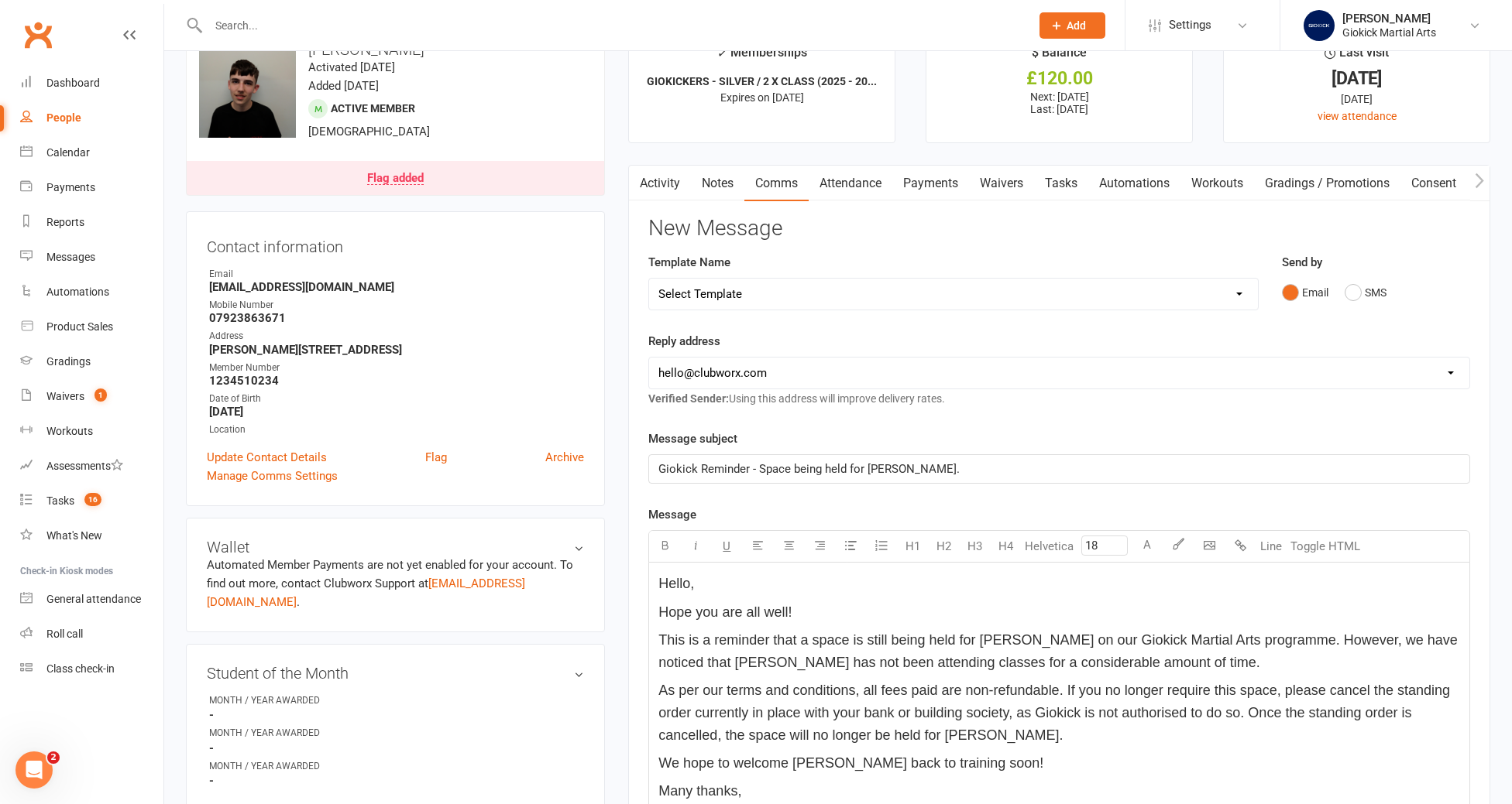
scroll to position [216, 0]
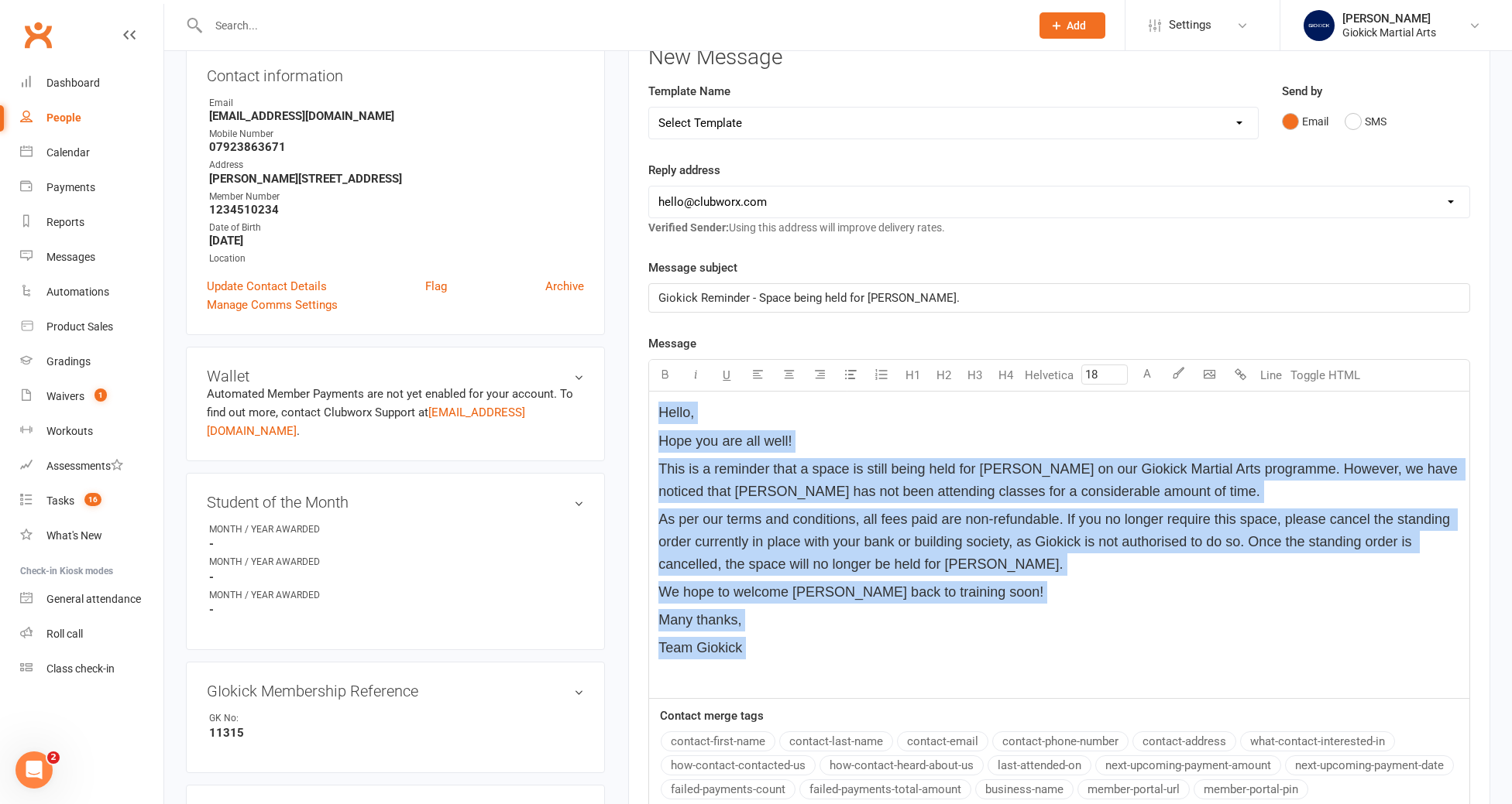
drag, startPoint x: 659, startPoint y: 409, endPoint x: 780, endPoint y: 666, distance: 284.1
click at [780, 666] on div "Hello, Hope you are all well! This is a reminder that a space is still being he…" at bounding box center [1059, 545] width 820 height 306
click at [788, 666] on p "﻿" at bounding box center [1059, 677] width 802 height 22
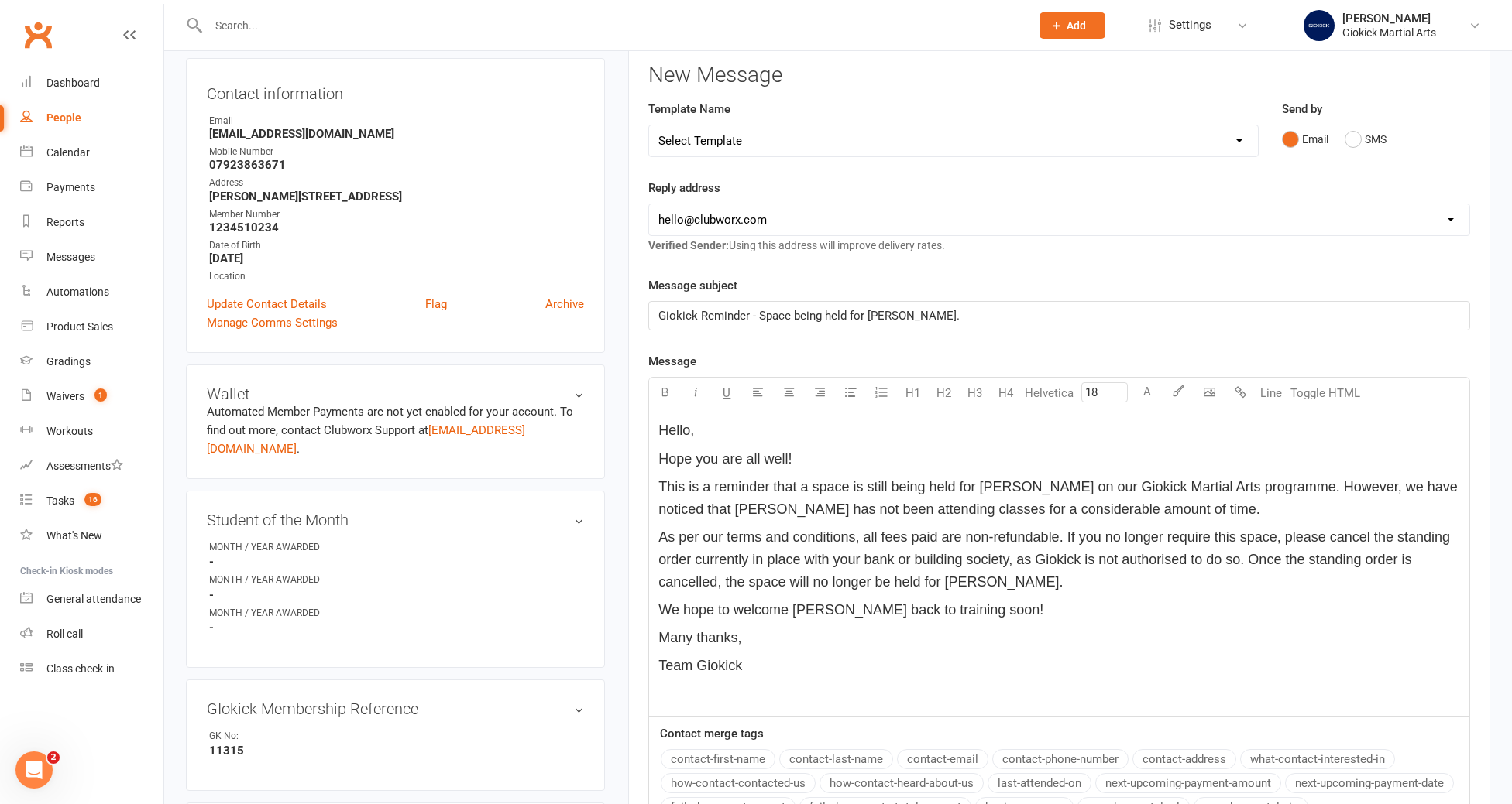
scroll to position [188, 0]
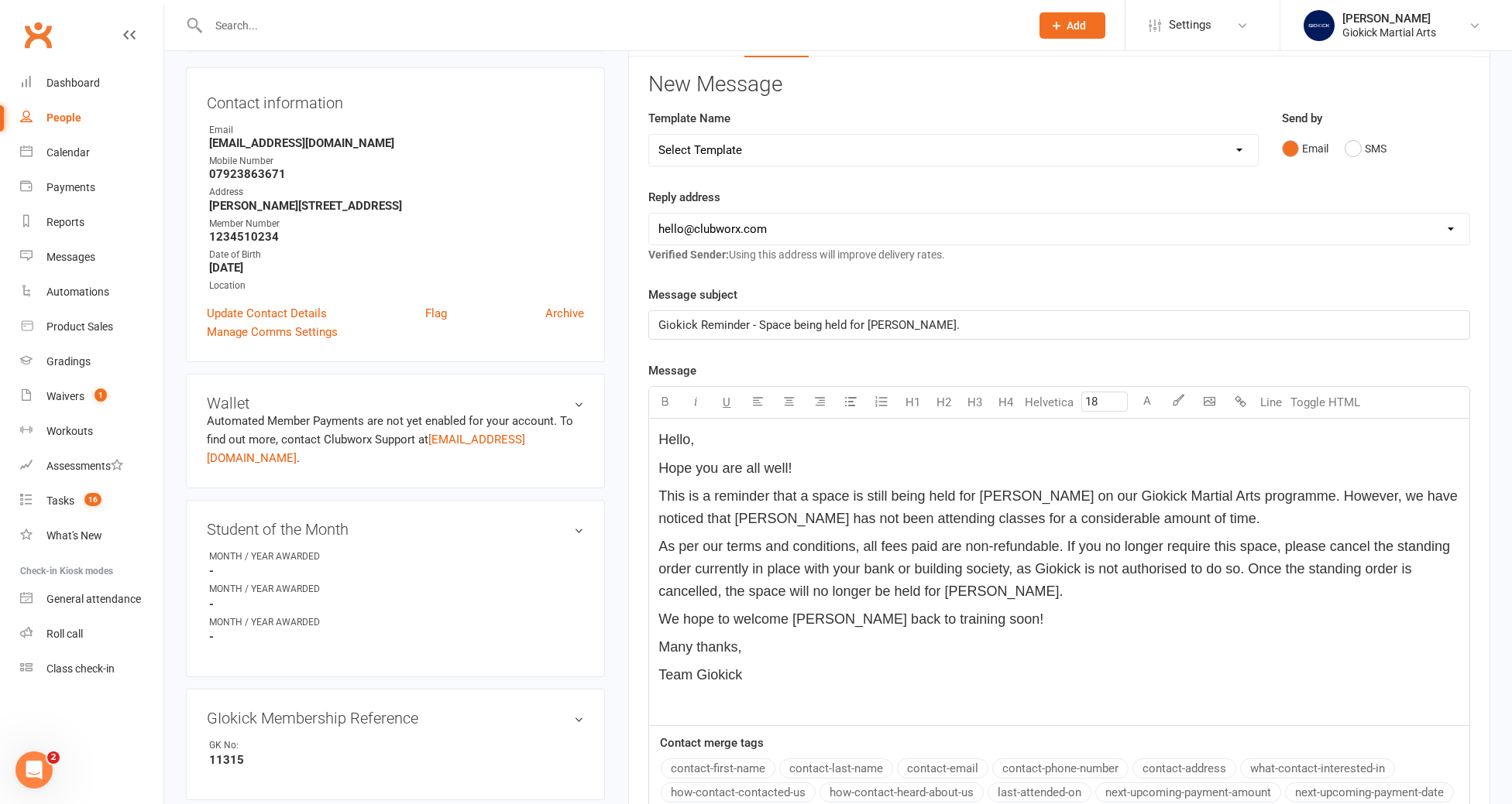
click at [813, 227] on select "hello@clubworx.com info@giokickmartialarts.co.uk staff@giokickmartialarts.co.uk" at bounding box center [1059, 228] width 820 height 31
click at [649, 214] on select "hello@clubworx.com info@giokickmartialarts.co.uk staff@giokickmartialarts.co.uk" at bounding box center [1059, 228] width 820 height 31
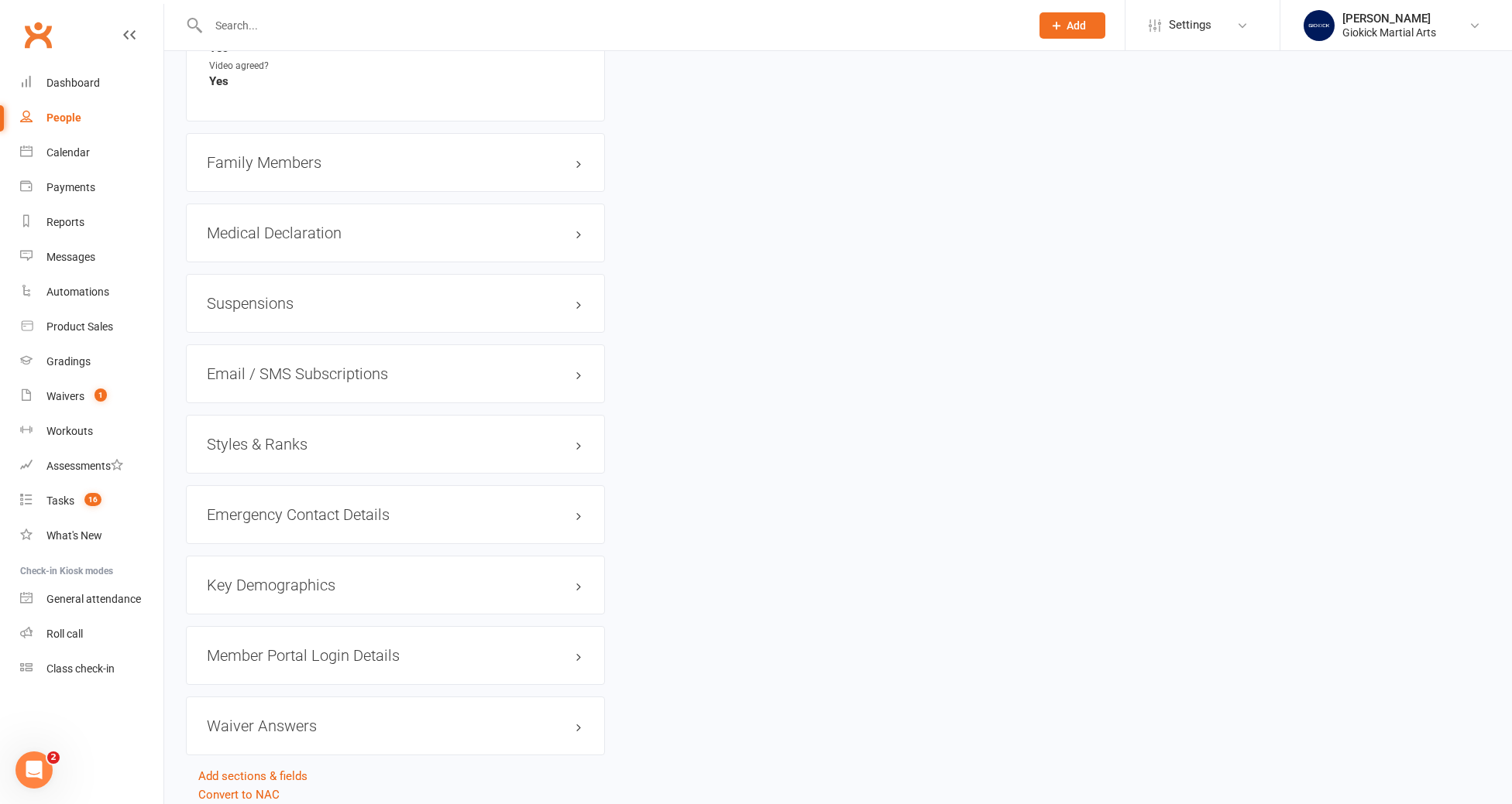
scroll to position [1259, 0]
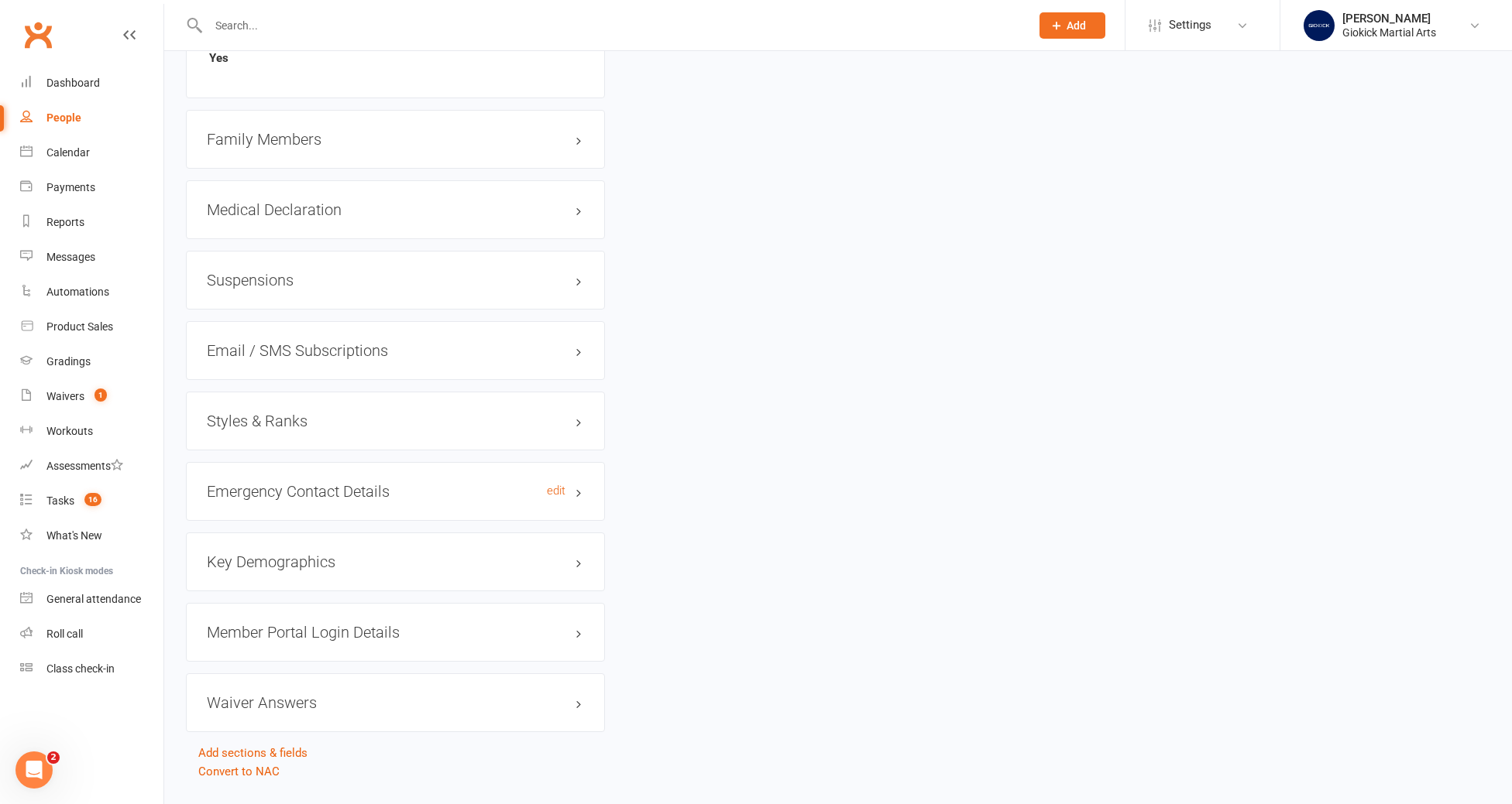
click at [278, 483] on h3 "Emergency Contact Details edit" at bounding box center [396, 491] width 377 height 17
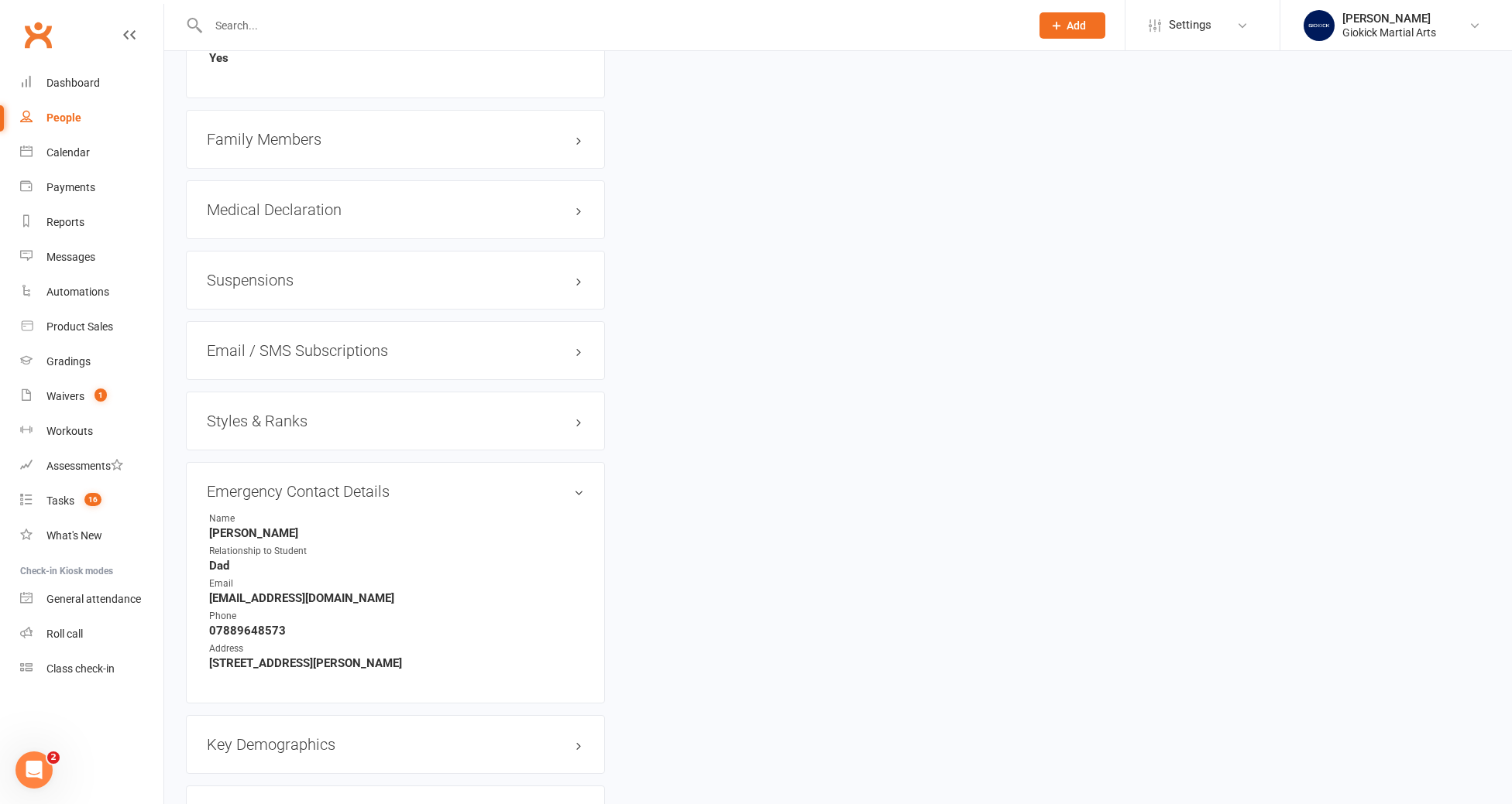
click at [256, 591] on strong "moeryan@hotmail.co.uk" at bounding box center [397, 598] width 375 height 14
copy render-form-field "moeryan@hotmail.co.uk"
click at [317, 656] on strong "80 Hadley rd" at bounding box center [397, 663] width 375 height 14
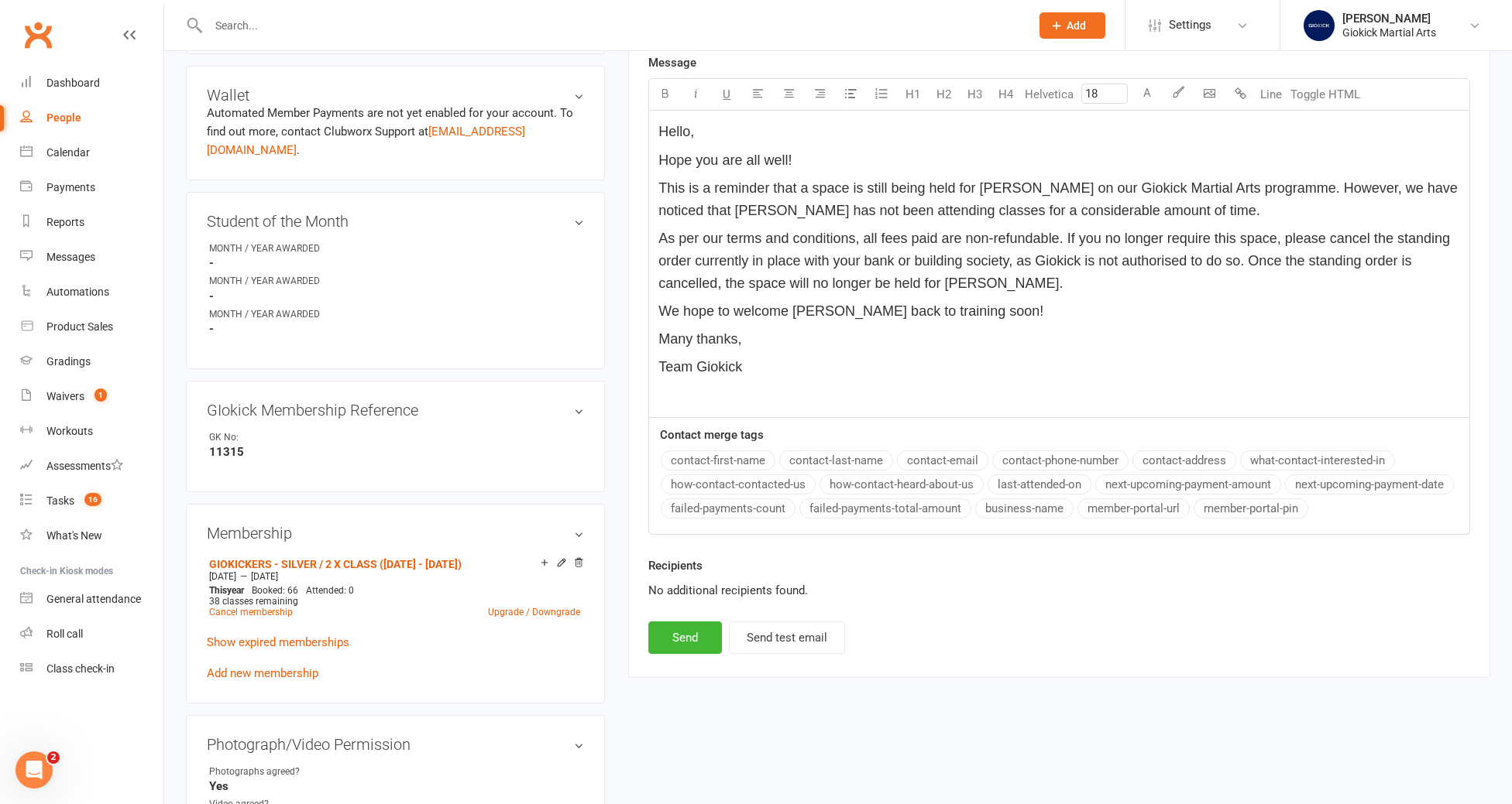
scroll to position [506, 0]
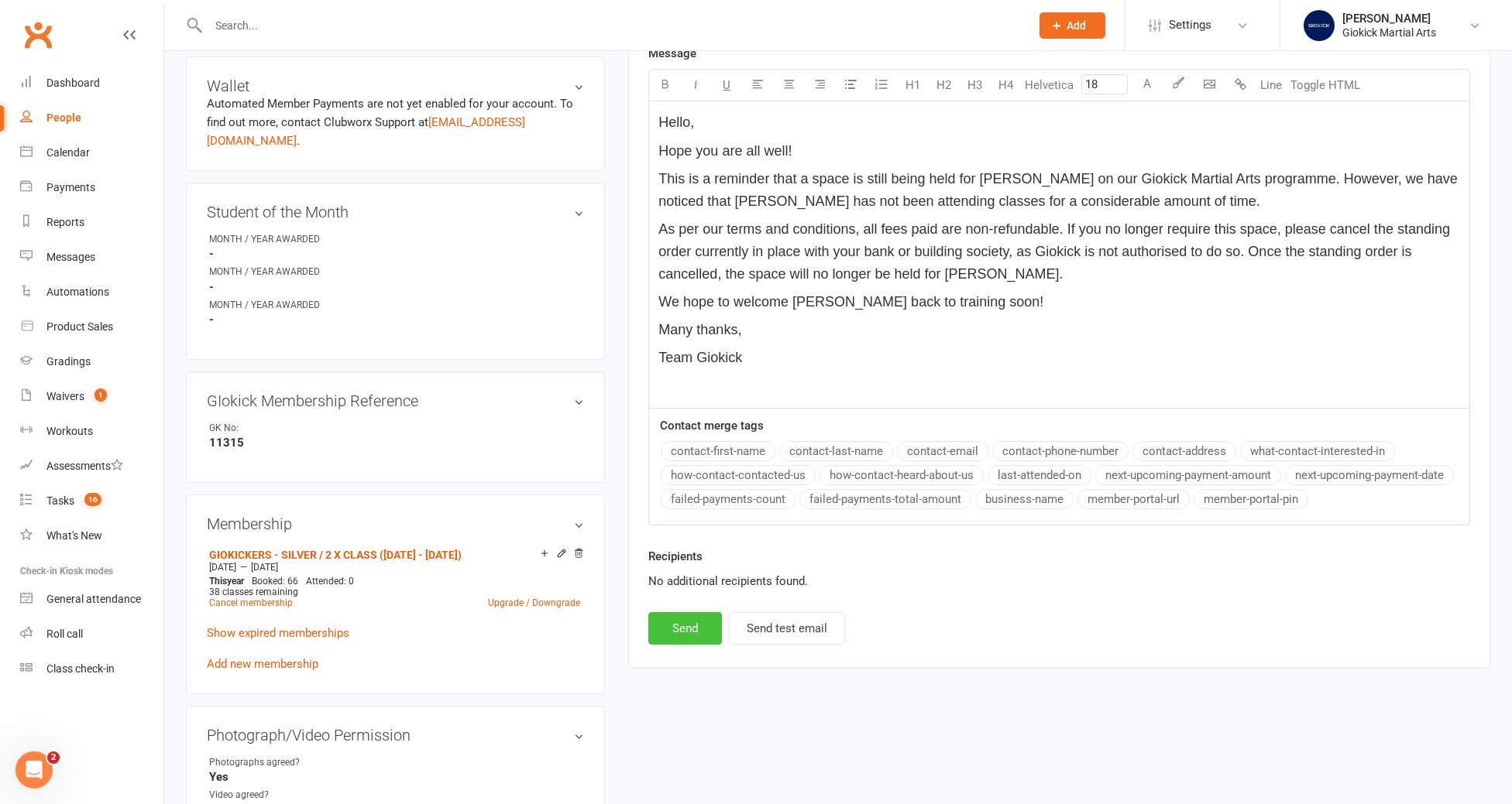
click at [683, 626] on button "Send" at bounding box center [684, 629] width 73 height 32
select select "0"
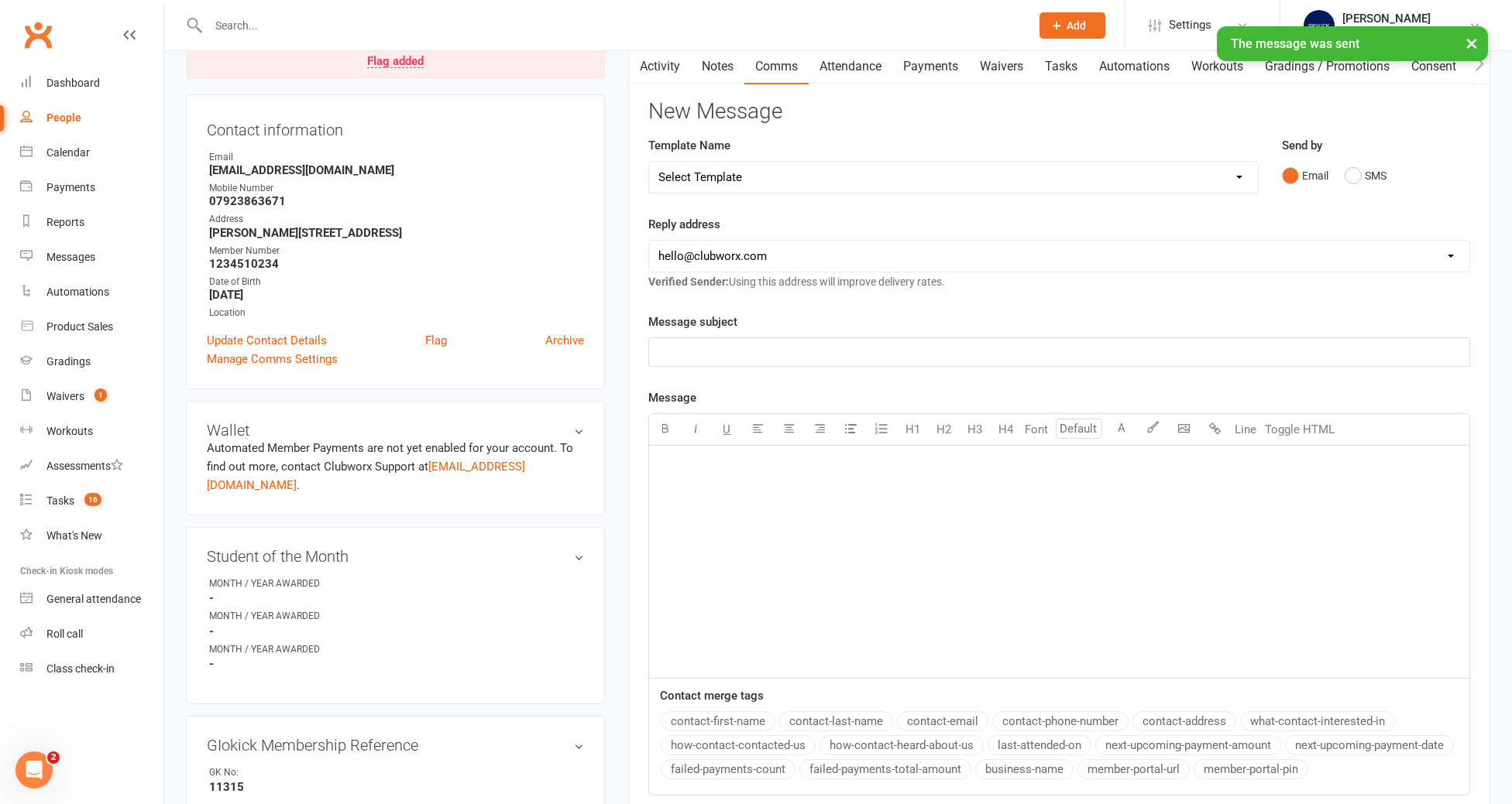
scroll to position [0, 0]
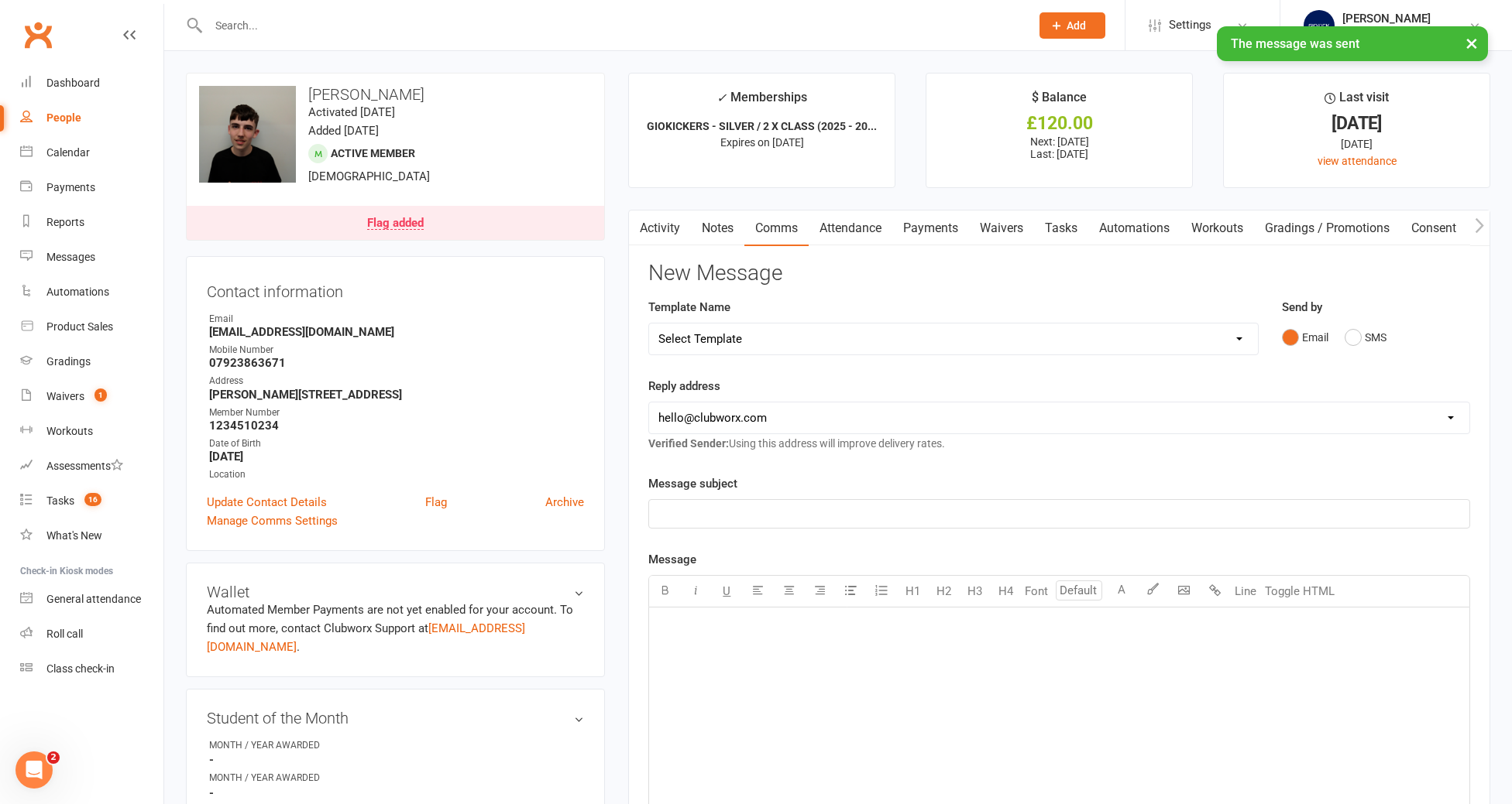
click at [658, 225] on link "Activity" at bounding box center [659, 228] width 62 height 35
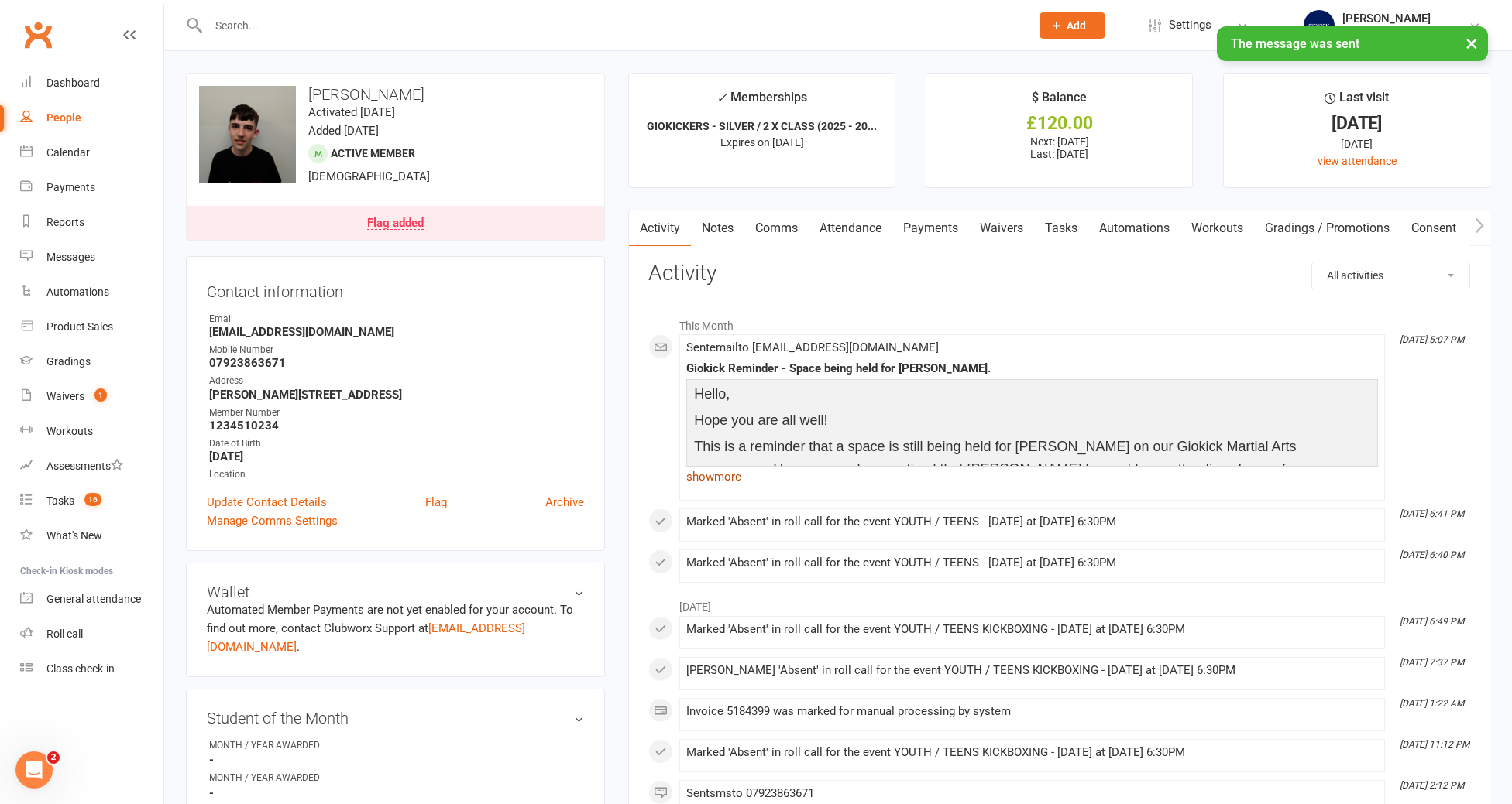
click at [715, 473] on link "show more" at bounding box center [1032, 476] width 692 height 21
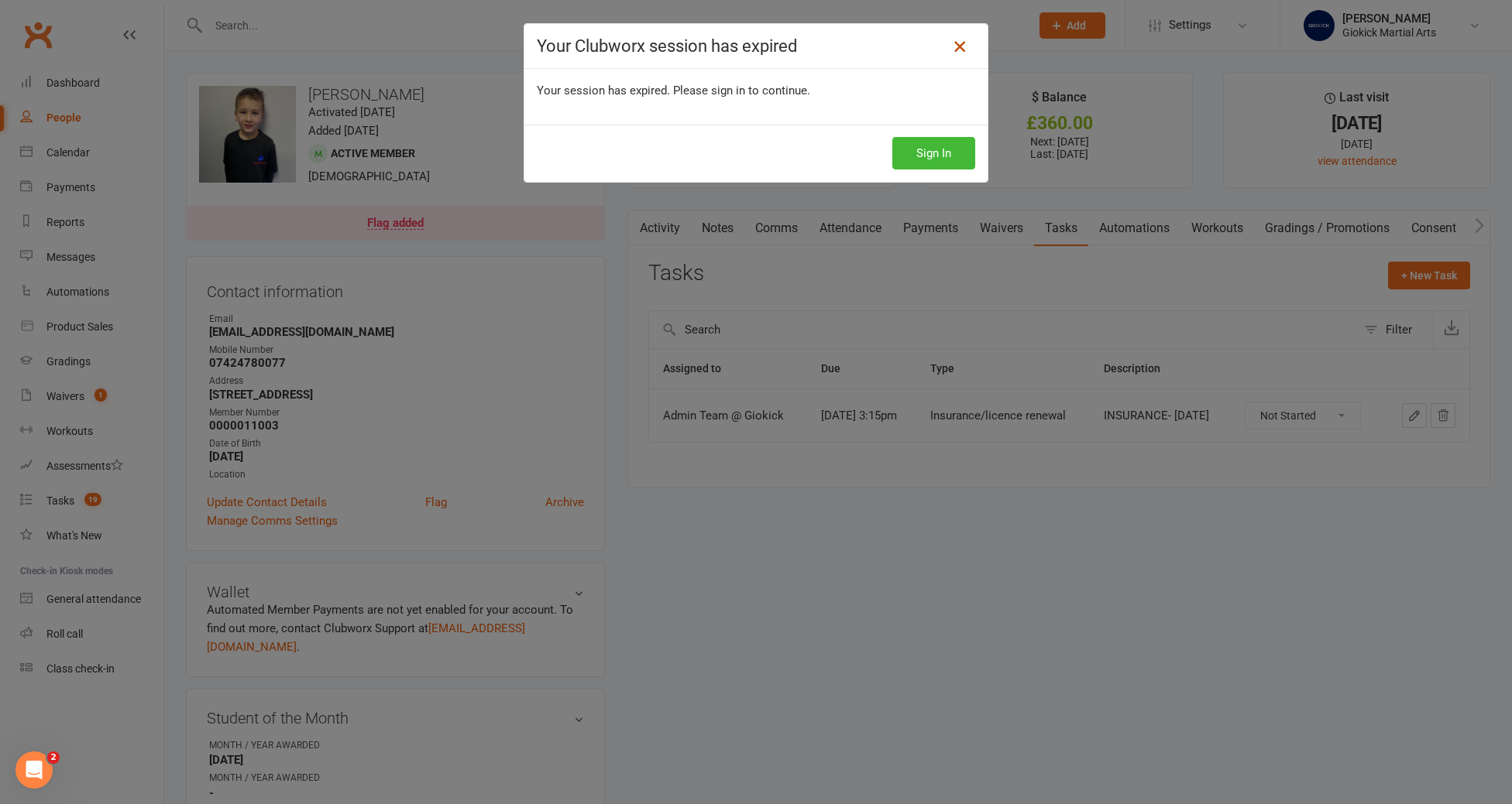
click at [957, 49] on icon at bounding box center [959, 46] width 19 height 19
click at [936, 147] on button "Sign In" at bounding box center [933, 153] width 83 height 32
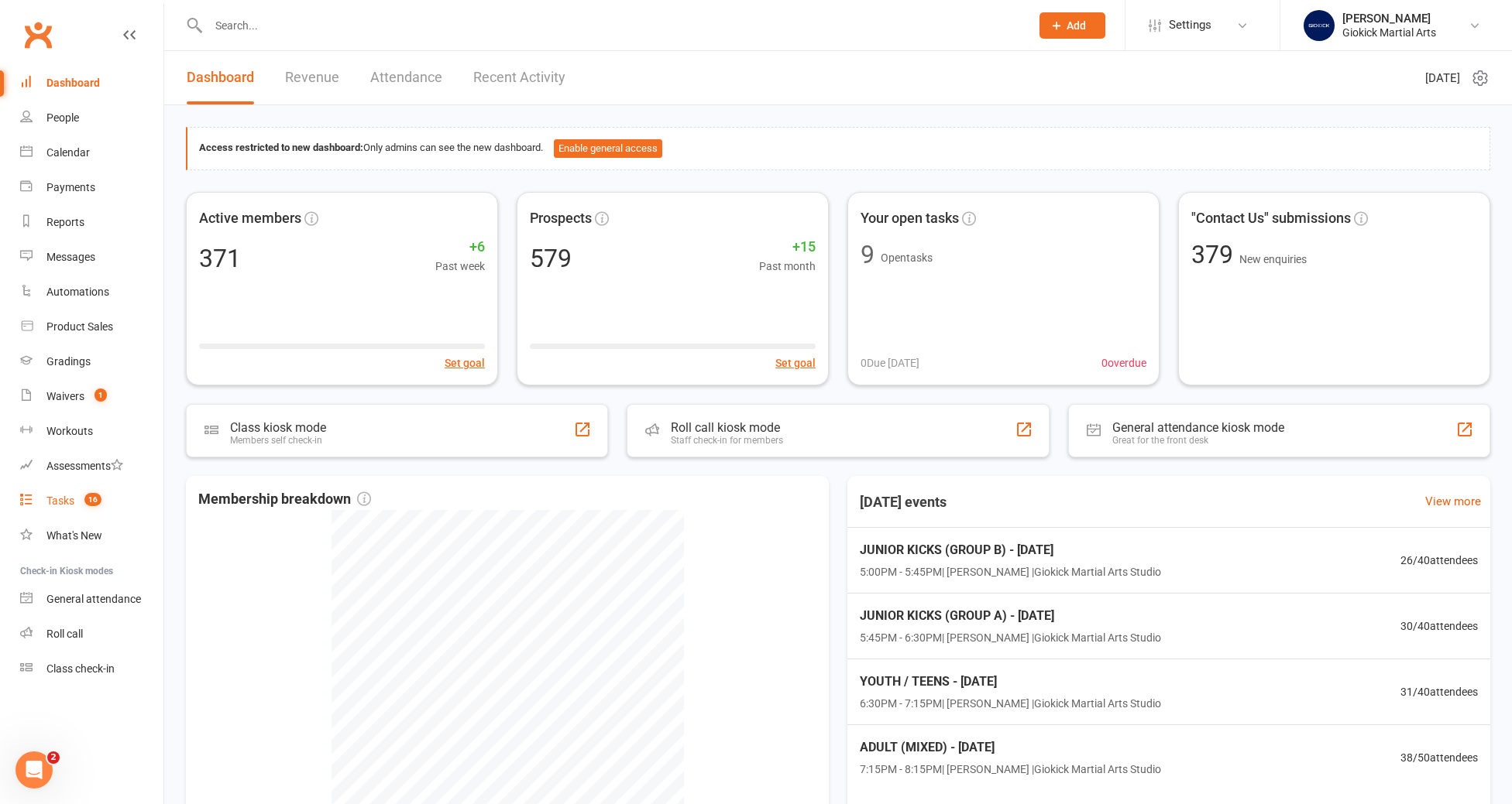
click at [62, 502] on div "Tasks" at bounding box center [60, 500] width 28 height 12
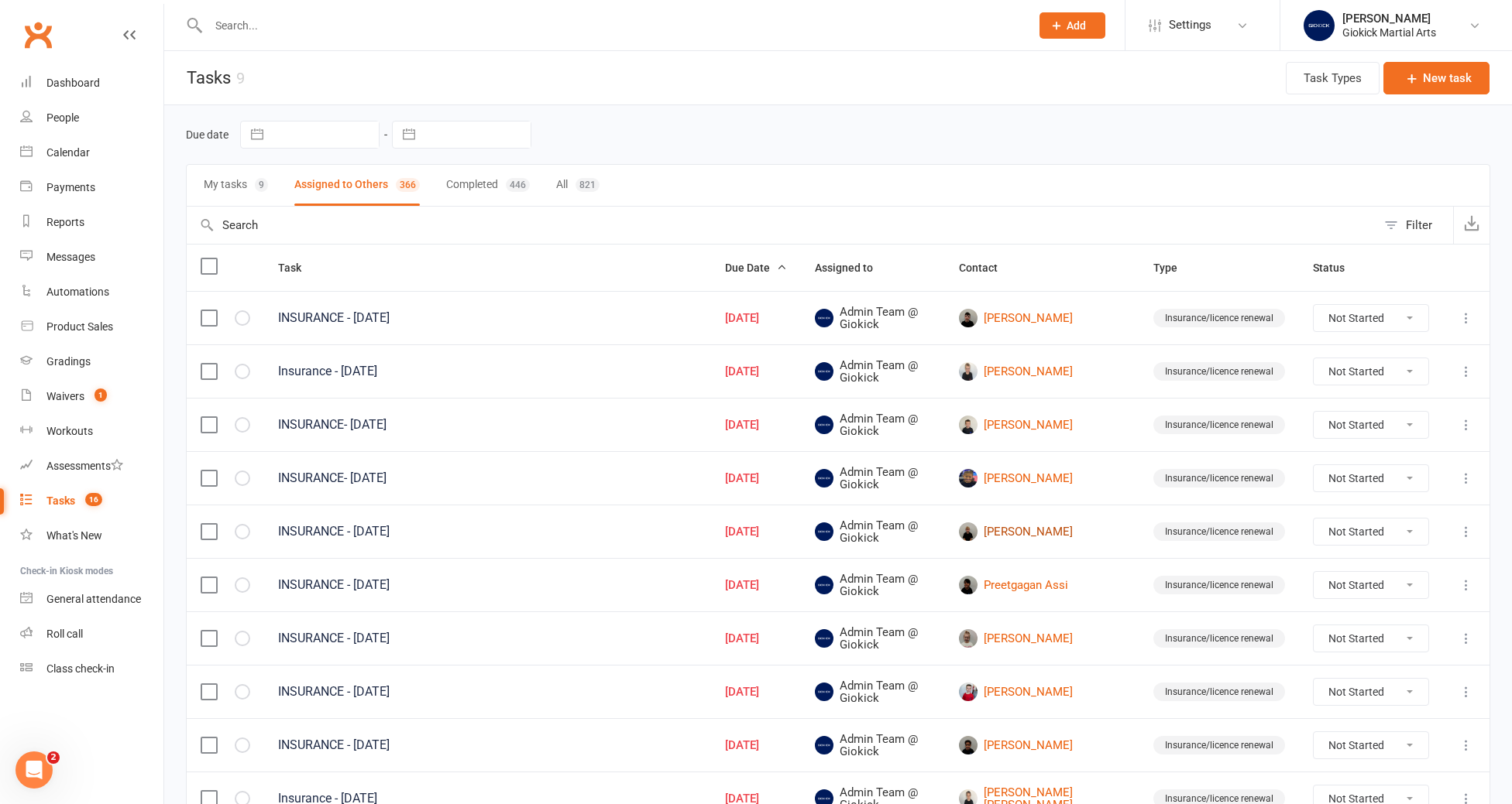
click at [1078, 530] on link "[PERSON_NAME]" at bounding box center [1041, 532] width 166 height 19
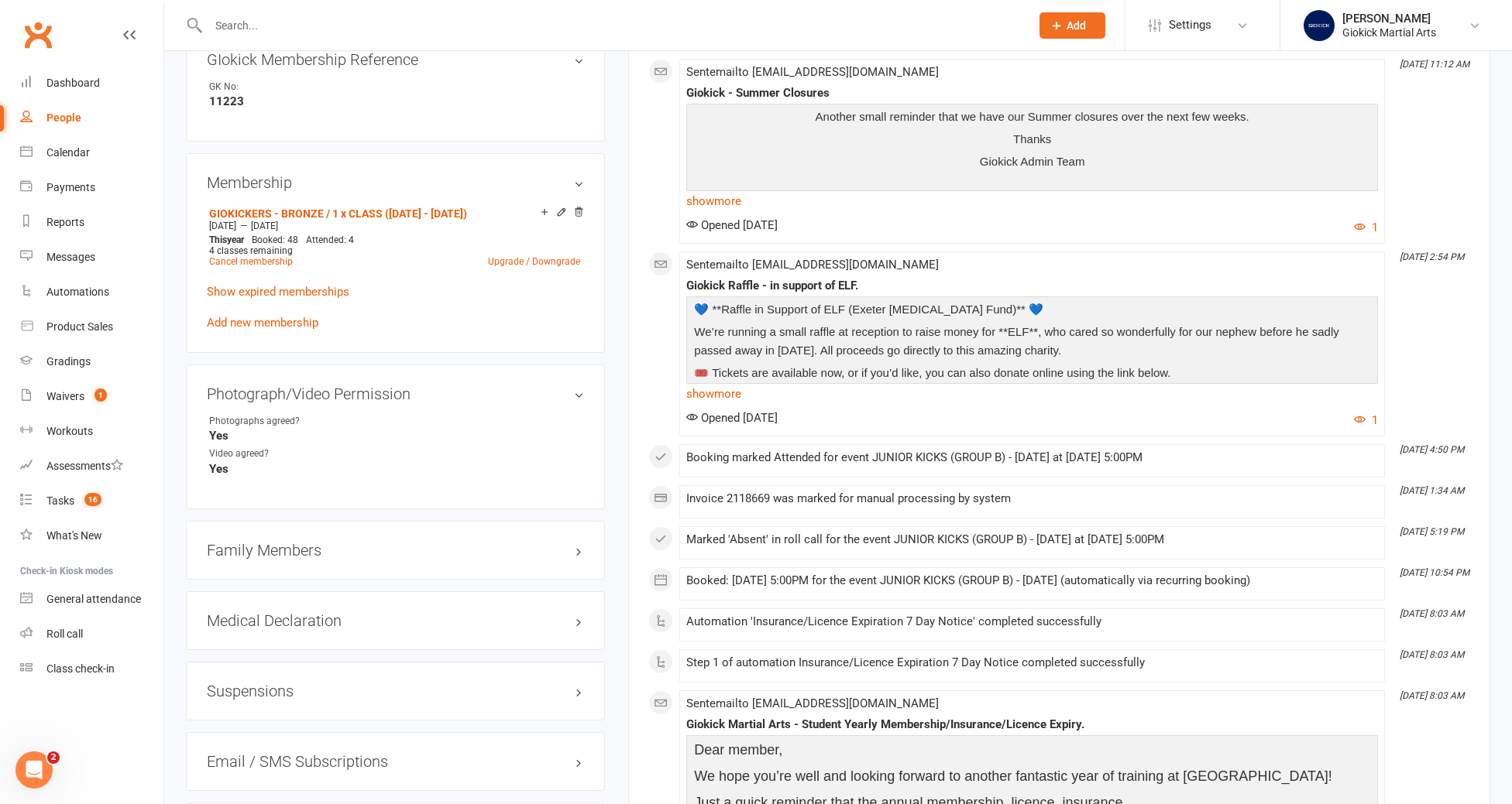
scroll to position [794, 0]
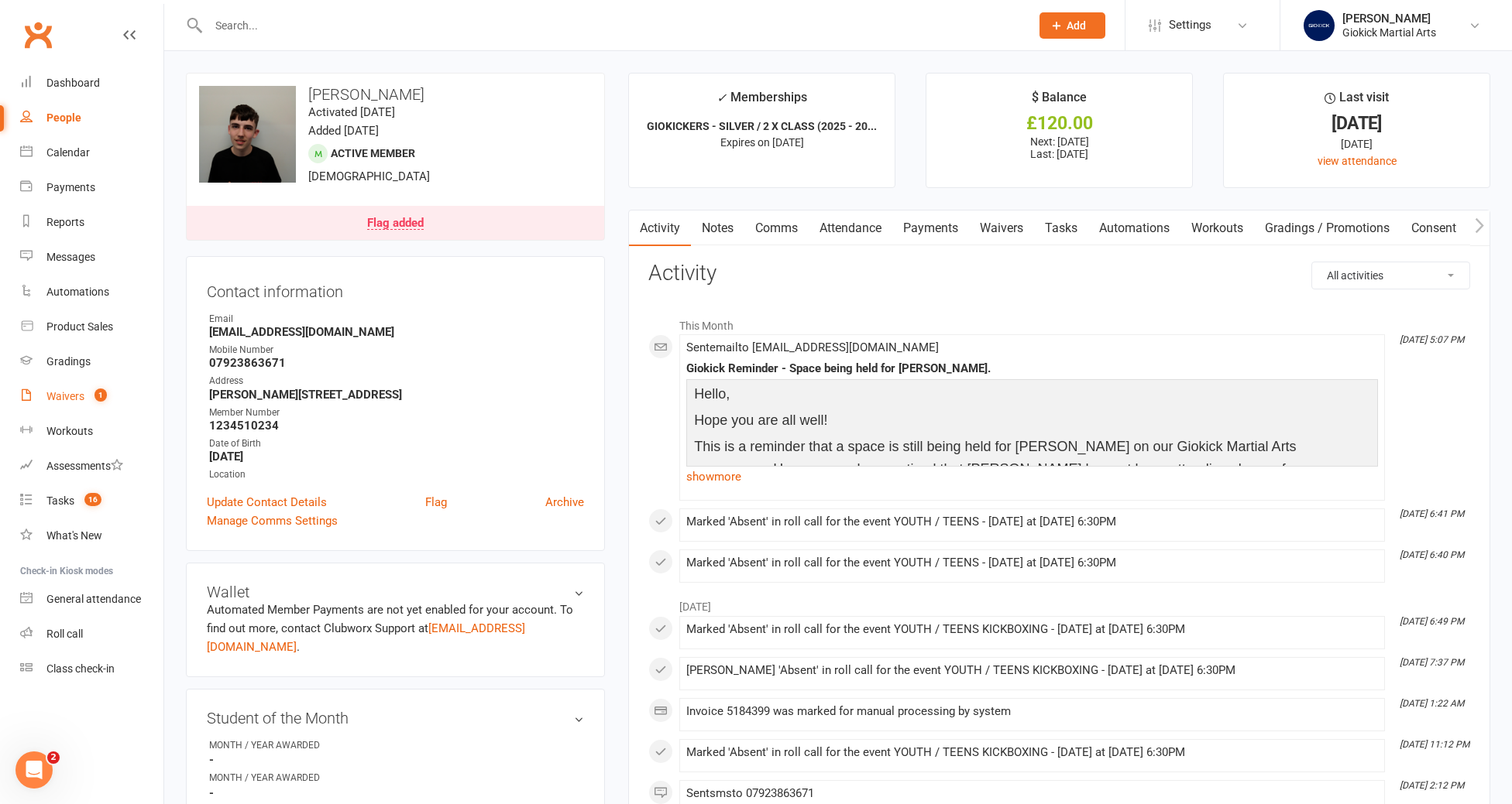
click at [67, 397] on div "Waivers" at bounding box center [65, 396] width 38 height 12
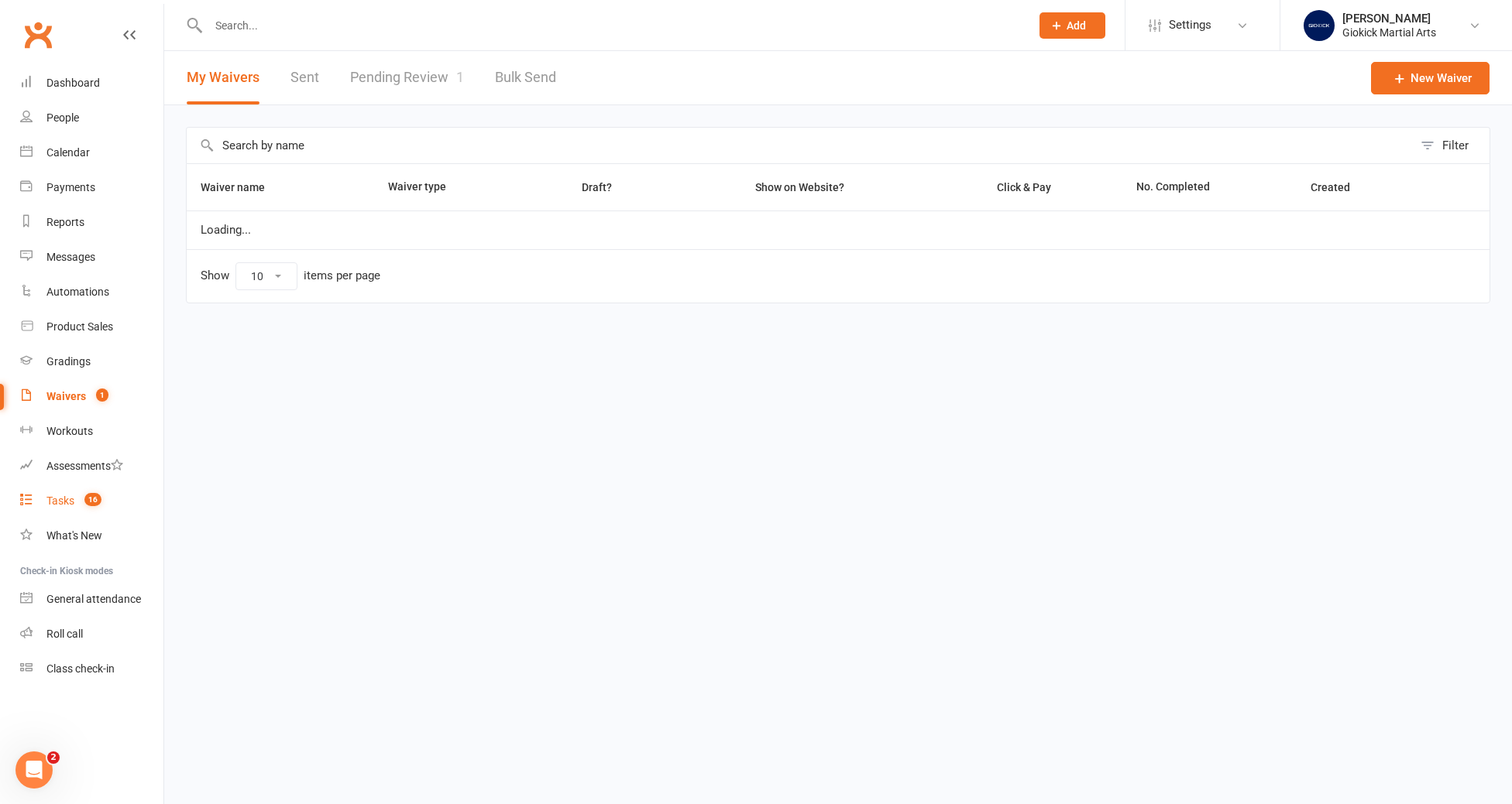
click at [72, 501] on div "Tasks" at bounding box center [60, 500] width 28 height 12
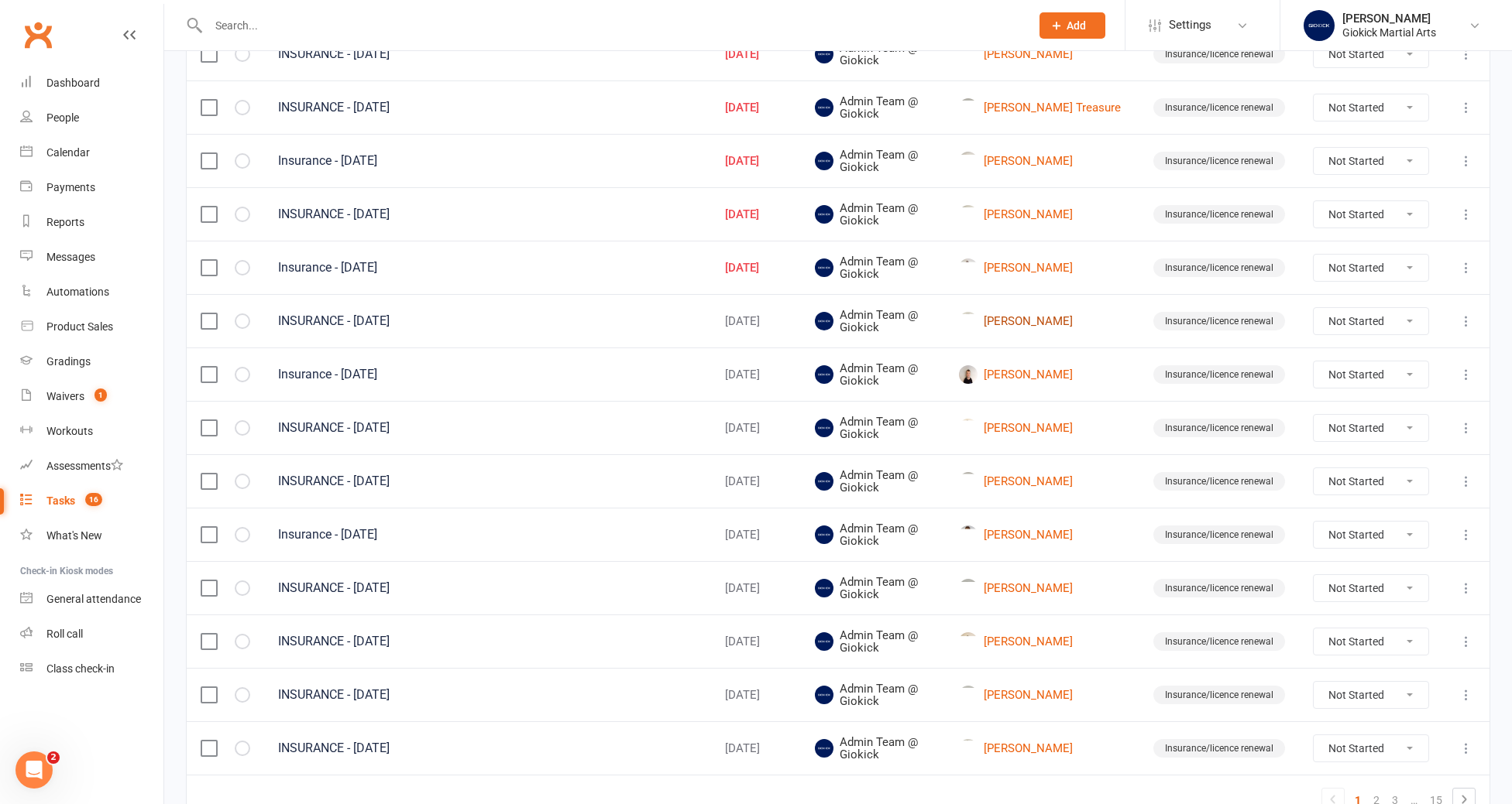
scroll to position [855, 0]
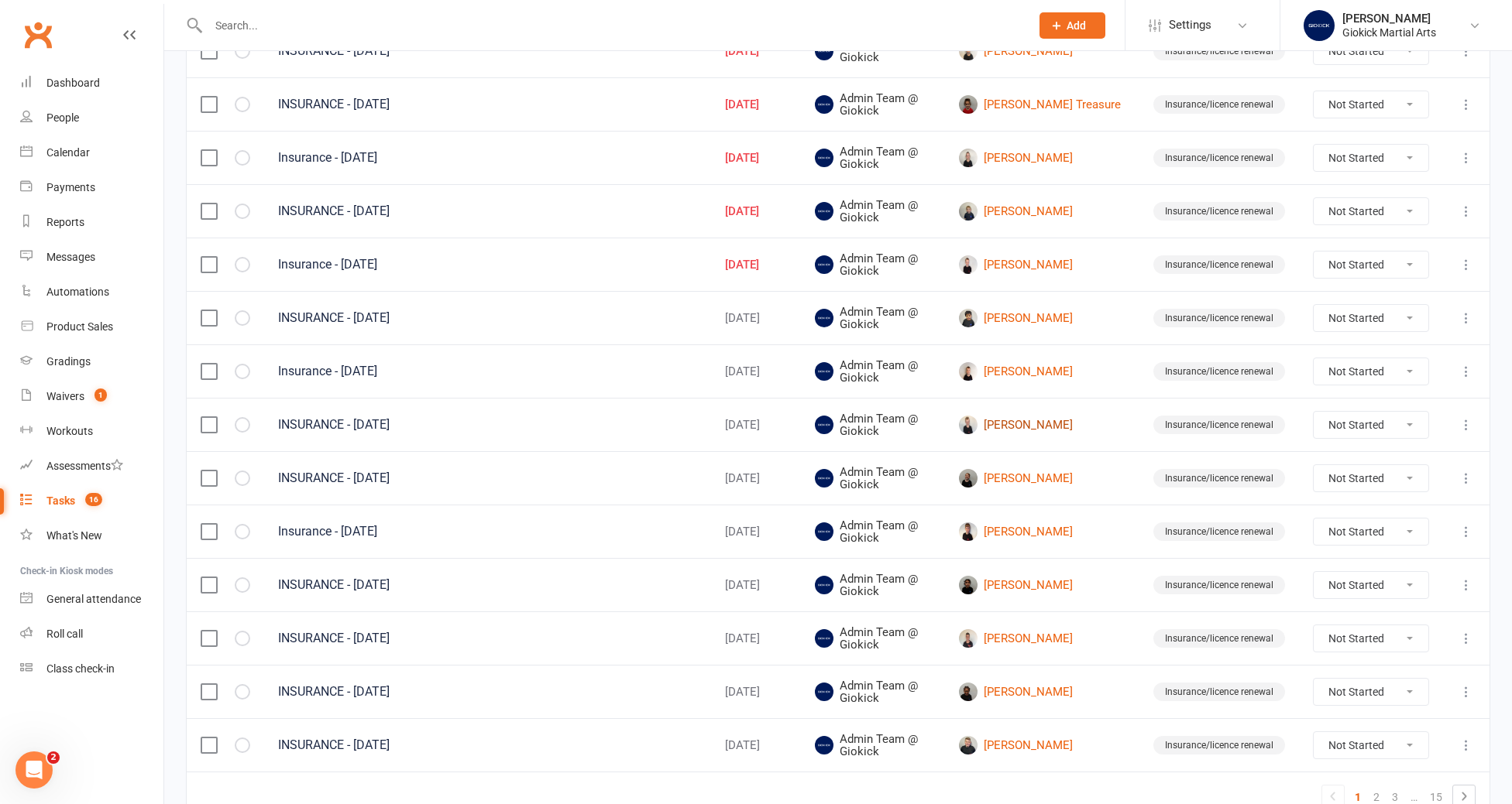
click at [1047, 423] on link "Jack Hill" at bounding box center [1041, 425] width 166 height 19
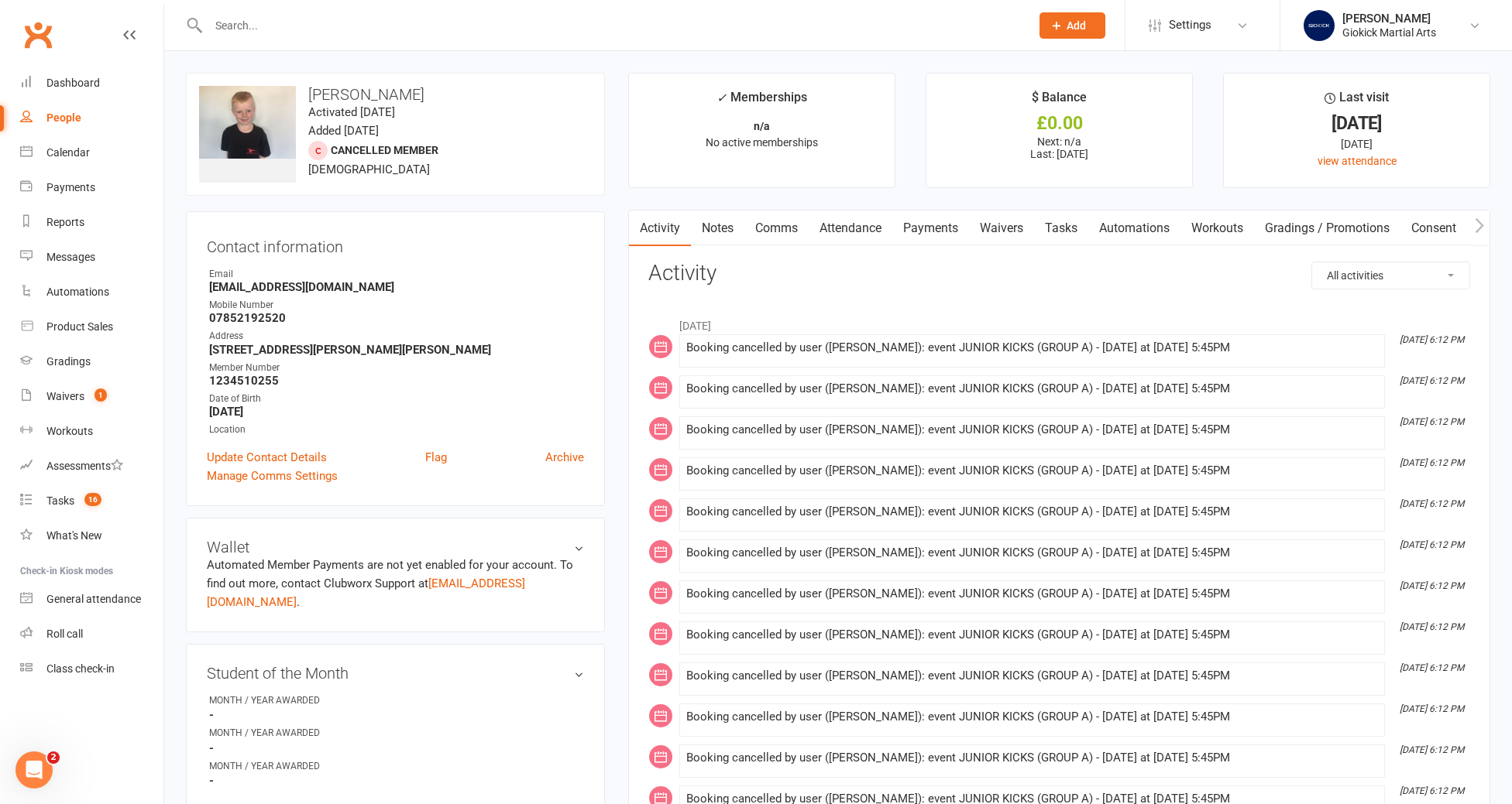
click at [1066, 232] on link "Tasks" at bounding box center [1061, 228] width 54 height 35
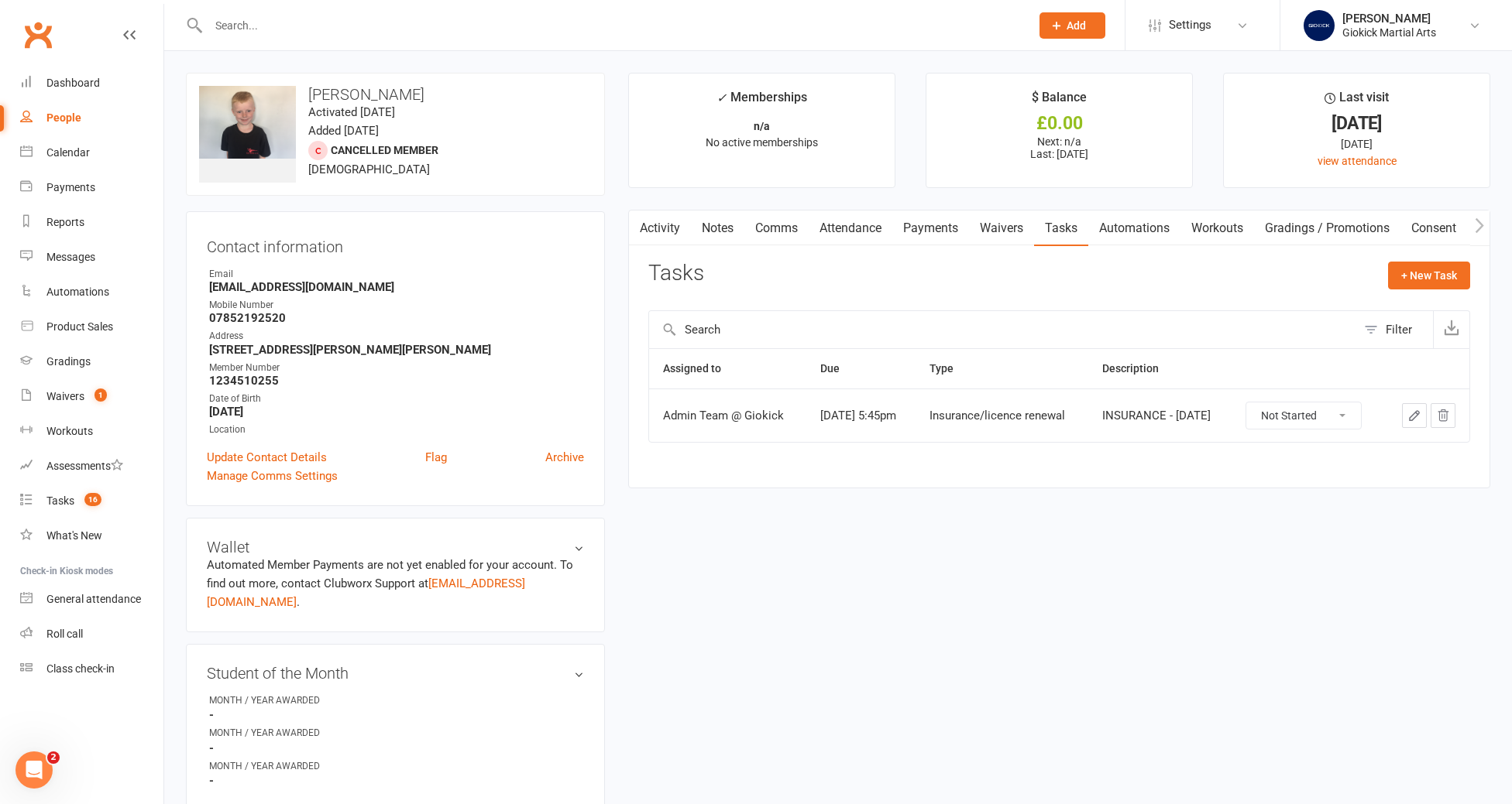
click at [1410, 420] on icon "button" at bounding box center [1414, 416] width 9 height 9
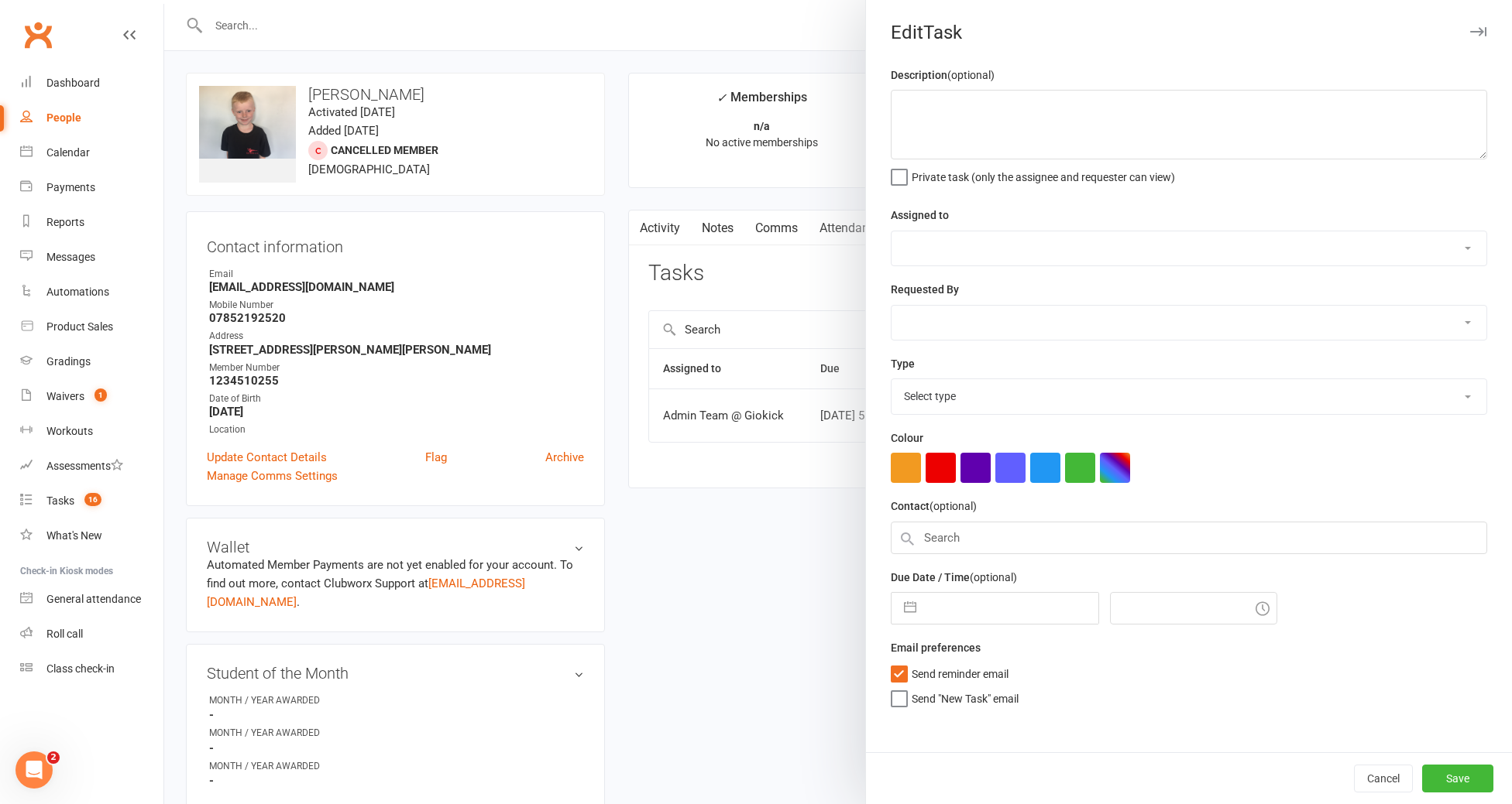
type textarea "INSURANCE - [DATE]"
select select "12159"
type input "20 Oct 2025"
type input "5:45pm"
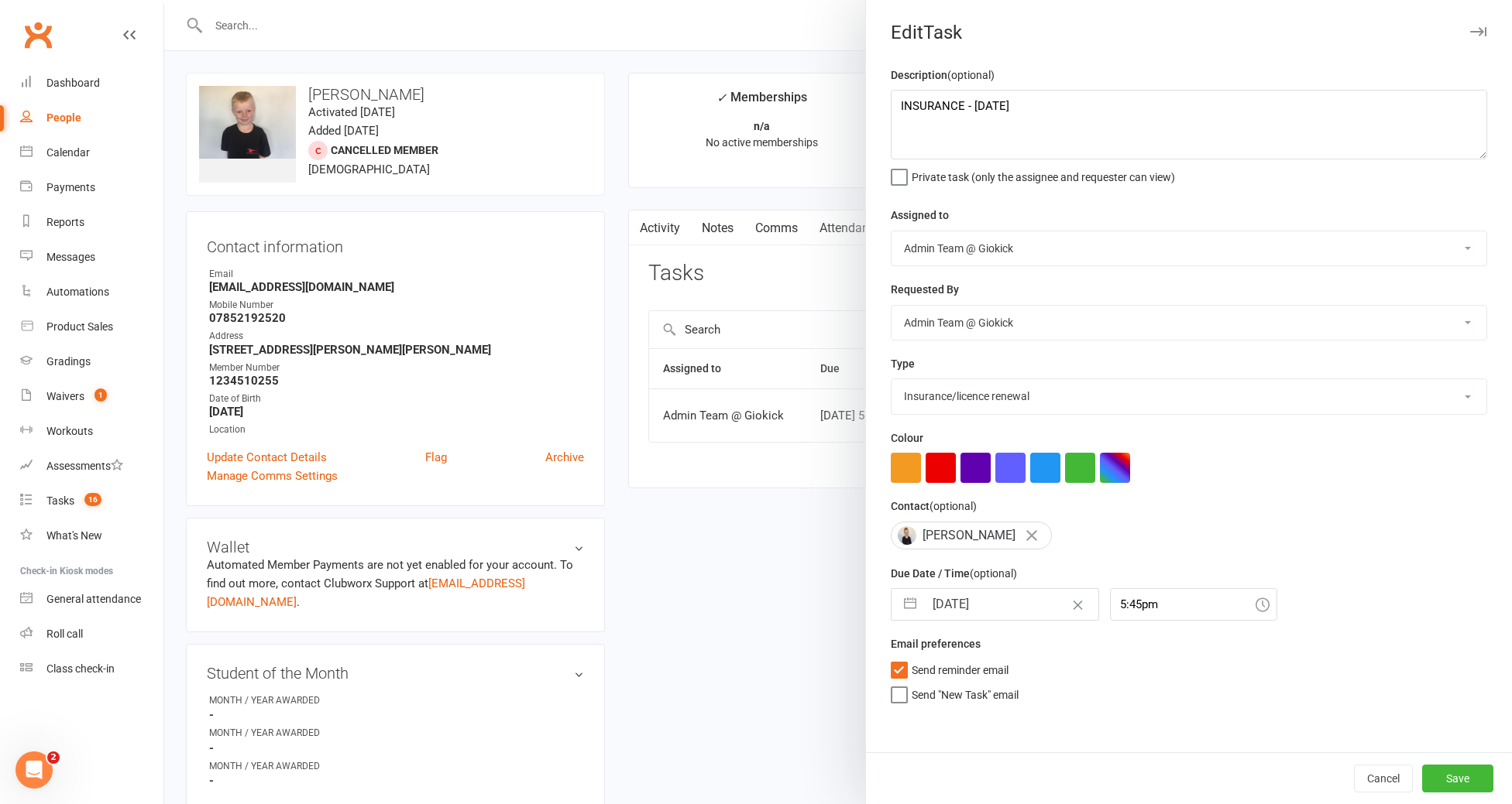
click at [1032, 398] on select "Cancelled E-mail Equipment/clothing owed First aid General enquiry Insurance/li…" at bounding box center [1189, 396] width 594 height 34
select select "12847"
click at [892, 381] on select "Cancelled E-mail Equipment/clothing owed First aid General enquiry Insurance/li…" at bounding box center [1189, 396] width 594 height 34
click at [1456, 770] on button "Save" at bounding box center [1457, 779] width 72 height 28
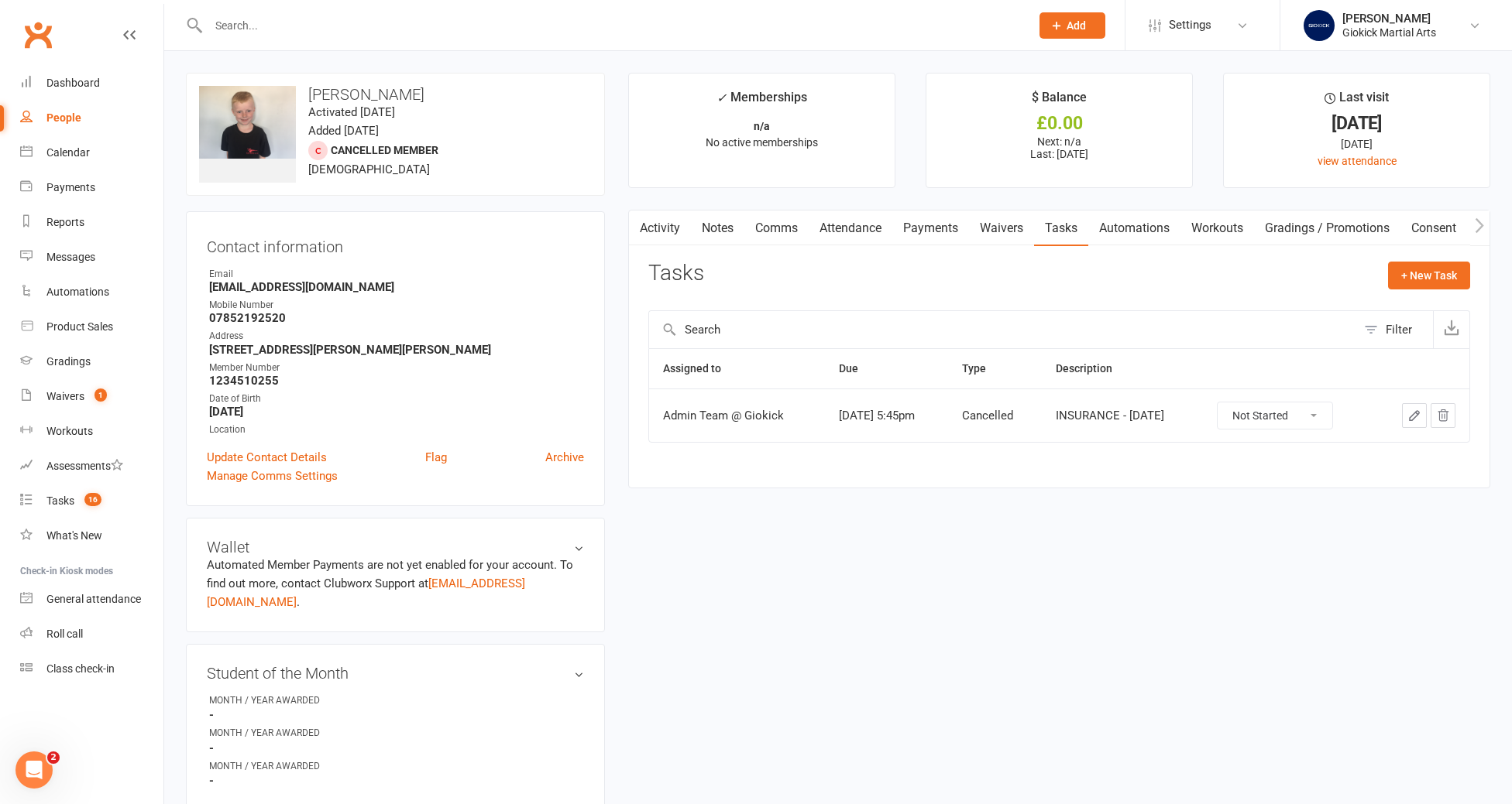
click at [1286, 421] on select "Not Started In Progress Waiting Complete" at bounding box center [1274, 416] width 114 height 26
click at [1242, 403] on select "Not Started In Progress Waiting Complete" at bounding box center [1274, 416] width 114 height 26
select select "unstarted"
click at [59, 505] on div "Tasks" at bounding box center [60, 500] width 28 height 12
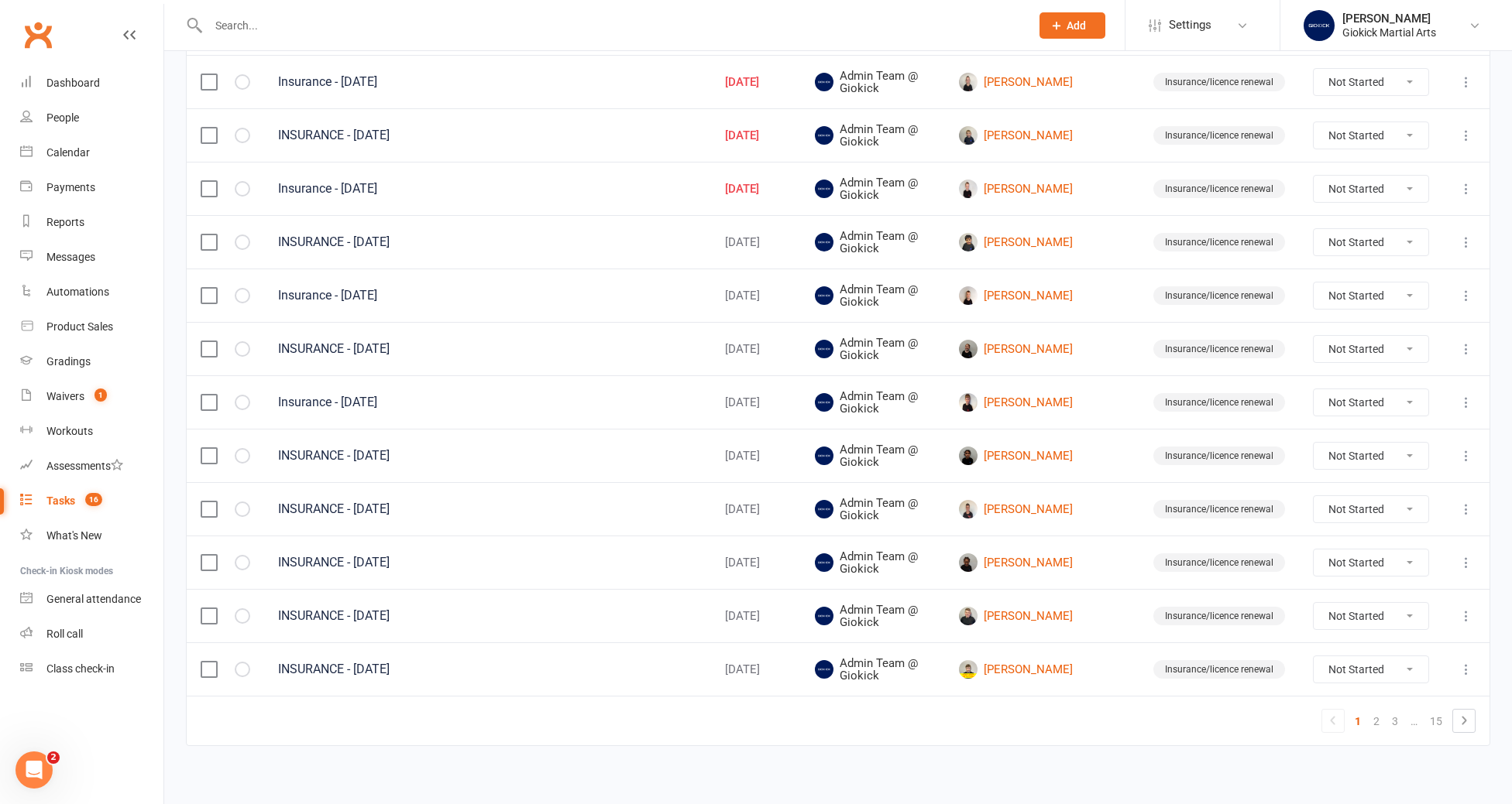
scroll to position [938, 0]
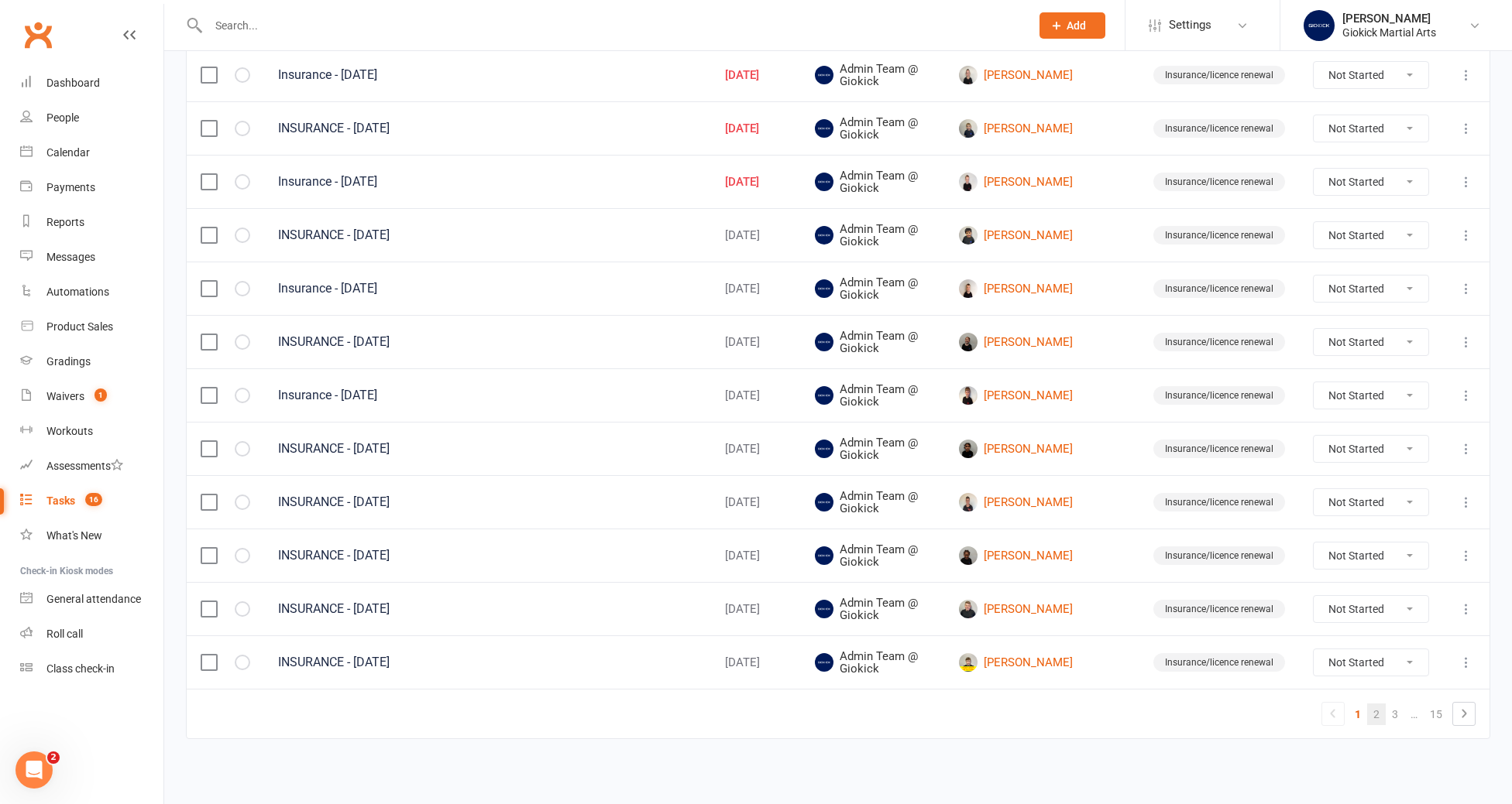
click at [1380, 718] on link "2" at bounding box center [1376, 714] width 19 height 21
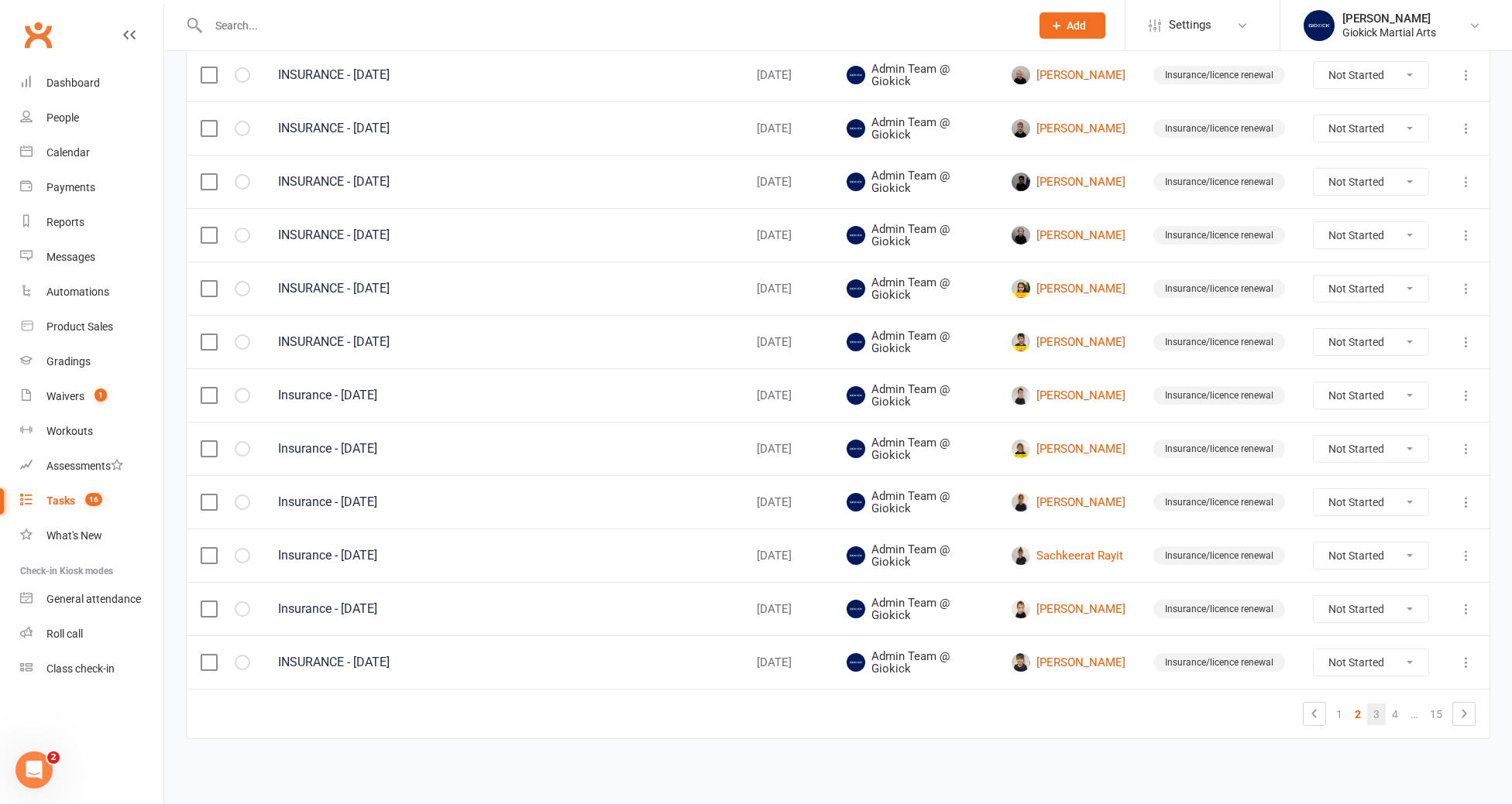
click at [1377, 713] on link "3" at bounding box center [1376, 714] width 19 height 21
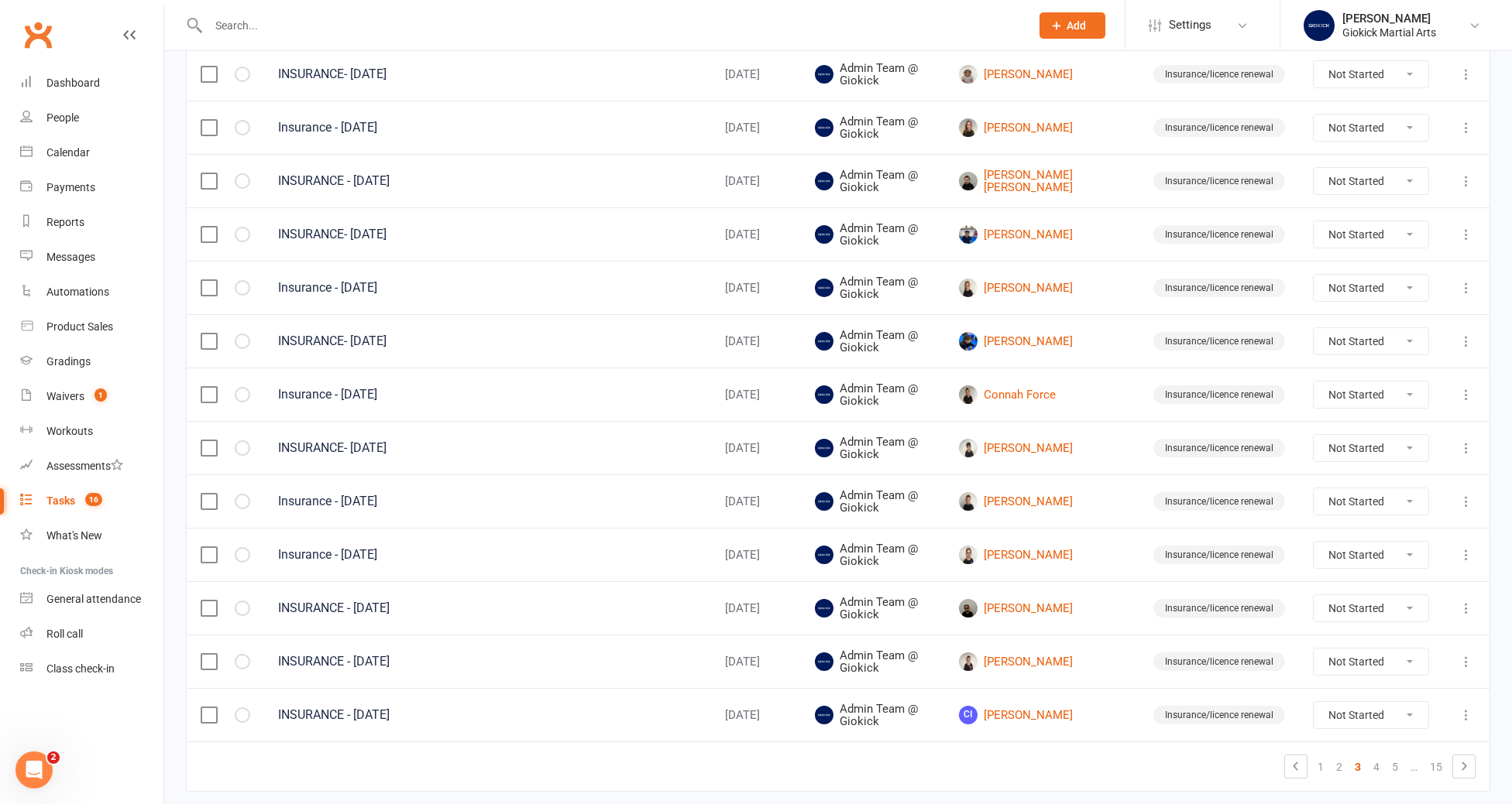
scroll to position [889, 0]
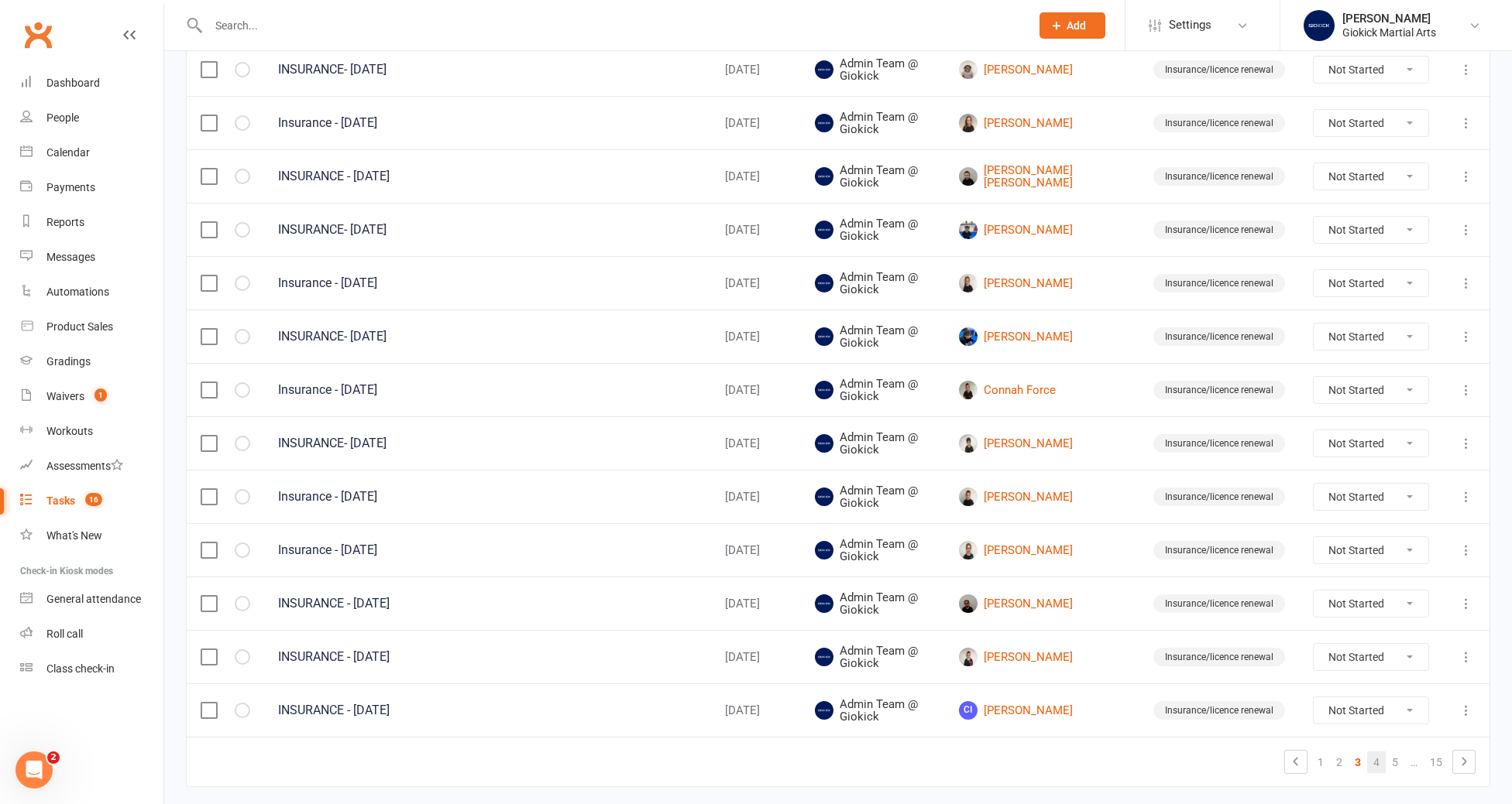
click at [1378, 767] on link "4" at bounding box center [1376, 762] width 19 height 21
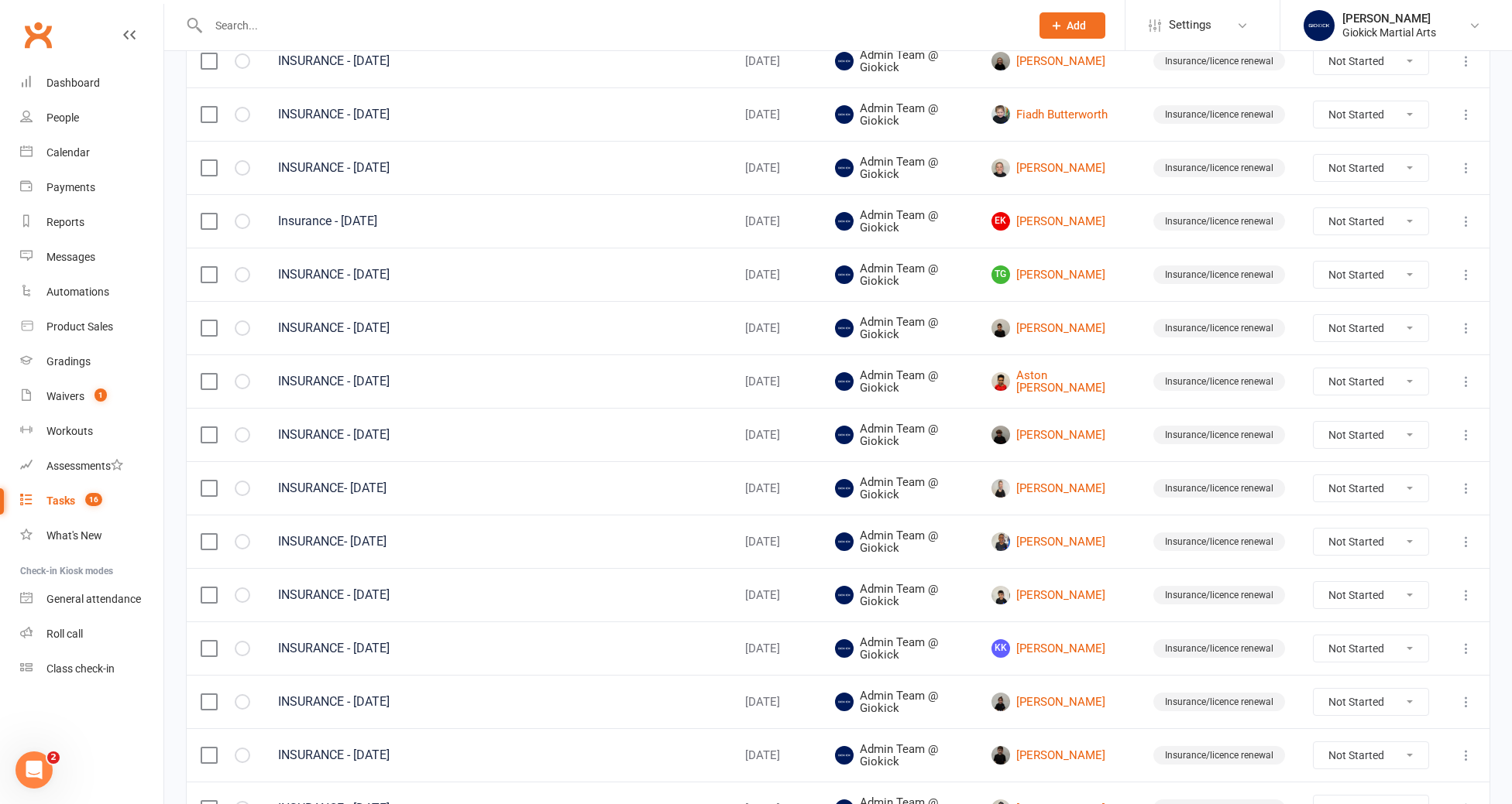
scroll to position [370, 0]
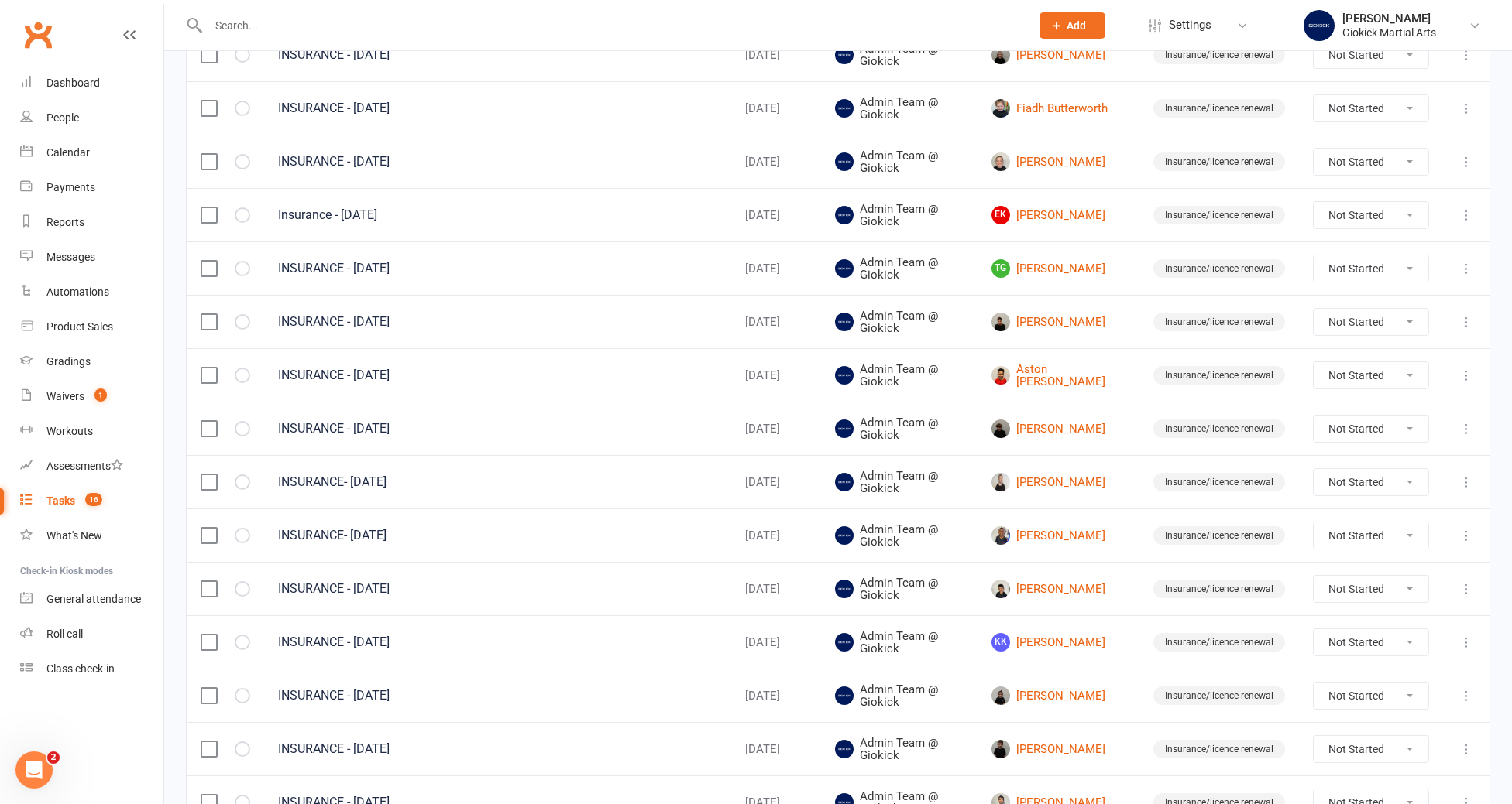
click at [65, 506] on div "Tasks" at bounding box center [60, 500] width 29 height 12
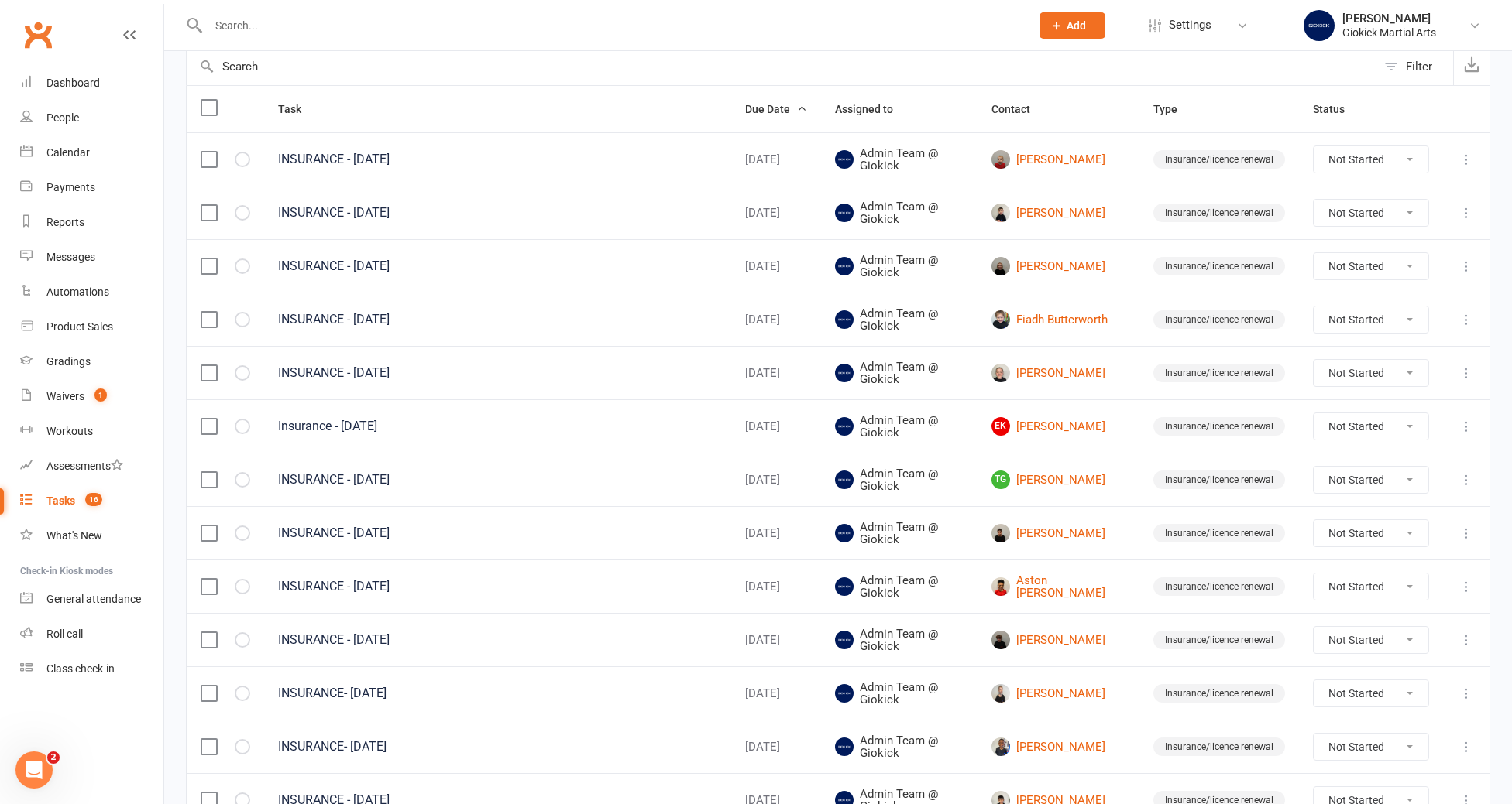
scroll to position [137, 0]
